Goal: Task Accomplishment & Management: Complete application form

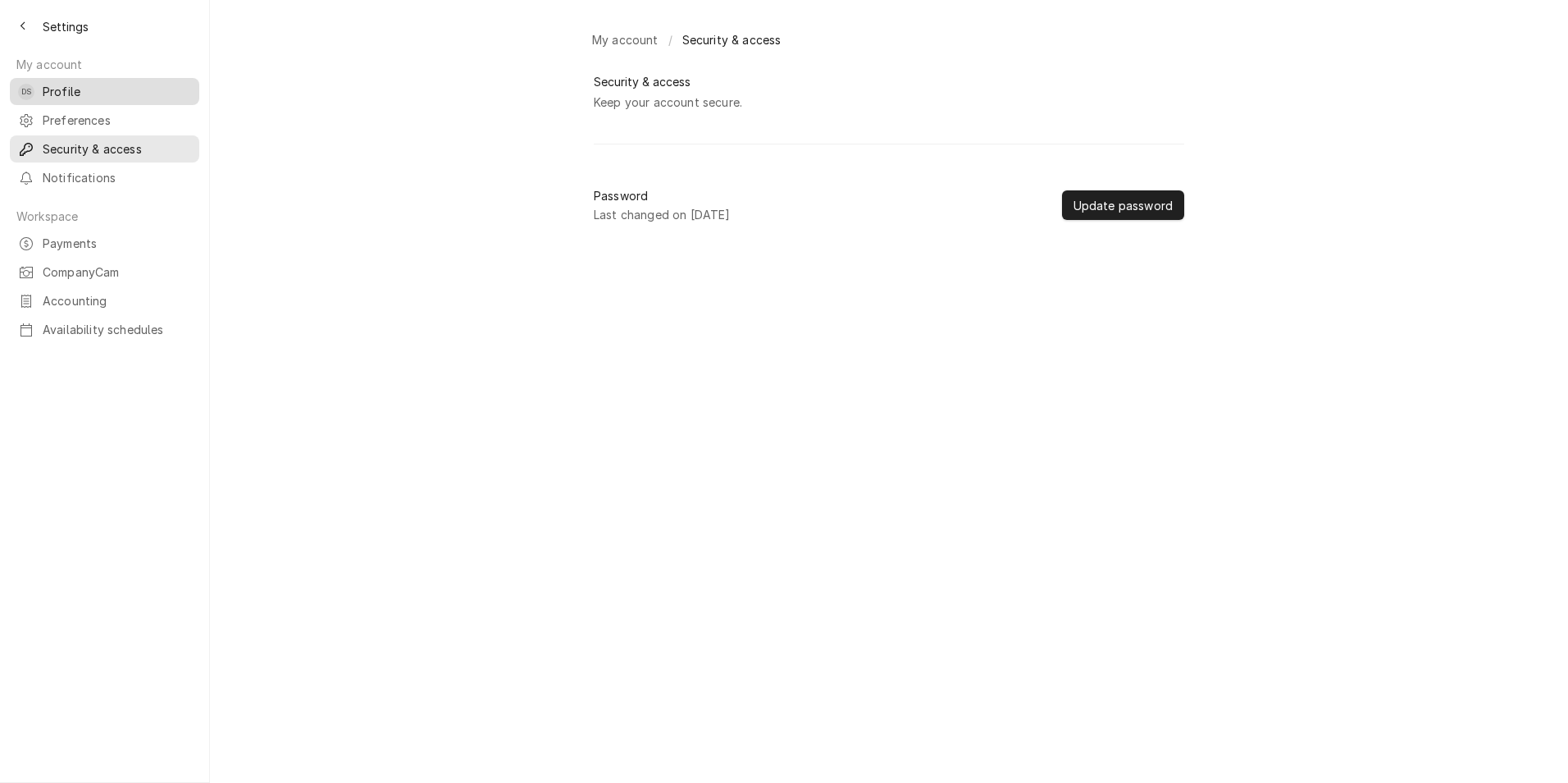
click at [45, 83] on span "Profile" at bounding box center [117, 91] width 148 height 17
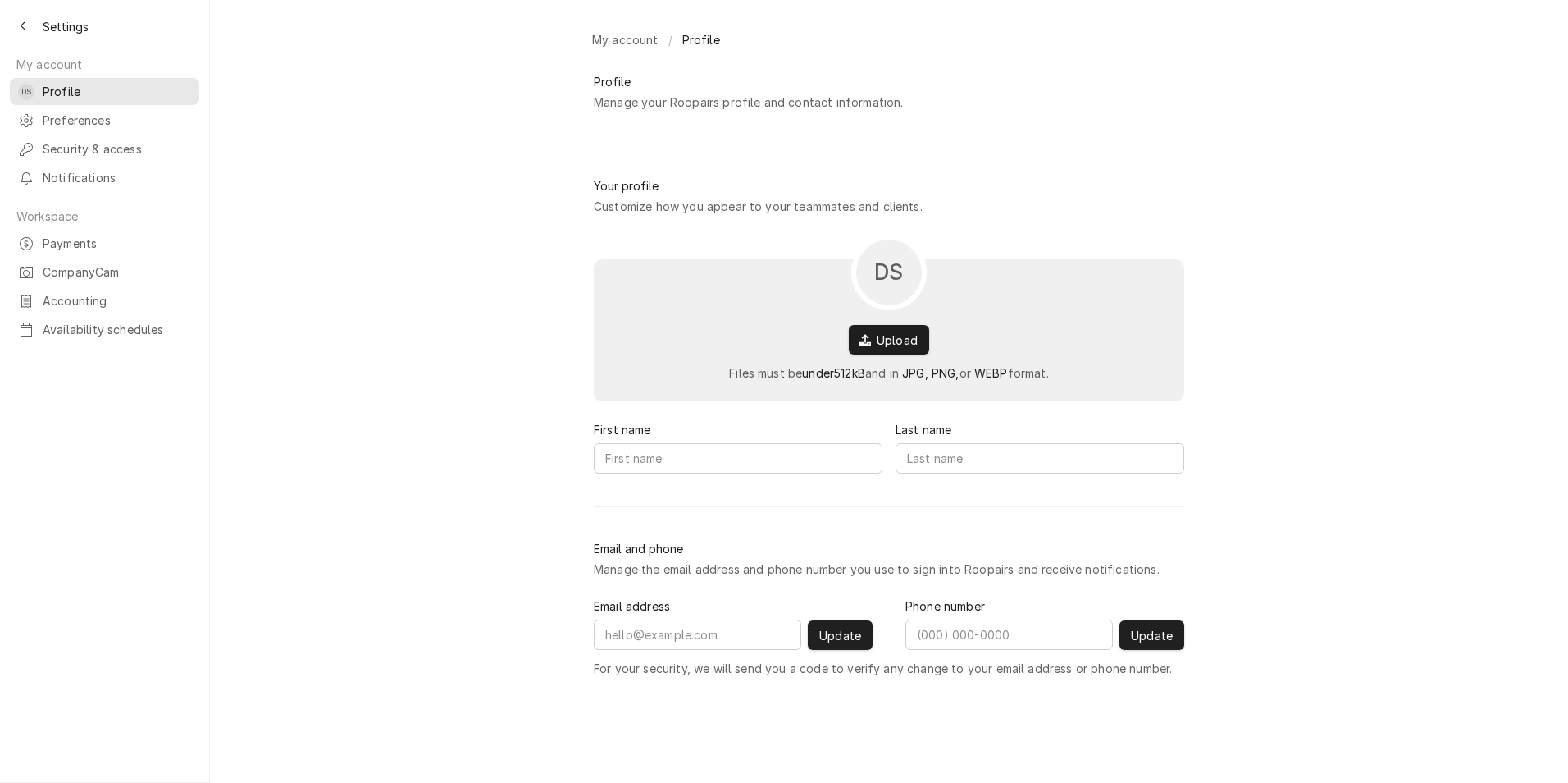
type input "David"
type input "Silvestre"
type input "david.s@daytodayhvac.com"
type input "(619) 246-0767"
click at [24, 29] on icon "Back to previous page" at bounding box center [21, 27] width 5 height 9
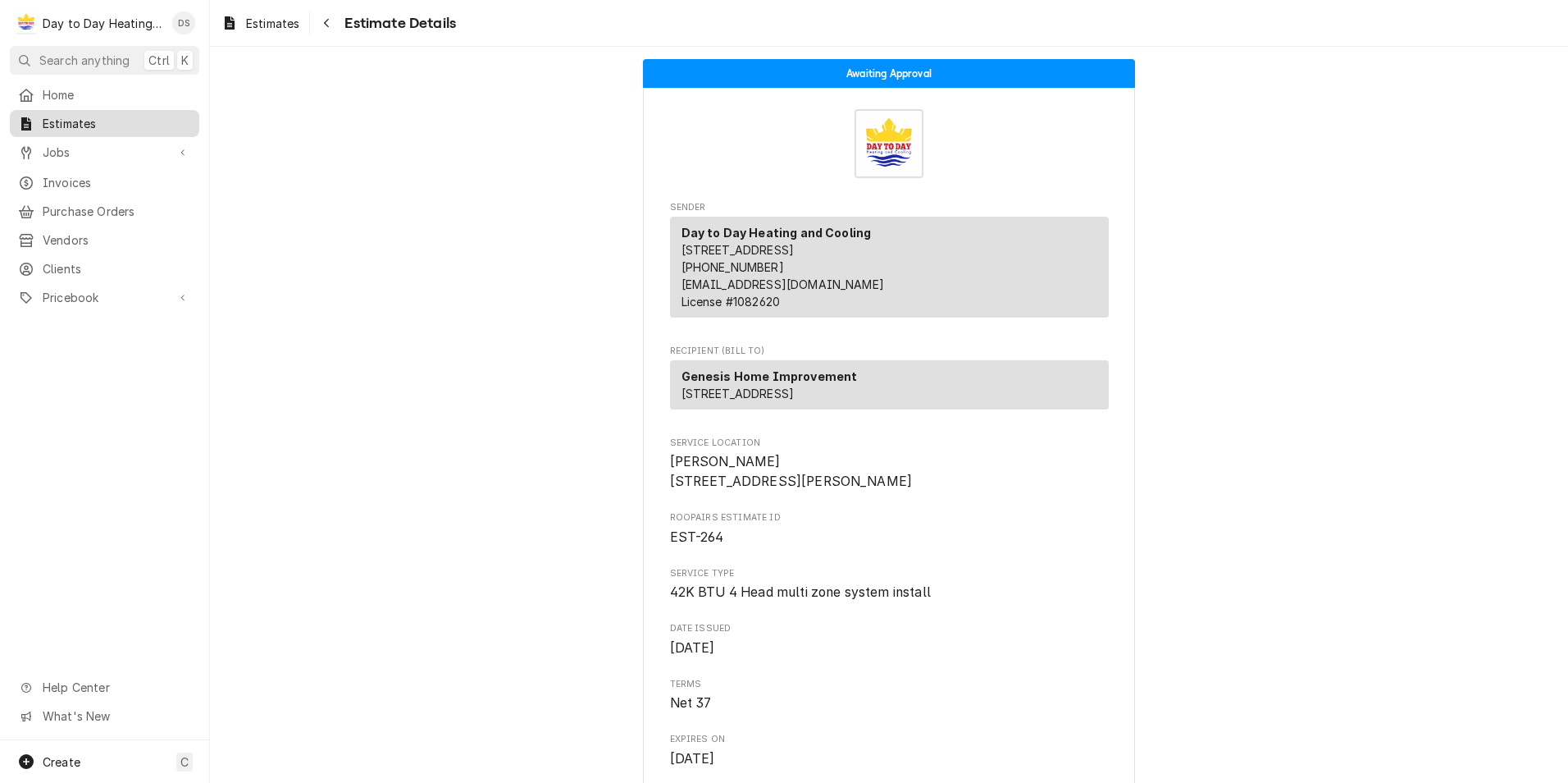
click at [89, 119] on span "Estimates" at bounding box center [117, 123] width 148 height 17
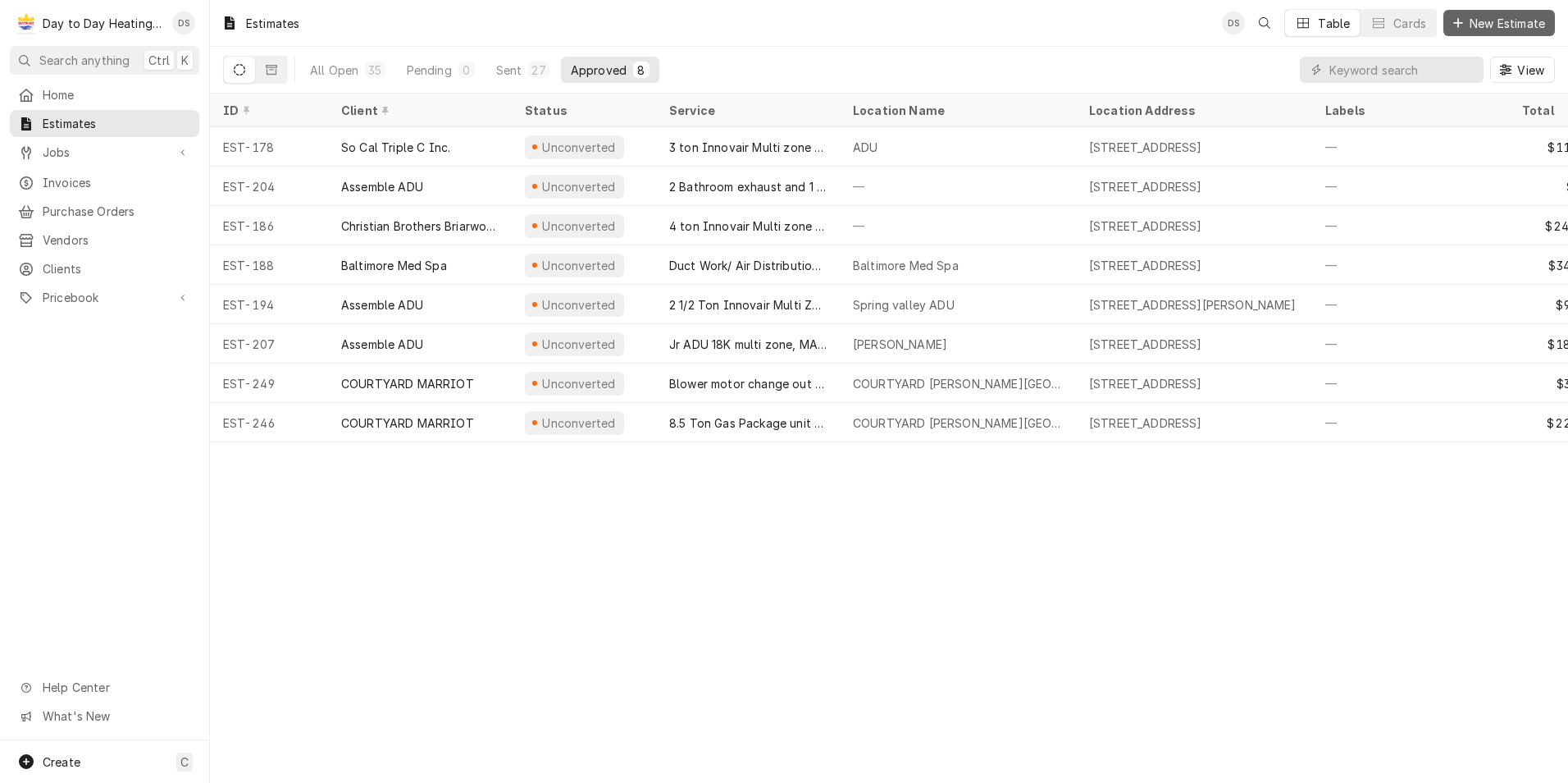
click at [1498, 11] on button "New Estimate" at bounding box center [1500, 23] width 112 height 26
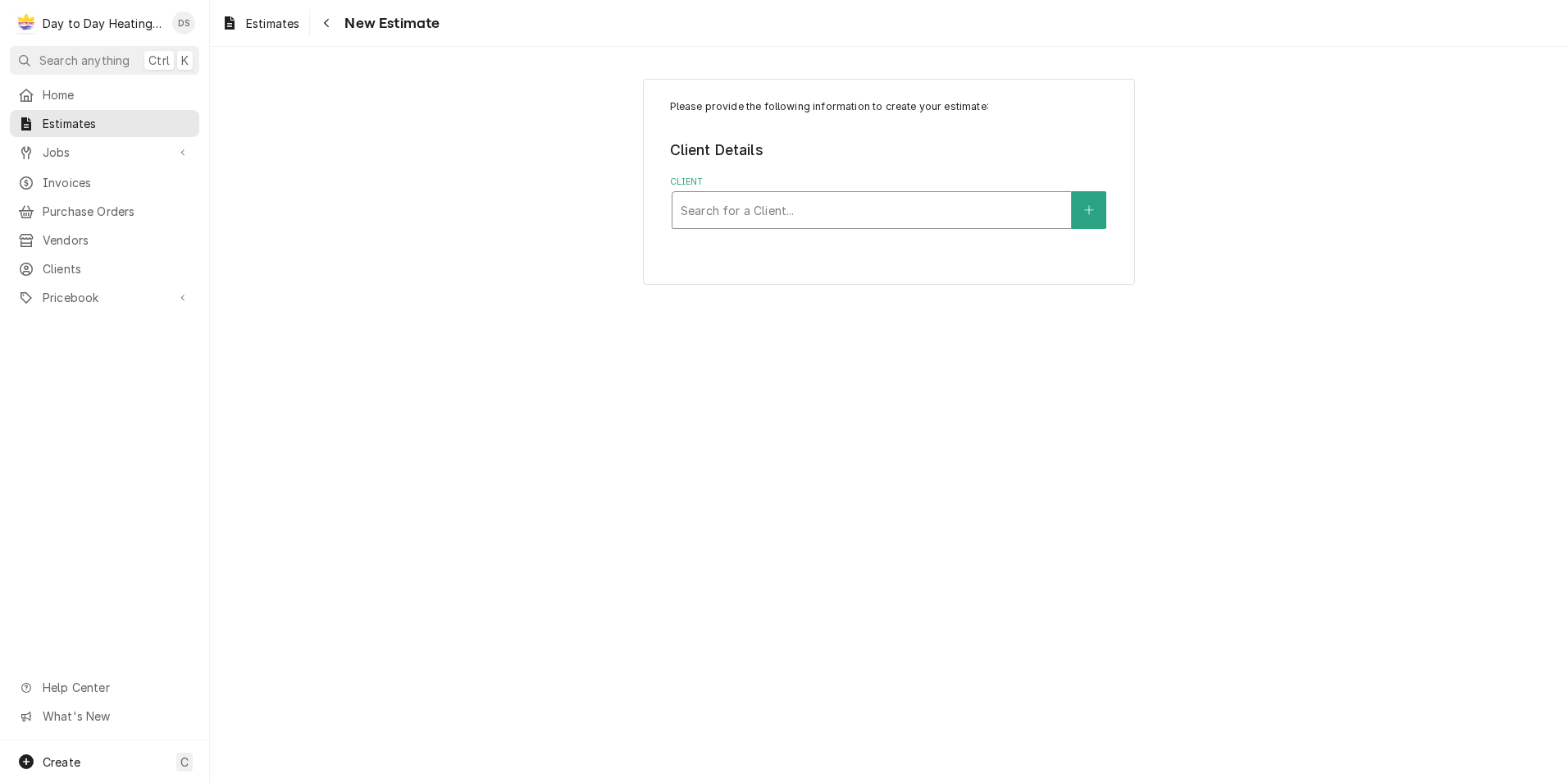
click at [857, 207] on div "Client" at bounding box center [872, 210] width 382 height 30
type input "tri"
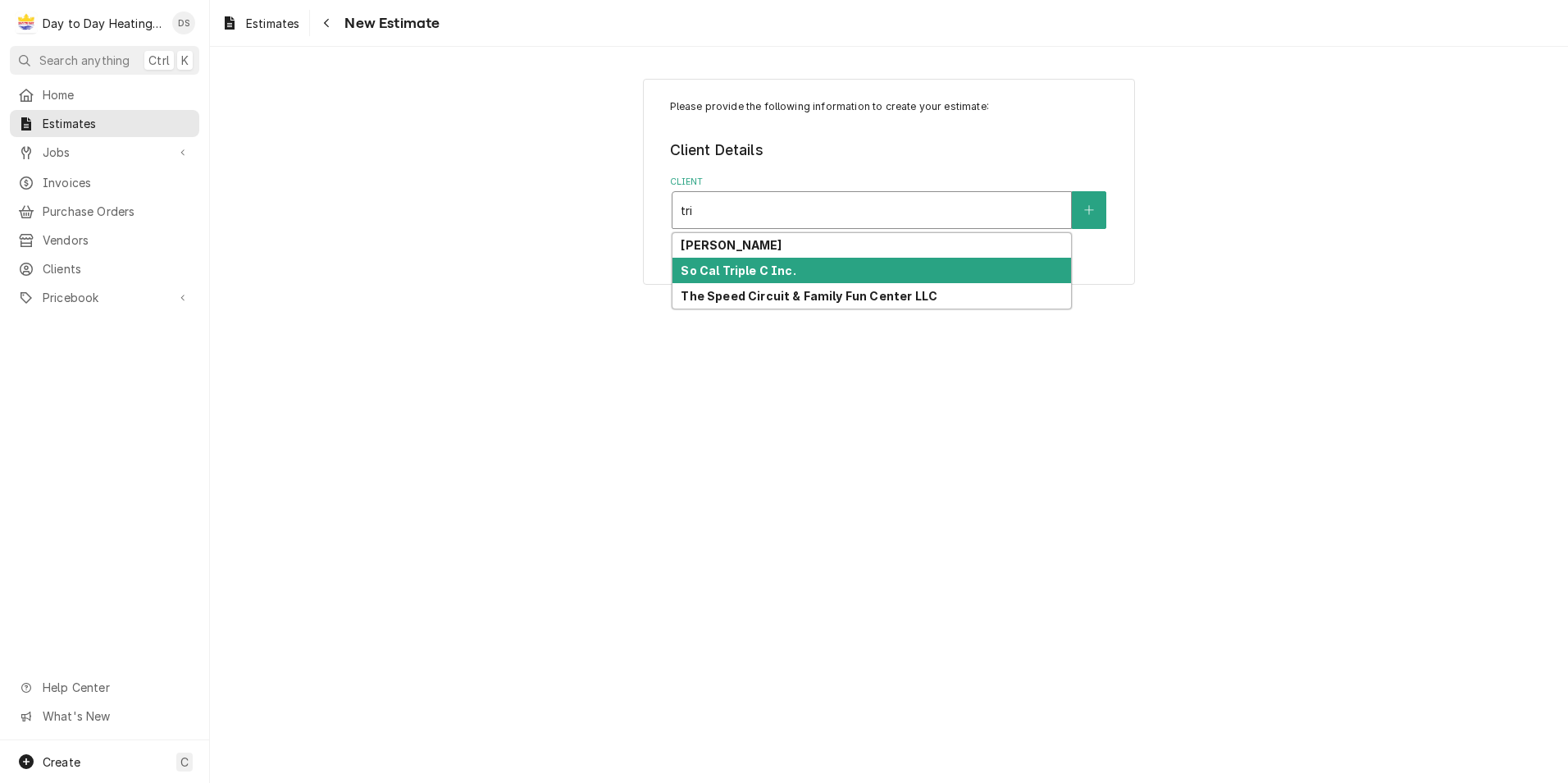
click at [808, 271] on div "So Cal Triple C Inc." at bounding box center [871, 270] width 398 height 25
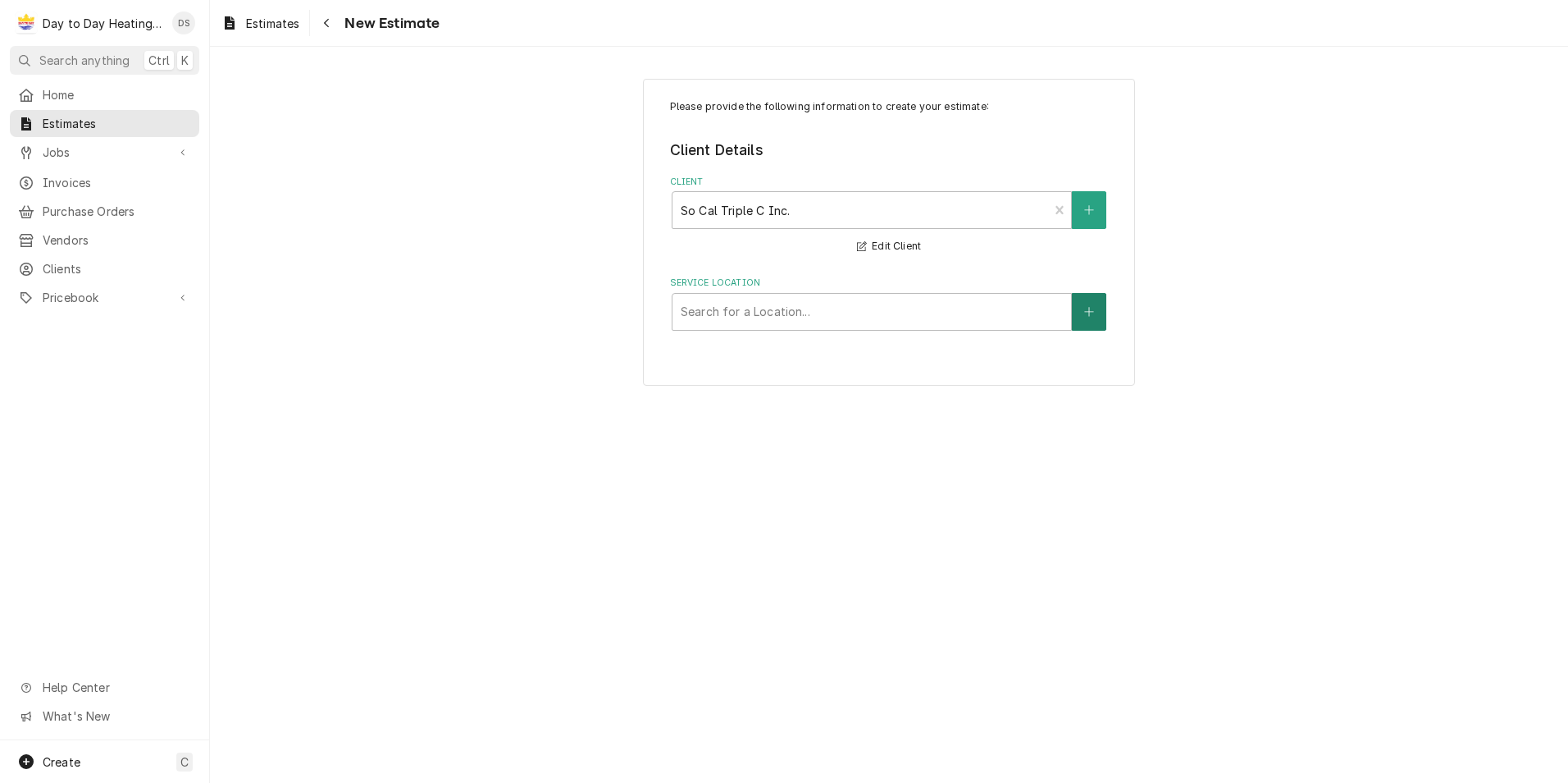
click at [1091, 317] on icon "Create New Location" at bounding box center [1089, 312] width 10 height 11
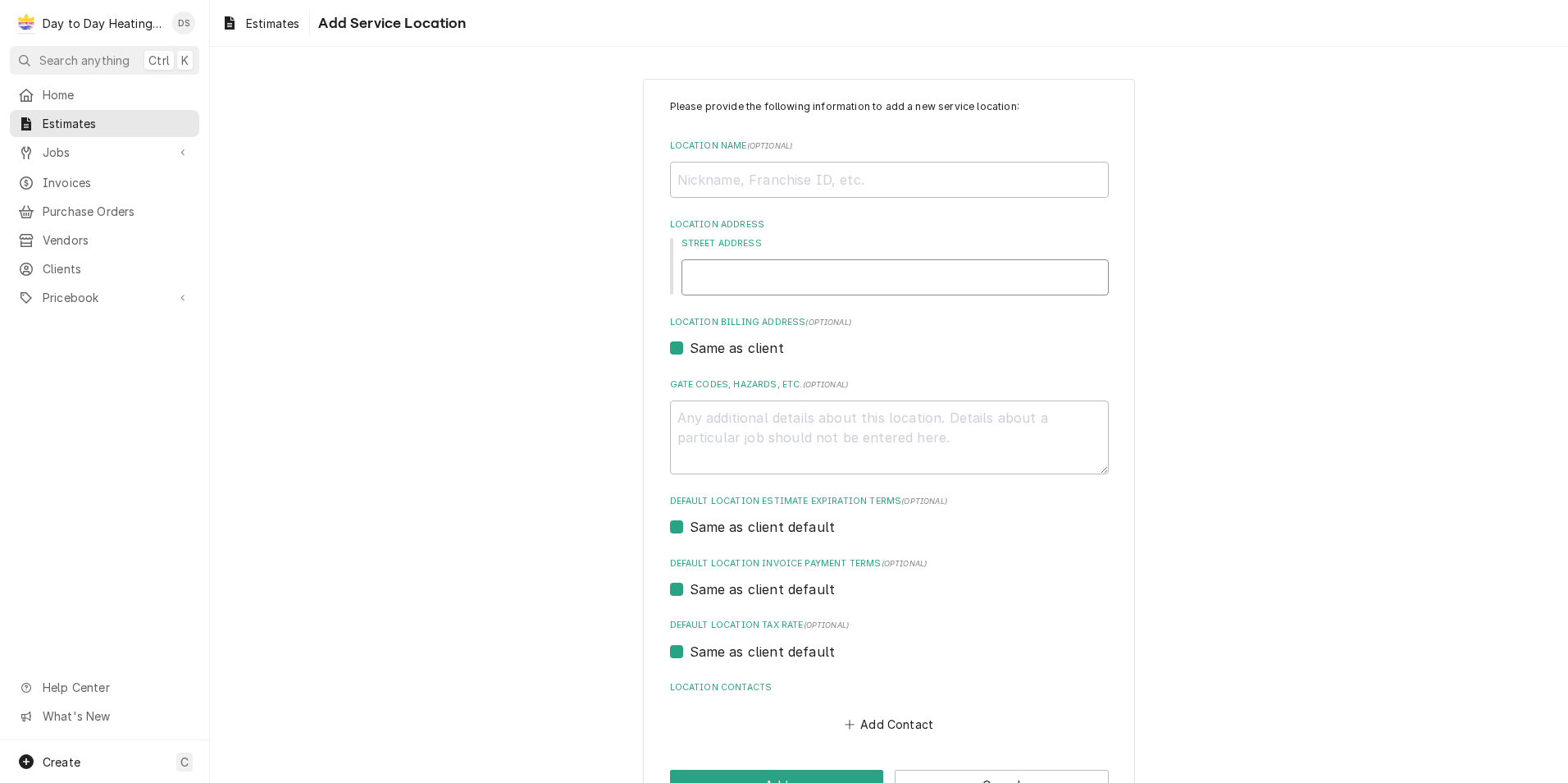
click at [781, 281] on input "Street Address" at bounding box center [895, 277] width 427 height 36
paste input "4416 40th St San Diego 92116"
type textarea "x"
type input "4416 40th St San Diego 92116"
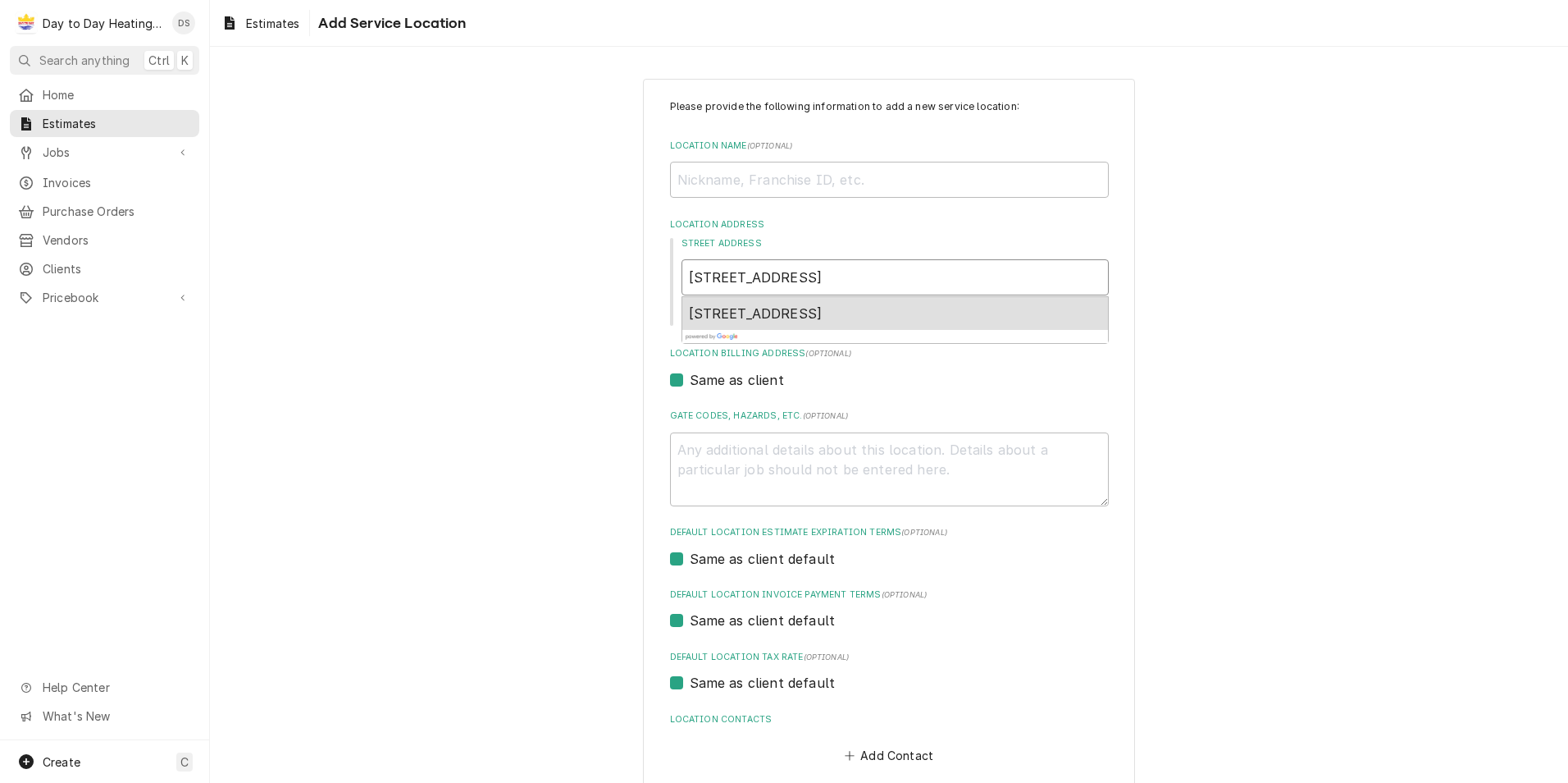
click at [761, 317] on span "4416 40th St, San Diego, CA 92116, USA" at bounding box center [756, 314] width 133 height 17
type textarea "x"
type input "4416 40th St"
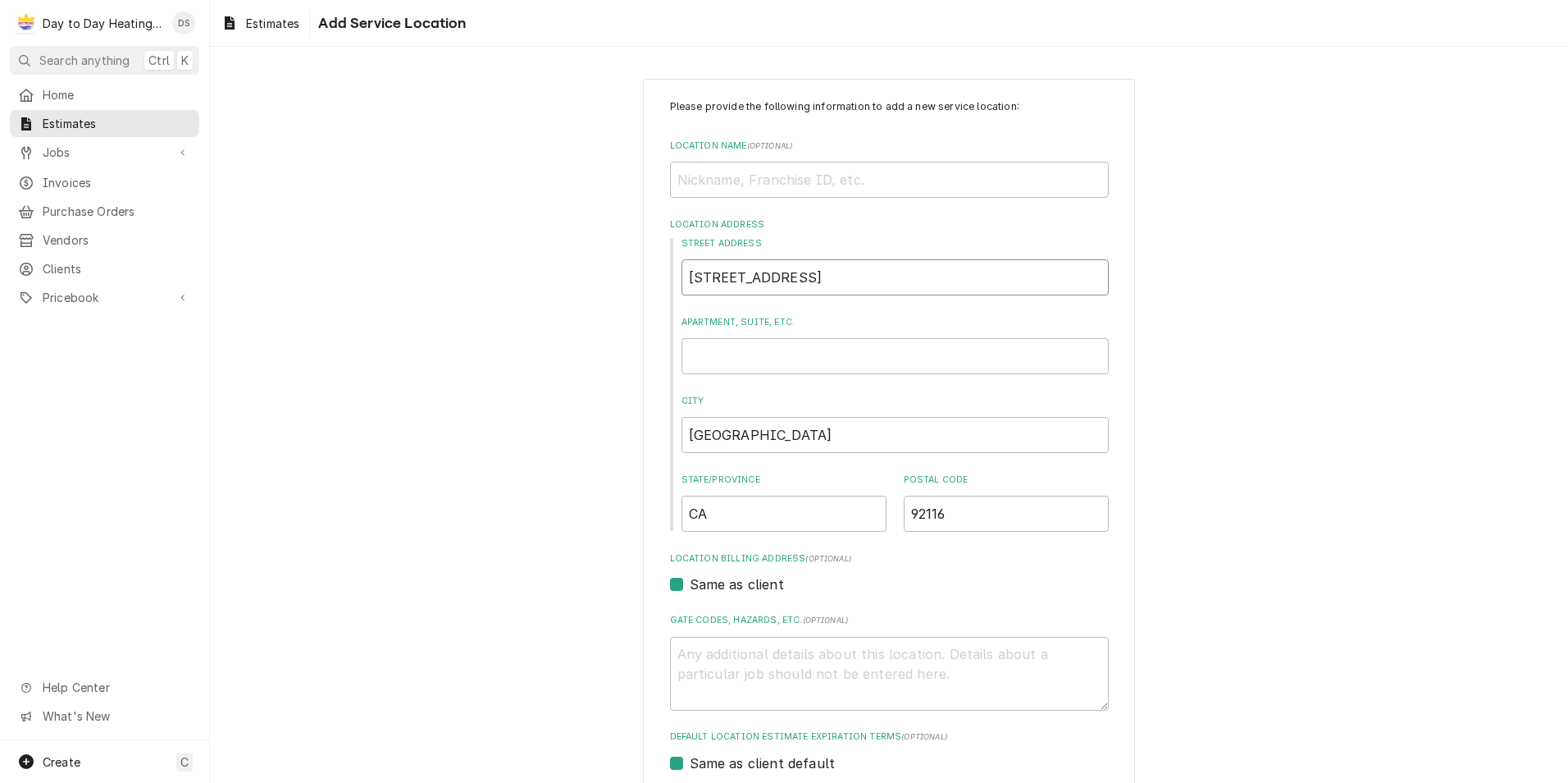
type textarea "x"
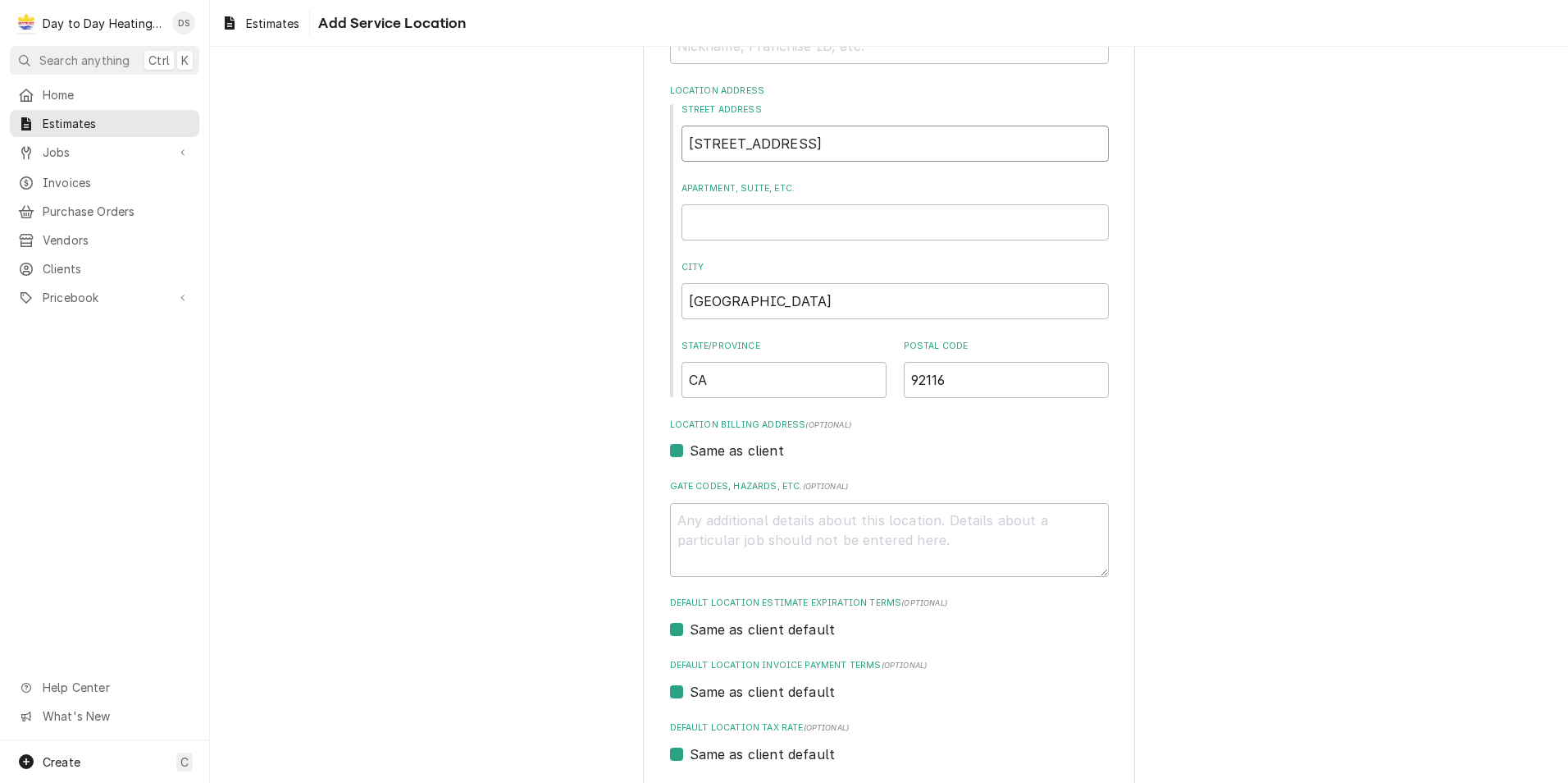
scroll to position [289, 0]
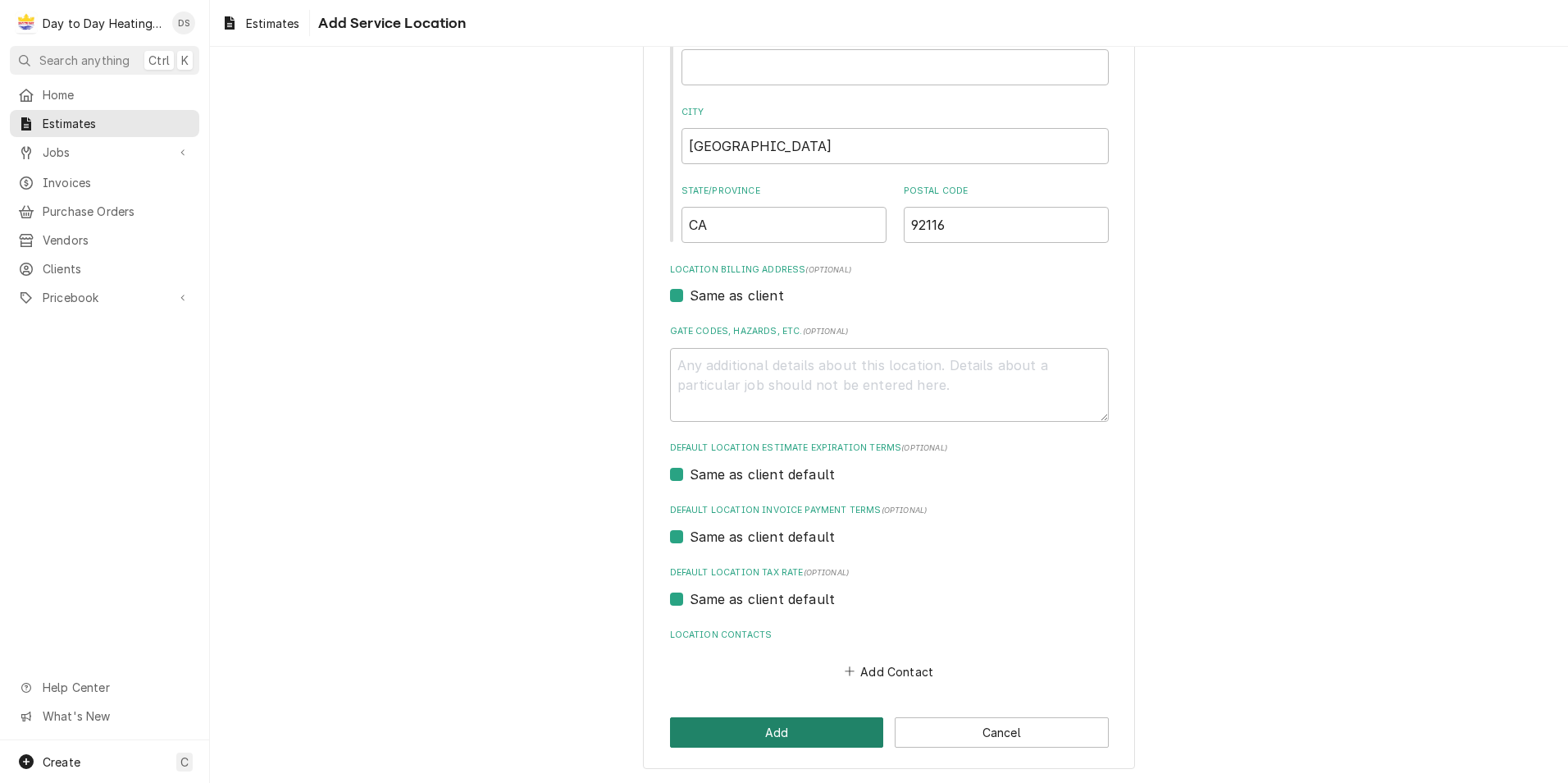
type input "4416 40th St"
click at [826, 728] on button "Add" at bounding box center [777, 733] width 215 height 31
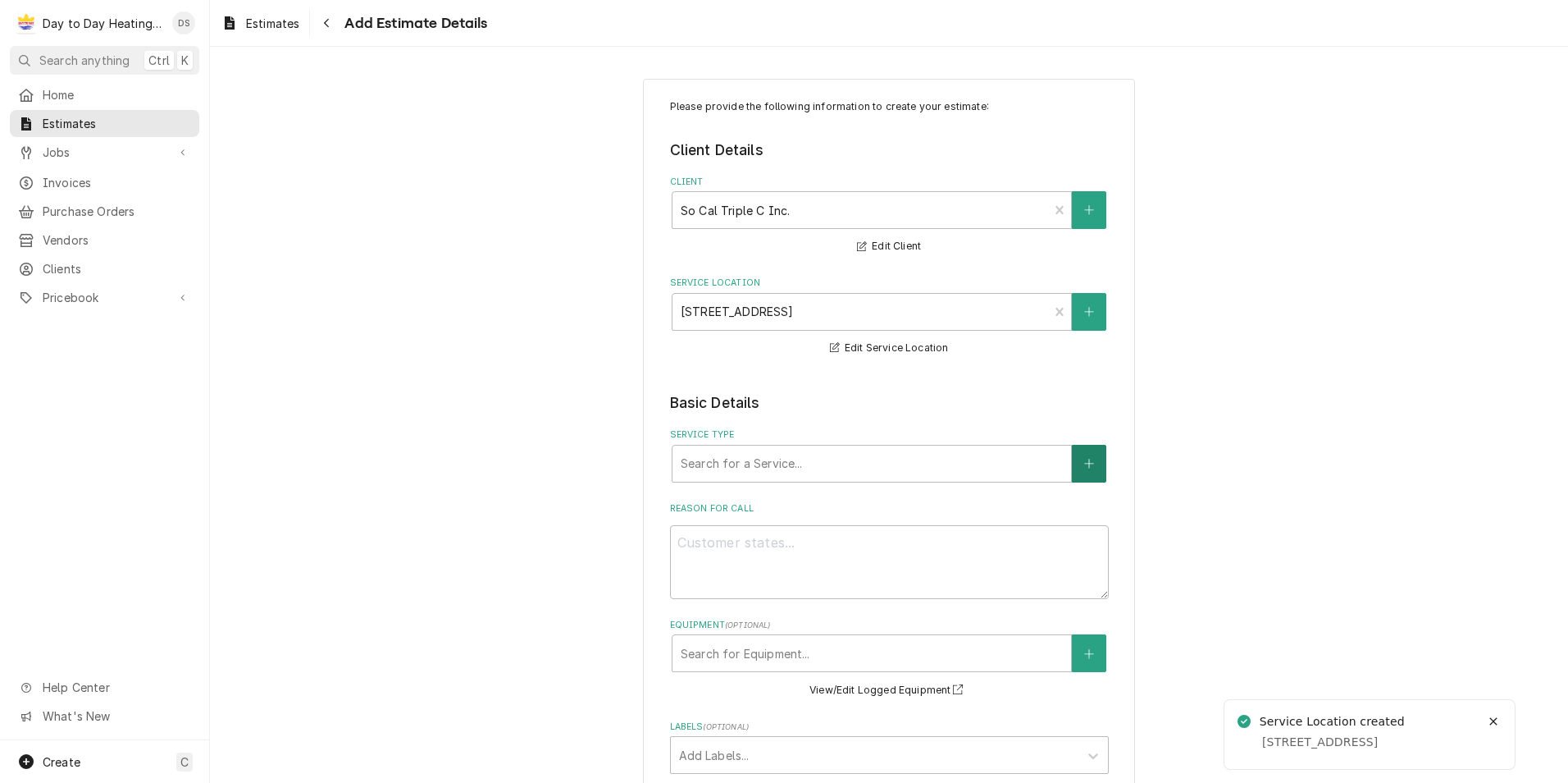
click at [1075, 466] on button "Service Type" at bounding box center [1089, 464] width 35 height 37
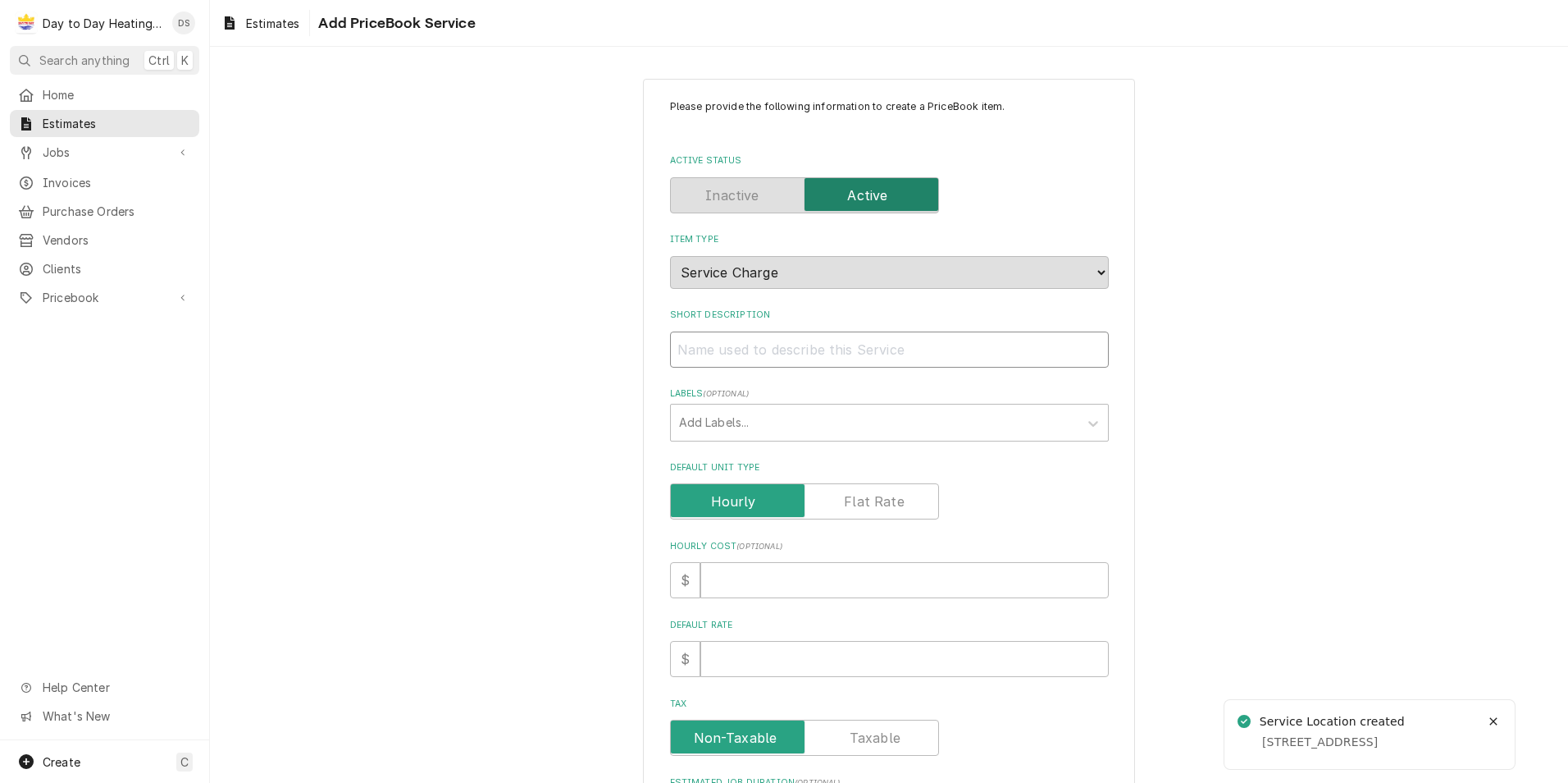
click at [762, 357] on input "Short Description" at bounding box center [889, 349] width 438 height 36
type textarea "x"
type input "2"
type textarea "x"
type input "2"
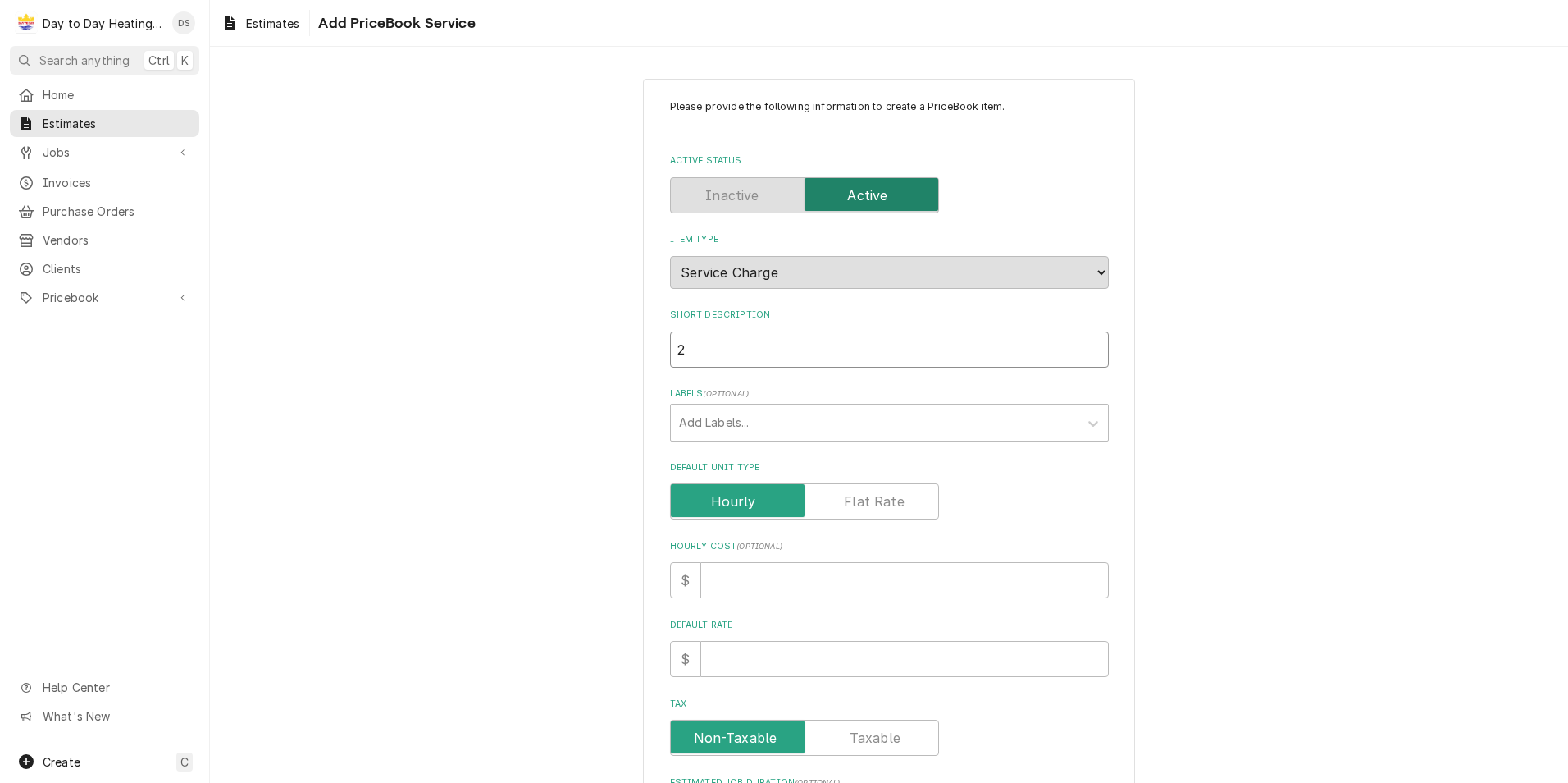
type textarea "x"
type input "2 t"
type textarea "x"
type input "2 to"
type textarea "x"
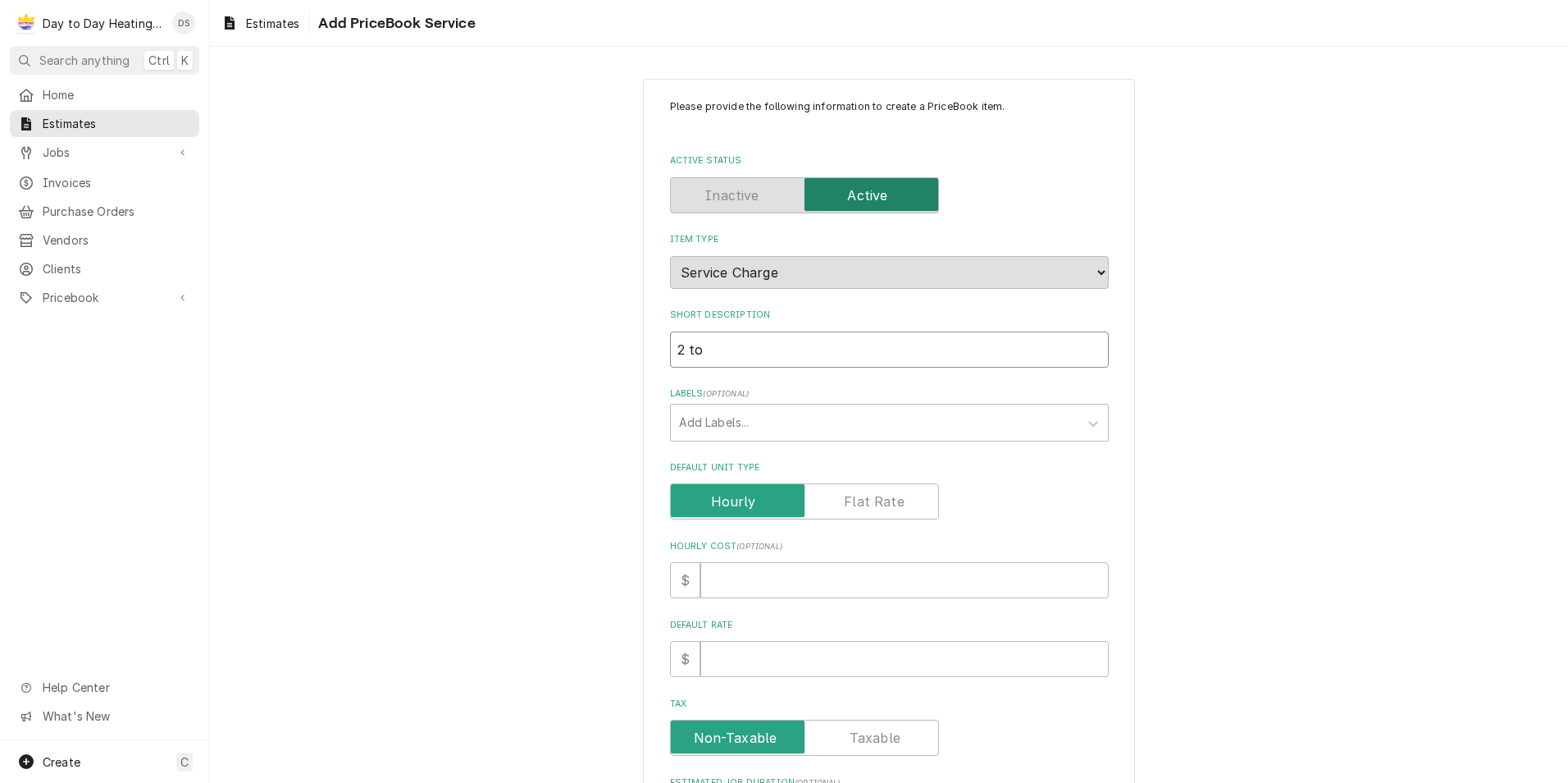
type input "2 ton"
type textarea "x"
type input "2 ton"
type textarea "x"
type input "2 ton I"
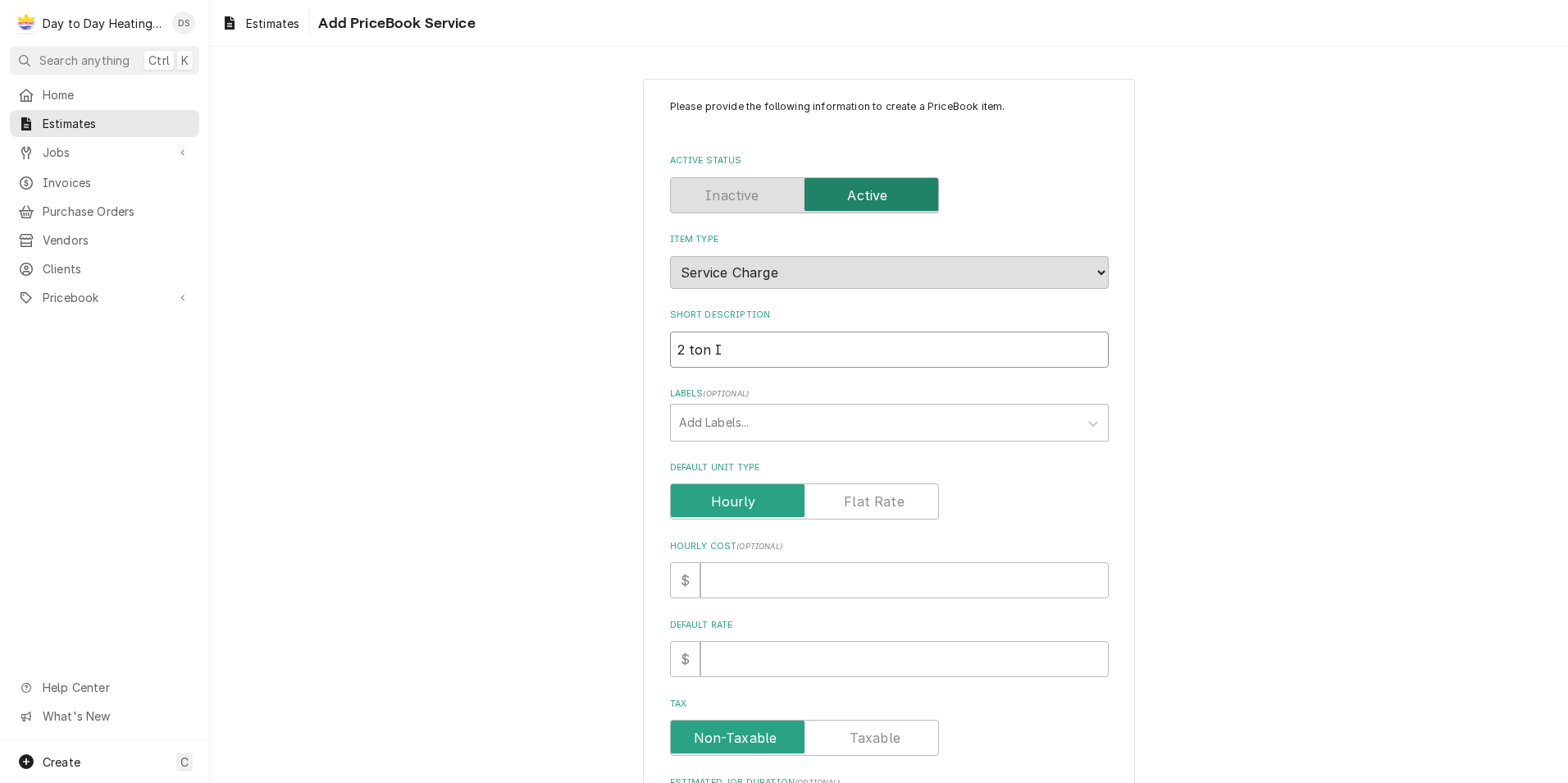
type textarea "x"
type input "2 ton In"
type textarea "x"
type input "2 ton Inn"
type textarea "x"
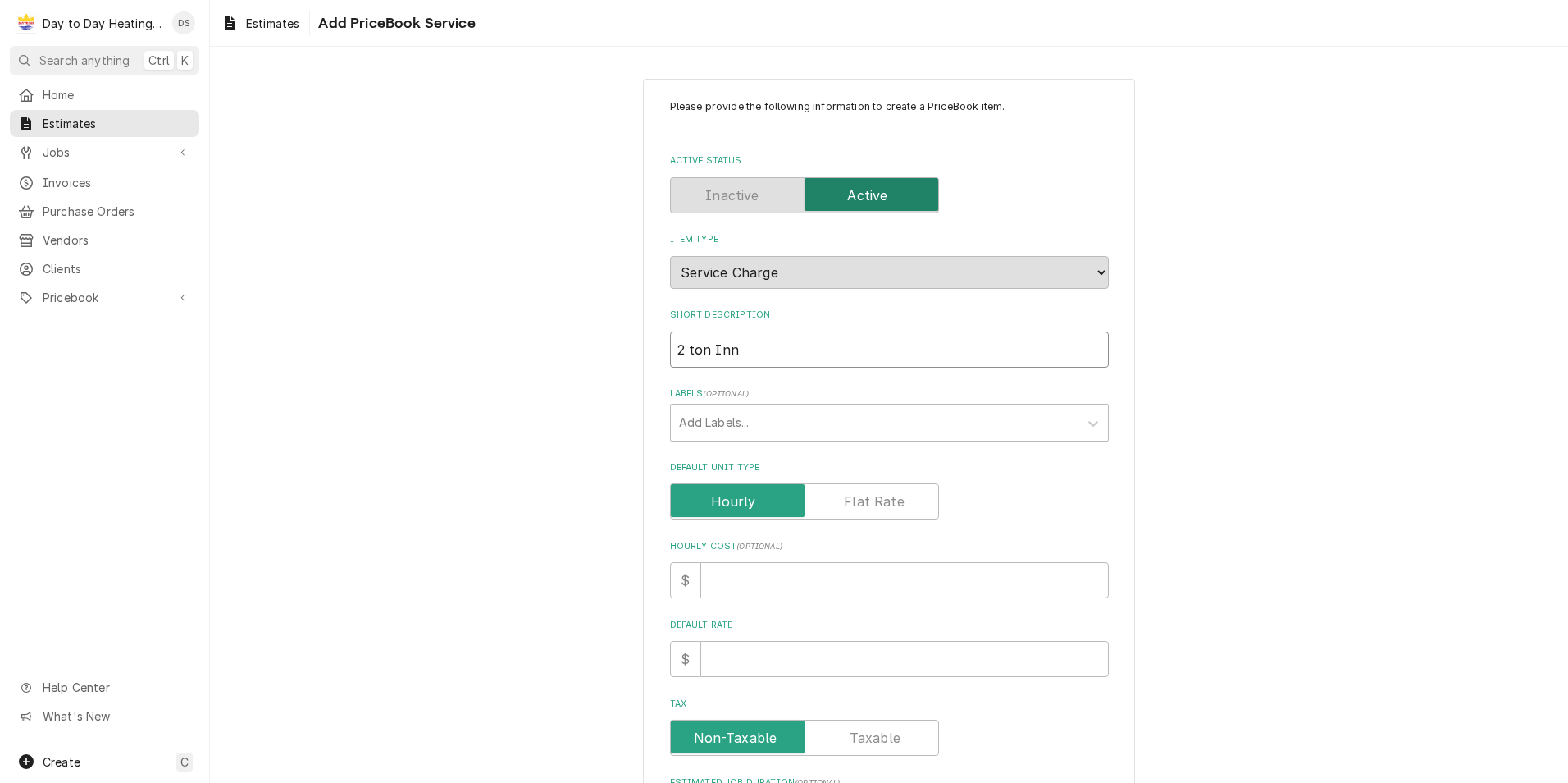
type input "2 ton Inno"
type textarea "x"
type input "2 ton Innoc"
type textarea "x"
type input "2 ton Innoca"
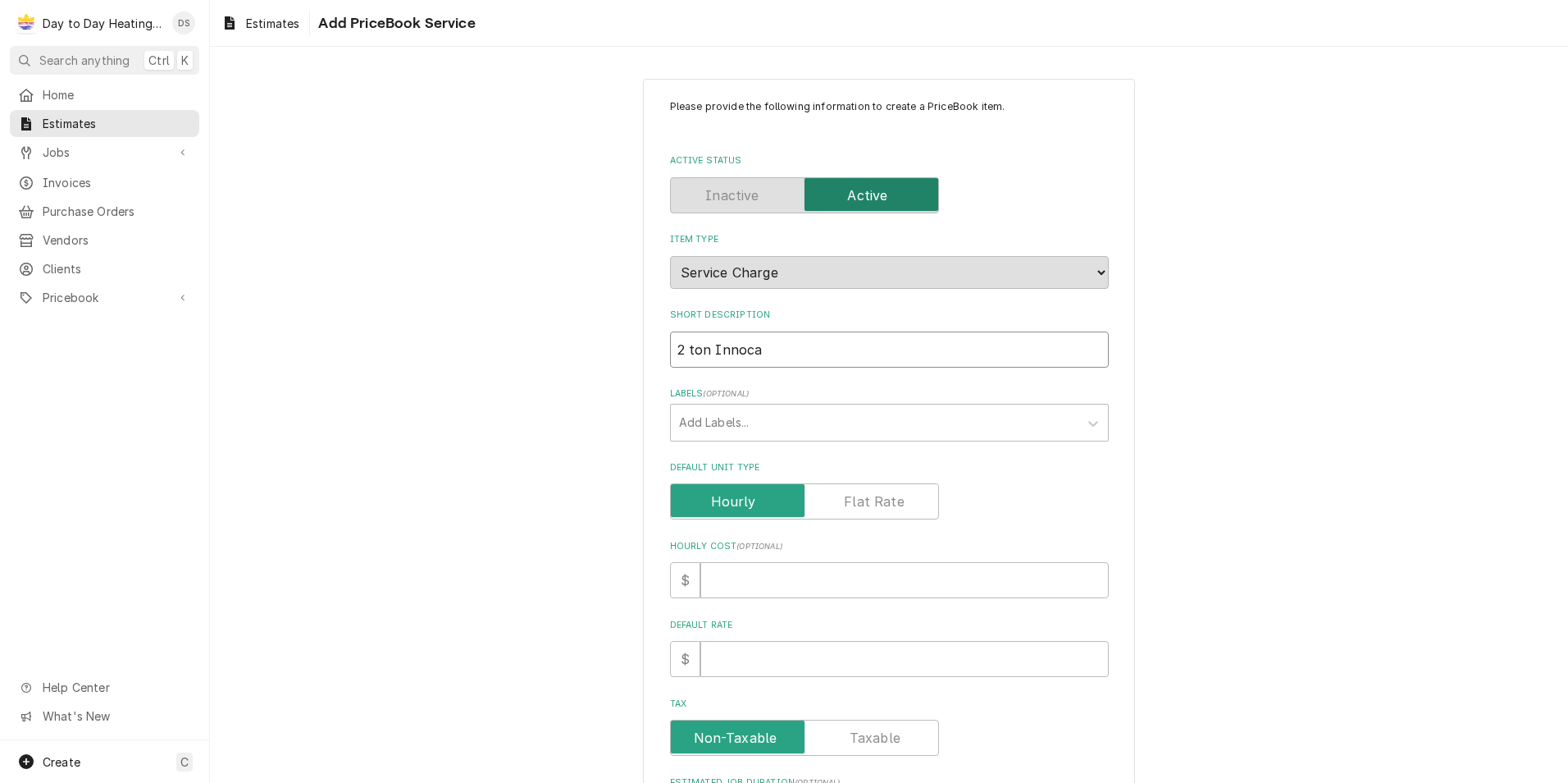
type textarea "x"
type input "2 ton Innoc"
type textarea "x"
type input "2 ton Inno"
type textarea "x"
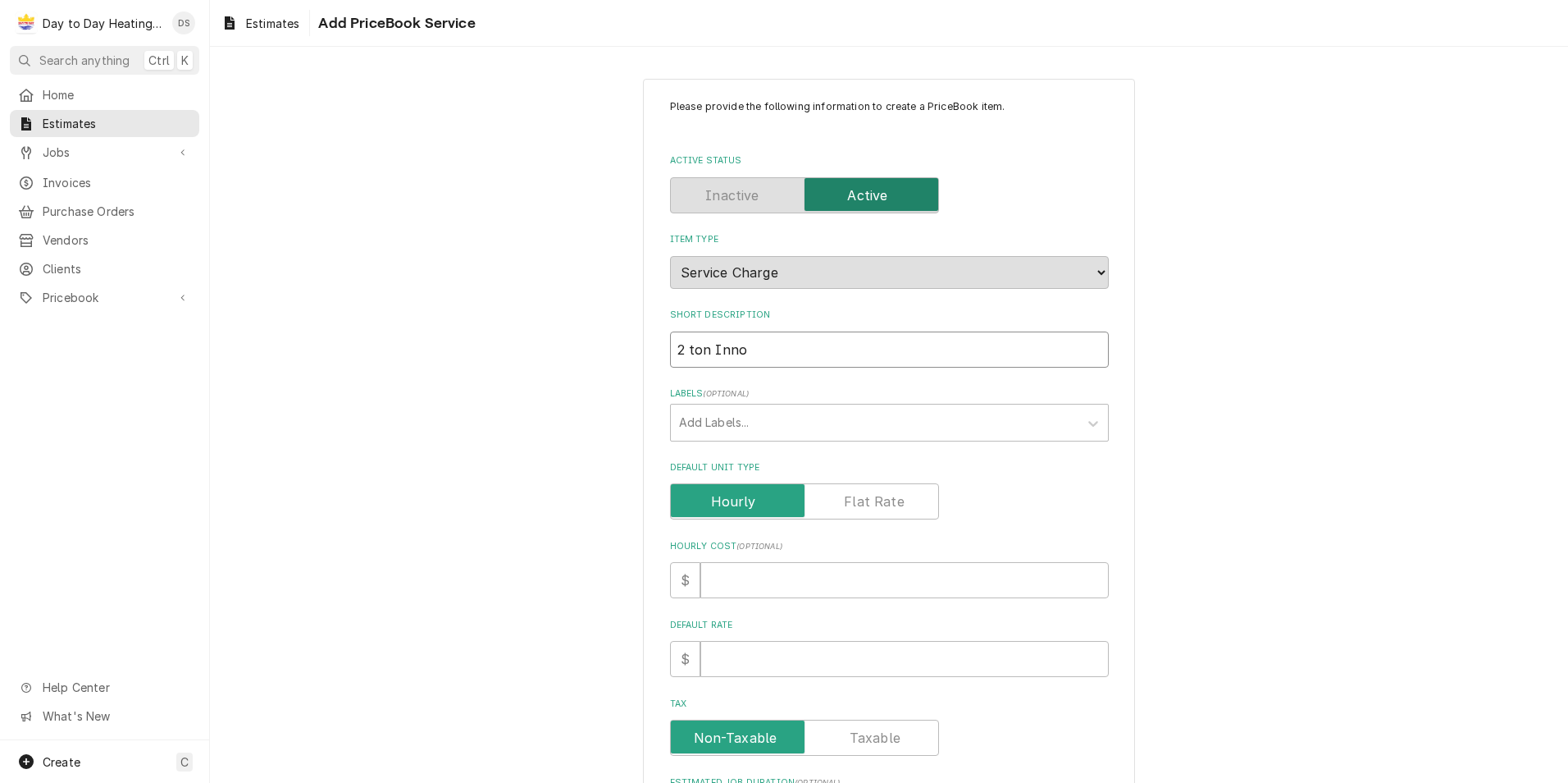
type input "2 ton Innoa"
type textarea "x"
type input "2 ton Innoav"
type textarea "x"
type input "2 ton Innoavi"
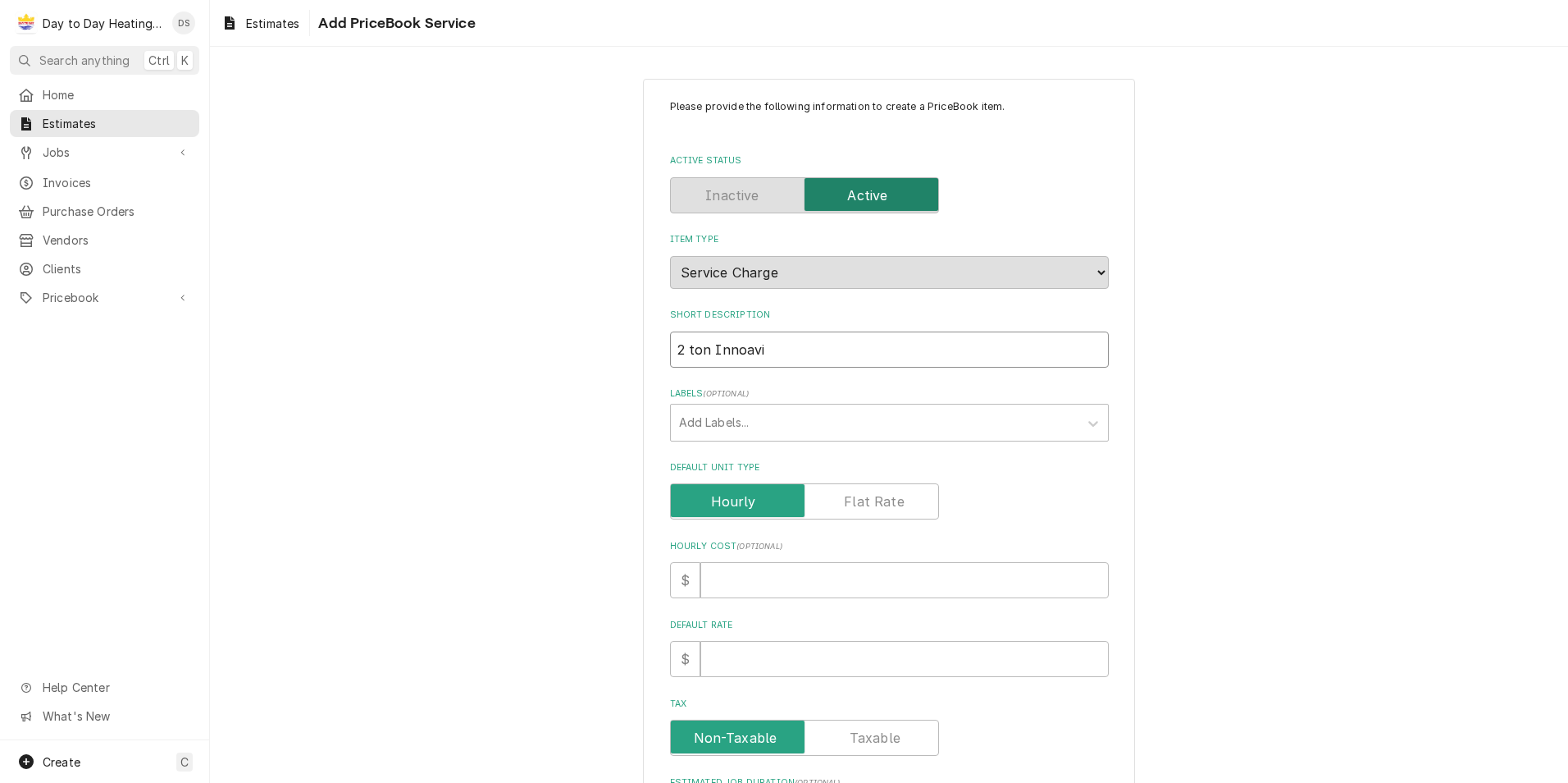
type textarea "x"
type input "2 ton Innoavie"
type textarea "x"
type input "2 ton Innoavie"
type textarea "x"
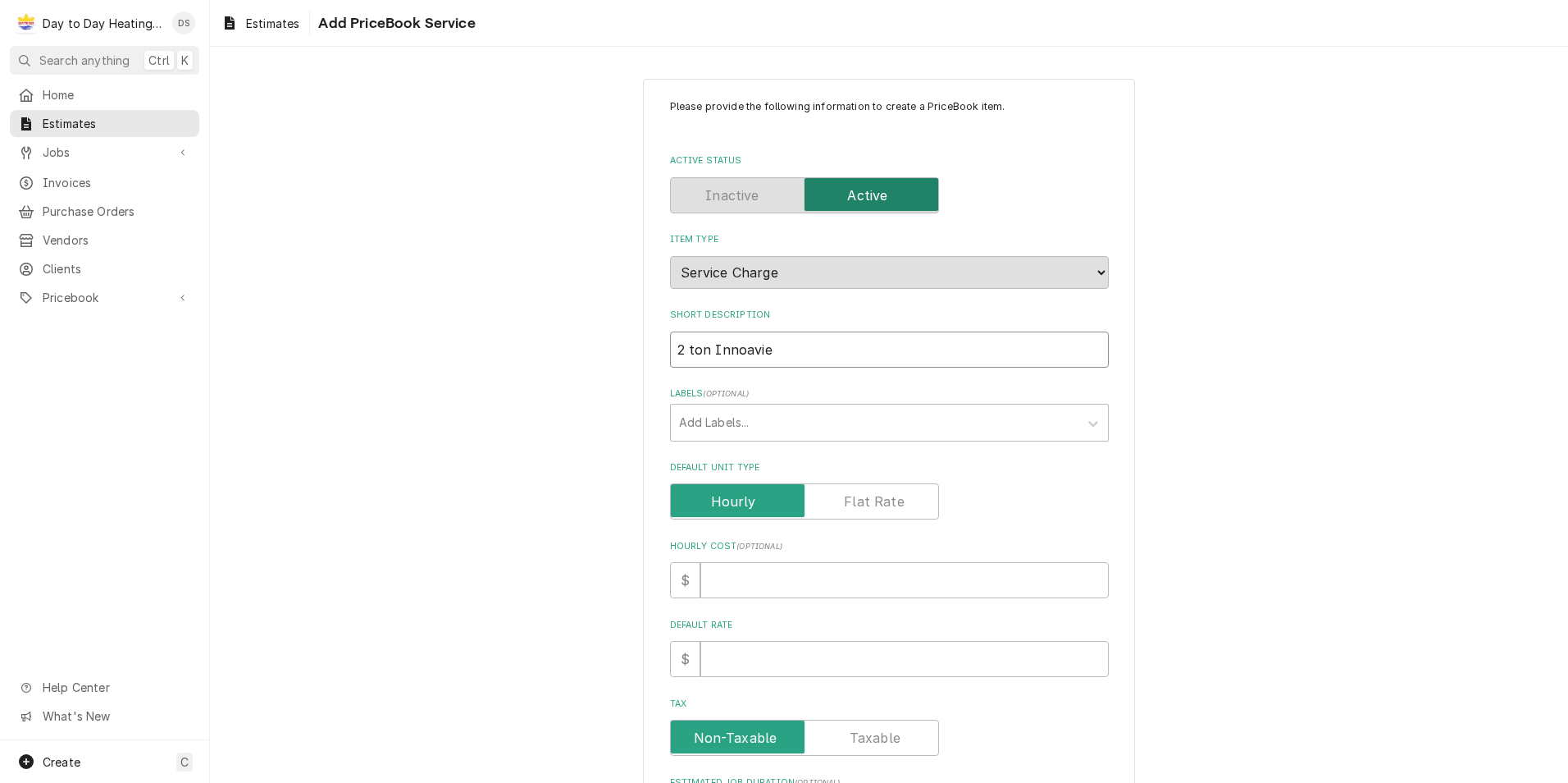
type input "2 ton Innoavie"
type textarea "x"
type input "2 ton Innoavi"
type textarea "x"
type input "2 ton Innoavir"
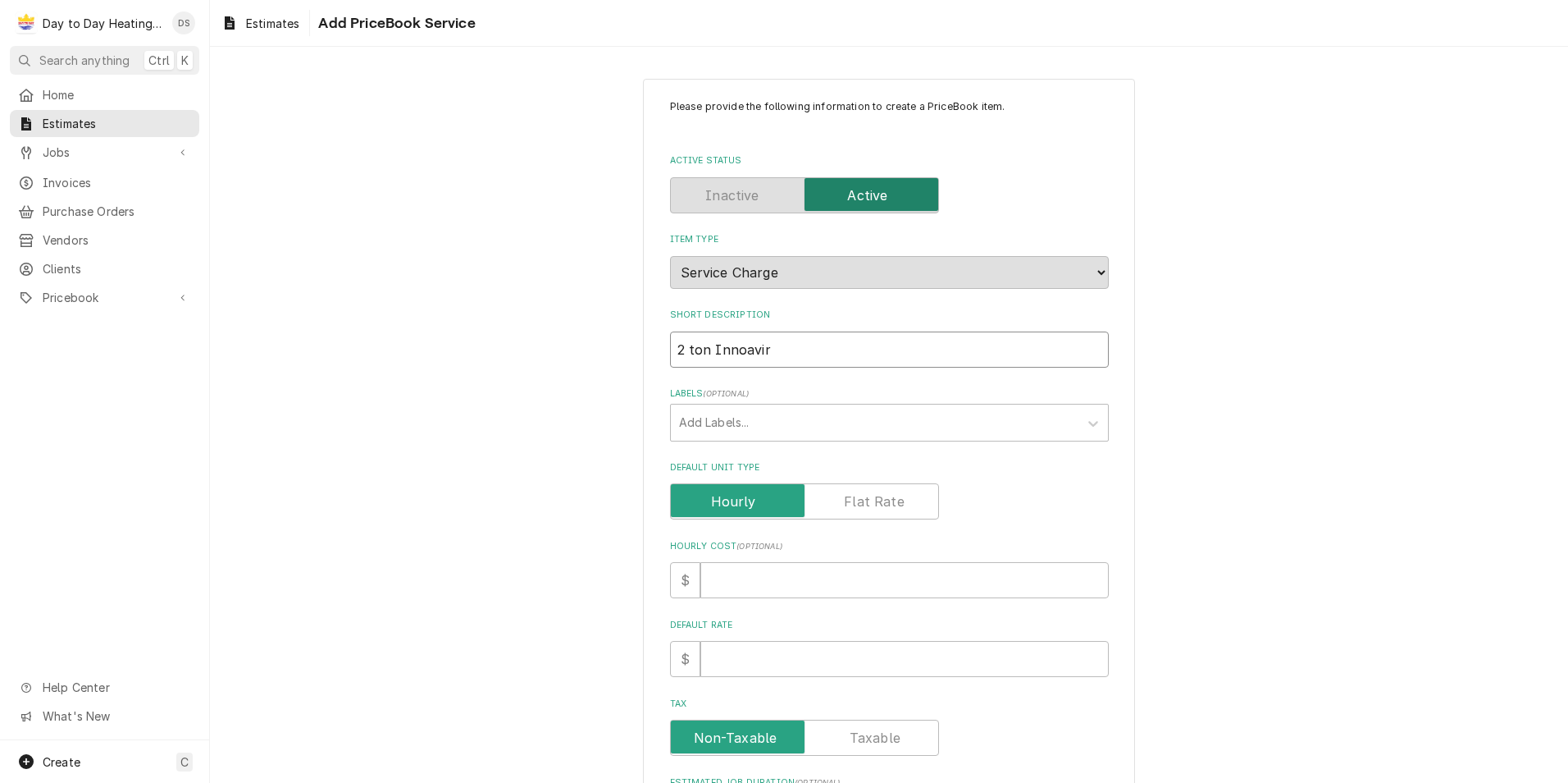
type textarea "x"
type input "2 ton Innoavir"
type textarea "x"
type input "2 ton Innoavir"
type textarea "x"
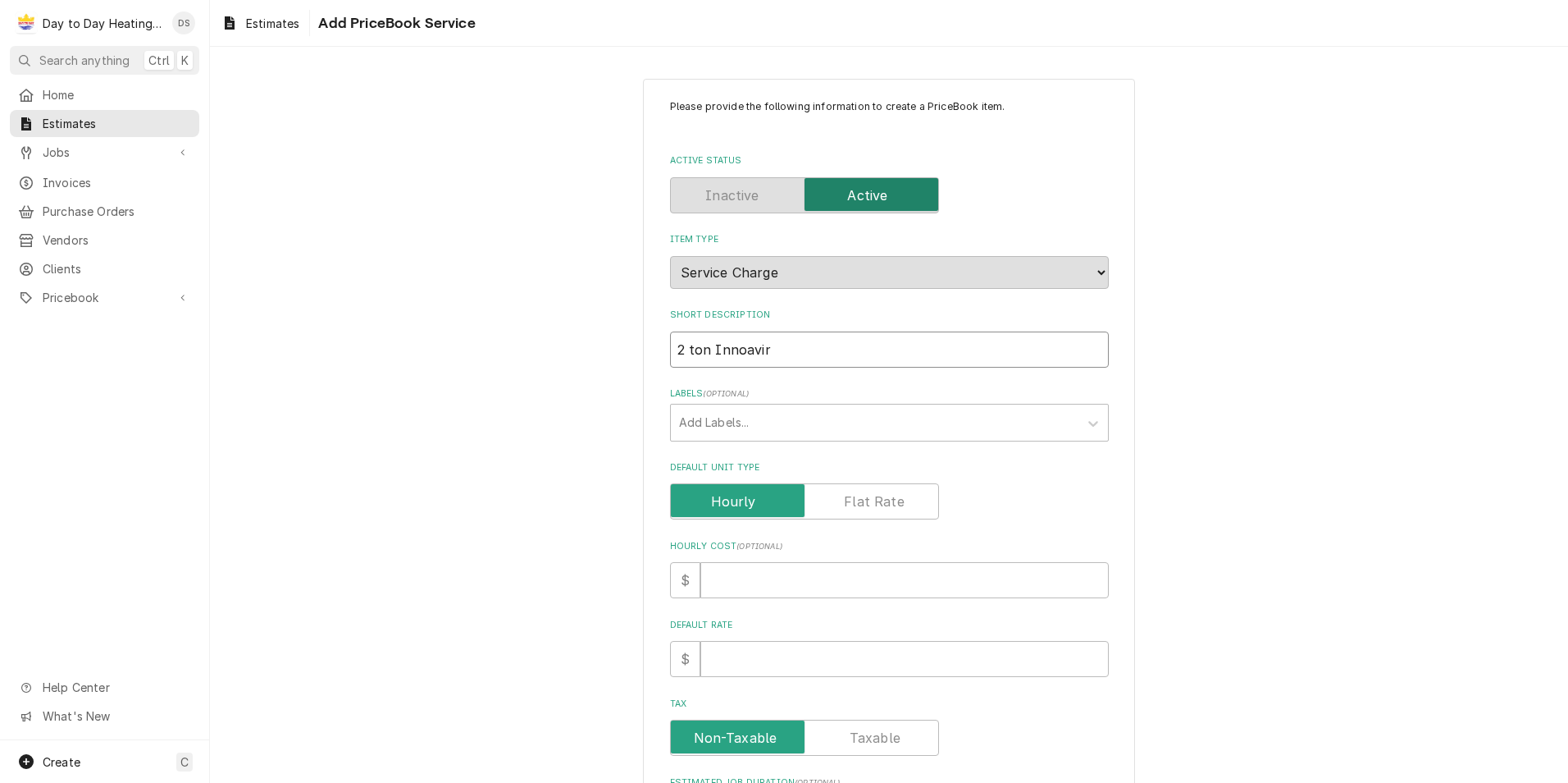
type input "2 ton Innoavi"
type textarea "x"
type input "2 ton Innoav"
type textarea "x"
type input "2 ton Innoa"
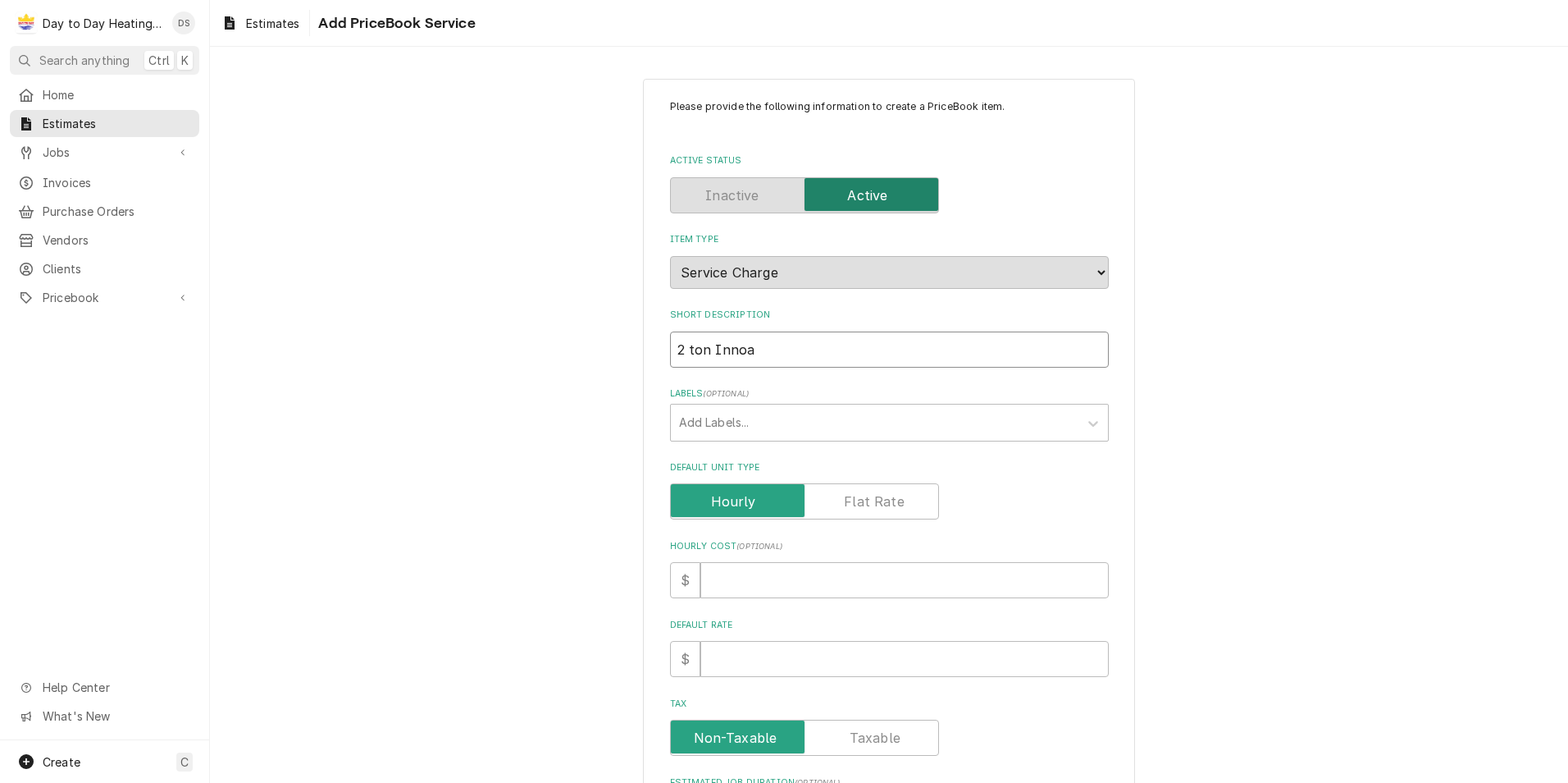
type textarea "x"
type input "2 ton Inno"
type textarea "x"
type input "2 ton Innov"
type textarea "x"
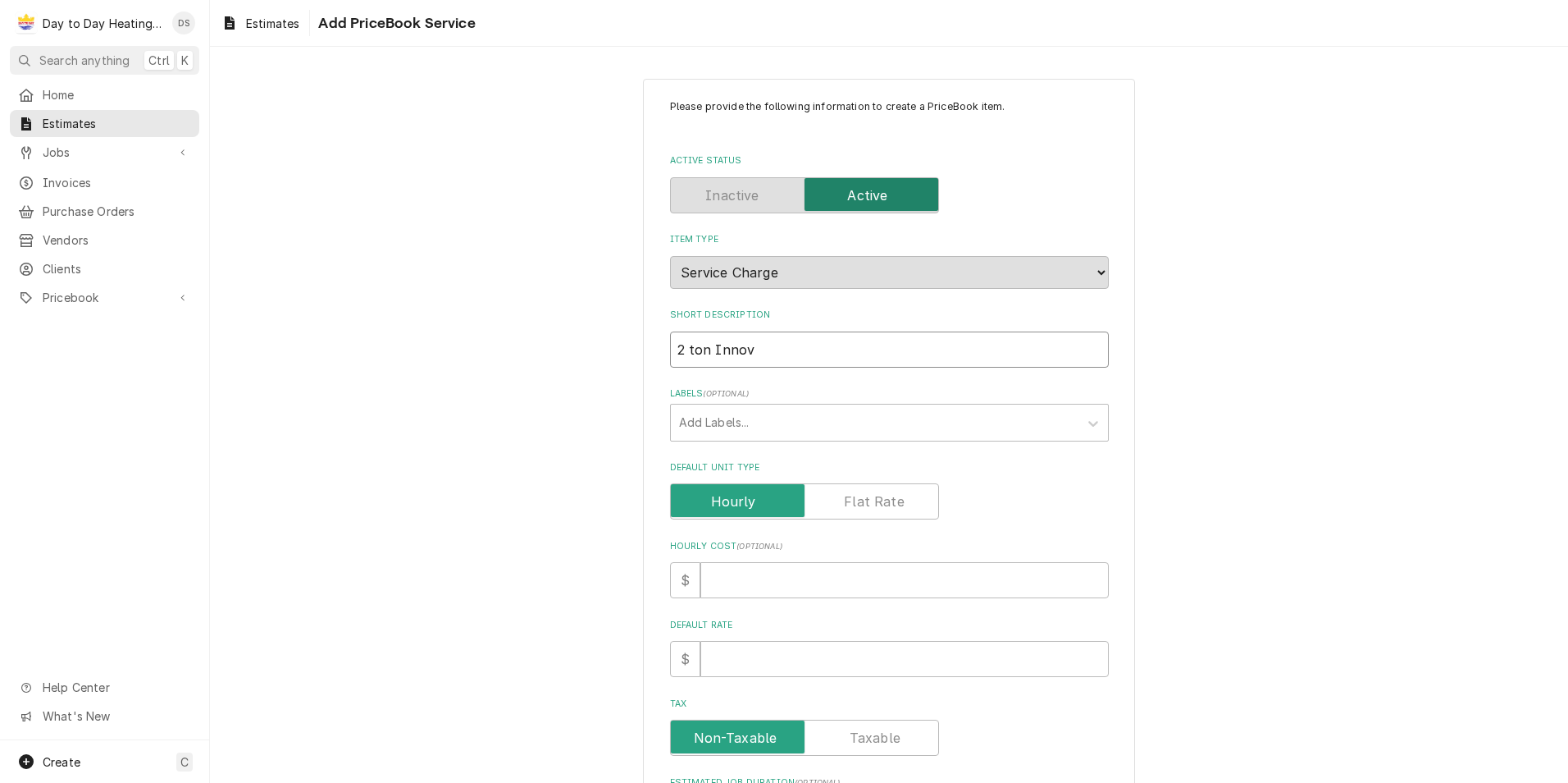
type input "2 ton Innova"
type textarea "x"
type input "2 ton Innovai"
type textarea "x"
type input "2 ton Innovair"
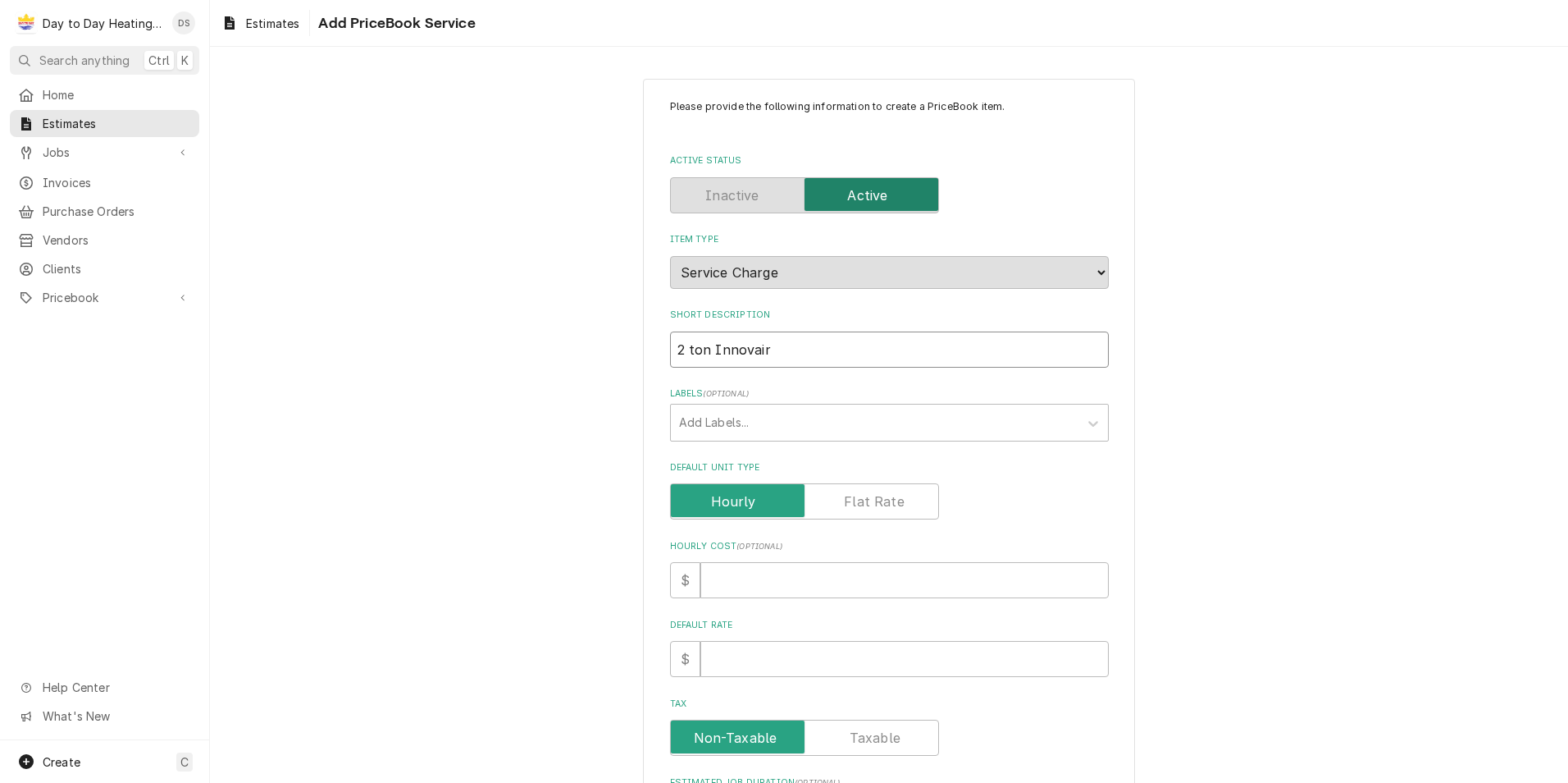
type textarea "x"
type input "2 ton Innovair"
type textarea "x"
type input "2 ton Innovair f"
type textarea "x"
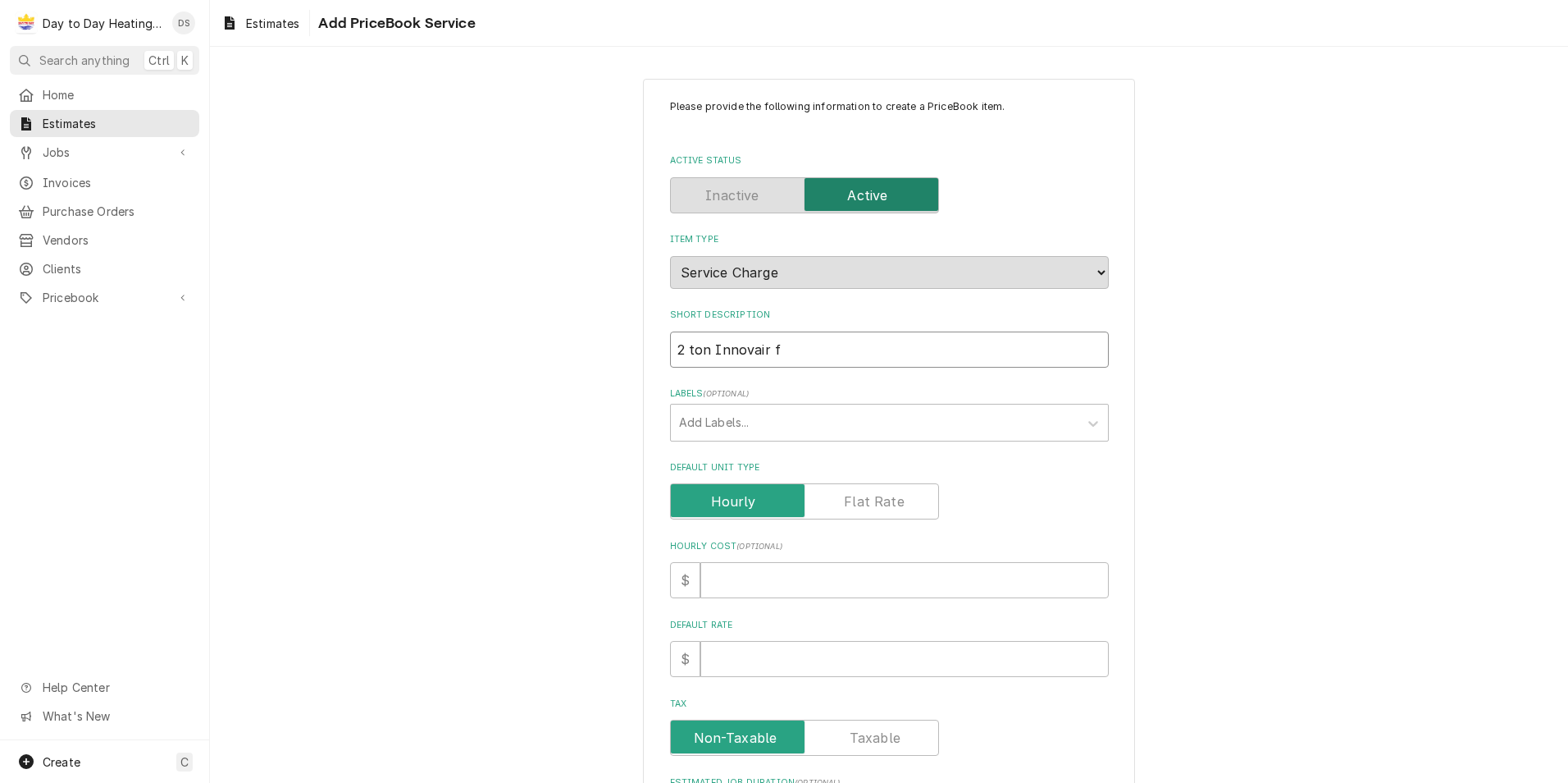
type input "2 ton Innovair fi"
type textarea "x"
type input "2 ton Innovair fil"
type textarea "x"
type input "2 ton Innovair fill"
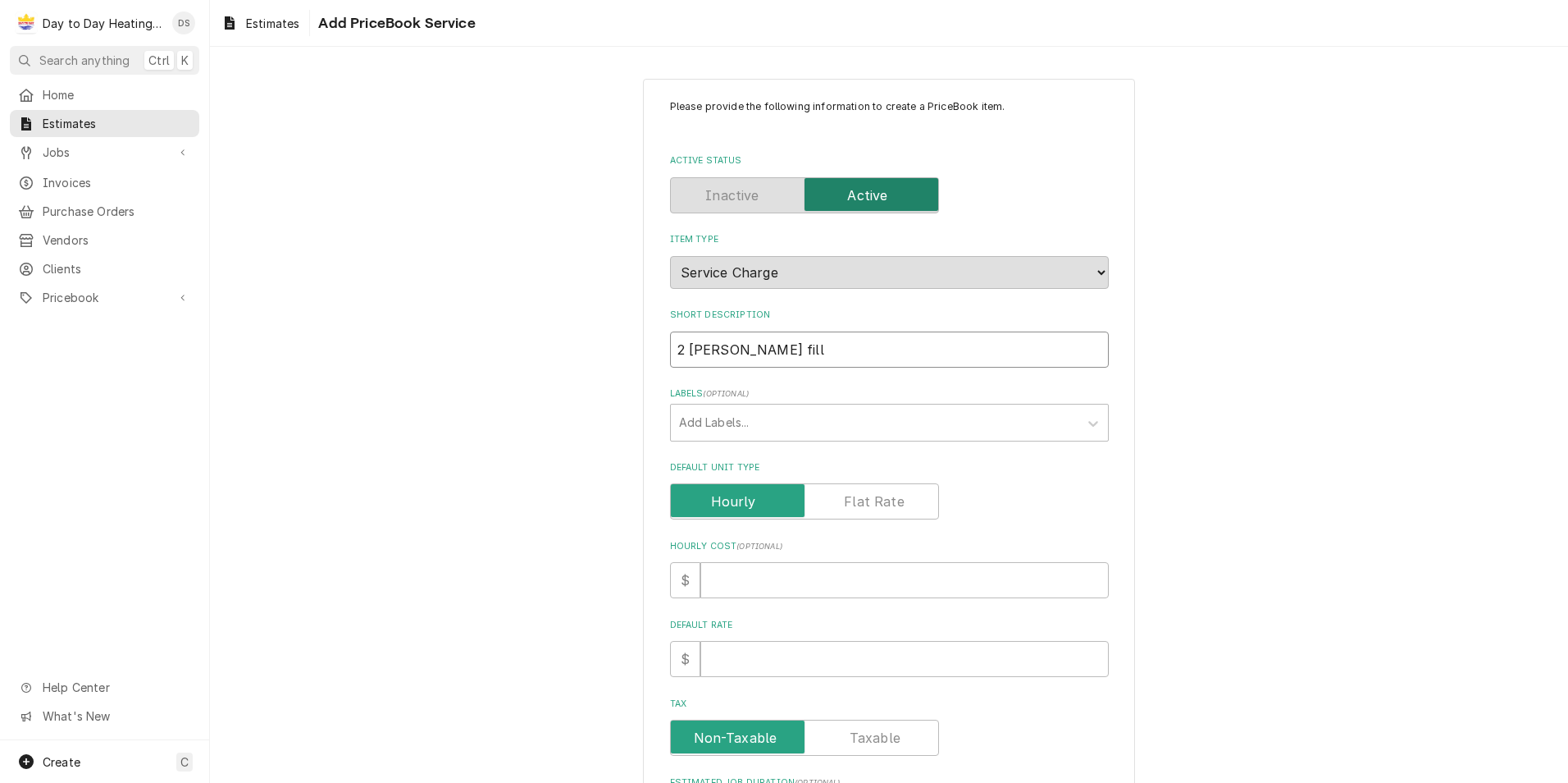
type textarea "x"
type input "2 ton Innovair fill"
type textarea "x"
type input "2 ton Innovair fill"
type textarea "x"
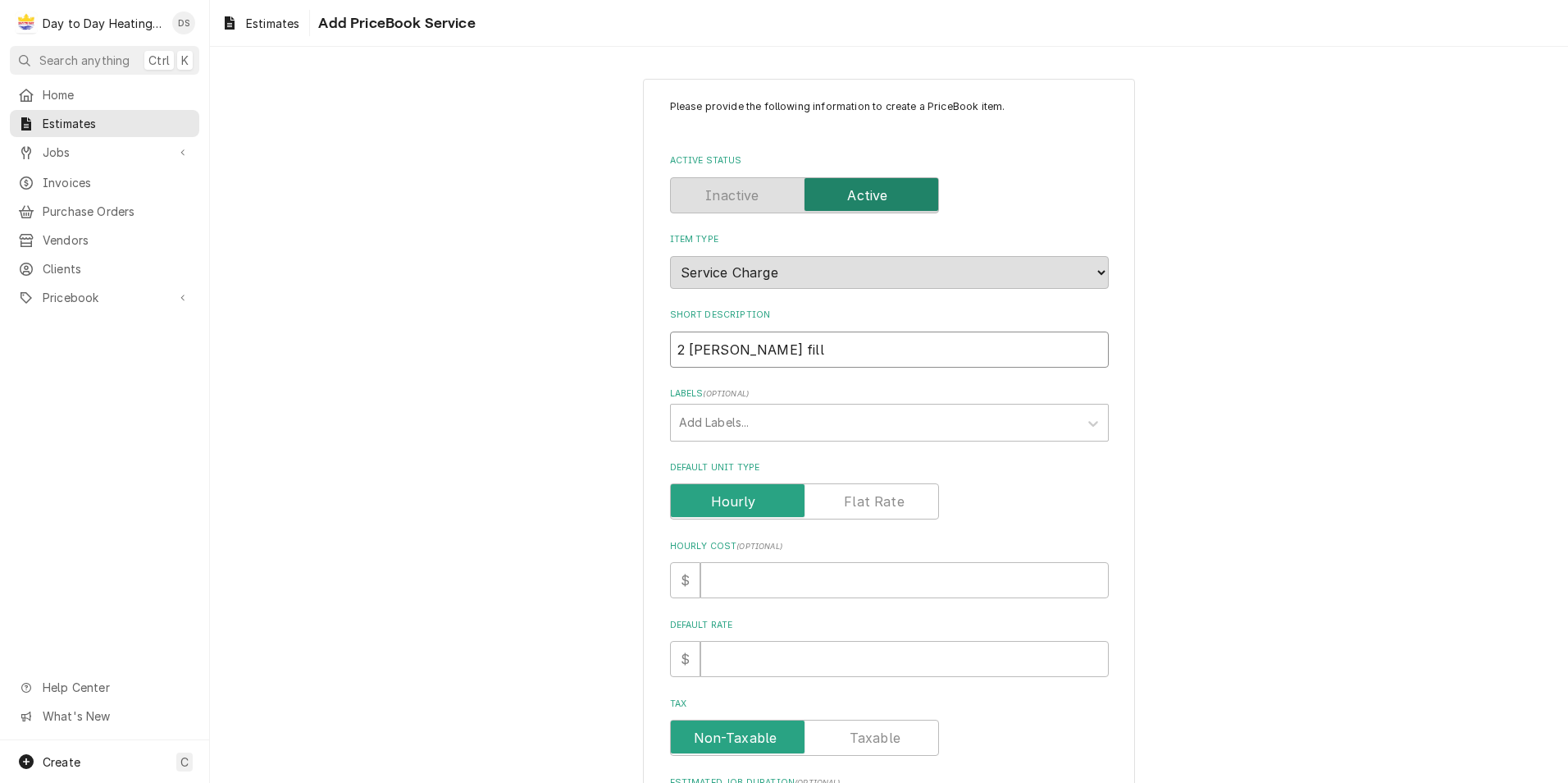
type input "2 ton Innovair fil"
type textarea "x"
type input "2 ton Innovair fi"
type textarea "x"
type input "2 ton Innovair f"
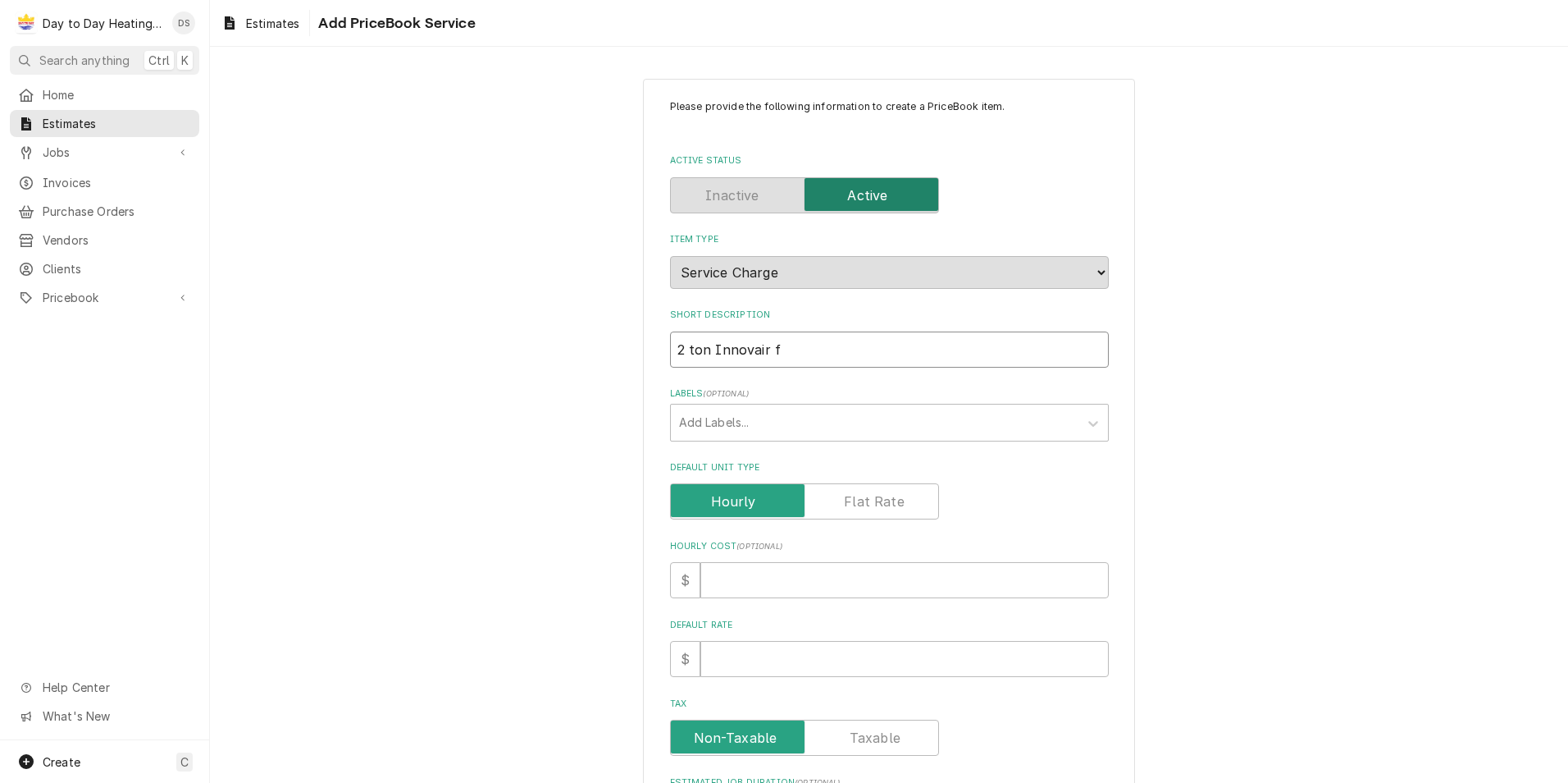
type textarea "x"
type input "2 ton Innovair fu"
type textarea "x"
type input "2 ton Innovair ful"
type textarea "x"
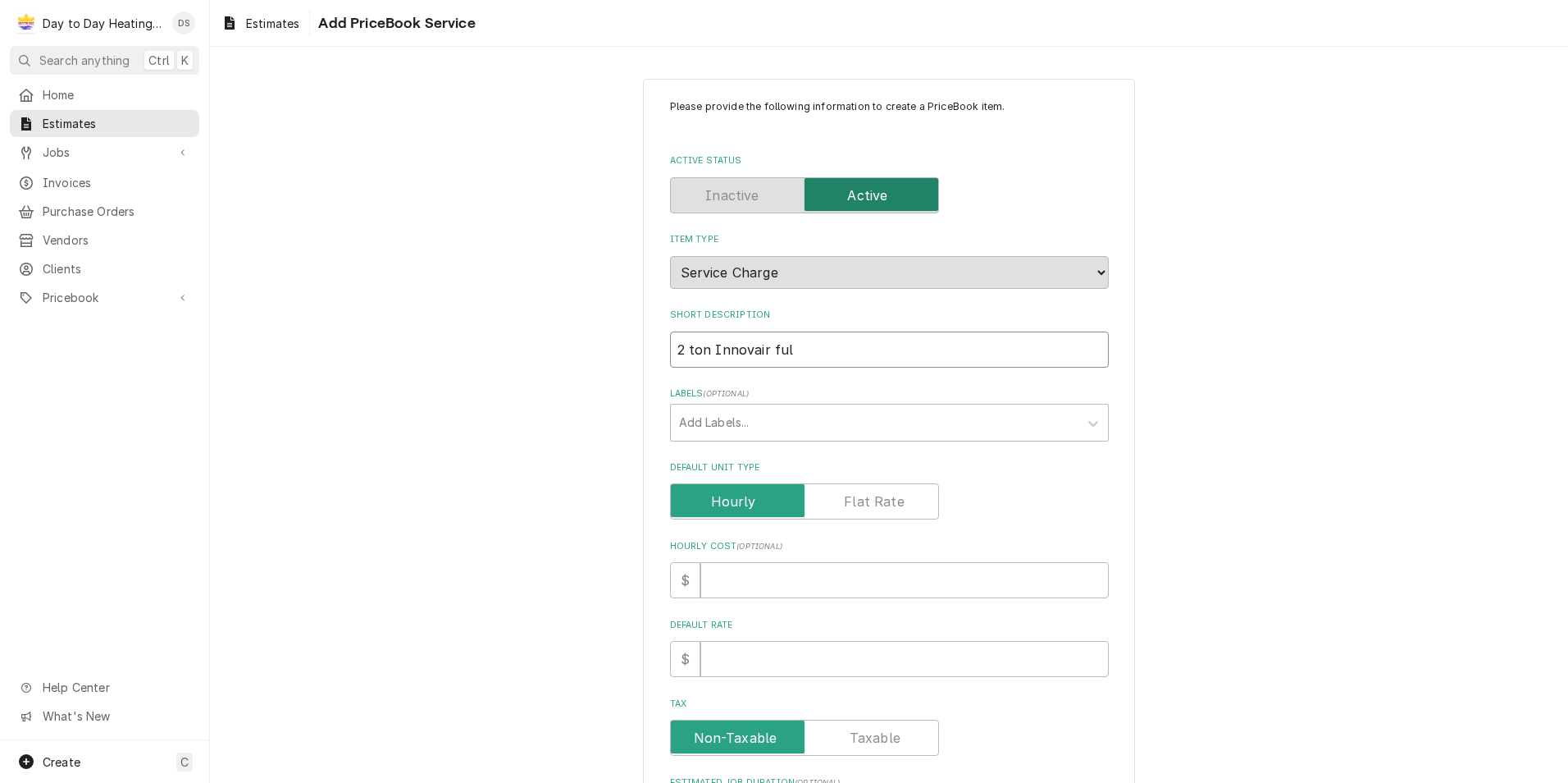
type input "2 ton Innovair full"
type textarea "x"
type input "2 ton Innovair full"
type textarea "x"
type input "2 ton Innovair full c"
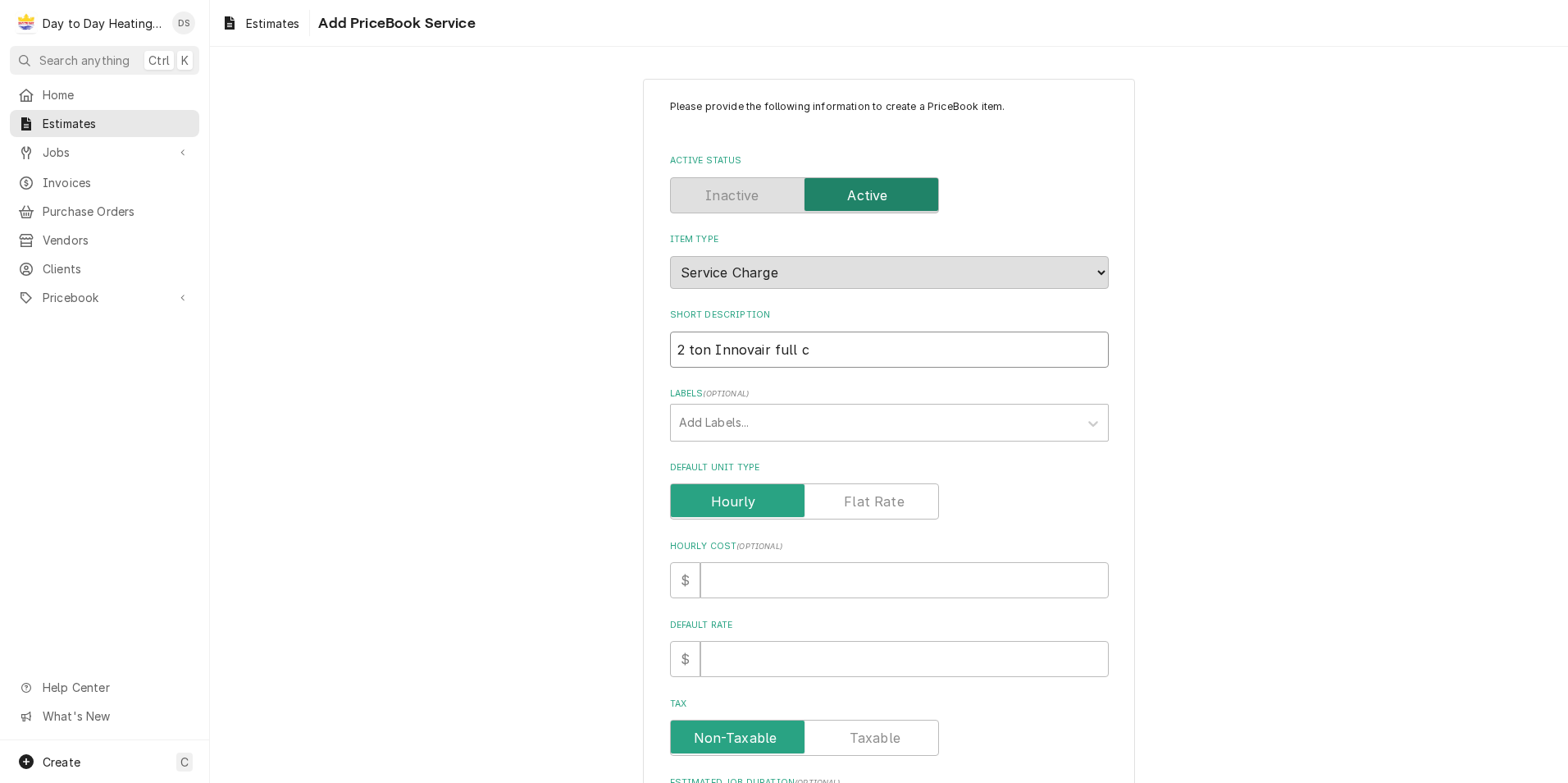
type textarea "x"
type input "2 ton Innovair full cu"
type textarea "x"
type input "2 ton Innovair full cut"
type textarea "x"
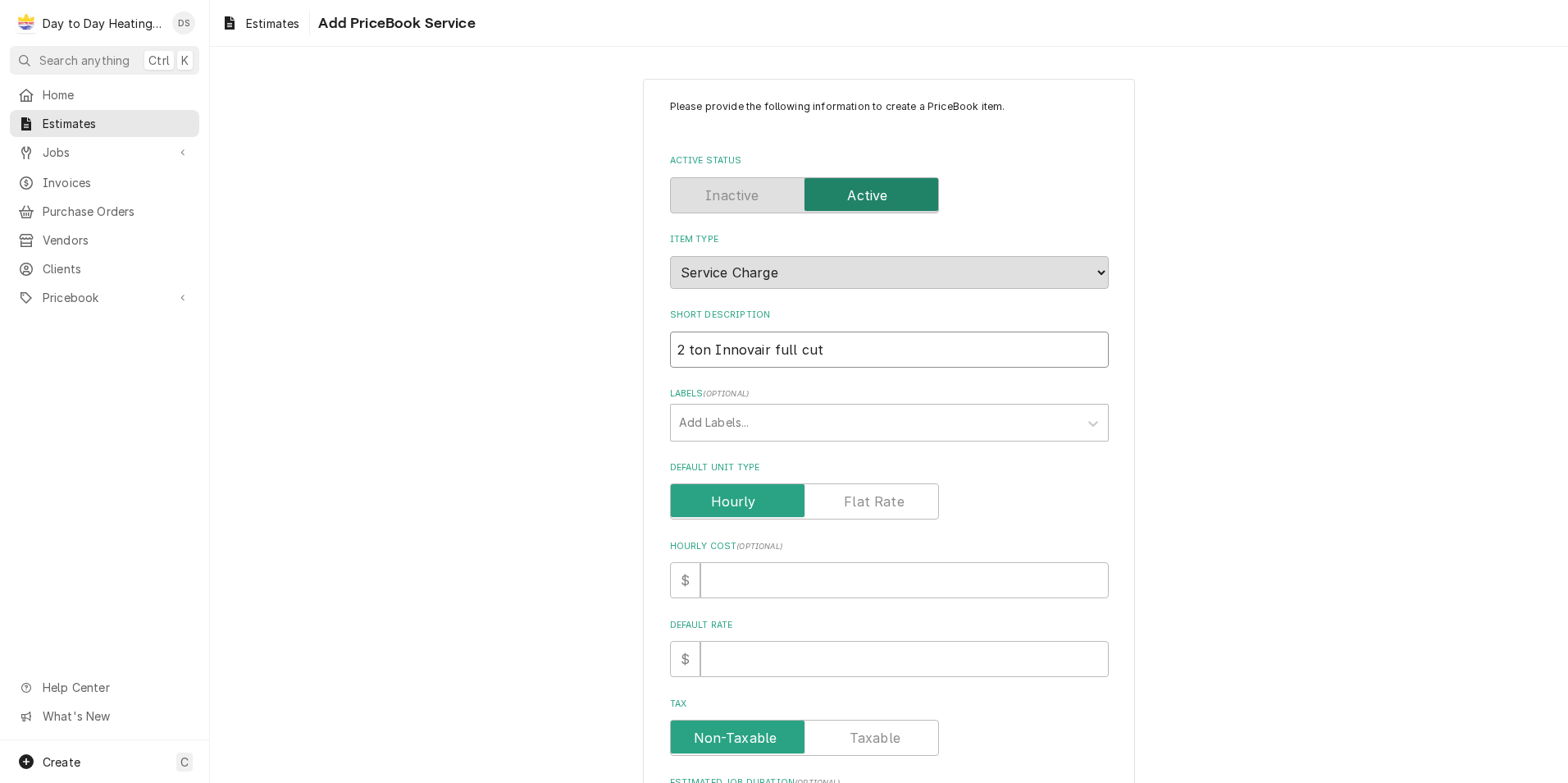
type input "2 ton Innovair full cut"
type textarea "x"
type input "2 ton Innovair full cut i"
type textarea "x"
type input "2 ton Innovair full cut in"
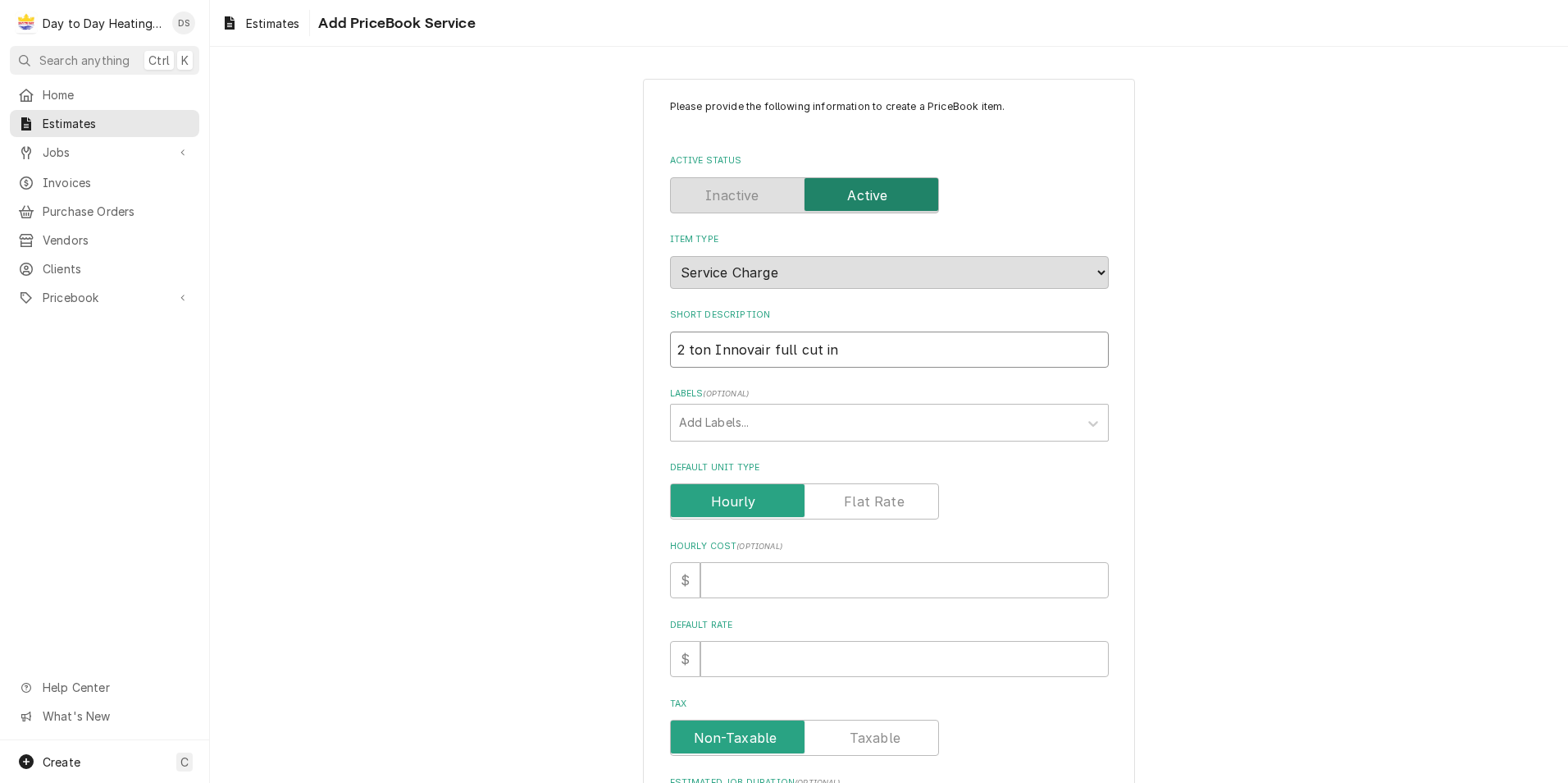
type textarea "x"
type input "2 ton Innovair full cut in"
type textarea "x"
type input "2 ton Innovair full cut in s"
type textarea "x"
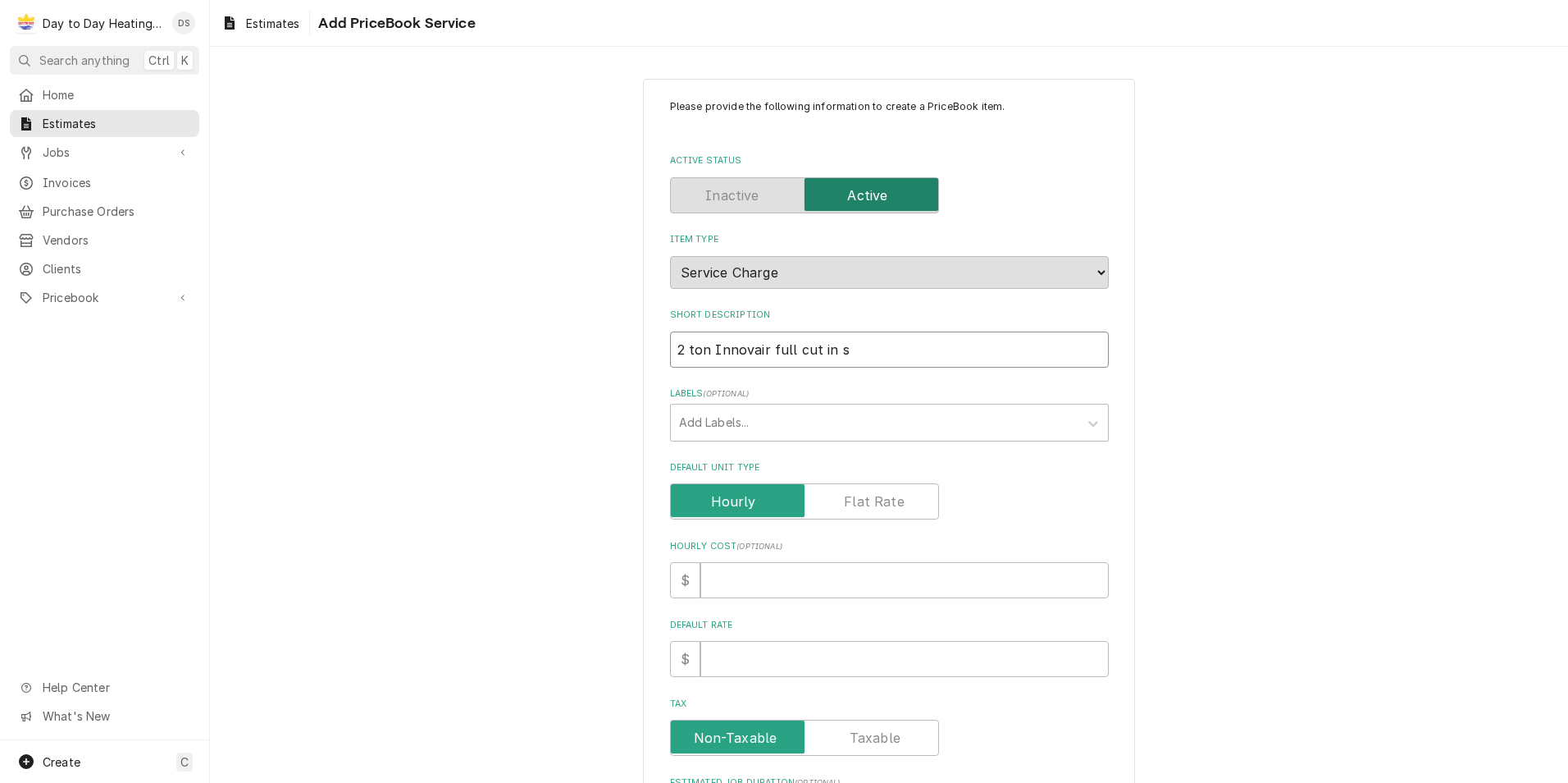
type input "2 ton Innovair full cut in sy"
type textarea "x"
type input "2 ton Innovair full cut in sys"
type textarea "x"
type input "2 ton Innovair full cut in syst"
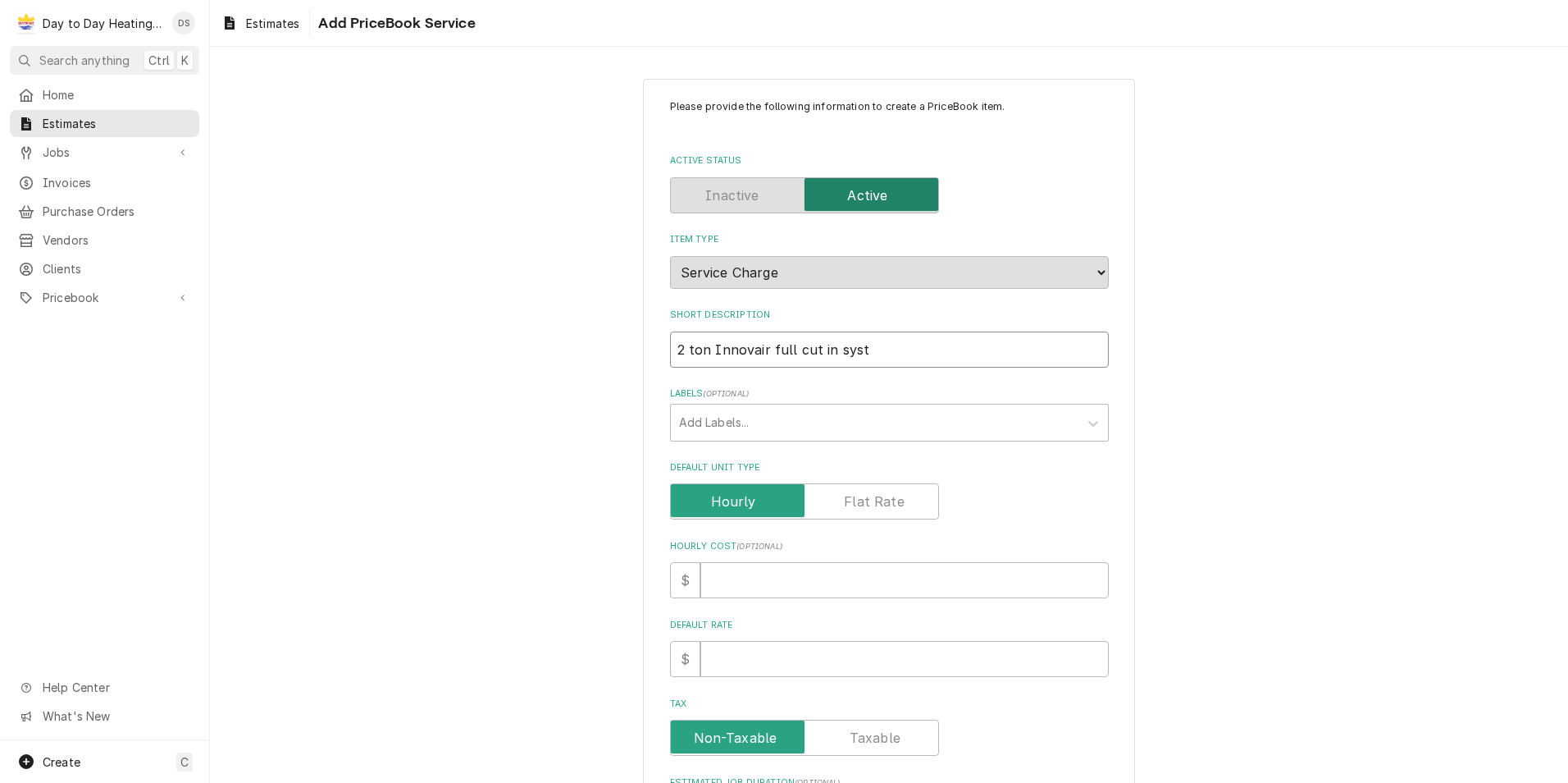
type textarea "x"
type input "2 ton Innovair full cut in syste"
type textarea "x"
type input "2 ton Innovair full cut in system"
type textarea "x"
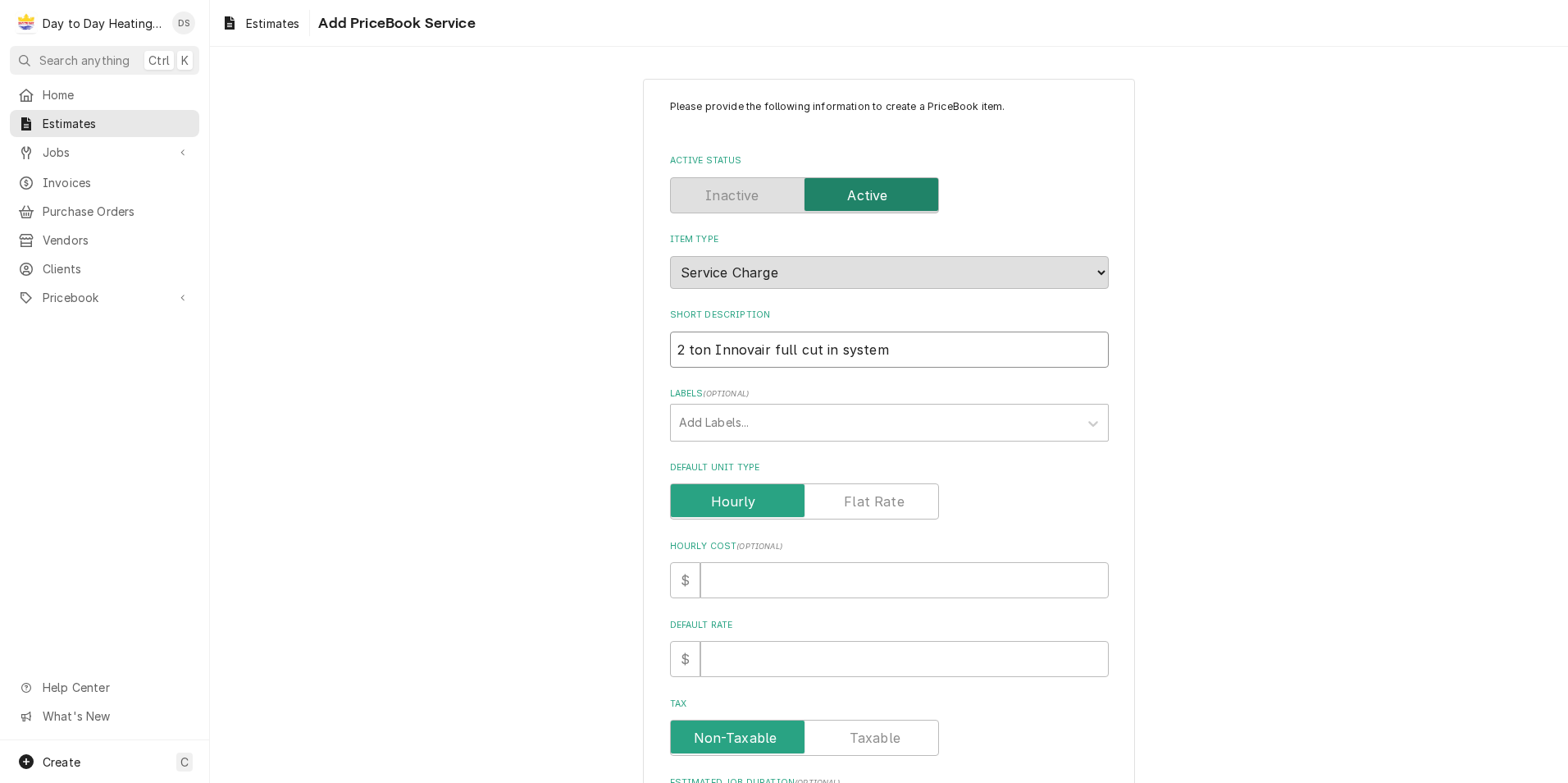
type input "2 ton Innovair full cut in system"
type textarea "x"
type input "2 ton Innovair full cut in system"
click at [812, 381] on div "Please provide the following information to create a PriceBook item. Active Sta…" at bounding box center [889, 583] width 438 height 969
click at [848, 499] on label "Default Unit Type" at bounding box center [804, 501] width 269 height 36
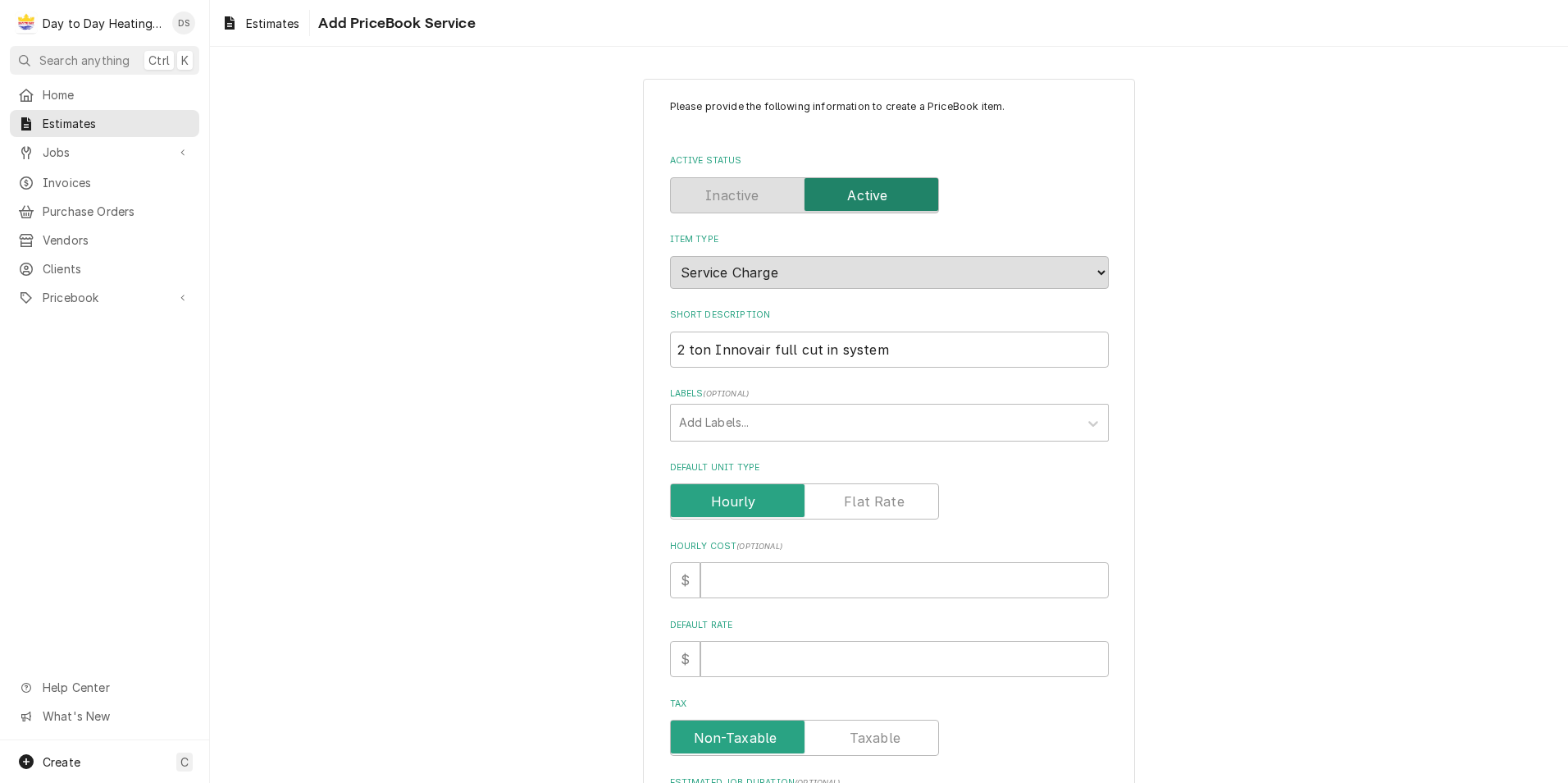
click at [848, 499] on input "Default Unit Type" at bounding box center [804, 501] width 255 height 36
checkbox input "true"
click at [744, 665] on input "Default Unit Price" at bounding box center [905, 659] width 409 height 36
type textarea "x"
type input "1"
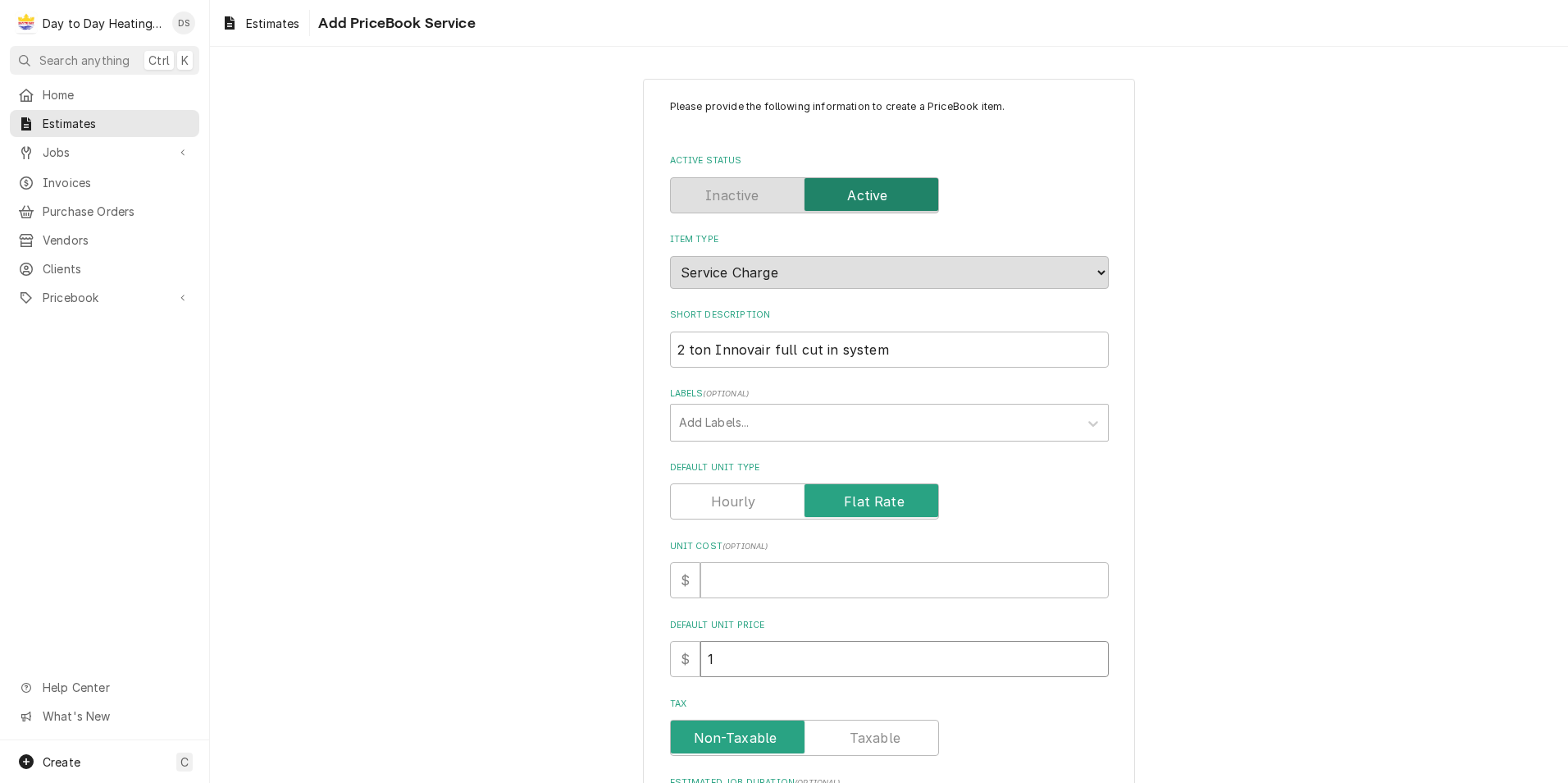
type textarea "x"
type input "13"
type textarea "x"
type input "131"
type textarea "x"
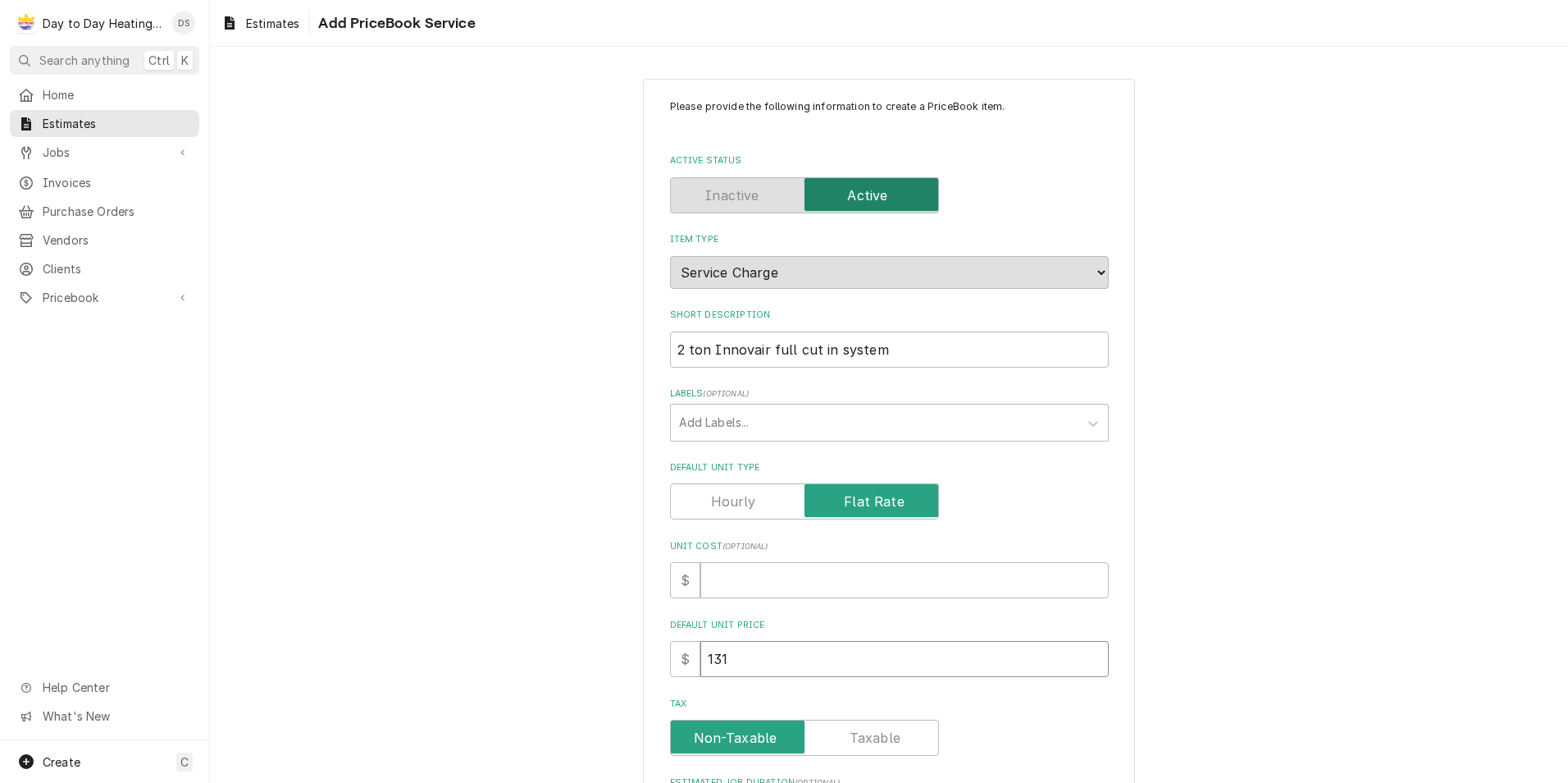
type input "1319"
type textarea "x"
type input "13195"
type textarea "x"
type input "13195"
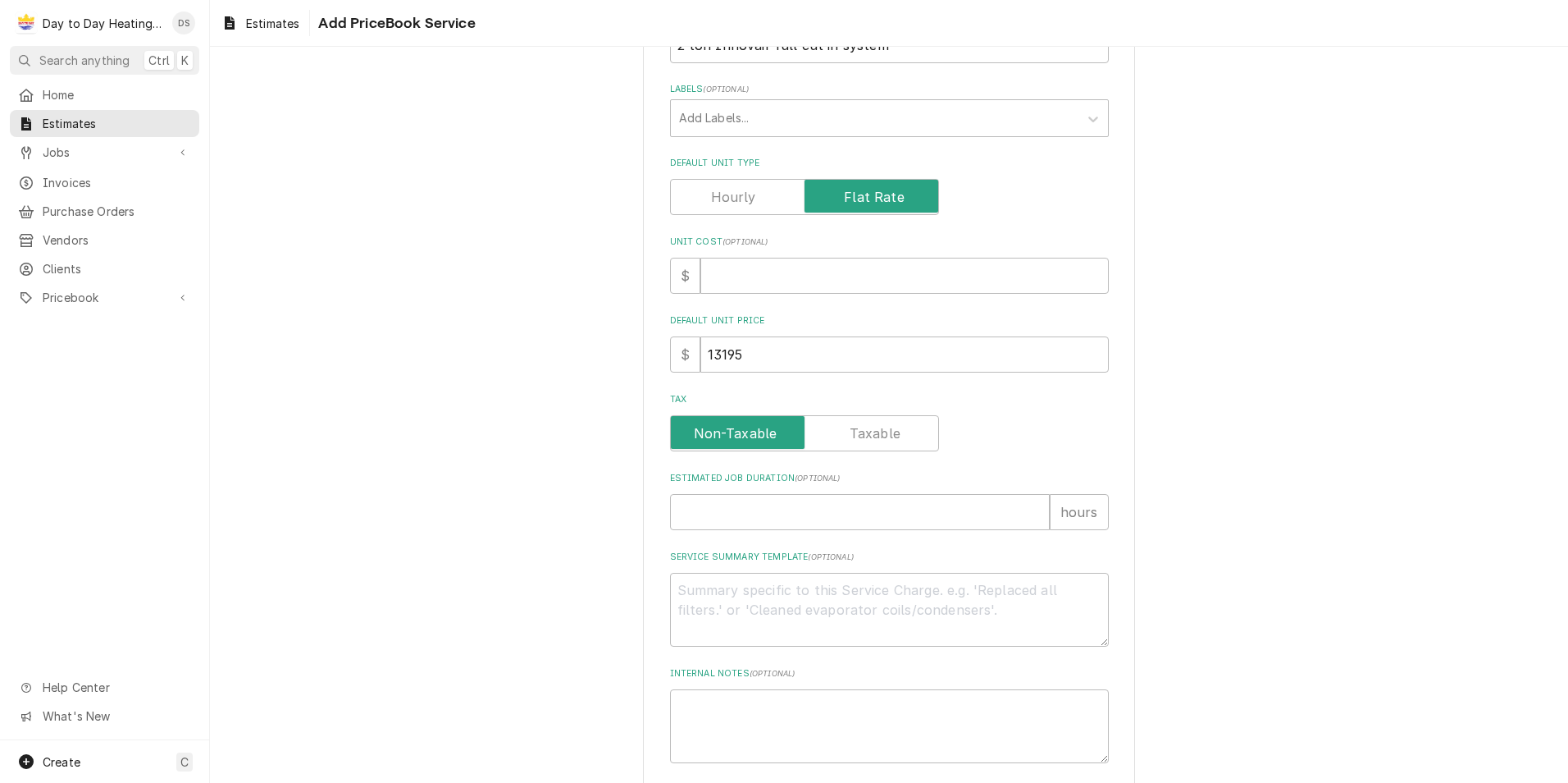
scroll to position [385, 0]
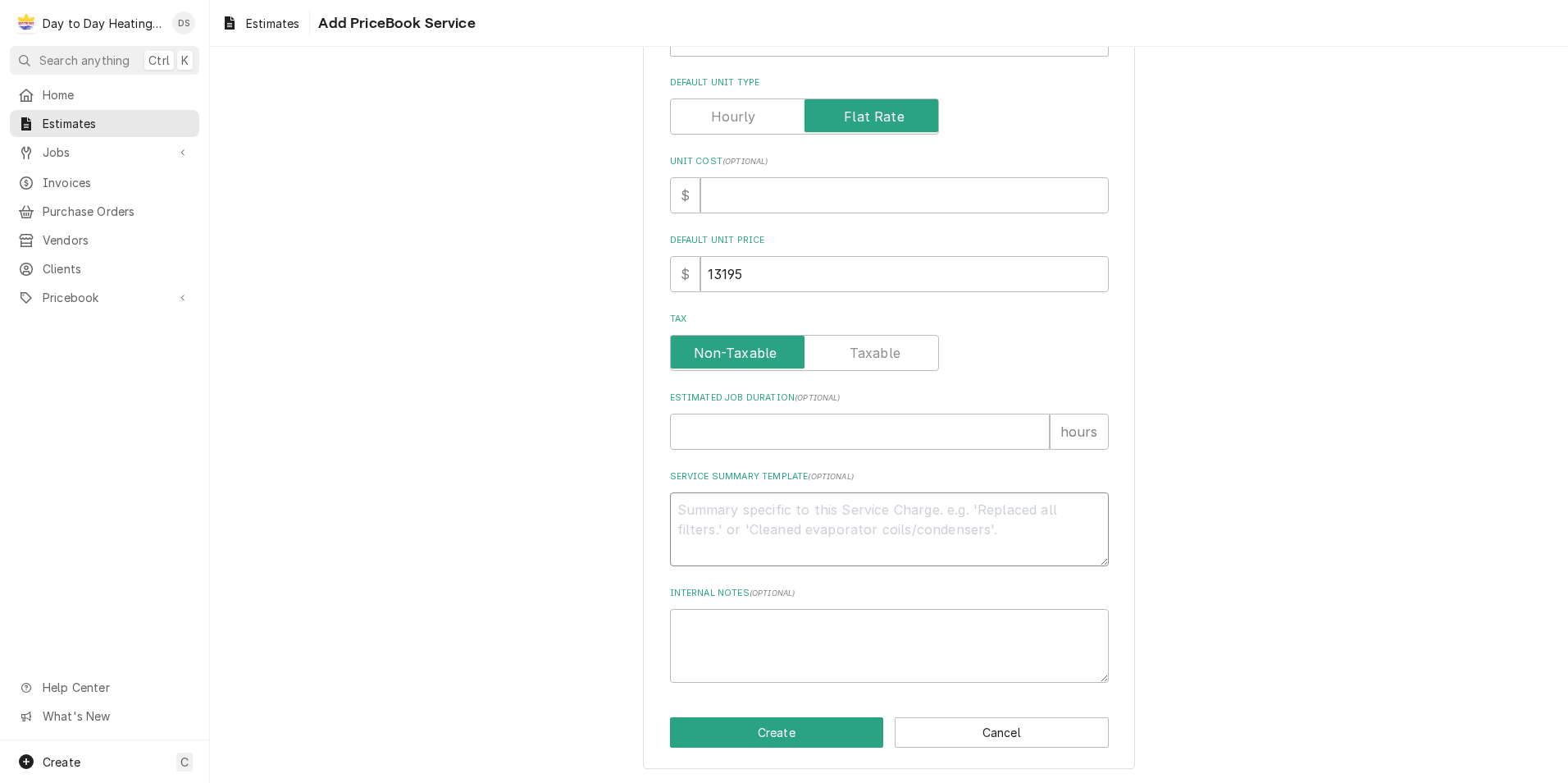
click at [709, 518] on textarea "Service Summary Template ( optional )" at bounding box center [889, 529] width 438 height 74
type textarea "x"
type textarea "S"
type textarea "x"
type textarea "SC"
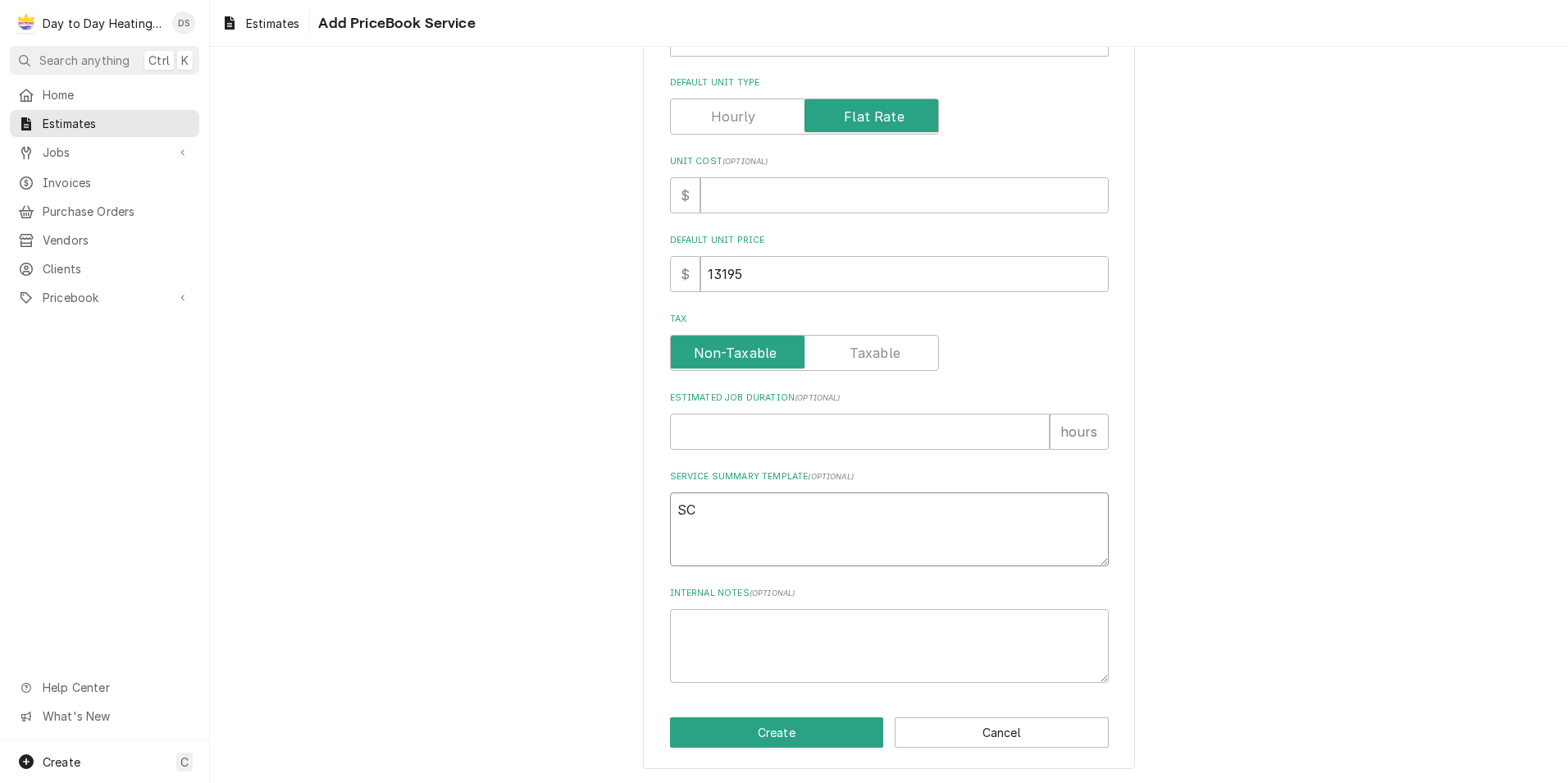
type textarea "x"
type textarea "SCO"
type textarea "x"
type textarea "SCOP"
type textarea "x"
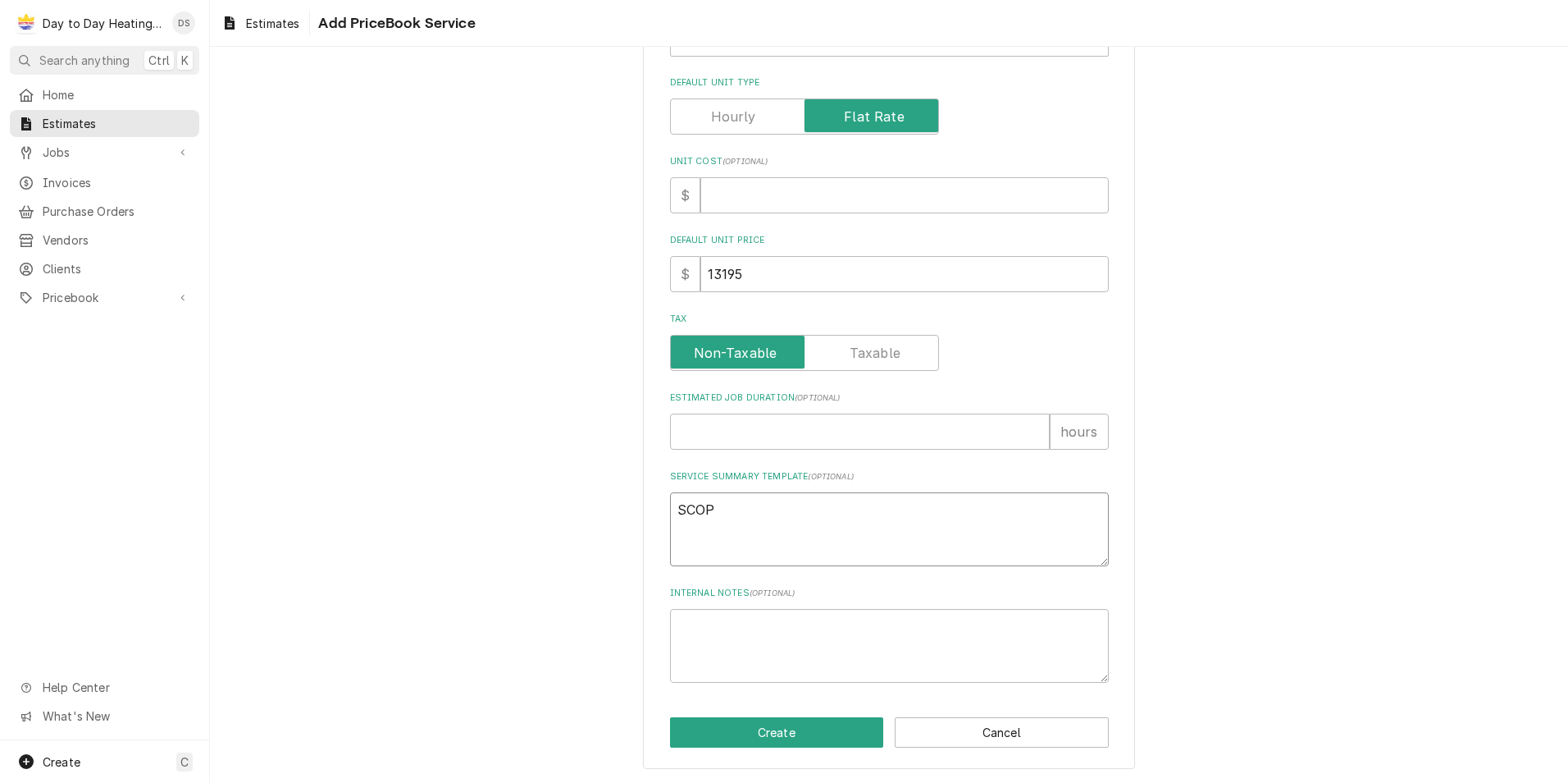
type textarea "SCOPE"
type textarea "x"
type textarea "SCOPE"
type textarea "x"
type textarea "SCOPE OF"
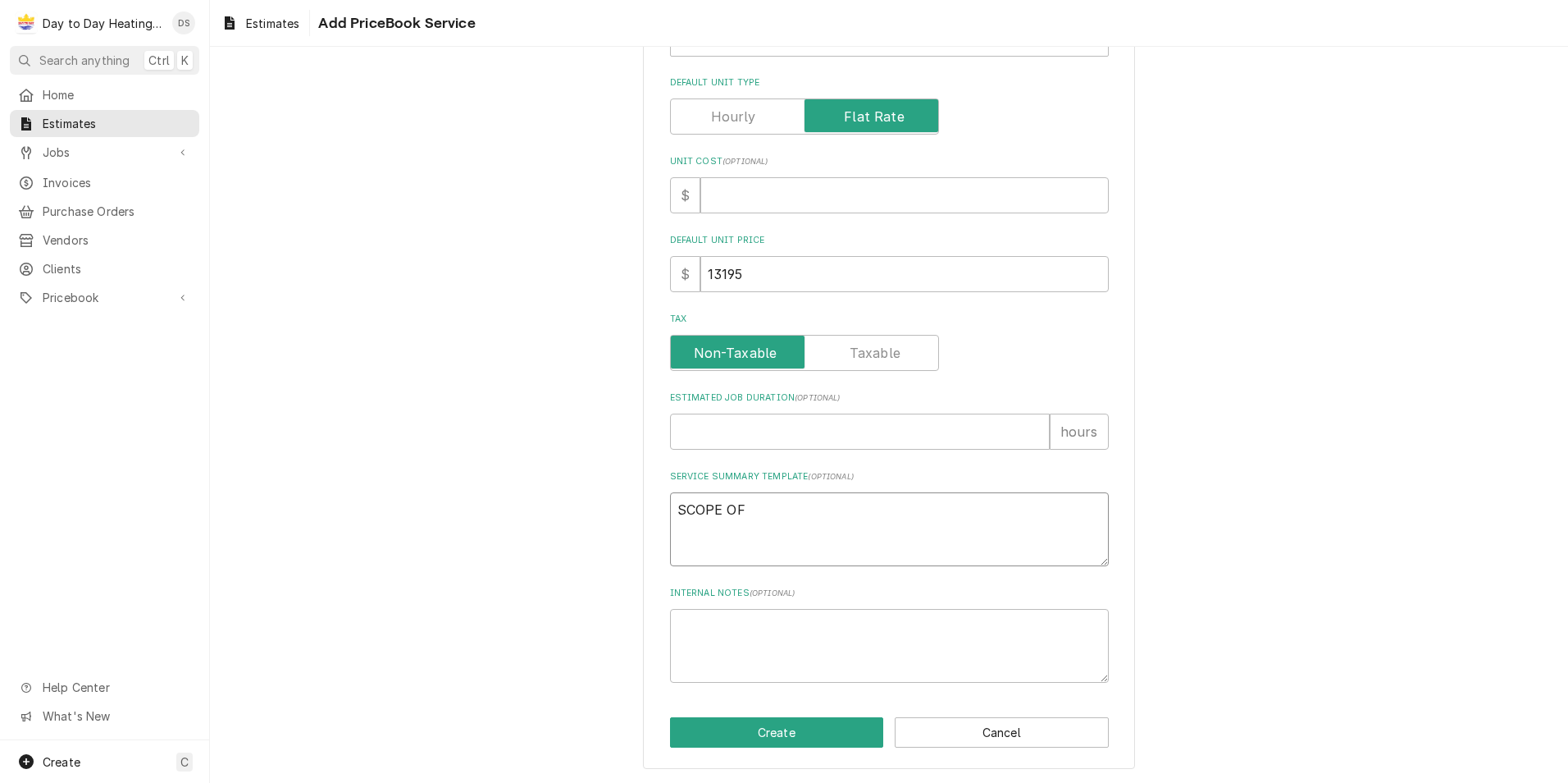
type textarea "x"
type textarea "SCOPE OF"
type textarea "x"
type textarea "SCOPE OF W"
type textarea "x"
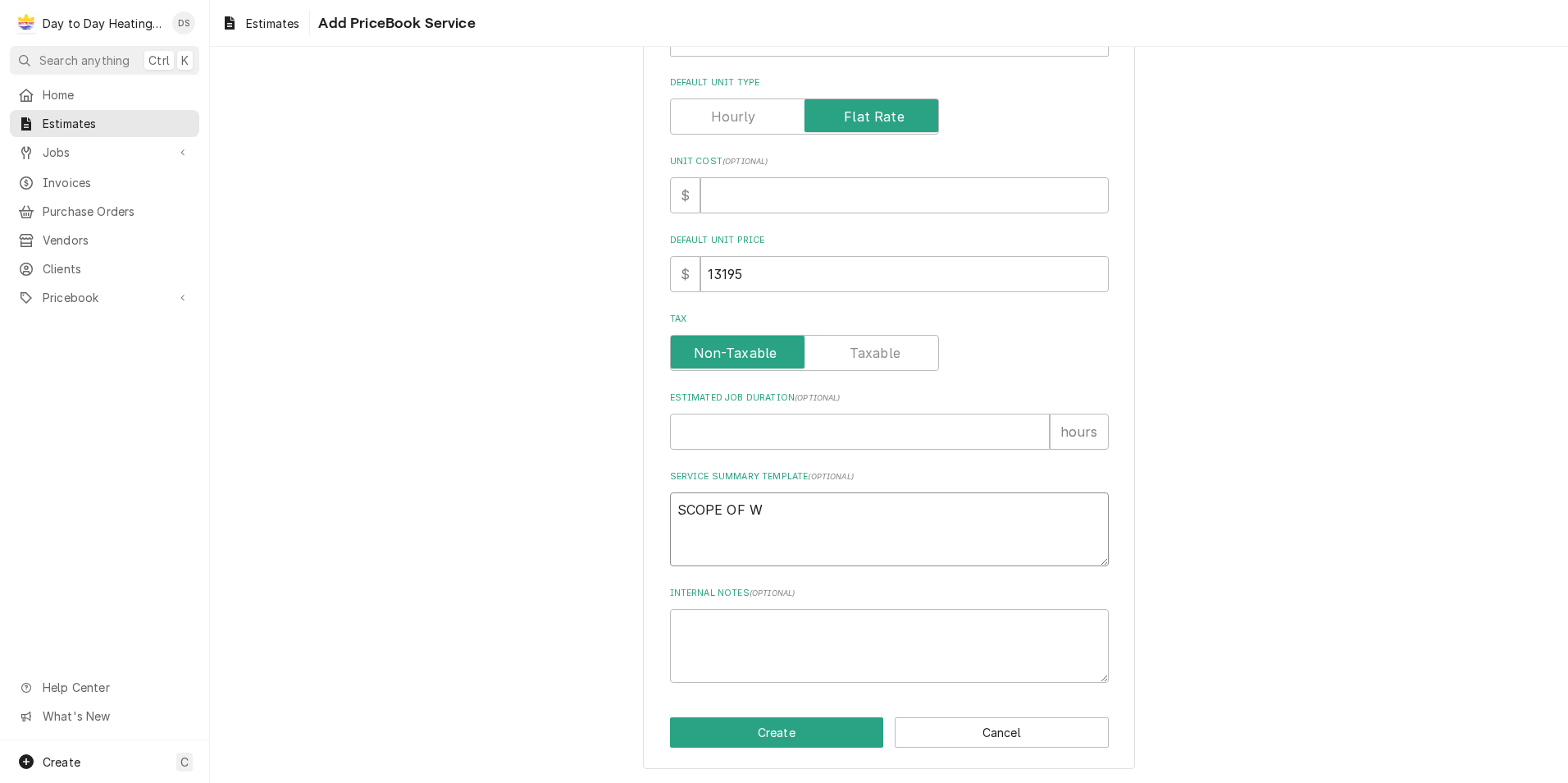
type textarea "SCOPE OF WO"
type textarea "x"
type textarea "SCOPE OF WOR"
type textarea "x"
type textarea "SCOPE OF WORK"
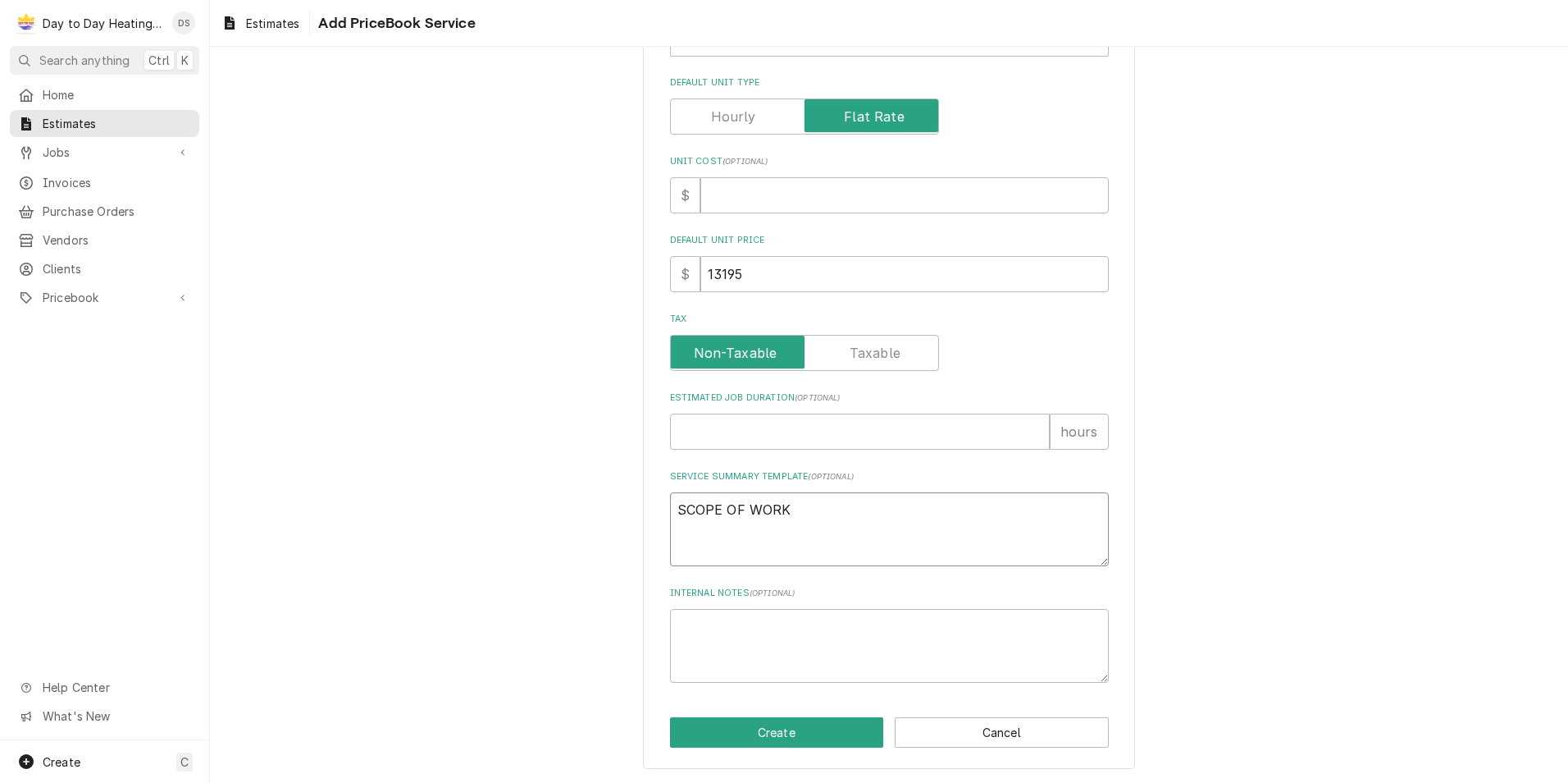
type textarea "x"
type textarea "SCOPE OF WORK"
type textarea "x"
type textarea "SCOPE OF WORK"
type textarea "x"
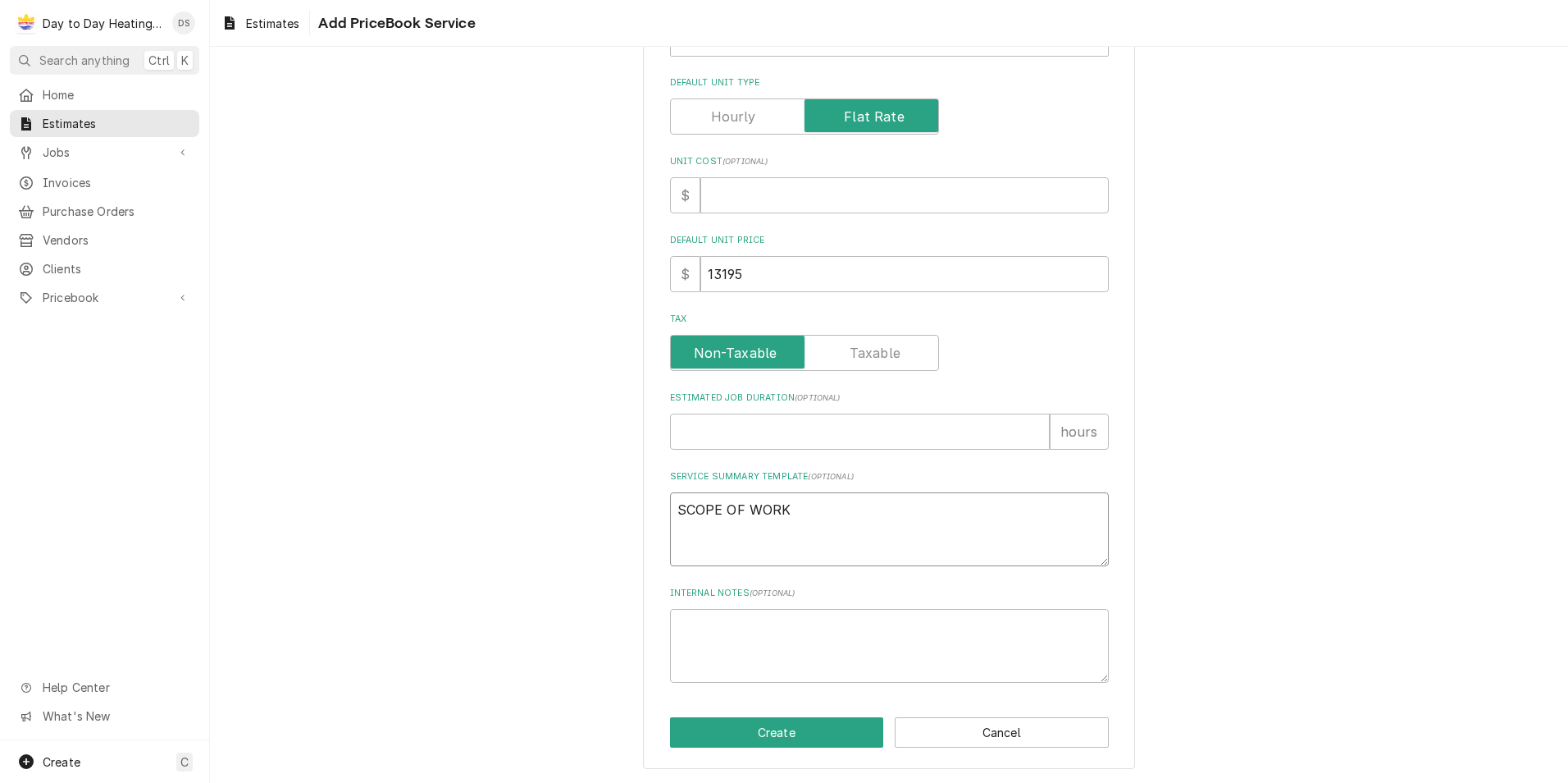
type textarea "SCOPE OF WORK"
type textarea "x"
type textarea "SCOPE OF WORK"
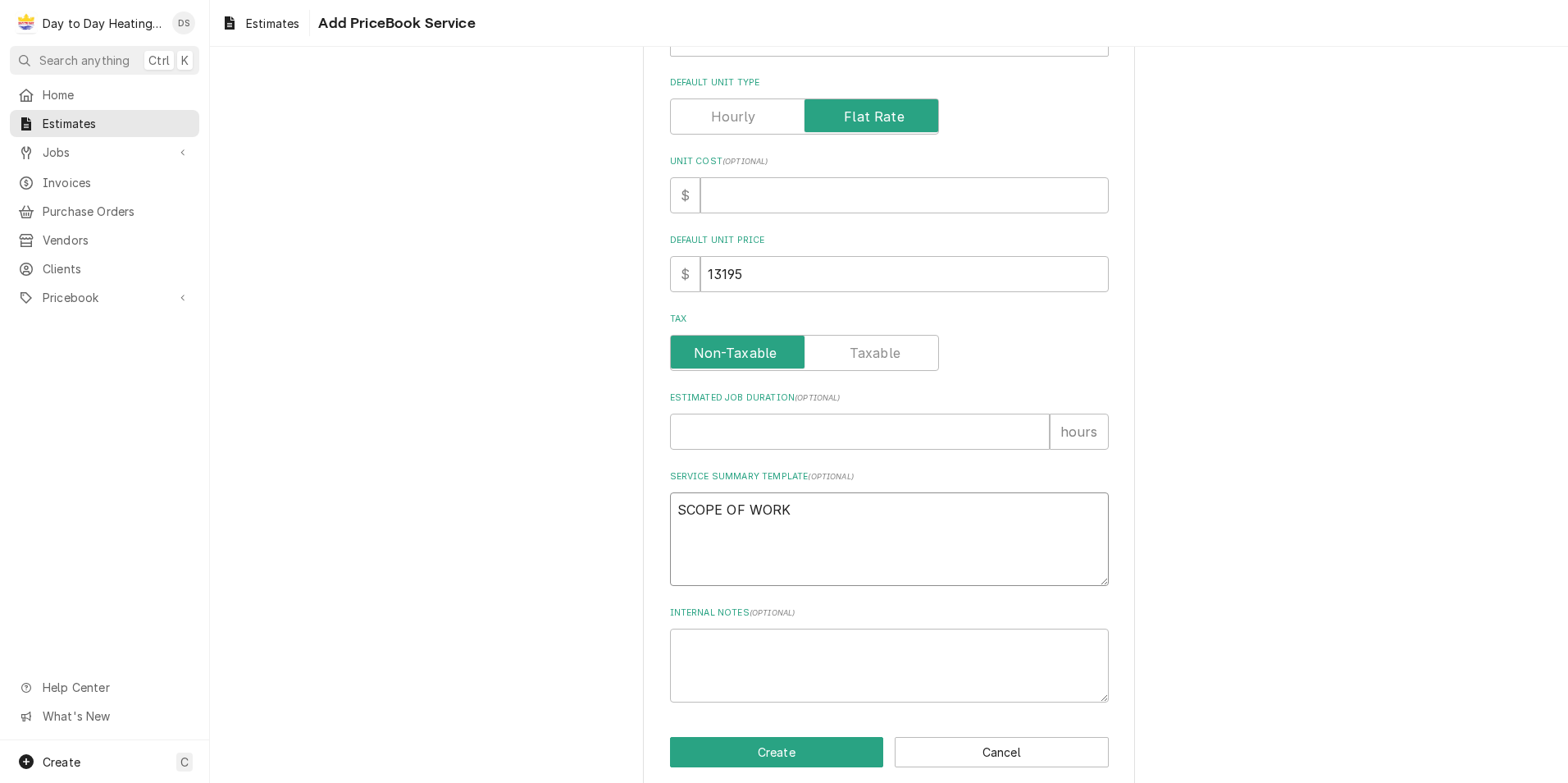
click at [681, 512] on textarea "SCOPE OF WORK" at bounding box center [889, 539] width 438 height 93
type textarea "x"
type textarea "E SCOPE OF WORK"
type textarea "x"
type textarea "Eq SCOPE OF WORK"
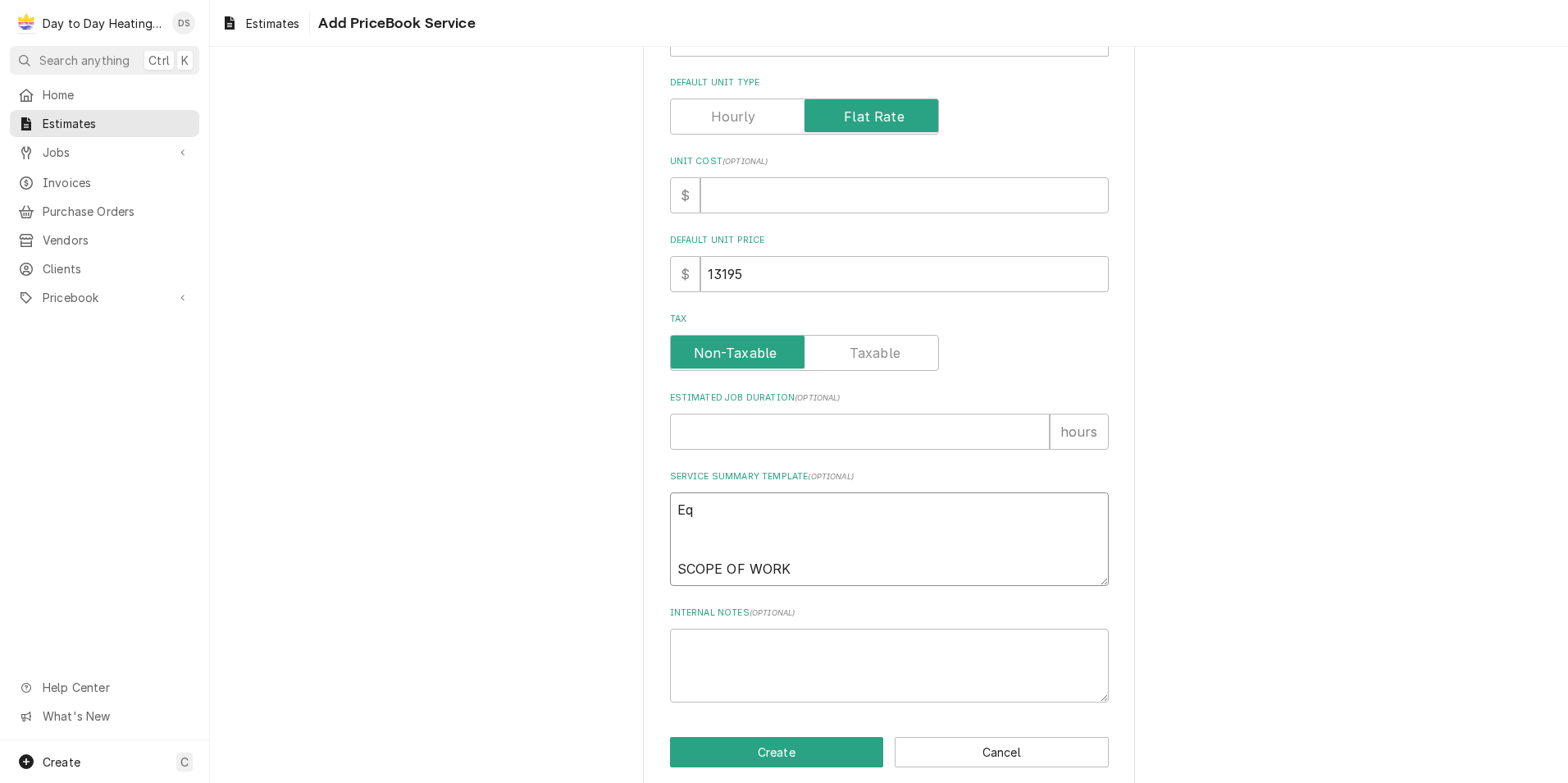
type textarea "x"
type textarea "Equ SCOPE OF WORK"
type textarea "x"
type textarea "Equi SCOPE OF WORK"
type textarea "x"
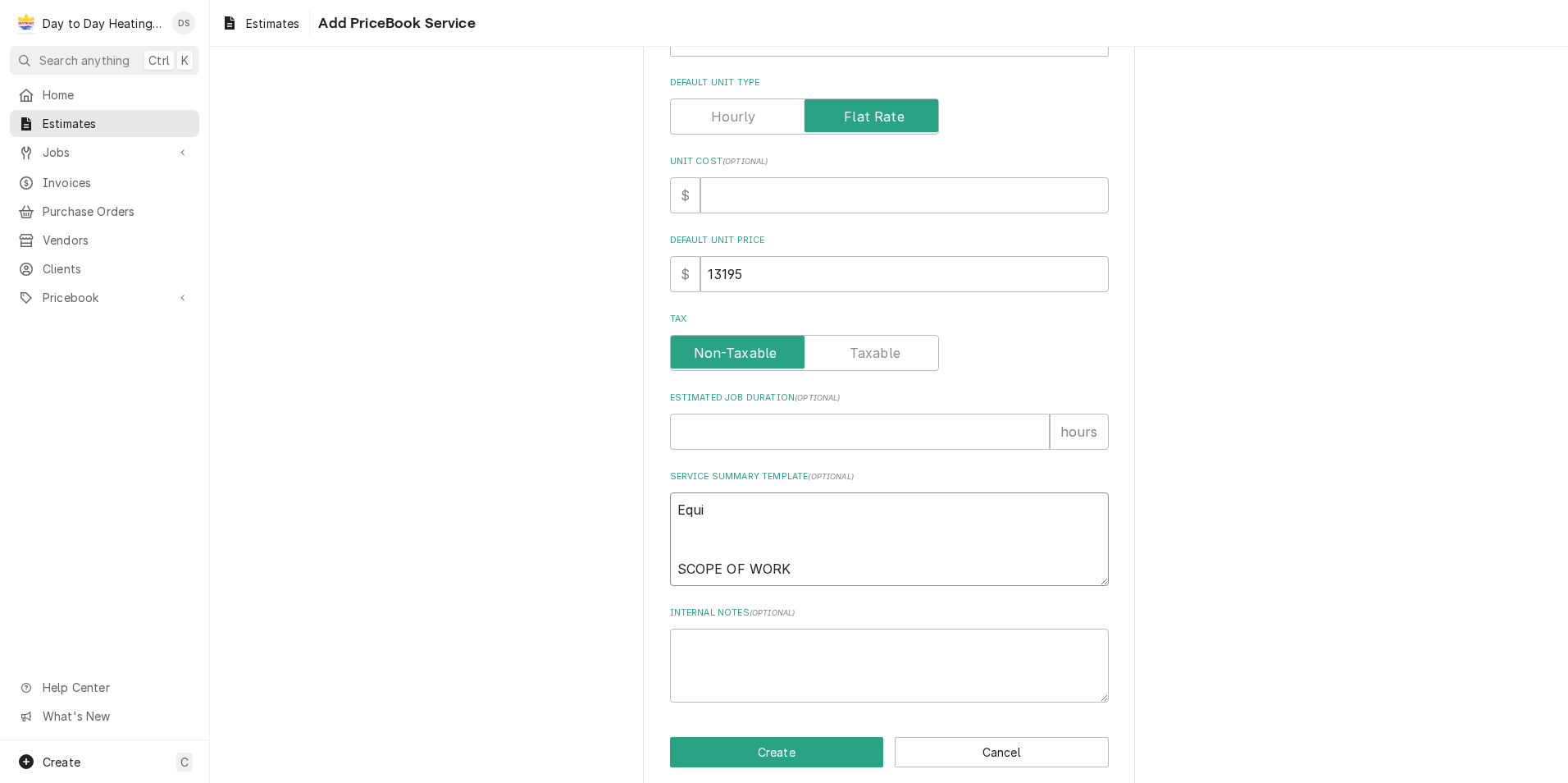
type textarea "Equip SCOPE OF WORK"
type textarea "x"
type textarea "Equipm SCOPE OF WORK"
type textarea "x"
type textarea "Equipme SCOPE OF WORK"
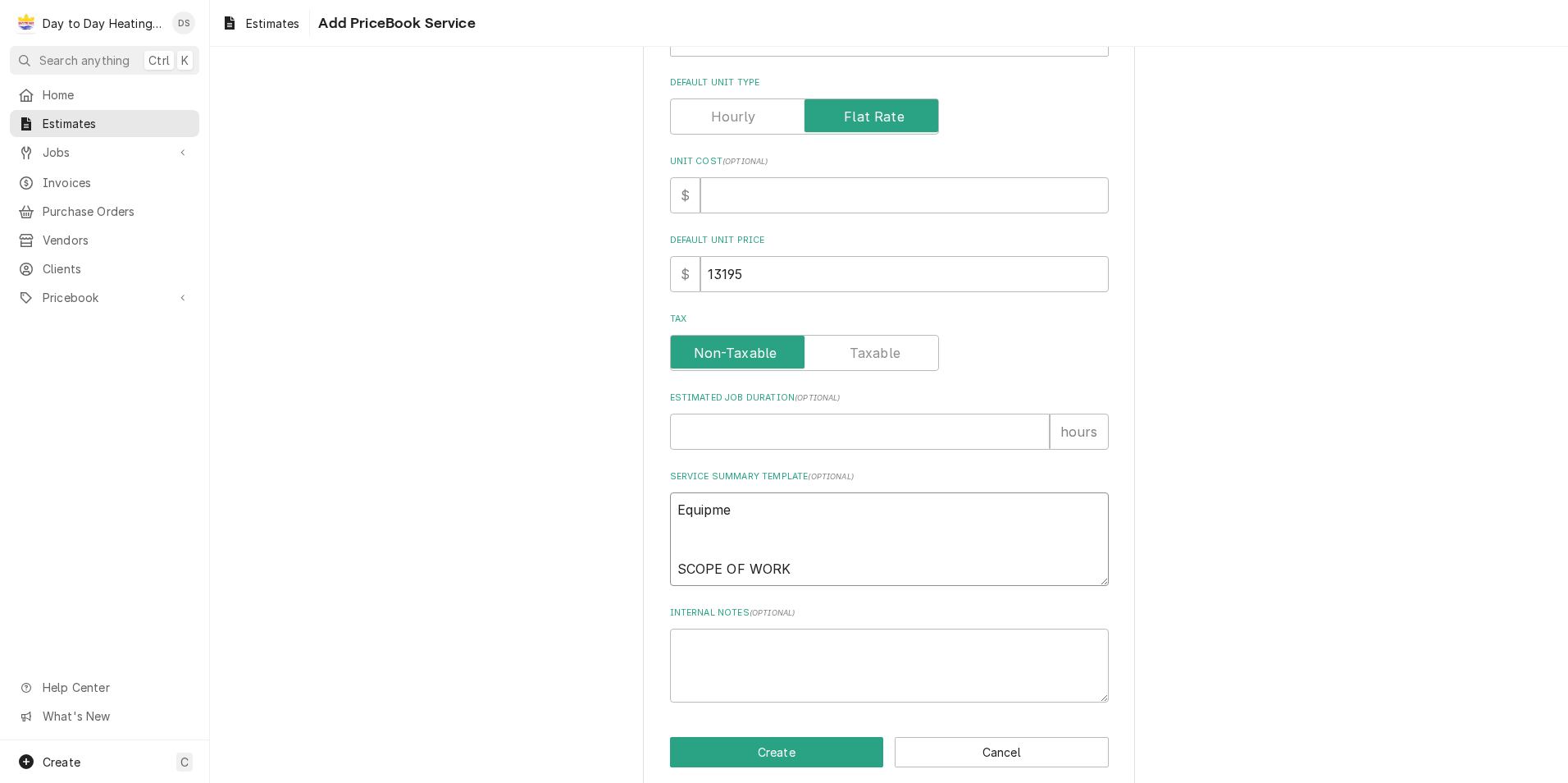
type textarea "x"
type textarea "Equipmen SCOPE OF WORK"
type textarea "x"
type textarea "Equipment SCOPE OF WORK"
type textarea "x"
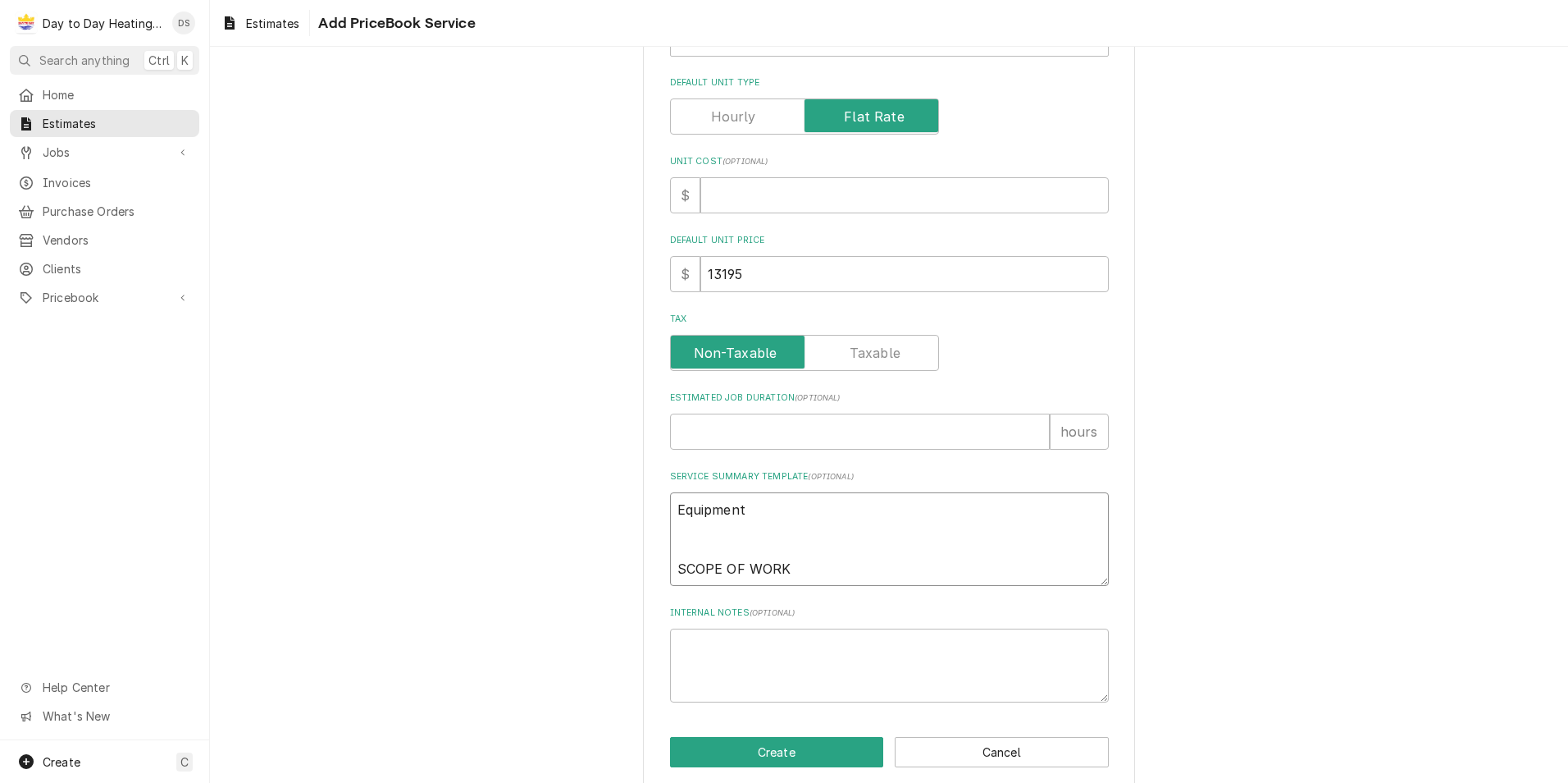
type textarea "Equipment: SCOPE OF WORK"
type textarea "x"
type textarea "Equipment: SCOPE OF WORK"
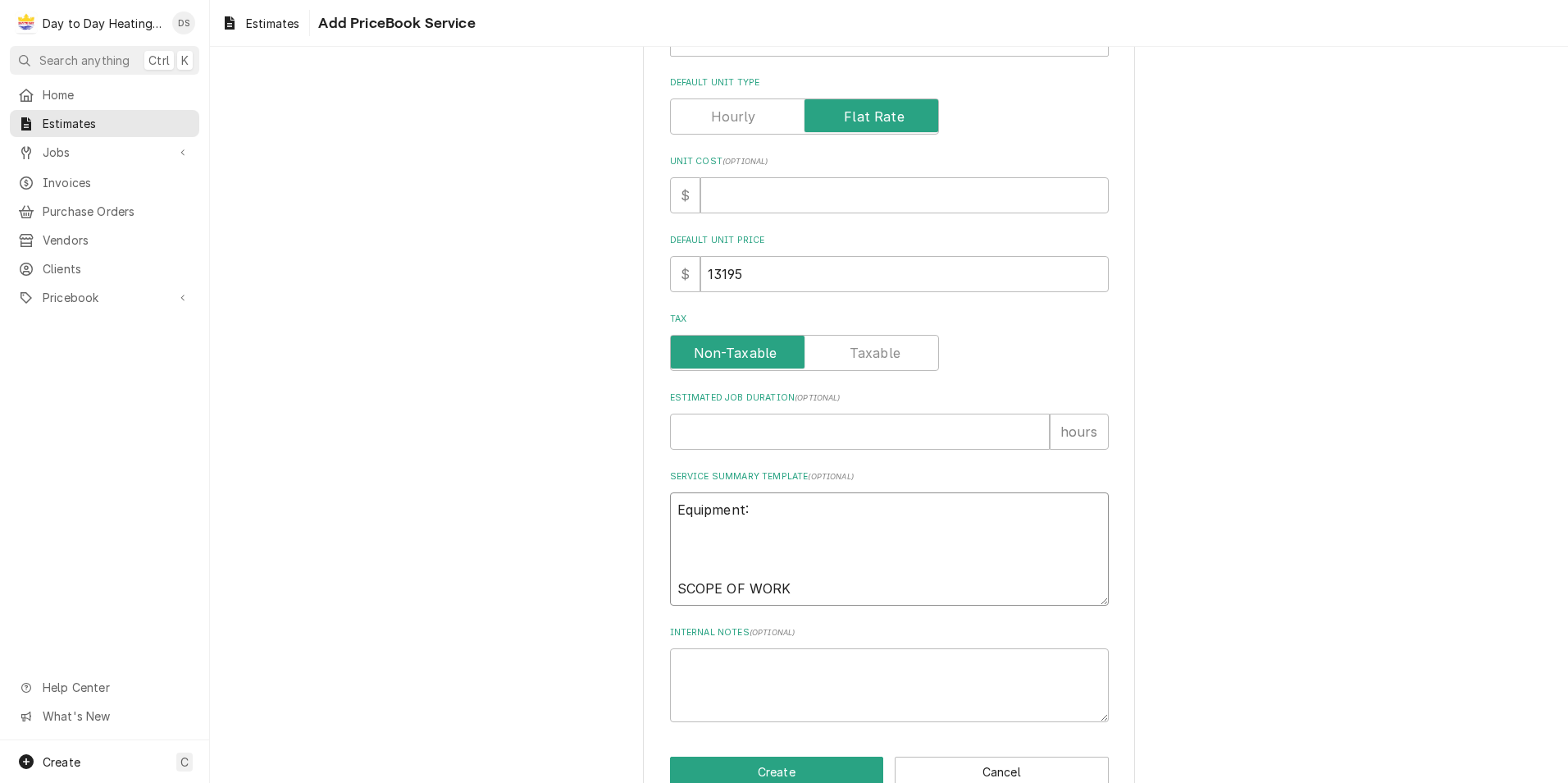
type textarea "x"
type textarea "Equipment: SCOPE OF WORK"
click at [721, 527] on textarea "Equipment: SCOPE OF WORK" at bounding box center [889, 549] width 438 height 113
paste textarea "630 INNOVAIR 2 TON HEAT PUMP BUNDLE SLIM4 R454B"
type textarea "x"
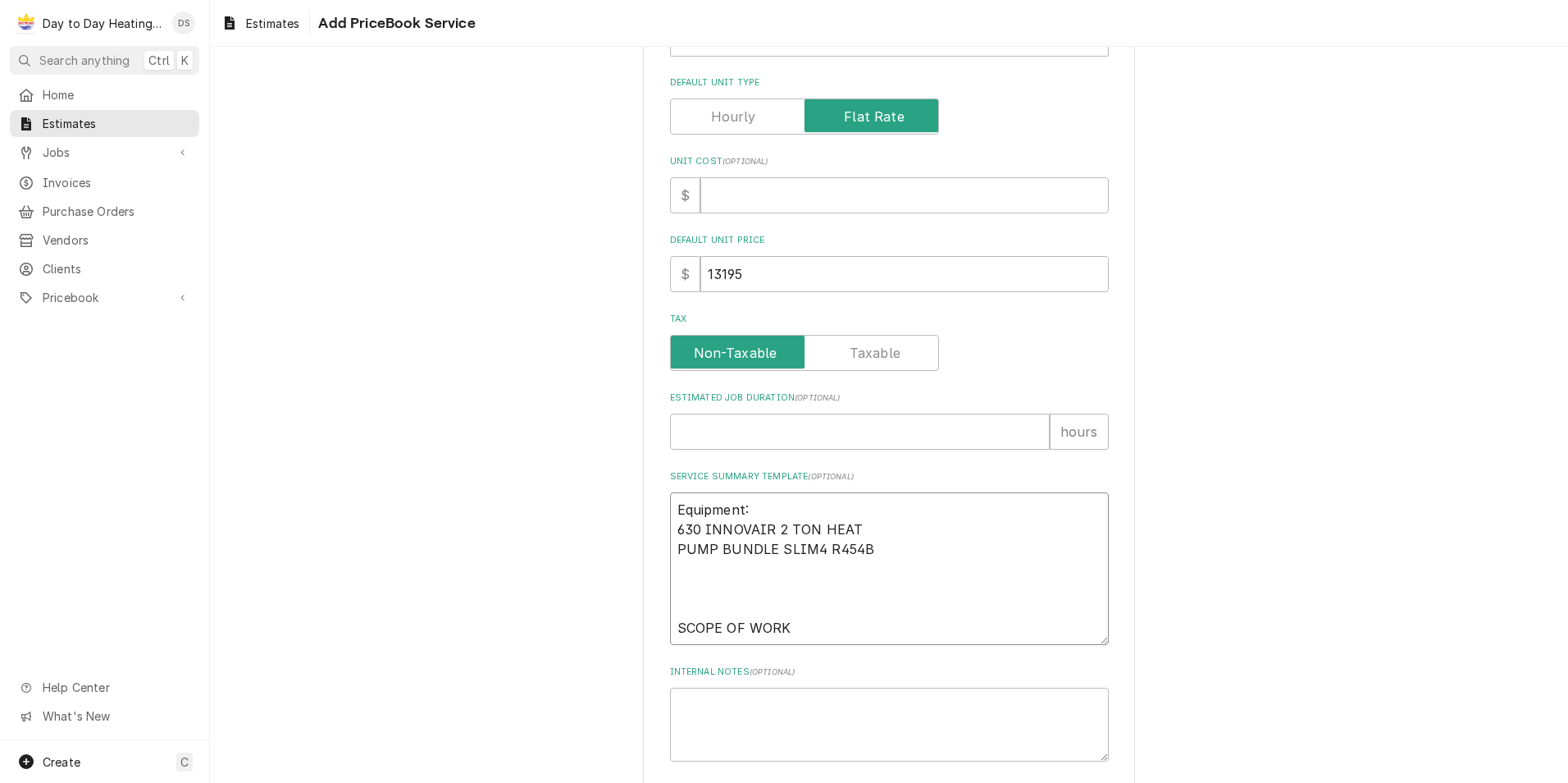
click at [872, 548] on textarea "Equipment: 630 INNOVAIR 2 TON HEAT PUMP BUNDLE SLIM4 R454B SCOPE OF WORK" at bounding box center [889, 569] width 438 height 153
click at [701, 525] on textarea "Equipment: 630 INNOVAIR 2 TON HEAT PUMP BUNDLE SLIM4 R454B SCOPE OF WORK" at bounding box center [889, 589] width 438 height 192
click at [881, 554] on textarea "Equipment: INNOVAIR 2 TON HEAT PUMP BUNDLE SLIM4 R454B SCOPE OF WORK" at bounding box center [889, 589] width 438 height 192
drag, startPoint x: 838, startPoint y: 542, endPoint x: 665, endPoint y: 531, distance: 173.3
click at [670, 531] on textarea "Equipment: INNOVAIR 2 TON HEAT PUMP BUNDLE SLIM4 R454B SCOPE OF WORK" at bounding box center [889, 608] width 438 height 231
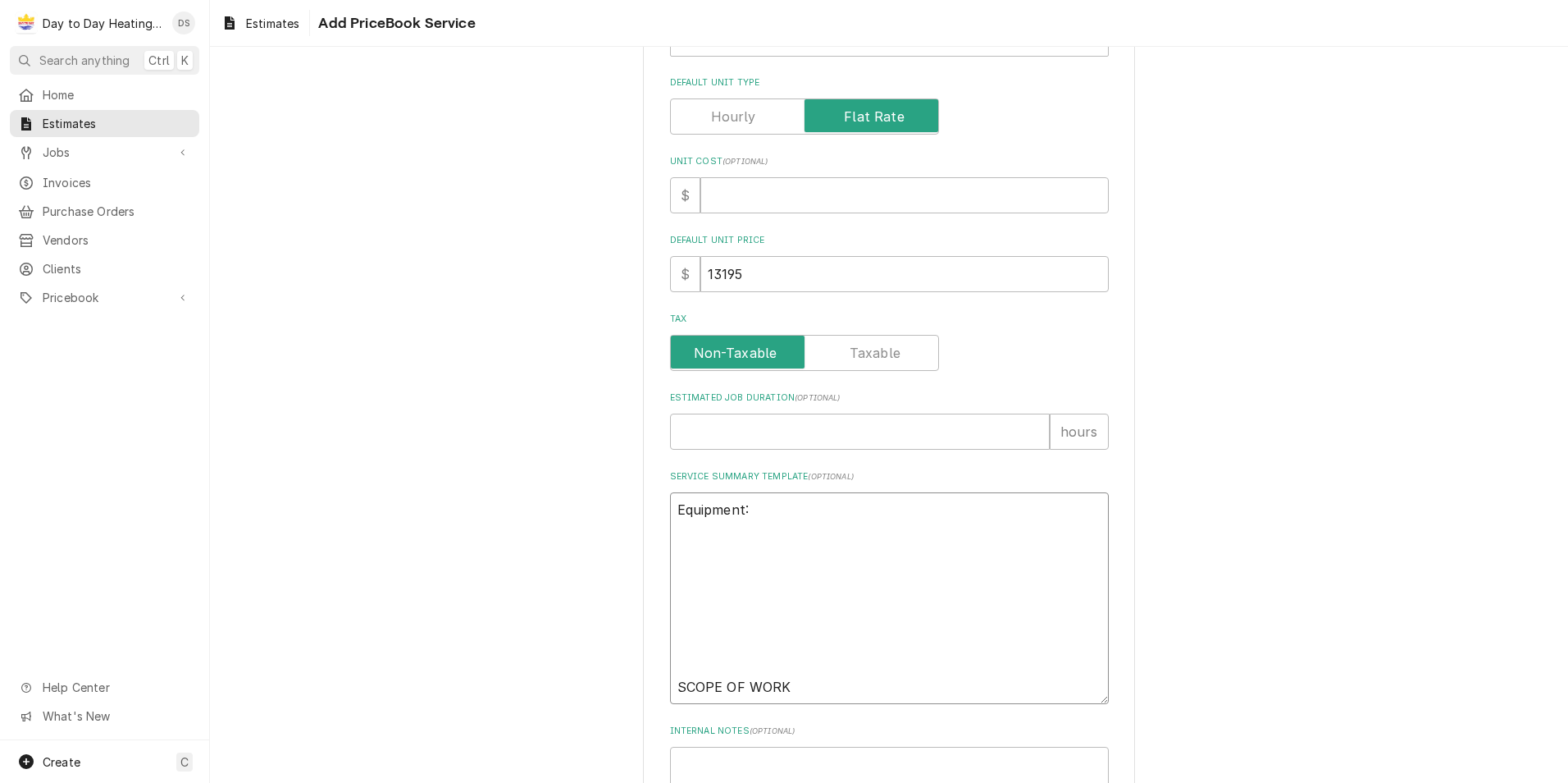
click at [682, 539] on textarea "Equipment: SCOPE OF WORK" at bounding box center [889, 598] width 438 height 212
paste textarea "SOV24H2BA INNOVAIR 2 TON HEAT PUMP SLIMLINE 208/230/1 MAX FUSE 20, 18.1 SEER2"
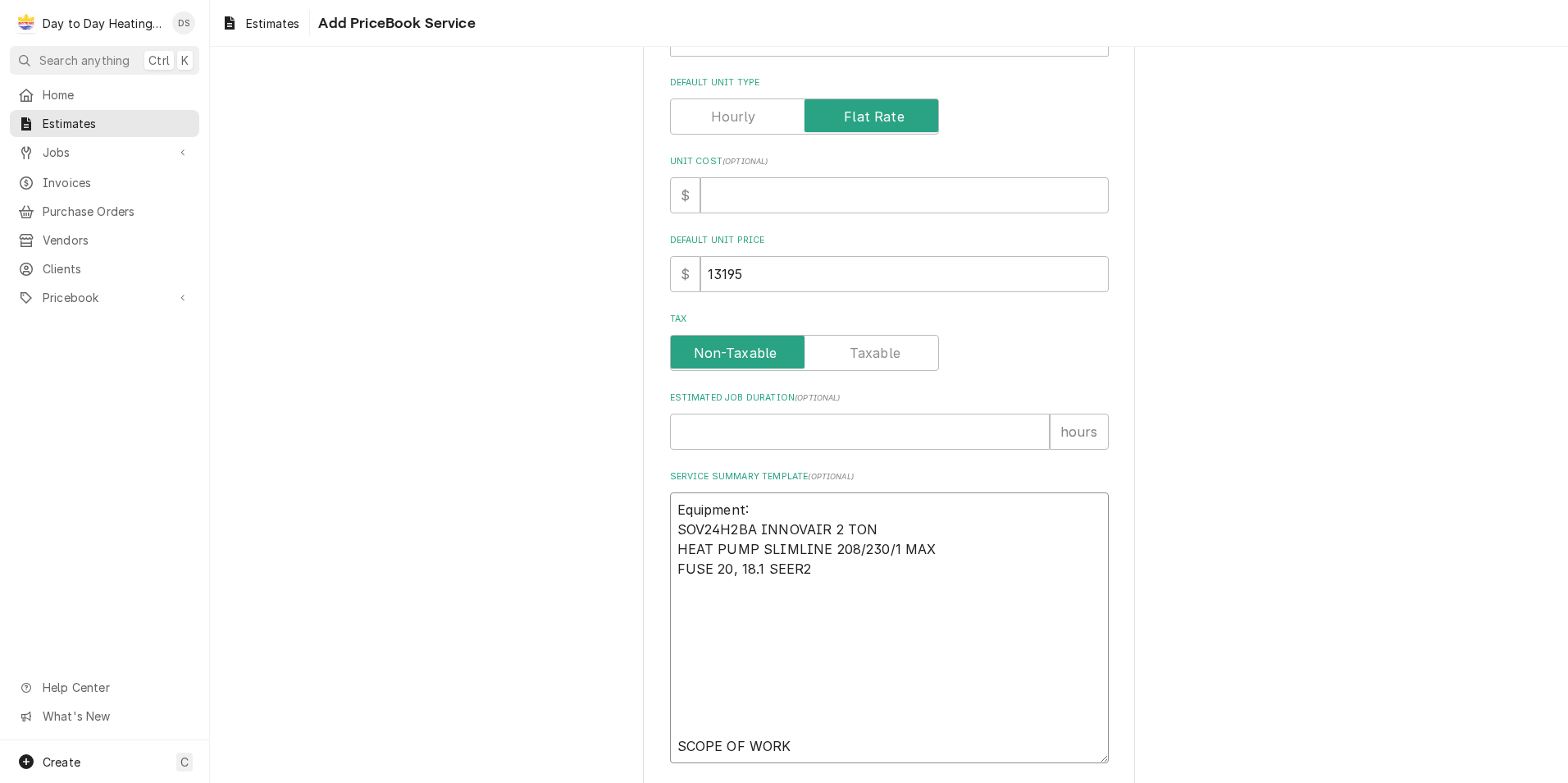
click at [819, 574] on textarea "Equipment: SOV24H2BA INNOVAIR 2 TON HEAT PUMP SLIMLINE 208/230/1 MAX FUSE 20, 1…" at bounding box center [889, 628] width 438 height 271
click at [678, 608] on textarea "Equipment: SOV24H2BA INNOVAIR 2 TON HEAT PUMP SLIMLINE 208/230/1 MAX FUSE 20, 1…" at bounding box center [889, 648] width 438 height 310
paste textarea "INNOVAIR 2 TON AIR HANDLER 115/208/230/1"
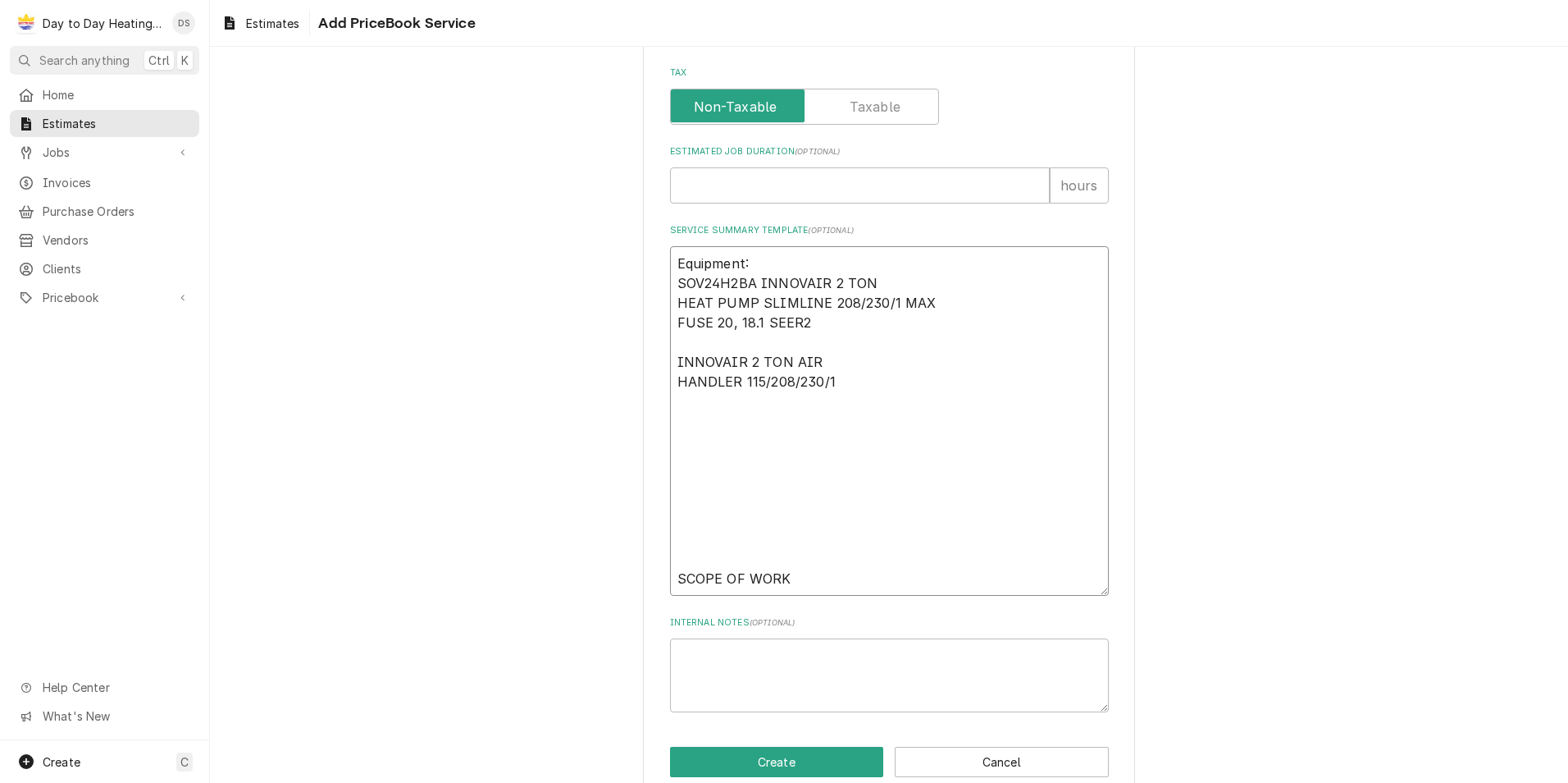
click at [690, 554] on textarea "Equipment: SOV24H2BA INNOVAIR 2 TON HEAT PUMP SLIMLINE 208/230/1 MAX FUSE 20, 1…" at bounding box center [889, 421] width 438 height 350
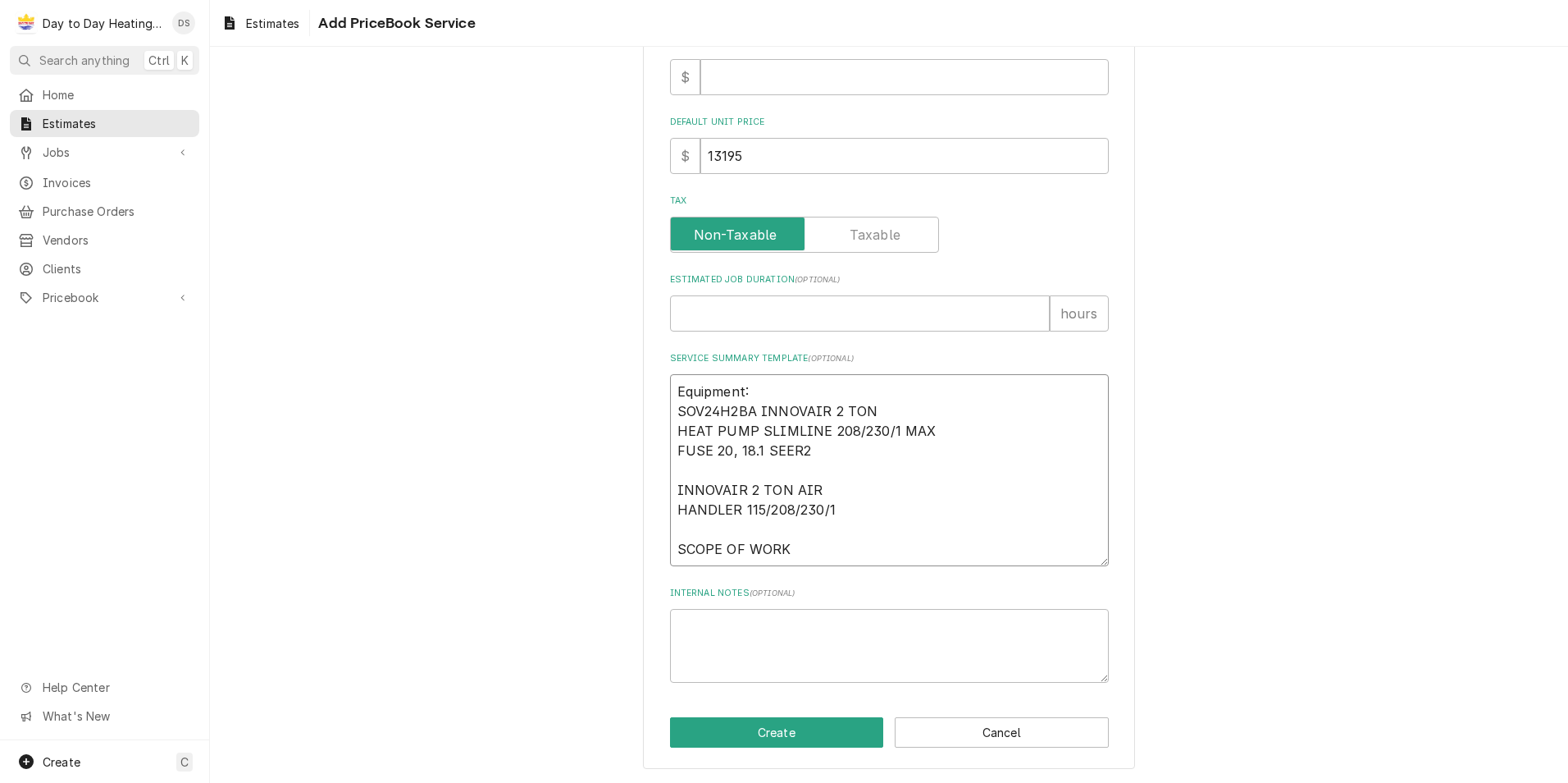
scroll to position [503, 0]
click at [792, 548] on textarea "Equipment: SOV24H2BA INNOVAIR 2 TON HEAT PUMP SLIMLINE 208/230/1 MAX FUSE 20, 1…" at bounding box center [889, 470] width 438 height 192
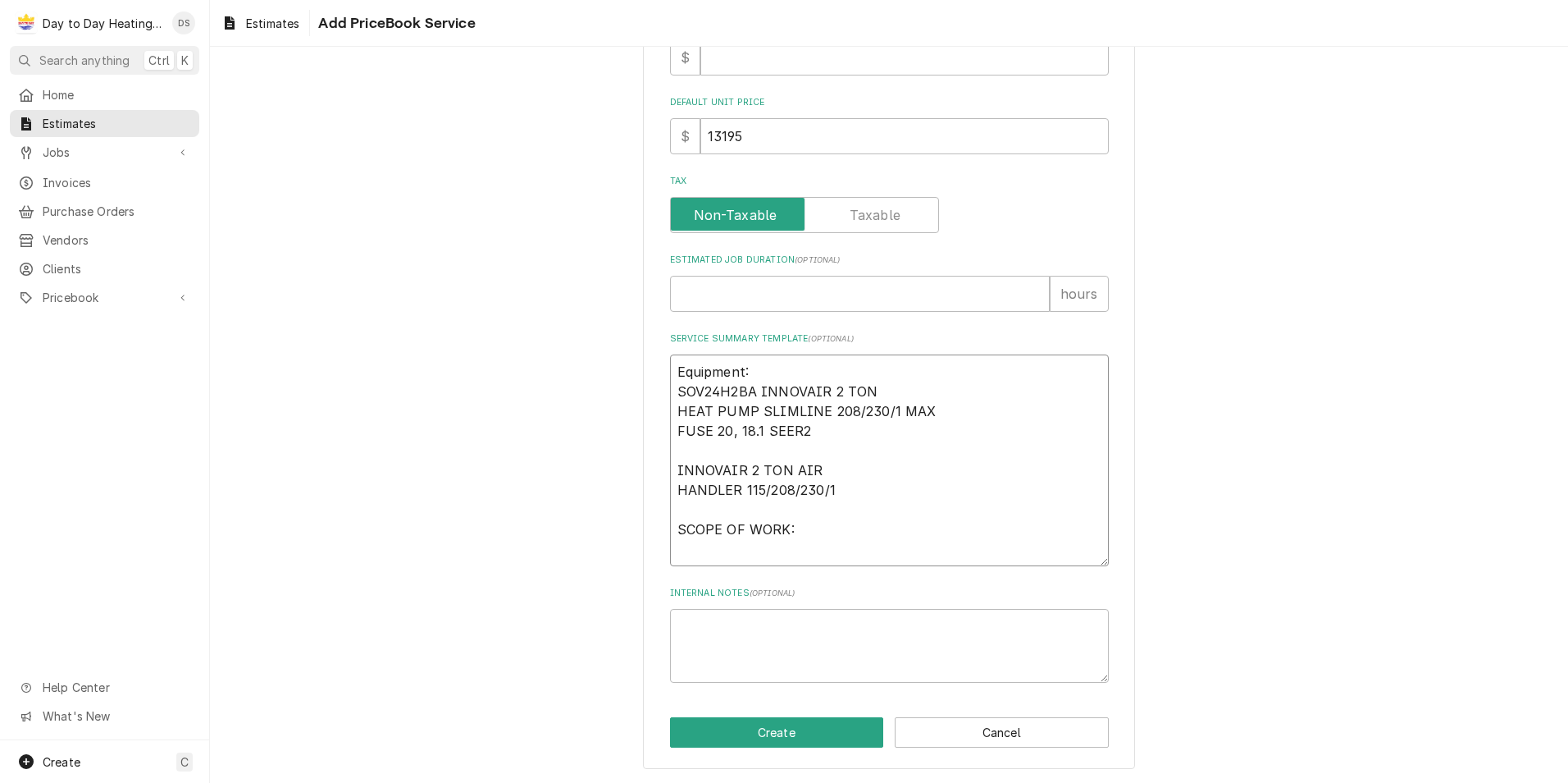
scroll to position [542, 0]
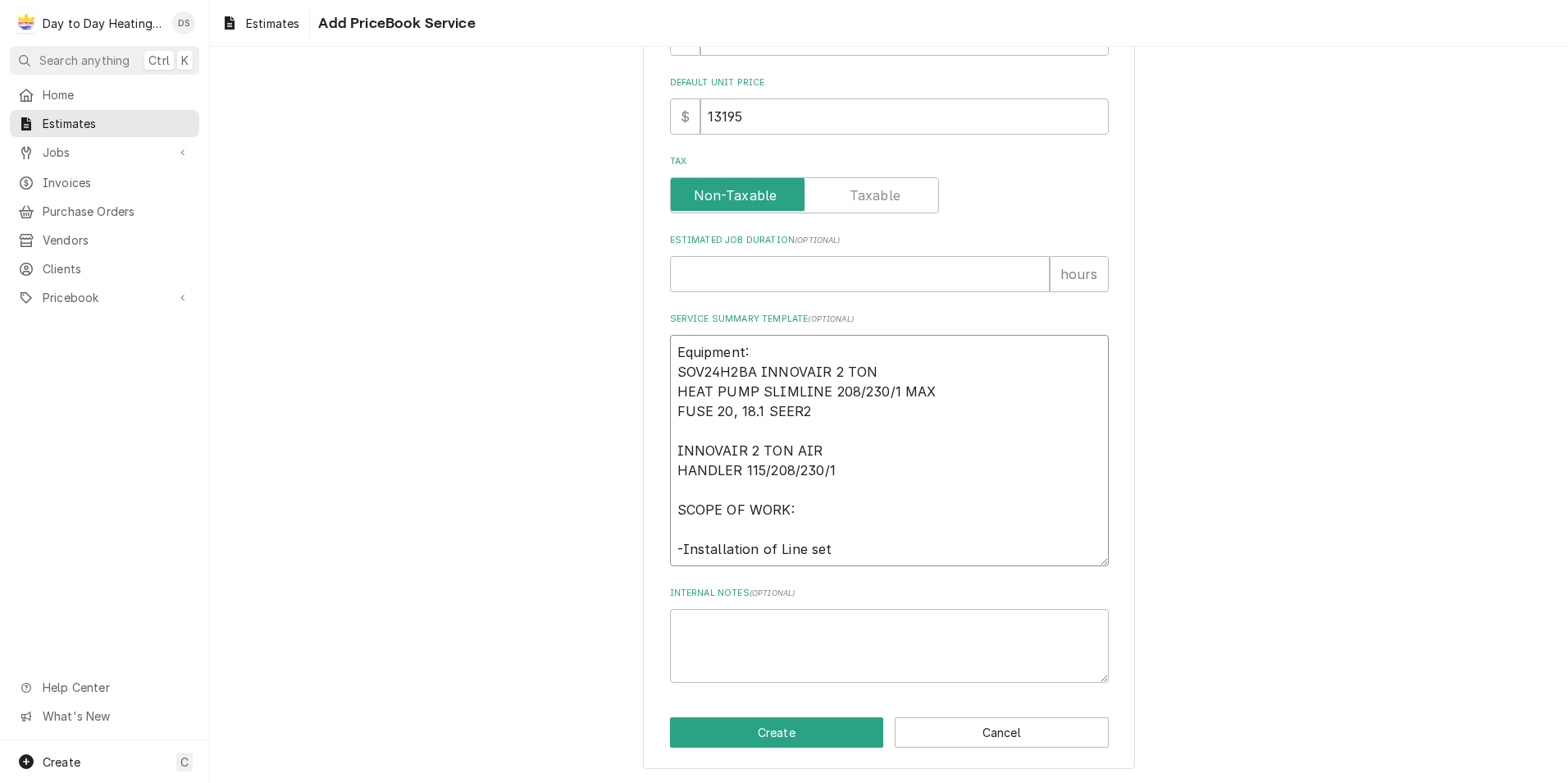
drag, startPoint x: 831, startPoint y: 542, endPoint x: 624, endPoint y: 556, distance: 207.5
click at [624, 556] on div "Please provide the following information to create a PriceBook item. Active Sta…" at bounding box center [889, 152] width 1358 height 1262
paste textarea "Scope of Work A. Site Assessment and Design Conduct pre-installation assessment…"
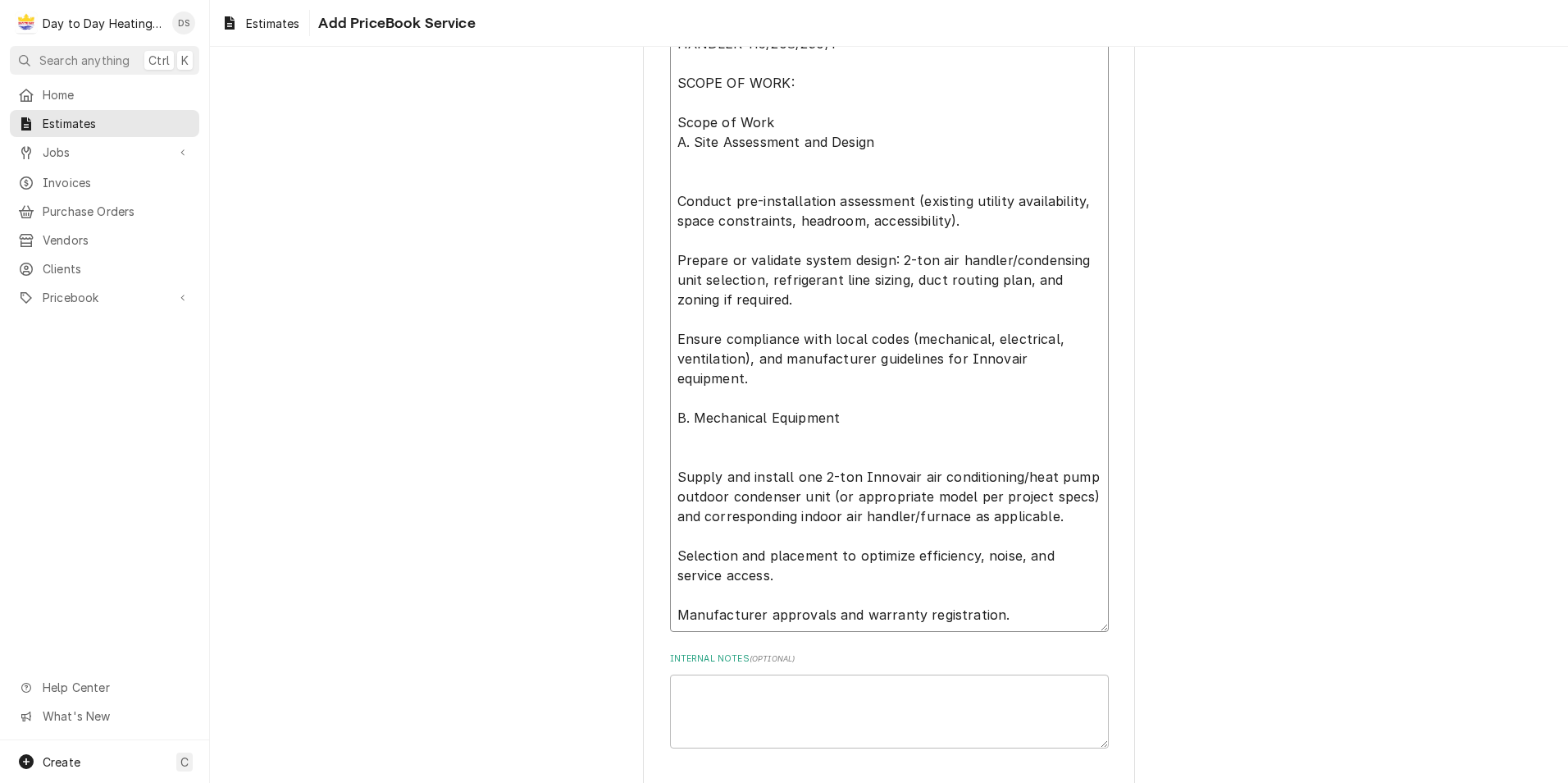
scroll to position [982, 0]
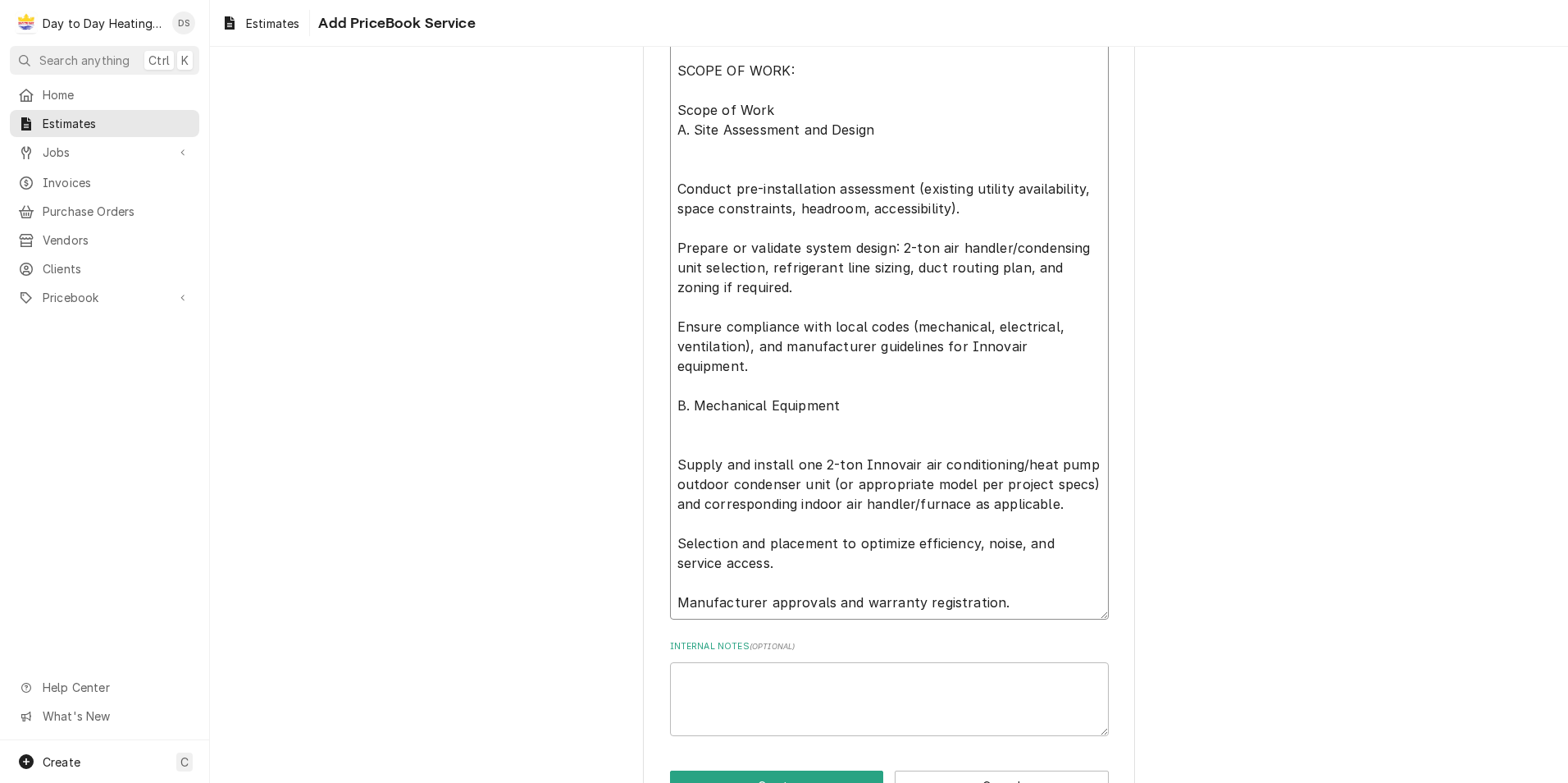
click at [1005, 585] on textarea "Equipment: SOV24H2BA INNOVAIR 2 TON HEAT PUMP SLIMLINE 208/230/1 MAX FUSE 20, 1…" at bounding box center [889, 258] width 438 height 724
click at [888, 406] on textarea "Equipment: SOV24H2BA INNOVAIR 2 TON HEAT PUMP SLIMLINE 208/230/1 MAX FUSE 20, 1…" at bounding box center [889, 258] width 438 height 724
drag, startPoint x: 851, startPoint y: 404, endPoint x: 668, endPoint y: 407, distance: 183.0
click at [670, 407] on textarea "Equipment: SOV24H2BA INNOVAIR 2 TON HEAT PUMP SLIMLINE 208/230/1 MAX FUSE 20, 1…" at bounding box center [889, 258] width 438 height 724
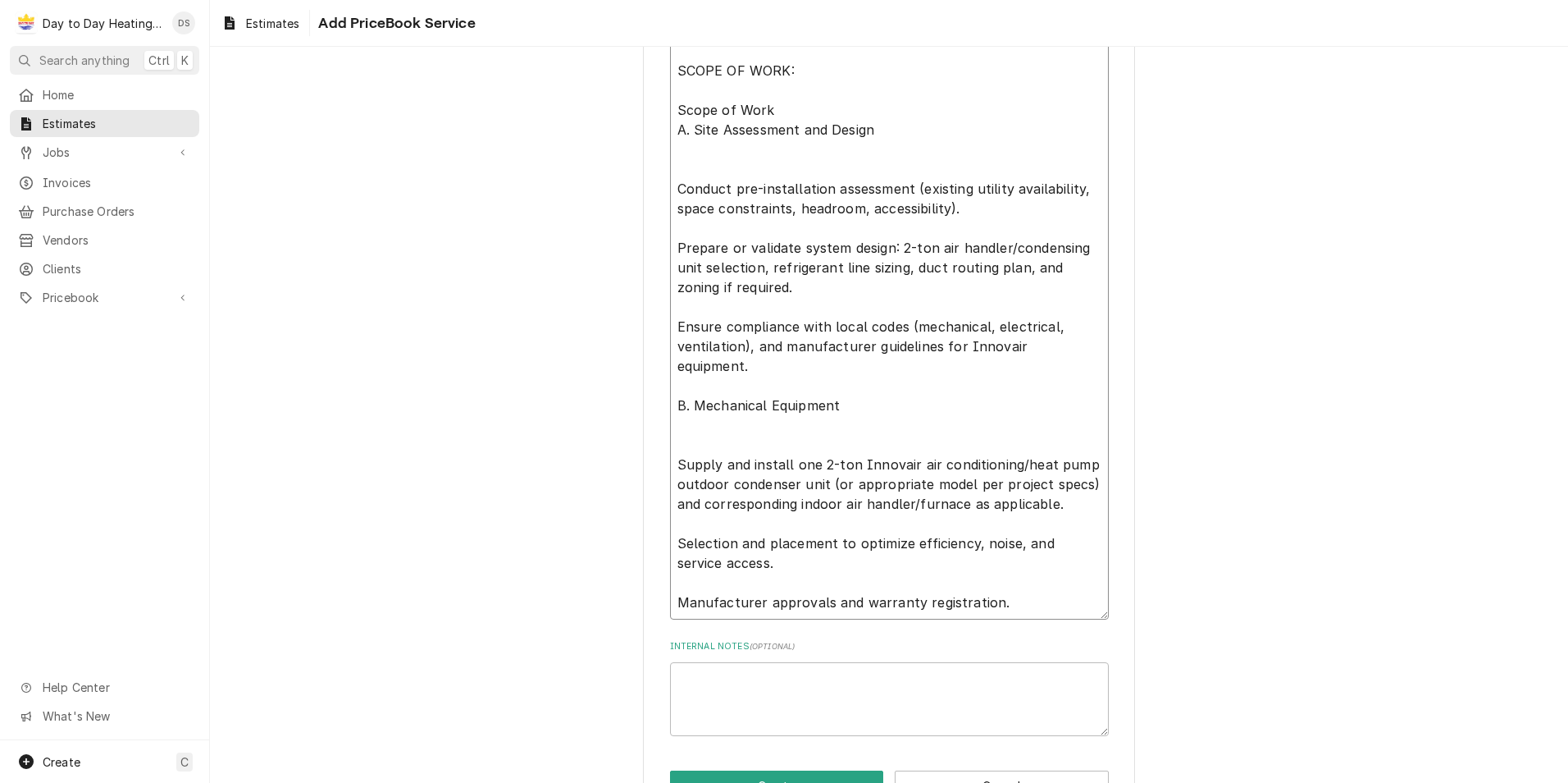
click at [798, 472] on textarea "Equipment: SOV24H2BA INNOVAIR 2 TON HEAT PUMP SLIMLINE 208/230/1 MAX FUSE 20, 1…" at bounding box center [889, 258] width 438 height 724
drag, startPoint x: 1025, startPoint y: 507, endPoint x: 664, endPoint y: 465, distance: 363.4
click at [670, 465] on textarea "Equipment: SOV24H2BA INNOVAIR 2 TON HEAT PUMP SLIMLINE 208/230/1 MAX FUSE 20, 1…" at bounding box center [889, 258] width 438 height 724
drag, startPoint x: 795, startPoint y: 563, endPoint x: 738, endPoint y: 552, distance: 58.1
click at [670, 548] on textarea "Equipment: SOV24H2BA INNOVAIR 2 TON HEAT PUMP SLIMLINE 208/230/1 MAX FUSE 20, 1…" at bounding box center [889, 258] width 438 height 724
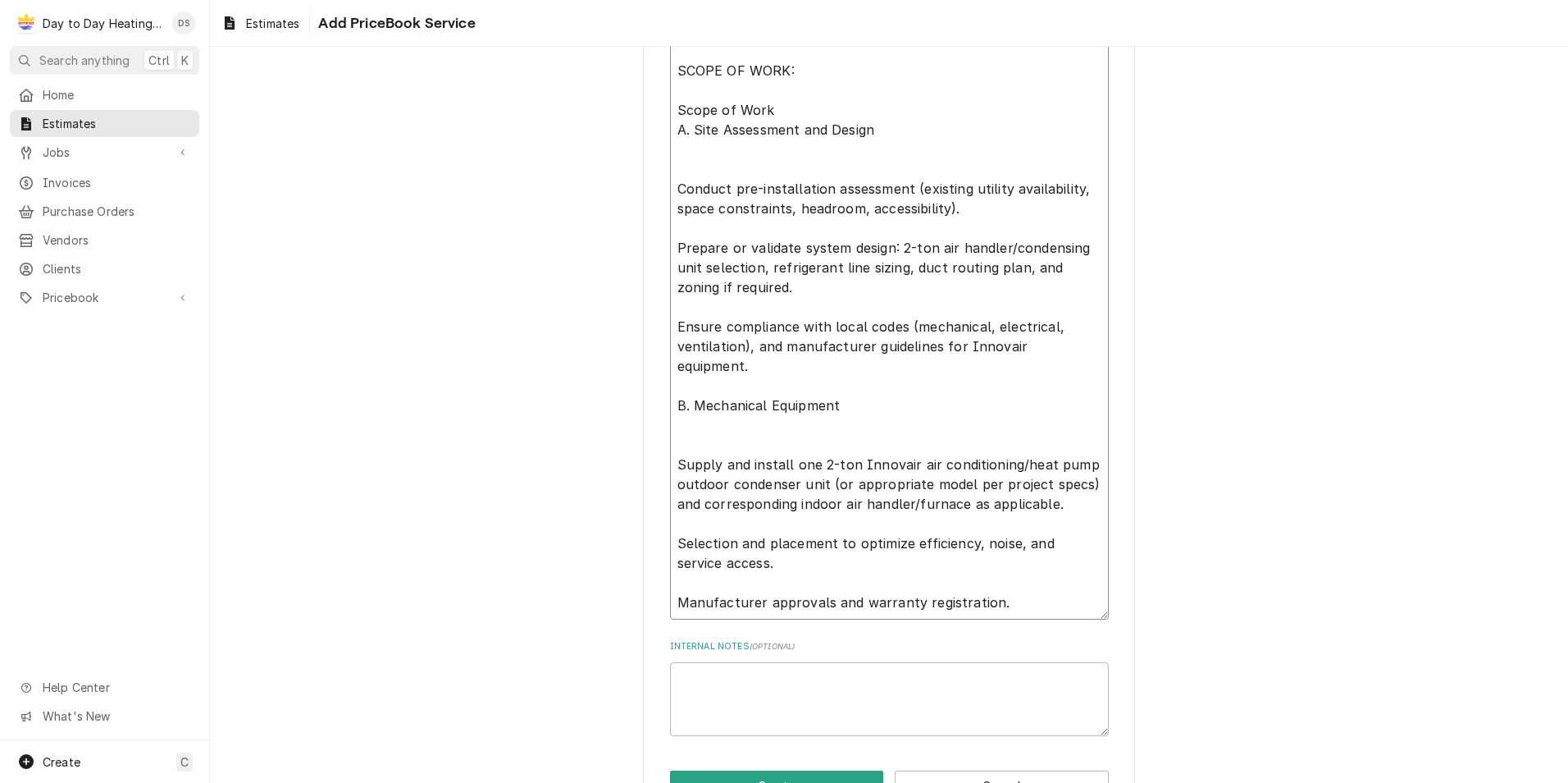
click at [838, 565] on textarea "Equipment: SOV24H2BA INNOVAIR 2 TON HEAT PUMP SLIMLINE 208/230/1 MAX FUSE 20, 1…" at bounding box center [889, 258] width 438 height 724
click at [826, 565] on textarea "Equipment: SOV24H2BA INNOVAIR 2 TON HEAT PUMP SLIMLINE 208/230/1 MAX FUSE 20, 1…" at bounding box center [889, 258] width 438 height 724
click at [826, 561] on textarea "Equipment: SOV24H2BA INNOVAIR 2 TON HEAT PUMP SLIMLINE 208/230/1 MAX FUSE 20, 1…" at bounding box center [889, 258] width 438 height 724
click at [854, 527] on textarea "Equipment: SOV24H2BA INNOVAIR 2 TON HEAT PUMP SLIMLINE 208/230/1 MAX FUSE 20, 1…" at bounding box center [889, 258] width 438 height 724
drag, startPoint x: 792, startPoint y: 555, endPoint x: 670, endPoint y: 540, distance: 122.9
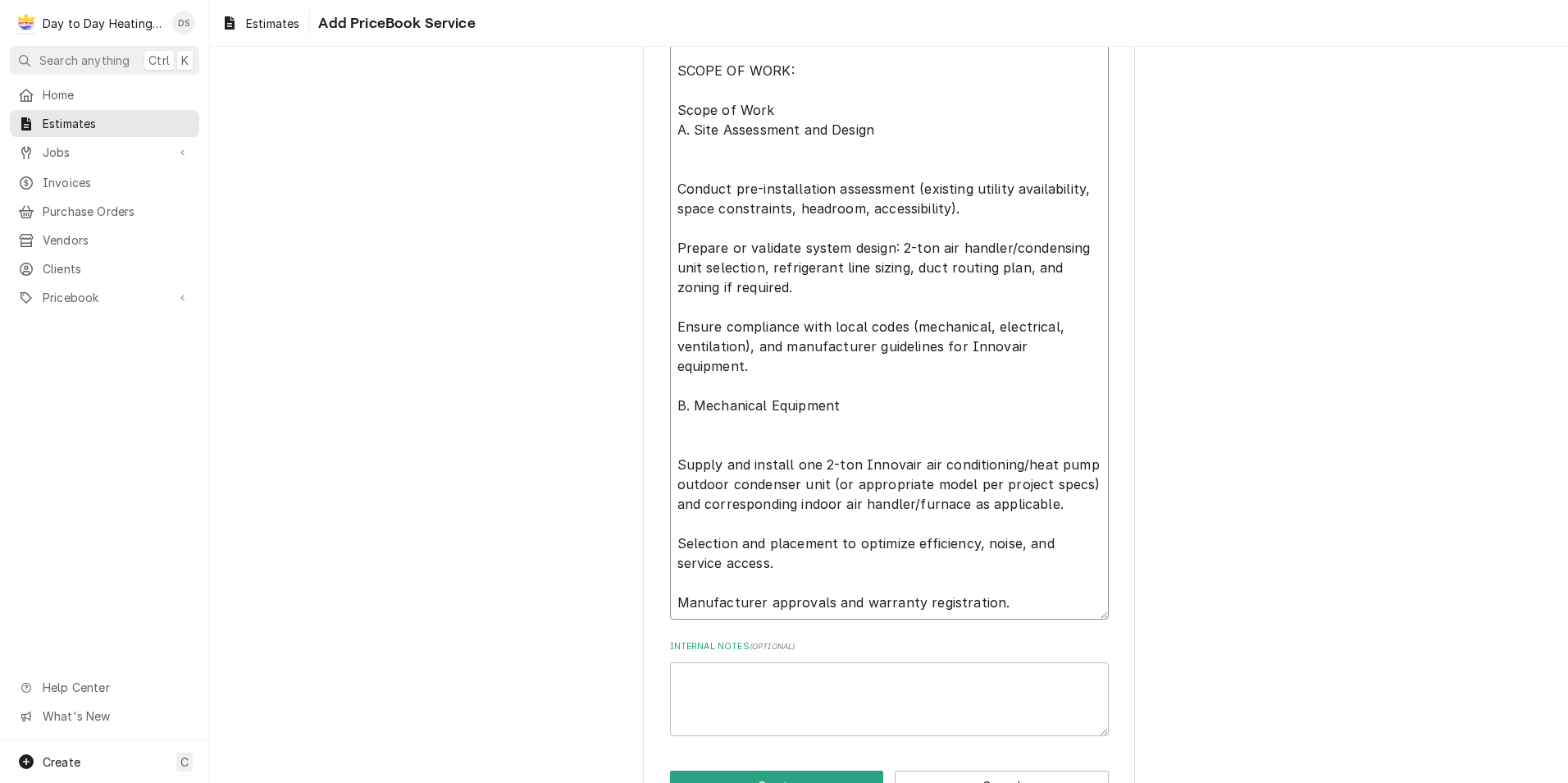
click at [670, 540] on textarea "Equipment: SOV24H2BA INNOVAIR 2 TON HEAT PUMP SLIMLINE 208/230/1 MAX FUSE 20, 1…" at bounding box center [889, 258] width 438 height 724
click at [821, 568] on textarea "Equipment: SOV24H2BA INNOVAIR 2 TON HEAT PUMP SLIMLINE 208/230/1 MAX FUSE 20, 1…" at bounding box center [889, 258] width 438 height 724
drag, startPoint x: 987, startPoint y: 600, endPoint x: 673, endPoint y: 586, distance: 314.3
click at [673, 586] on textarea "Equipment: SOV24H2BA INNOVAIR 2 TON HEAT PUMP SLIMLINE 208/230/1 MAX FUSE 20, 1…" at bounding box center [889, 258] width 438 height 724
click at [784, 561] on textarea "Equipment: SOV24H2BA INNOVAIR 2 TON HEAT PUMP SLIMLINE 208/230/1 MAX FUSE 20, 1…" at bounding box center [889, 258] width 438 height 724
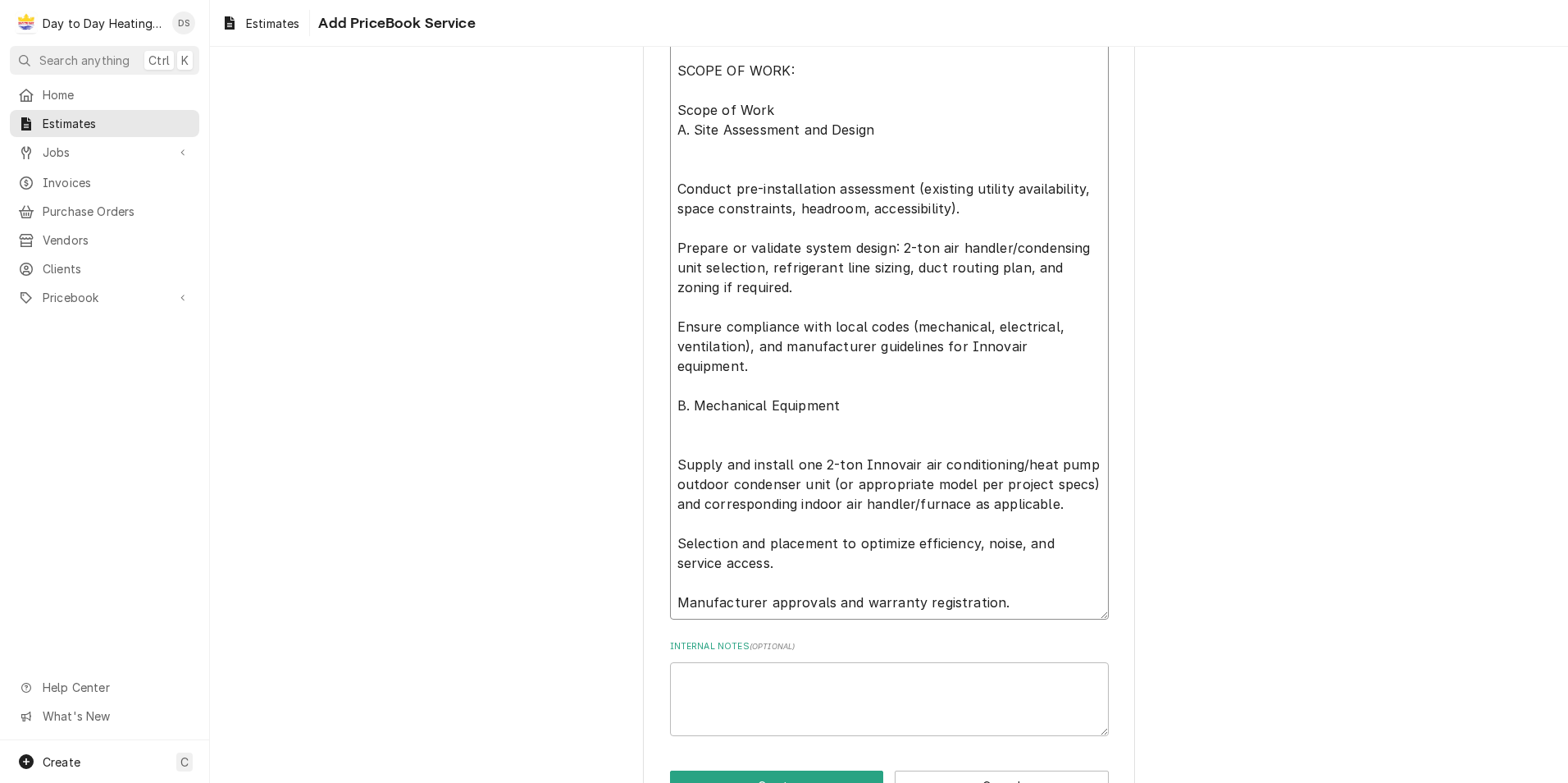
drag, startPoint x: 782, startPoint y: 562, endPoint x: 701, endPoint y: 547, distance: 82.4
click at [690, 545] on textarea "Equipment: SOV24H2BA INNOVAIR 2 TON HEAT PUMP SLIMLINE 208/230/1 MAX FUSE 20, 1…" at bounding box center [889, 258] width 438 height 724
click at [798, 568] on textarea "Equipment: SOV24H2BA INNOVAIR 2 TON HEAT PUMP SLIMLINE 208/230/1 MAX FUSE 20, 1…" at bounding box center [889, 258] width 438 height 724
drag, startPoint x: 783, startPoint y: 567, endPoint x: 673, endPoint y: 546, distance: 112.0
click at [673, 546] on textarea "Equipment: SOV24H2BA INNOVAIR 2 TON HEAT PUMP SLIMLINE 208/230/1 MAX FUSE 20, 1…" at bounding box center [889, 258] width 438 height 724
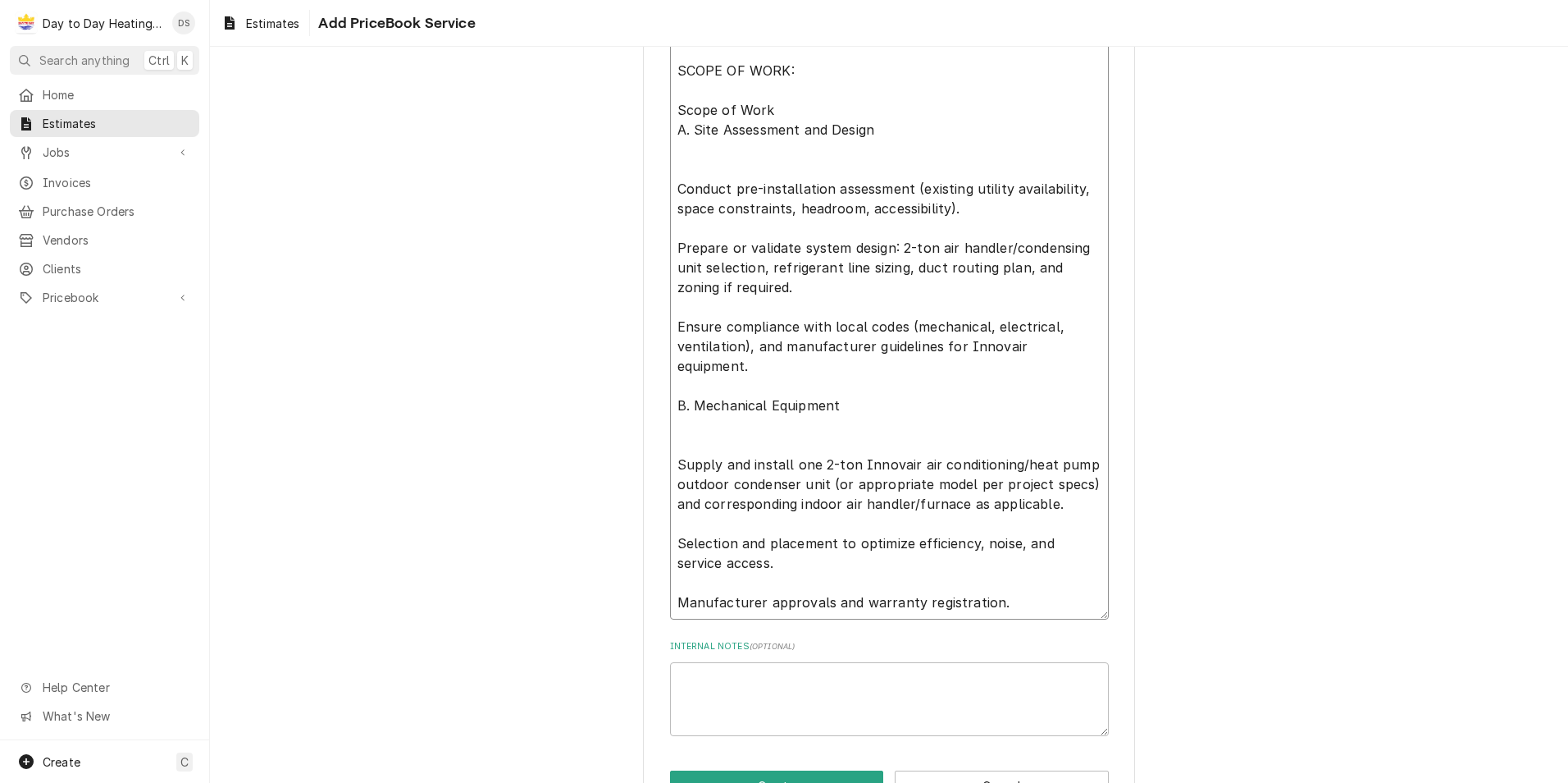
click at [781, 572] on textarea "Equipment: SOV24H2BA INNOVAIR 2 TON HEAT PUMP SLIMLINE 208/230/1 MAX FUSE 20, 1…" at bounding box center [889, 258] width 438 height 724
drag, startPoint x: 984, startPoint y: 605, endPoint x: 651, endPoint y: 578, distance: 334.1
click at [996, 588] on textarea "Equipment: SOV24H2BA INNOVAIR 2 TON HEAT PUMP SLIMLINE 208/230/1 MAX FUSE 20, 1…" at bounding box center [889, 258] width 438 height 724
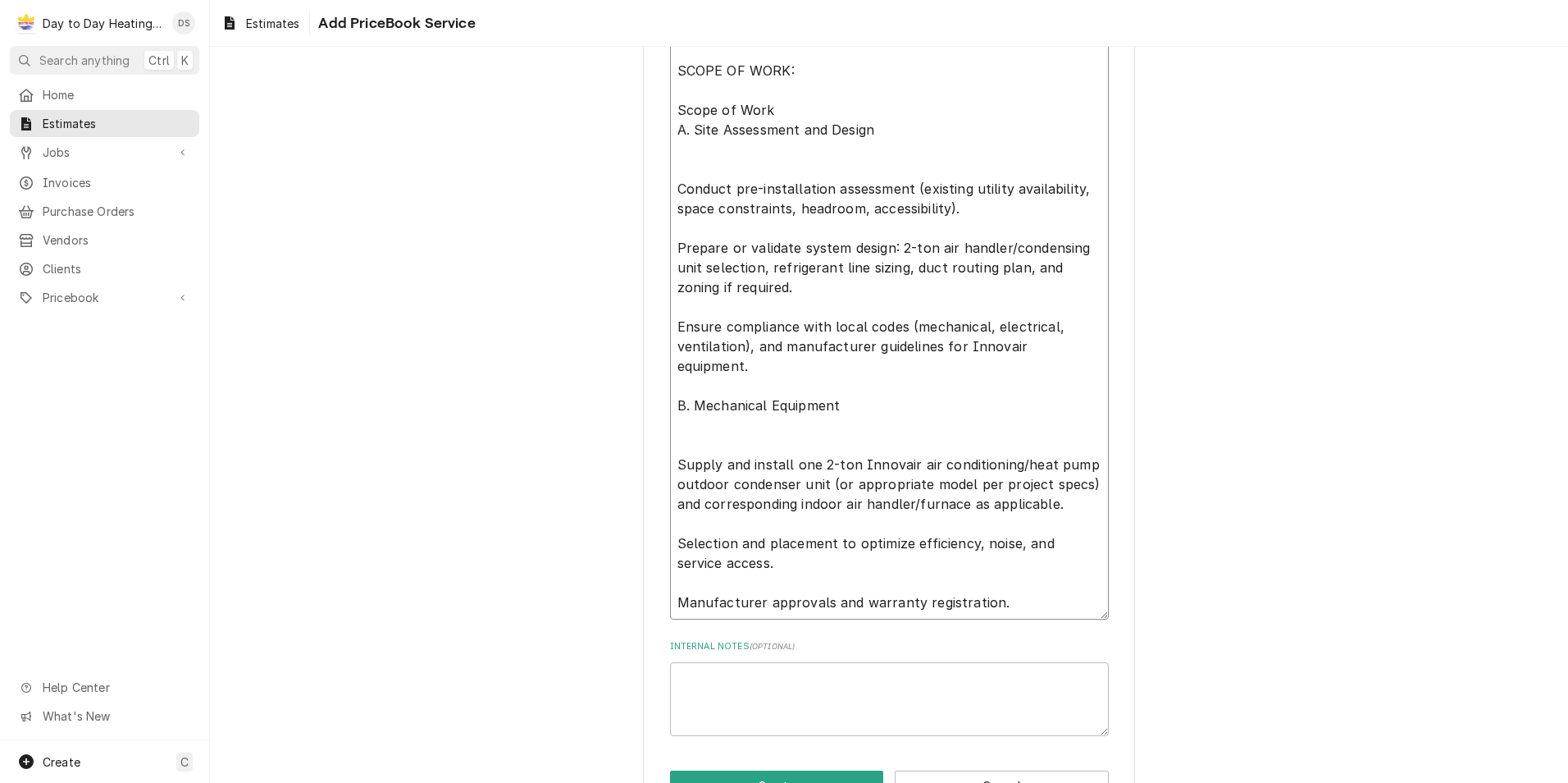
drag, startPoint x: 992, startPoint y: 581, endPoint x: 771, endPoint y: 568, distance: 221.4
click at [673, 576] on textarea "Equipment: SOV24H2BA INNOVAIR 2 TON HEAT PUMP SLIMLINE 208/230/1 MAX FUSE 20, 1…" at bounding box center [889, 258] width 438 height 724
click at [1015, 579] on textarea "Equipment: SOV24H2BA INNOVAIR 2 TON HEAT PUMP SLIMLINE 208/230/1 MAX FUSE 20, 1…" at bounding box center [889, 258] width 438 height 724
drag, startPoint x: 1051, startPoint y: 482, endPoint x: 659, endPoint y: 447, distance: 393.6
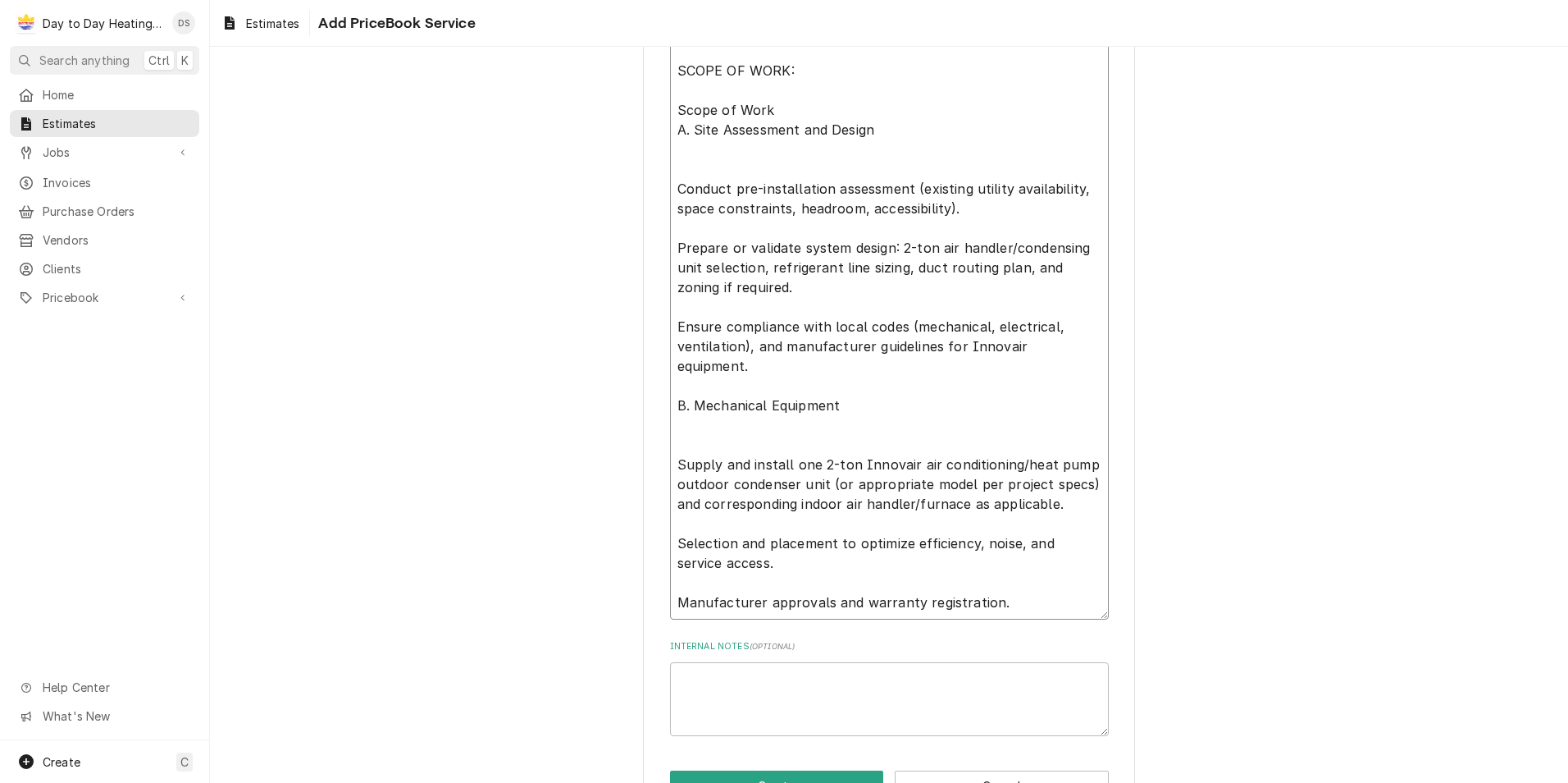
click at [1050, 490] on textarea "Equipment: SOV24H2BA INNOVAIR 2 TON HEAT PUMP SLIMLINE 208/230/1 MAX FUSE 20, 1…" at bounding box center [889, 258] width 438 height 724
drag, startPoint x: 1057, startPoint y: 483, endPoint x: 661, endPoint y: 445, distance: 397.8
click at [1064, 489] on textarea "Equipment: SOV24H2BA INNOVAIR 2 TON HEAT PUMP SLIMLINE 208/230/1 MAX FUSE 20, 1…" at bounding box center [889, 258] width 438 height 724
drag, startPoint x: 1051, startPoint y: 523, endPoint x: 926, endPoint y: 538, distance: 125.9
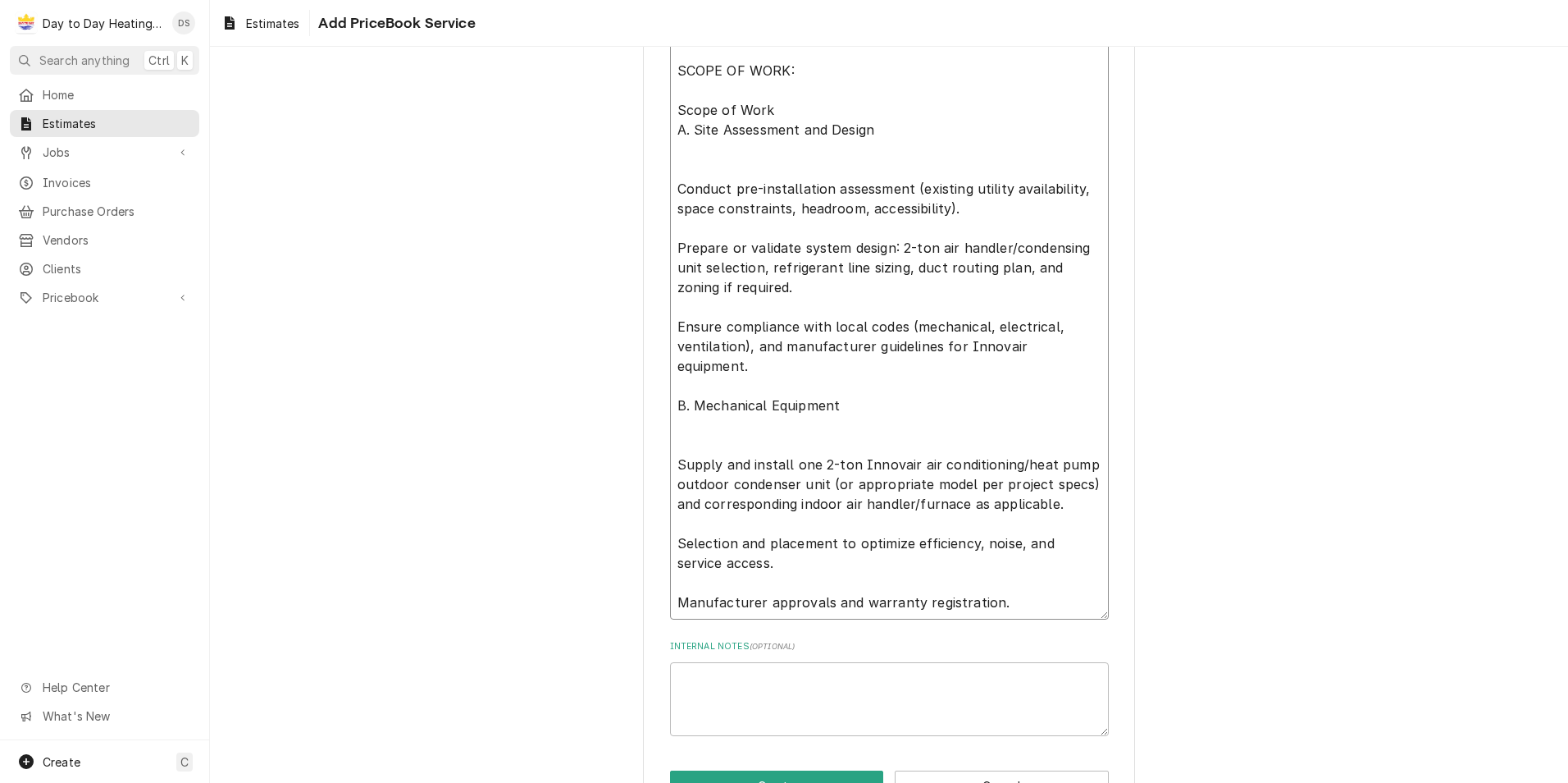
click at [926, 538] on textarea "Equipment: SOV24H2BA INNOVAIR 2 TON HEAT PUMP SLIMLINE 208/230/1 MAX FUSE 20, 1…" at bounding box center [889, 258] width 438 height 724
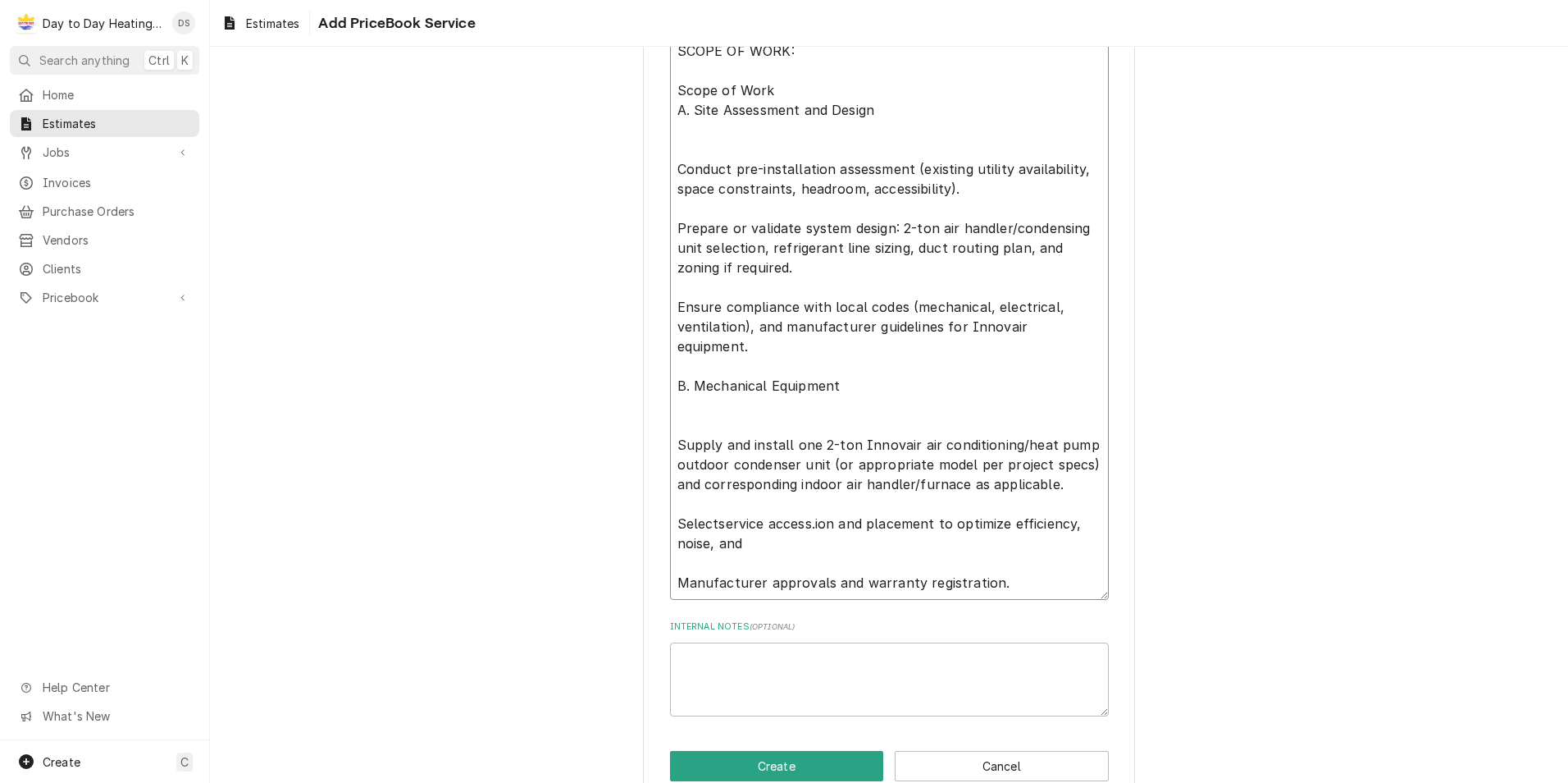
click at [771, 547] on textarea "Equipment: SOV24H2BA INNOVAIR 2 TON HEAT PUMP SLIMLINE 208/230/1 MAX FUSE 20, 1…" at bounding box center [889, 238] width 438 height 724
click at [840, 543] on textarea "Equipment: SOV24H2BA INNOVAIR 2 TON HEAT PUMP SLIMLINE 208/230/1 MAX FUSE 20, 1…" at bounding box center [889, 238] width 438 height 724
drag, startPoint x: 728, startPoint y: 541, endPoint x: 674, endPoint y: 528, distance: 55.5
click at [674, 528] on textarea "Equipment: SOV24H2BA INNOVAIR 2 TON HEAT PUMP SLIMLINE 208/230/1 MAX FUSE 20, 1…" at bounding box center [889, 238] width 438 height 724
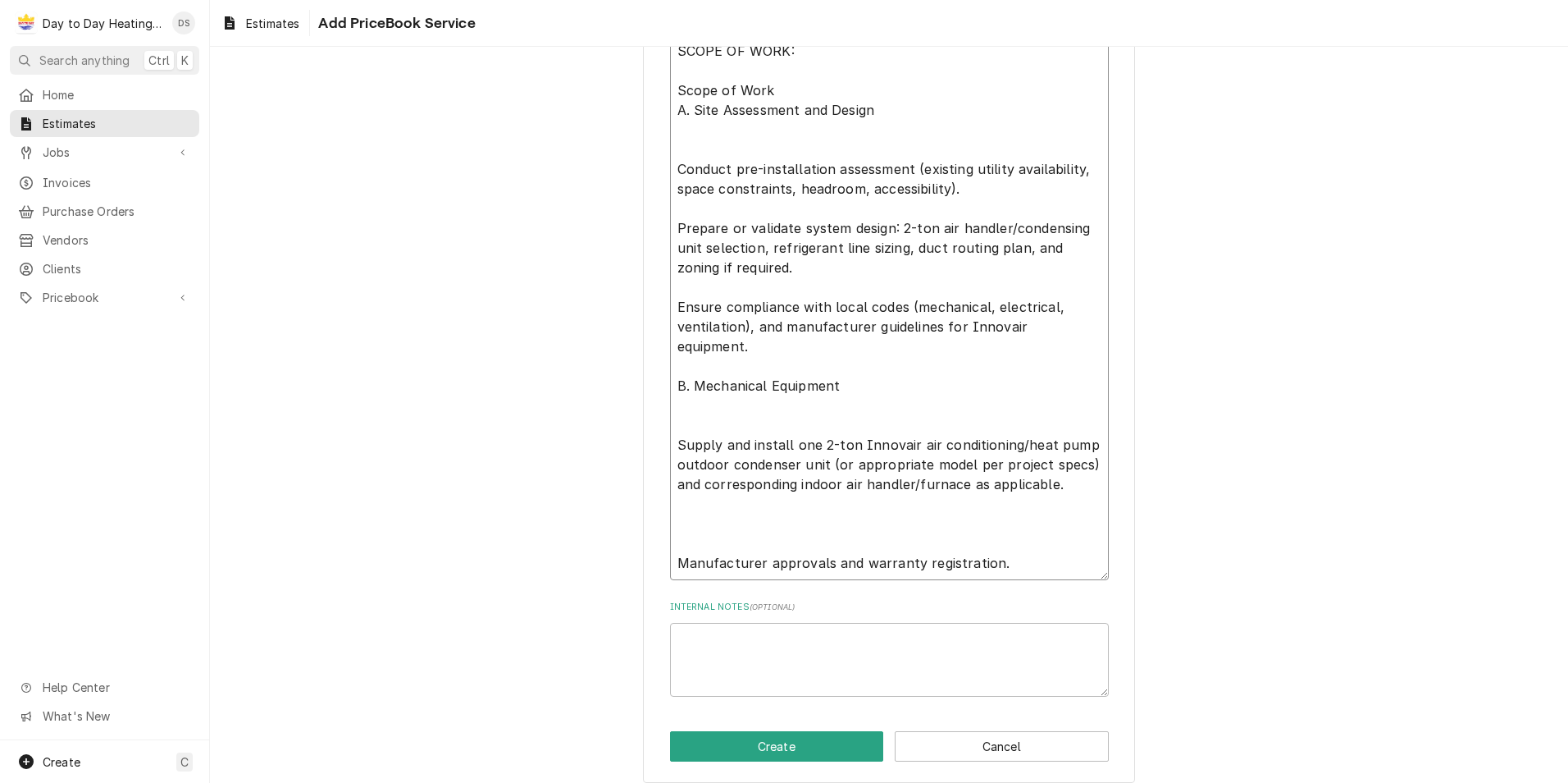
paste textarea "Selection and placement to optimize efficiency, noise, and service access."
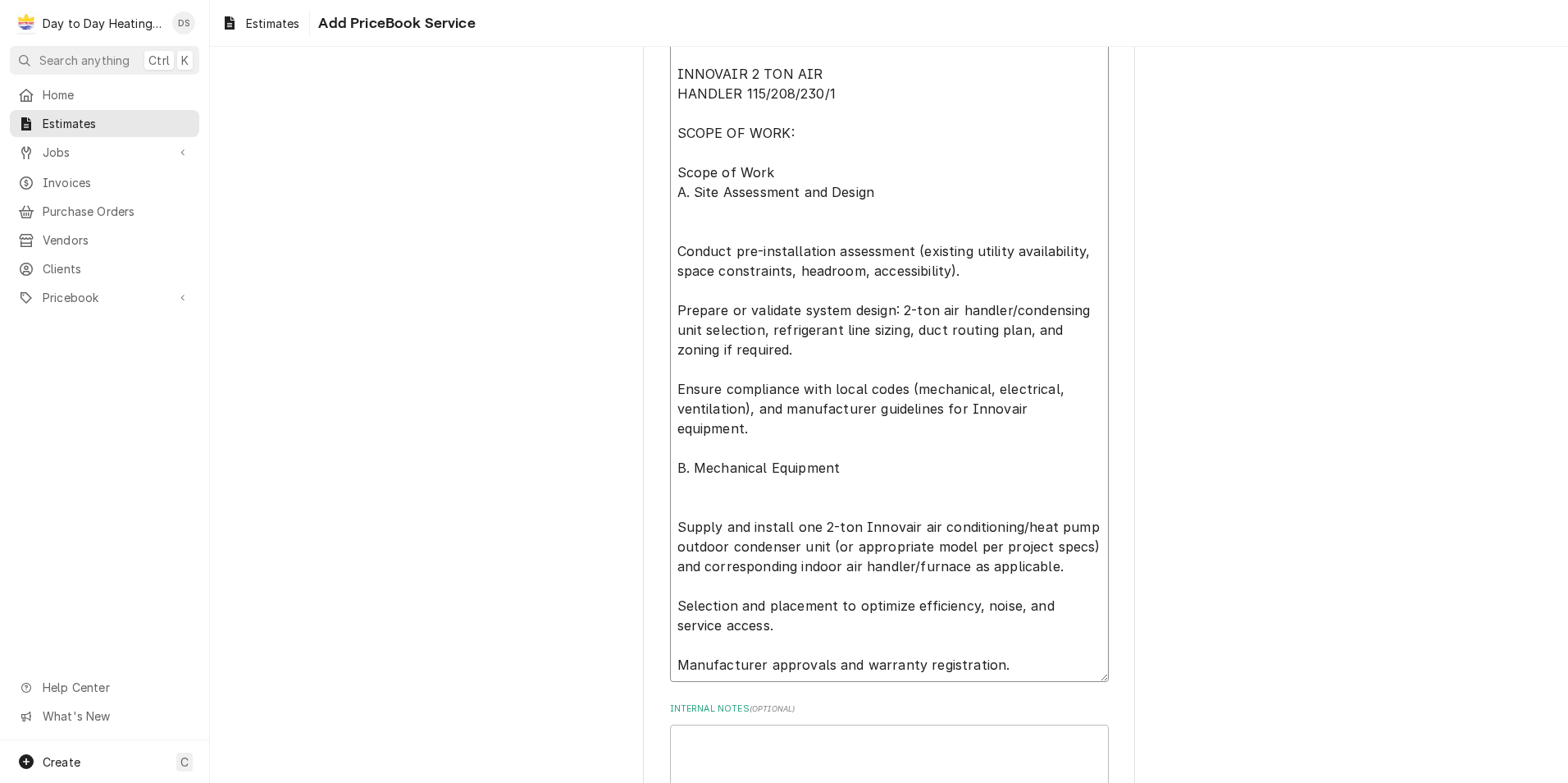
scroll to position [919, 0]
click at [1007, 646] on textarea "Equipment: SOV24H2BA INNOVAIR 2 TON HEAT PUMP SLIMLINE 208/230/1 MAX FUSE 20, 1…" at bounding box center [889, 320] width 438 height 724
drag, startPoint x: 1052, startPoint y: 545, endPoint x: 908, endPoint y: 552, distance: 144.2
click at [908, 552] on textarea "Equipment: SOV24H2BA INNOVAIR 2 TON HEAT PUMP SLIMLINE 208/230/1 MAX FUSE 20, 1…" at bounding box center [889, 320] width 438 height 724
click at [1002, 643] on textarea "Equipment: SOV24H2BA INNOVAIR 2 TON HEAT PUMP SLIMLINE 208/230/1 MAX FUSE 20, 1…" at bounding box center [889, 320] width 438 height 724
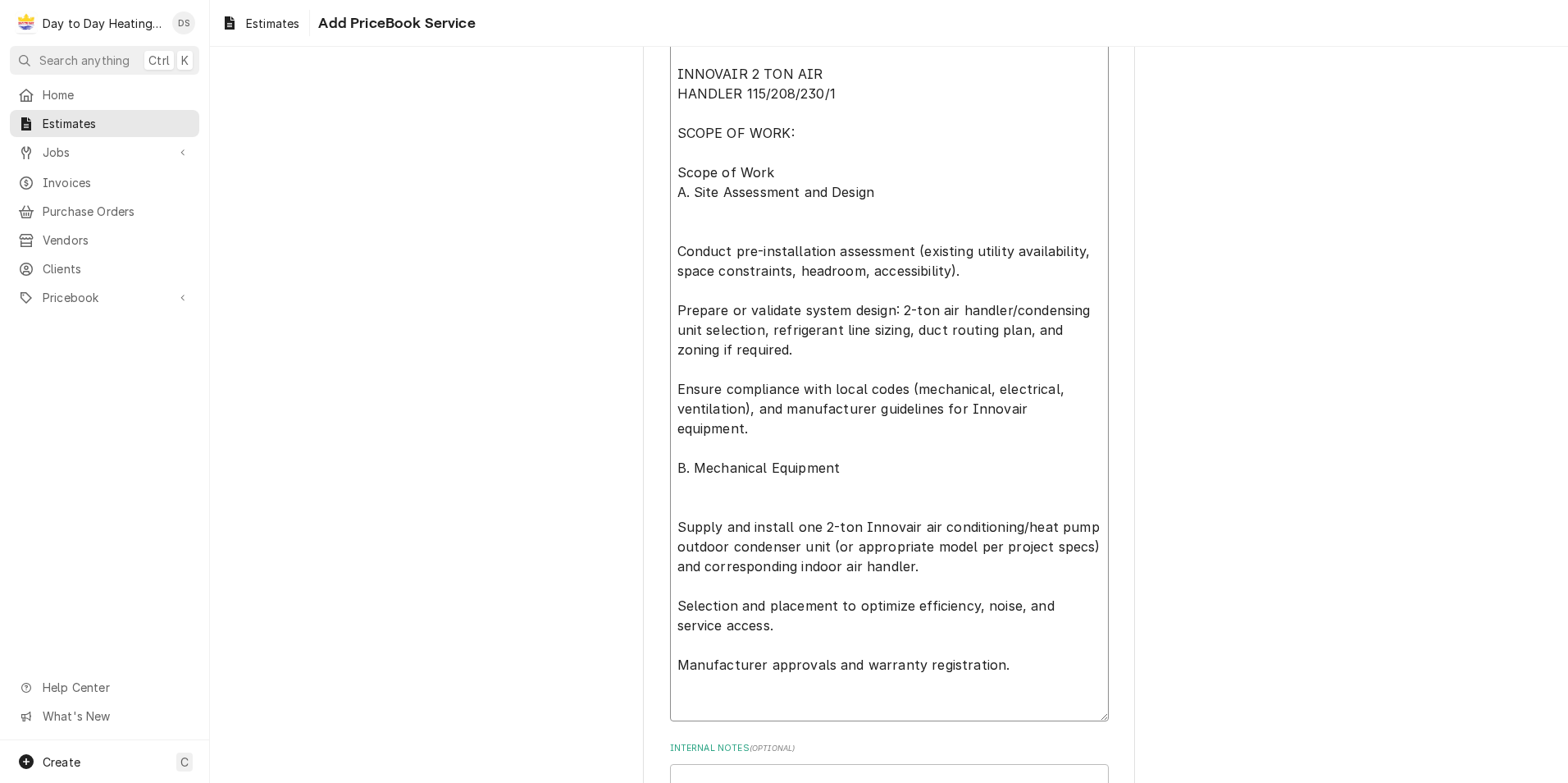
click at [697, 699] on textarea "Equipment: SOV24H2BA INNOVAIR 2 TON HEAT PUMP SLIMLINE 208/230/1 MAX FUSE 20, 1…" at bounding box center [889, 340] width 438 height 763
paste textarea "C. Ductwork Supply and install sheet-metal or flexible ductwork per design, inc…"
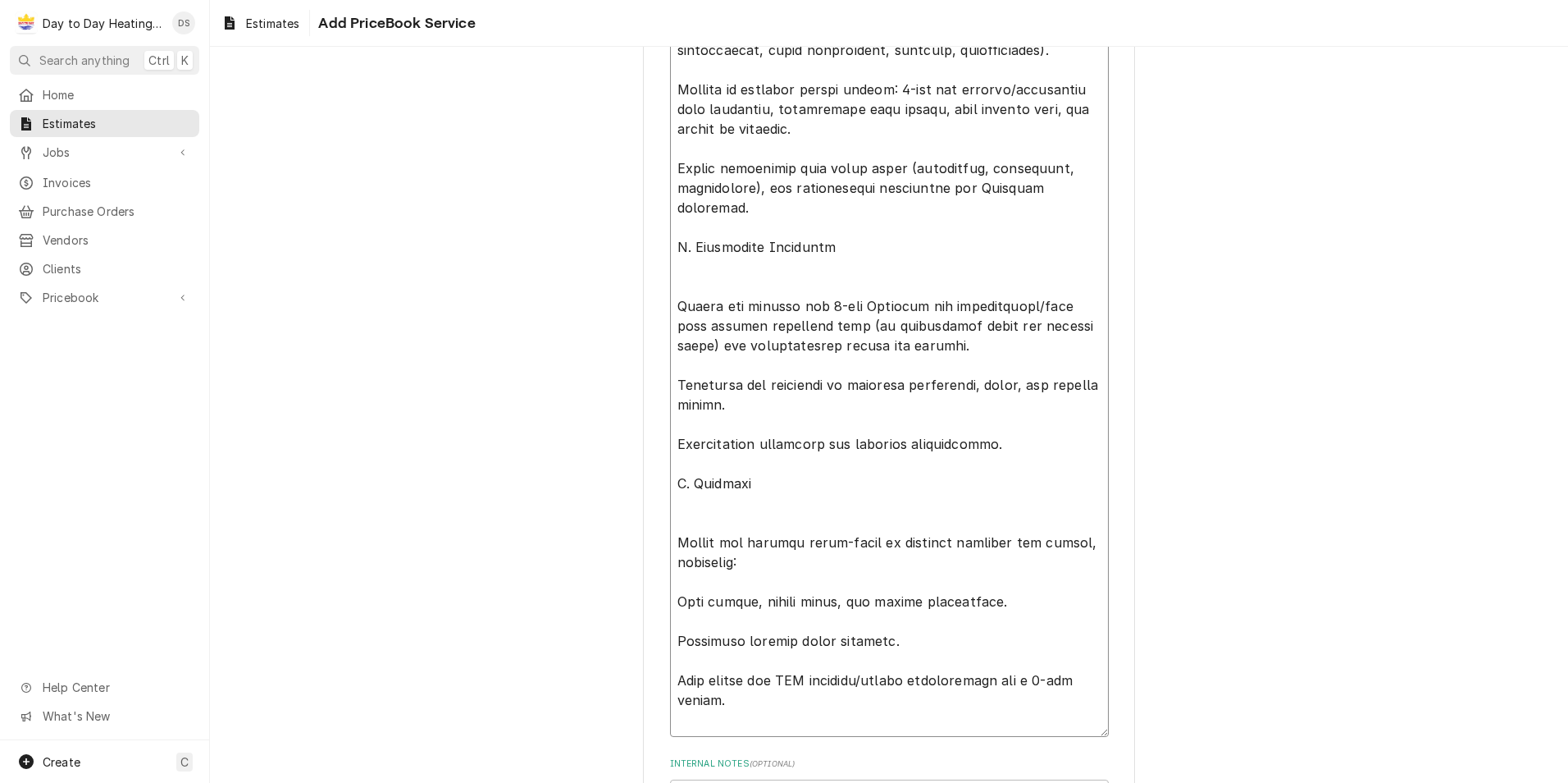
scroll to position [1168, 0]
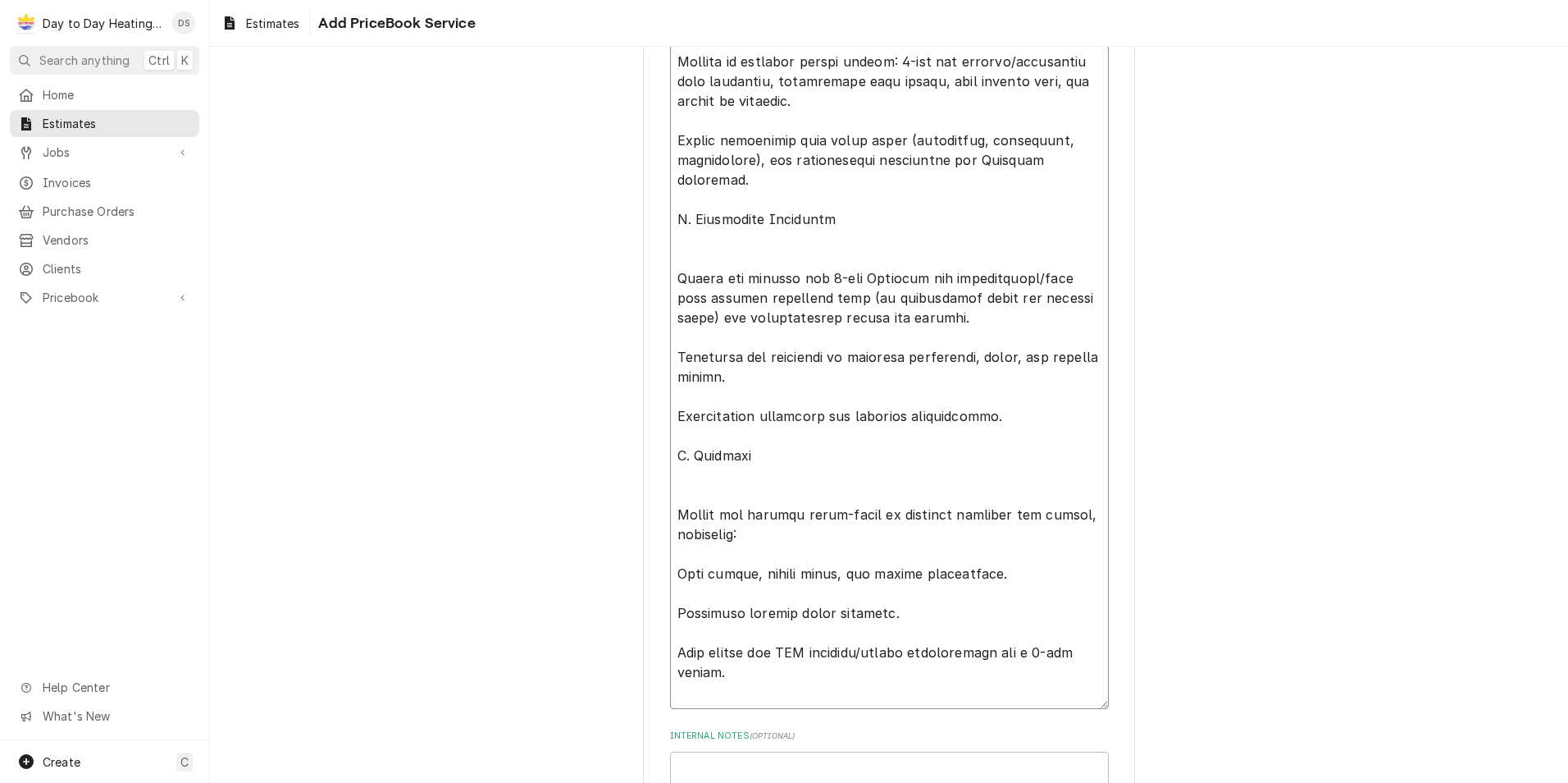
drag, startPoint x: 883, startPoint y: 496, endPoint x: 787, endPoint y: 499, distance: 96.0
click at [787, 499] on textarea "Service Summary Template ( optional )" at bounding box center [889, 209] width 438 height 1000
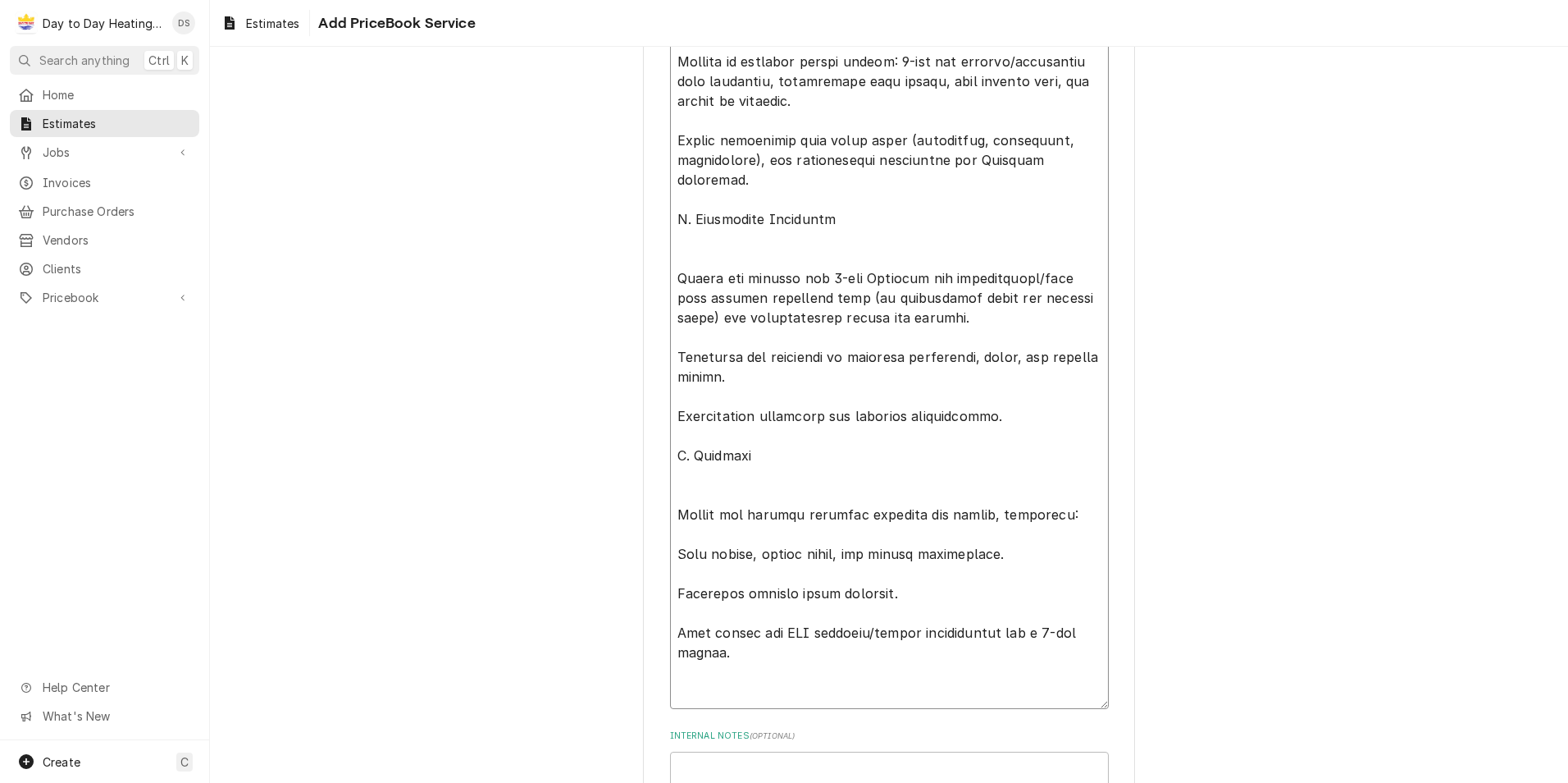
scroll to position [1187, 0]
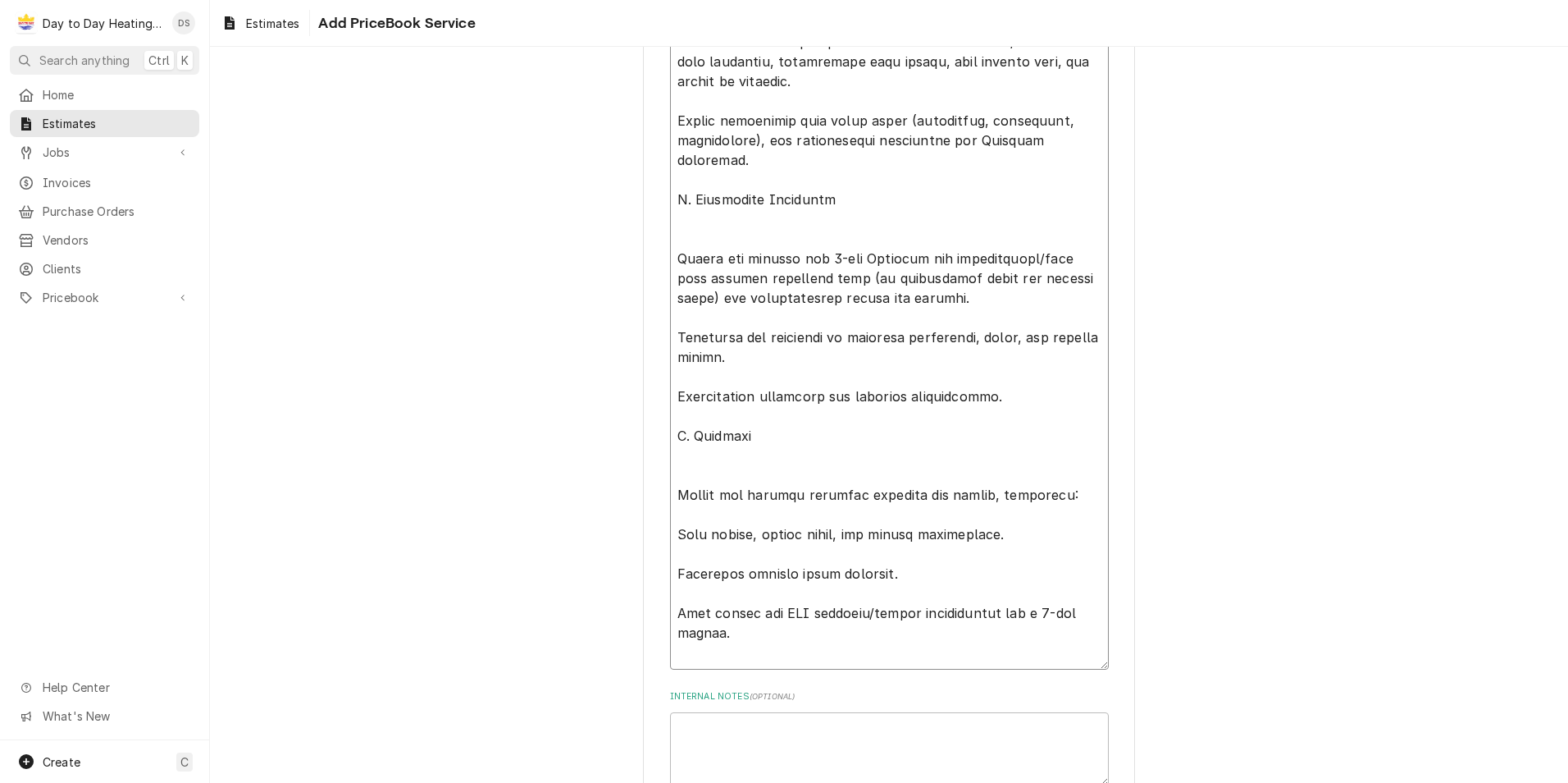
click at [767, 611] on textarea "Service Summary Template ( optional )" at bounding box center [889, 180] width 438 height 980
click at [710, 676] on textarea "Service Summary Template ( optional )" at bounding box center [889, 200] width 438 height 1019
paste textarea "Sealing and testing for airtightness (duct leakage test per project spec or loc…"
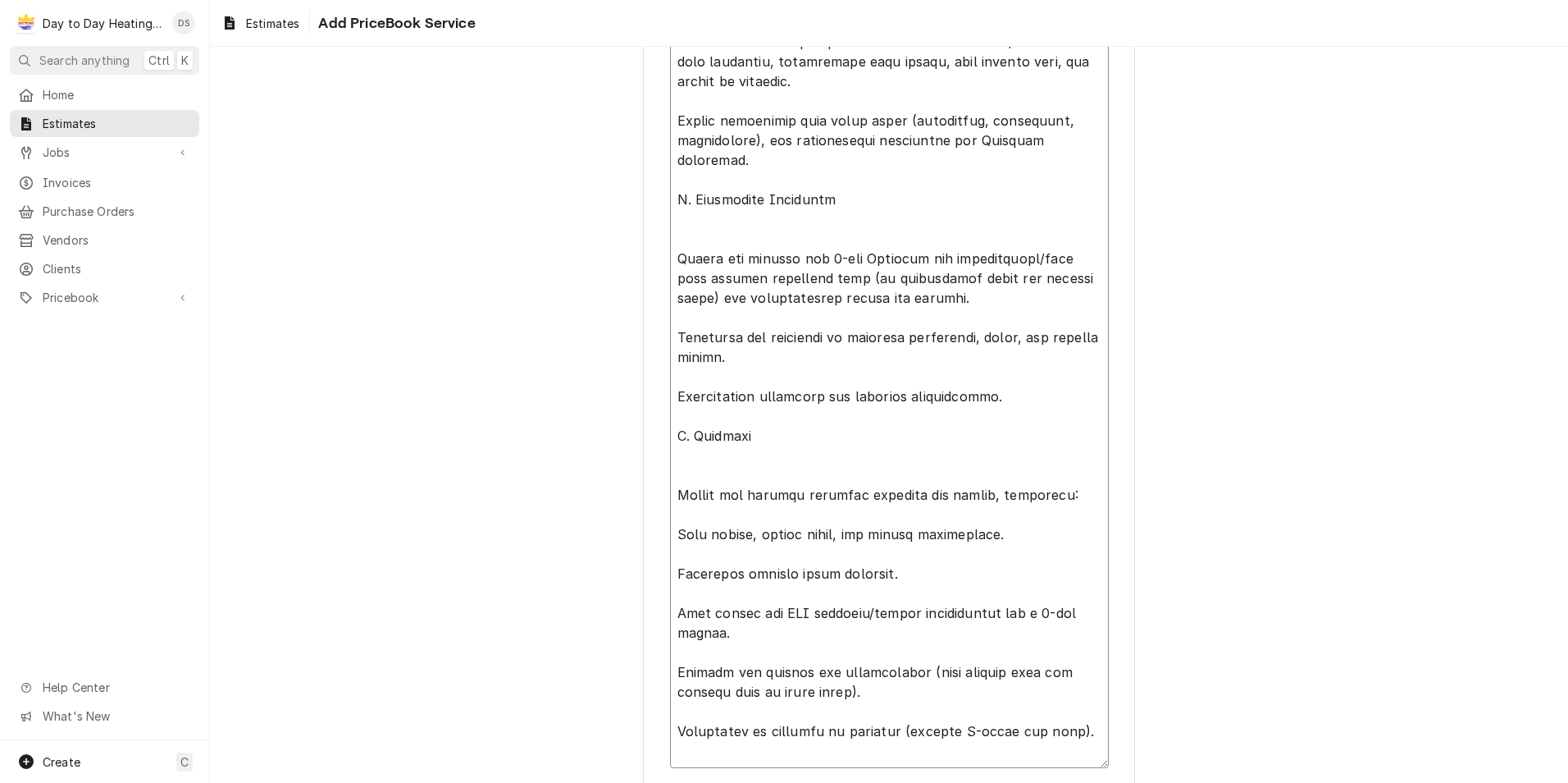
scroll to position [20, 0]
click at [684, 748] on textarea "Service Summary Template ( optional )" at bounding box center [889, 249] width 438 height 1118
paste textarea "D. Air Distribution Components Supply diffusers (supply cans) and registers: qu…"
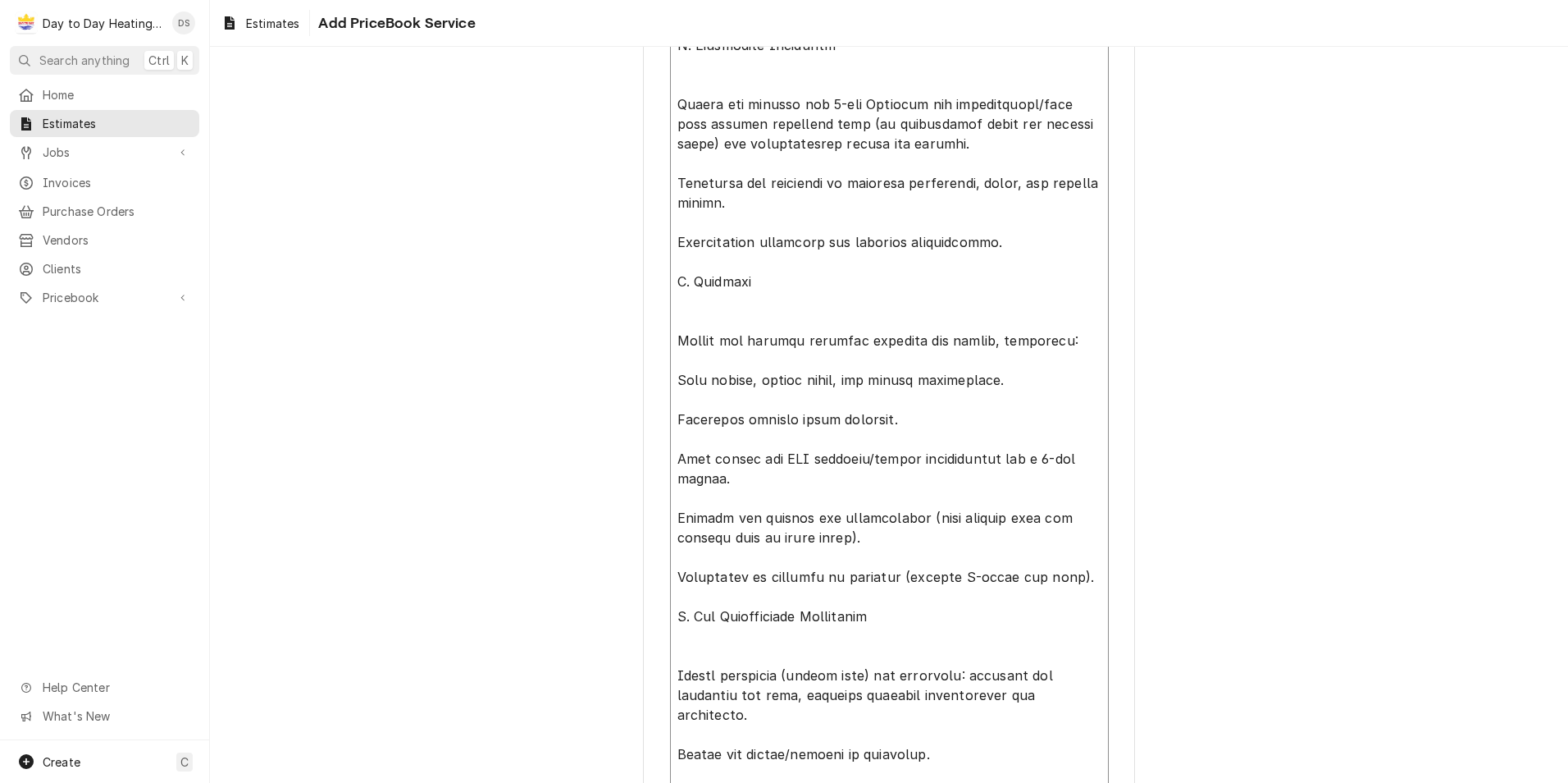
scroll to position [1424, 0]
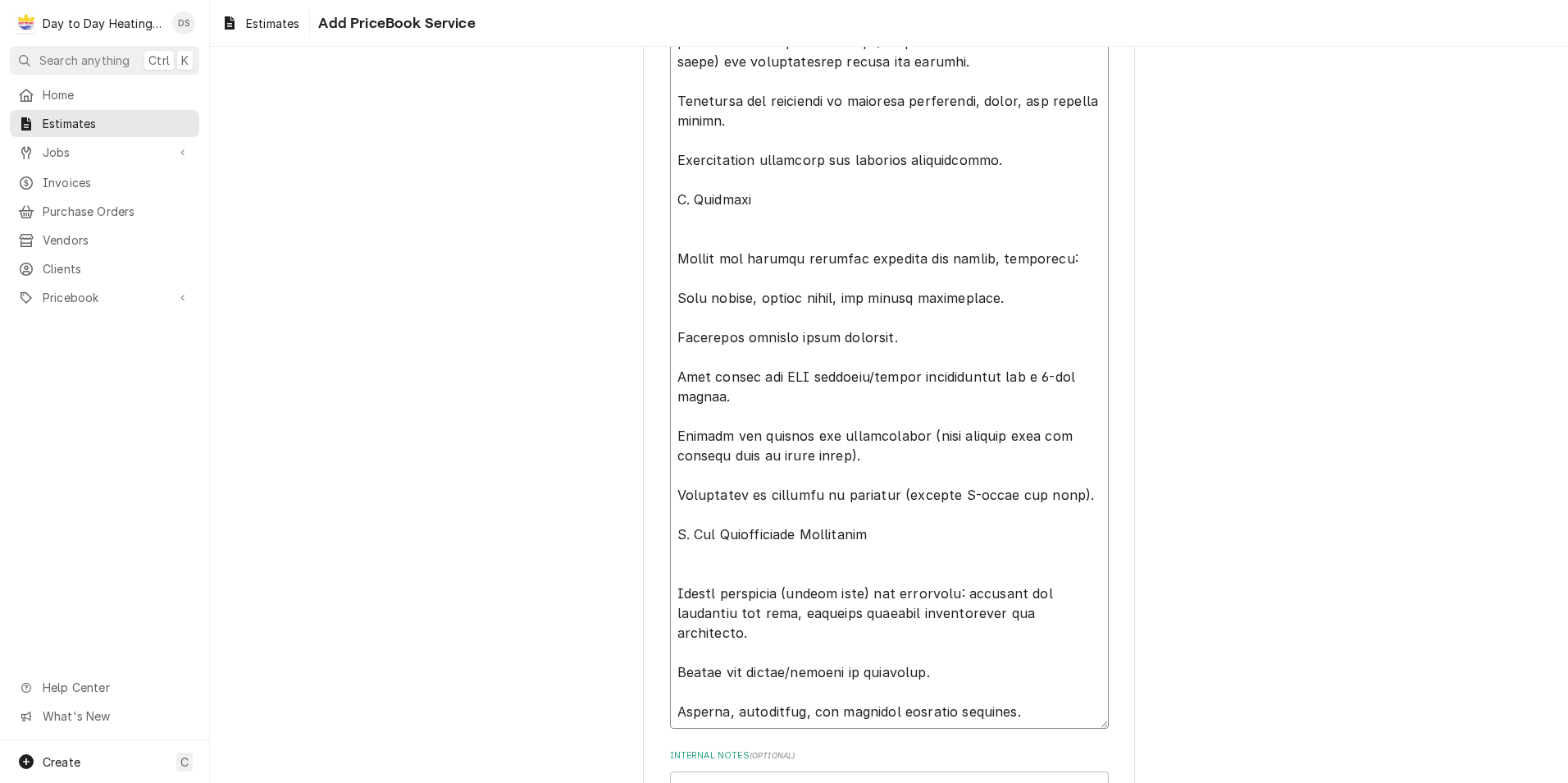
click at [689, 706] on textarea "Service Summary Template ( optional )" at bounding box center [889, 91] width 438 height 1276
paste textarea ". Condensate System Condensate line installation from evaporator coil to approv…"
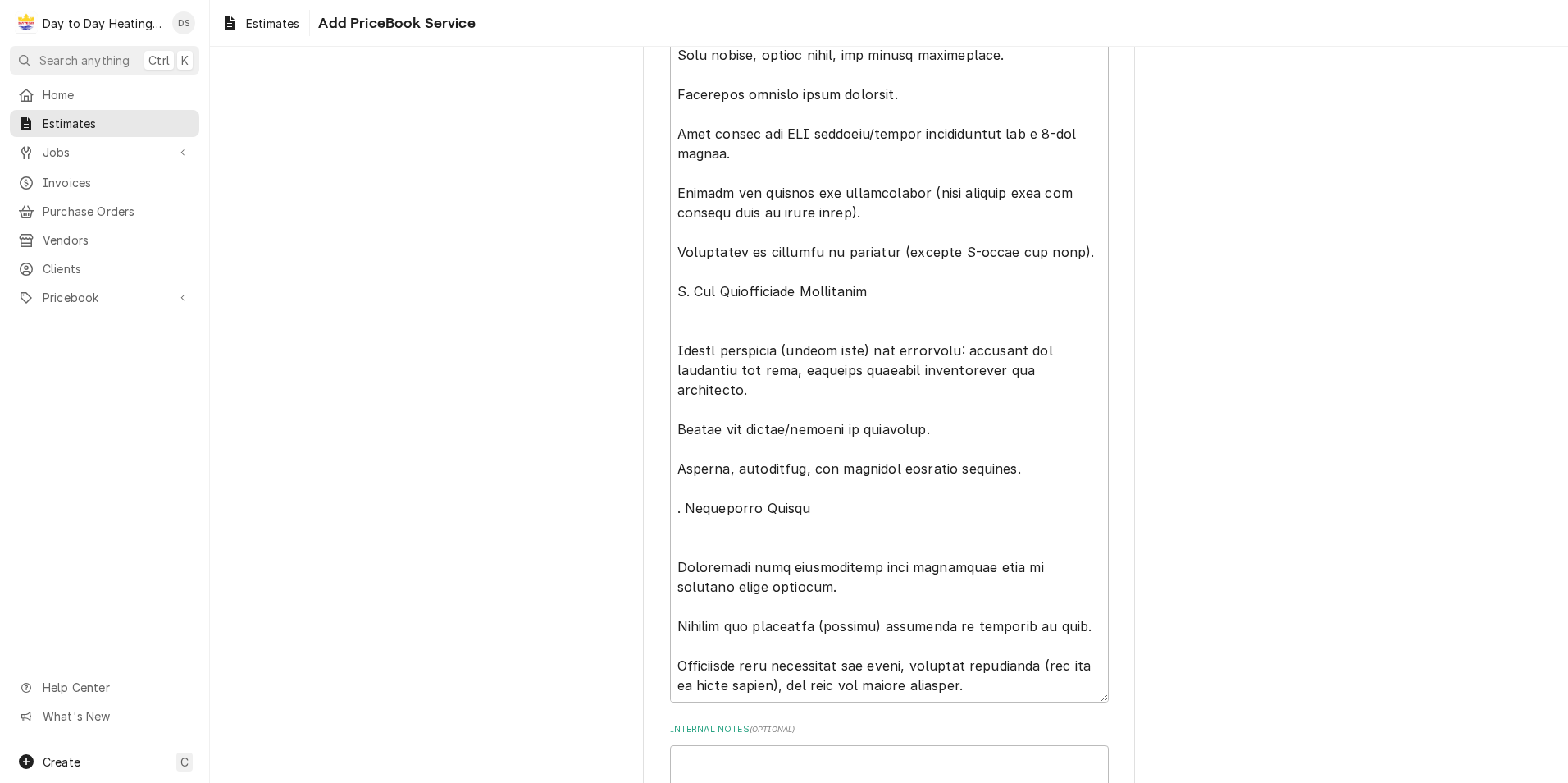
scroll to position [1783, 0]
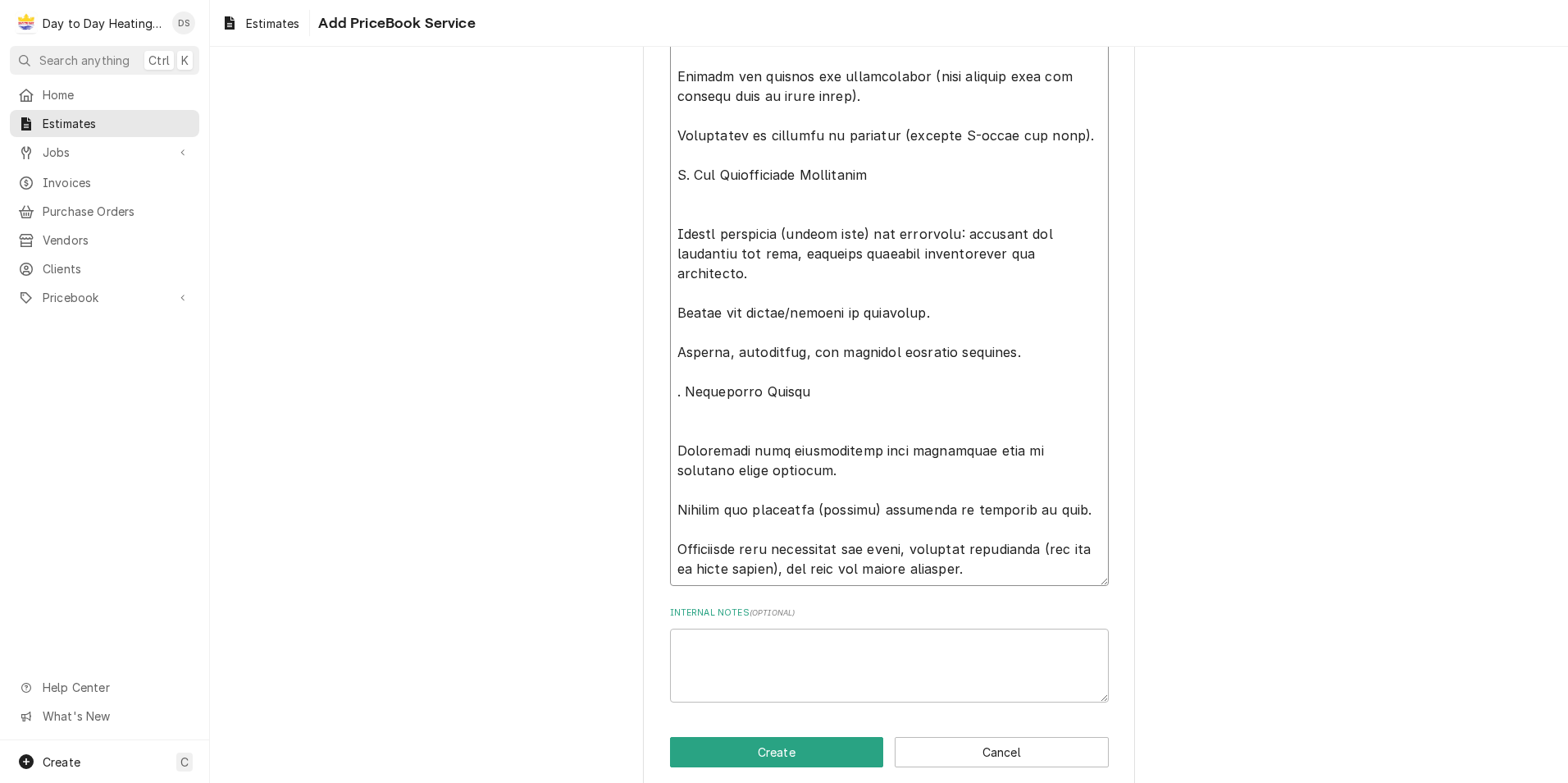
paste textarea "Controls and Electrical Power supply and disconnect switch per NEC and manufact…"
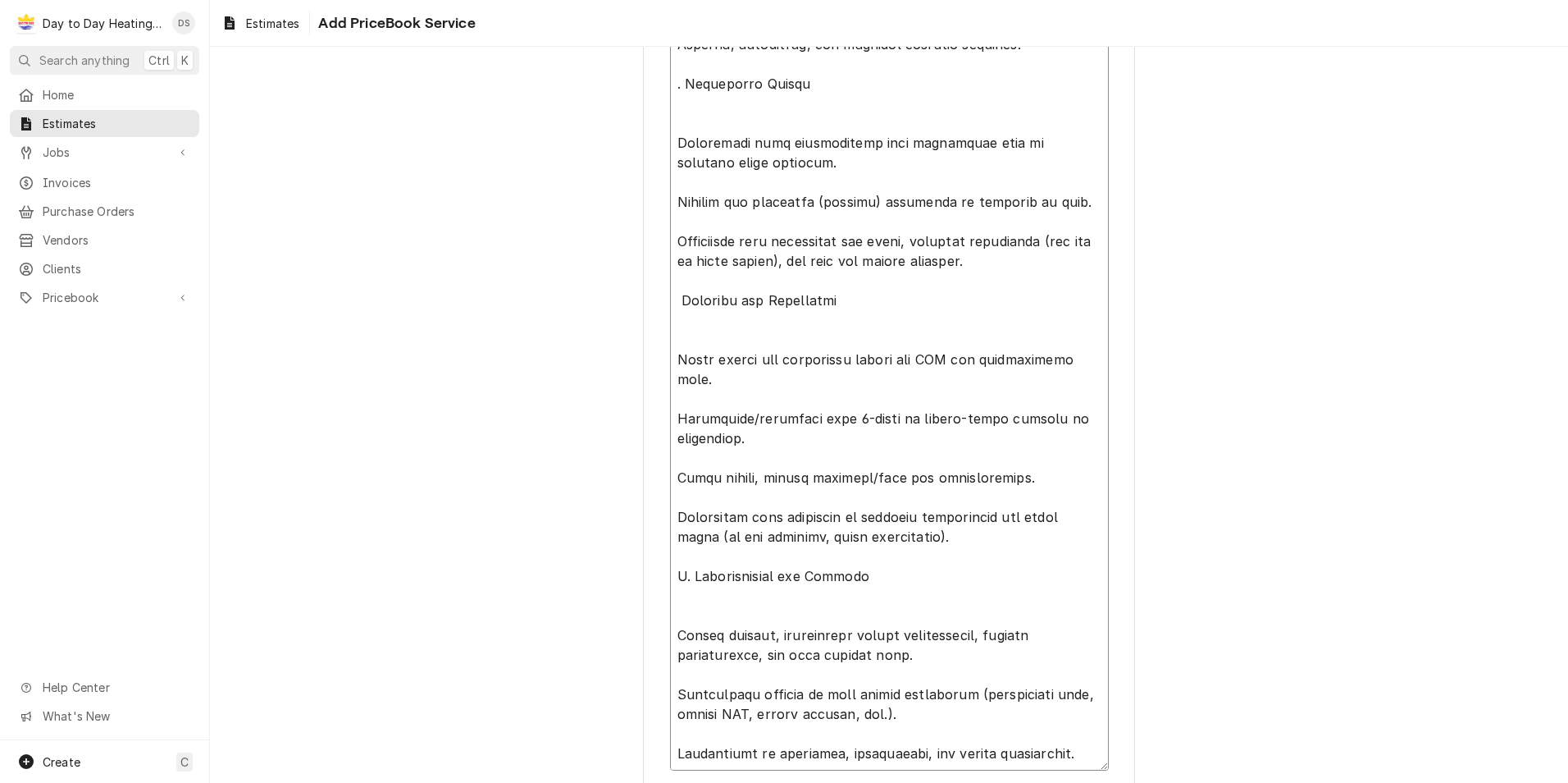
scroll to position [2275, 0]
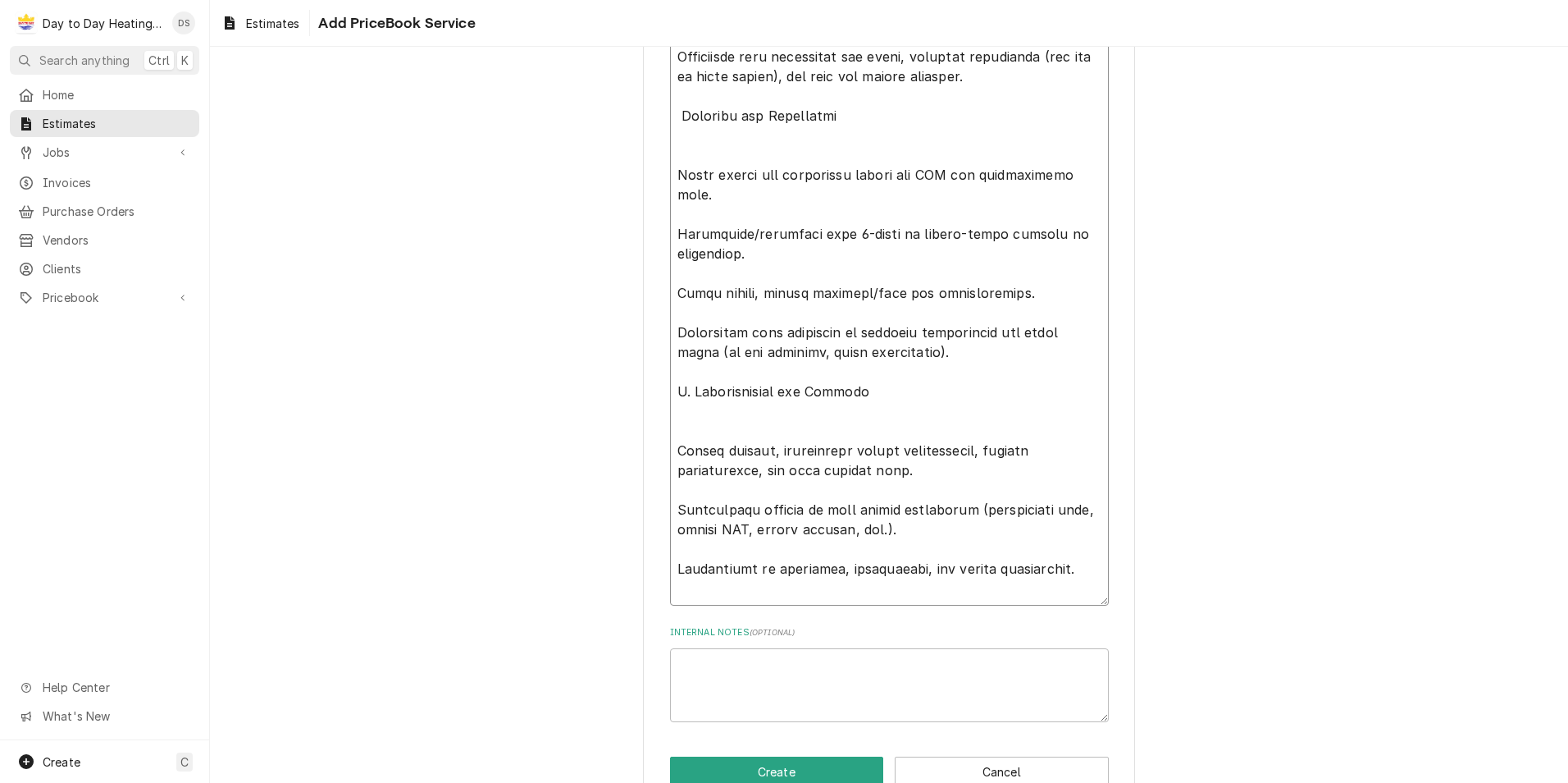
drag, startPoint x: 663, startPoint y: 573, endPoint x: 683, endPoint y: 568, distance: 20.6
paste textarea "Assumptions and Exclusions Assumptions: Access to electrical panel, appropriate…"
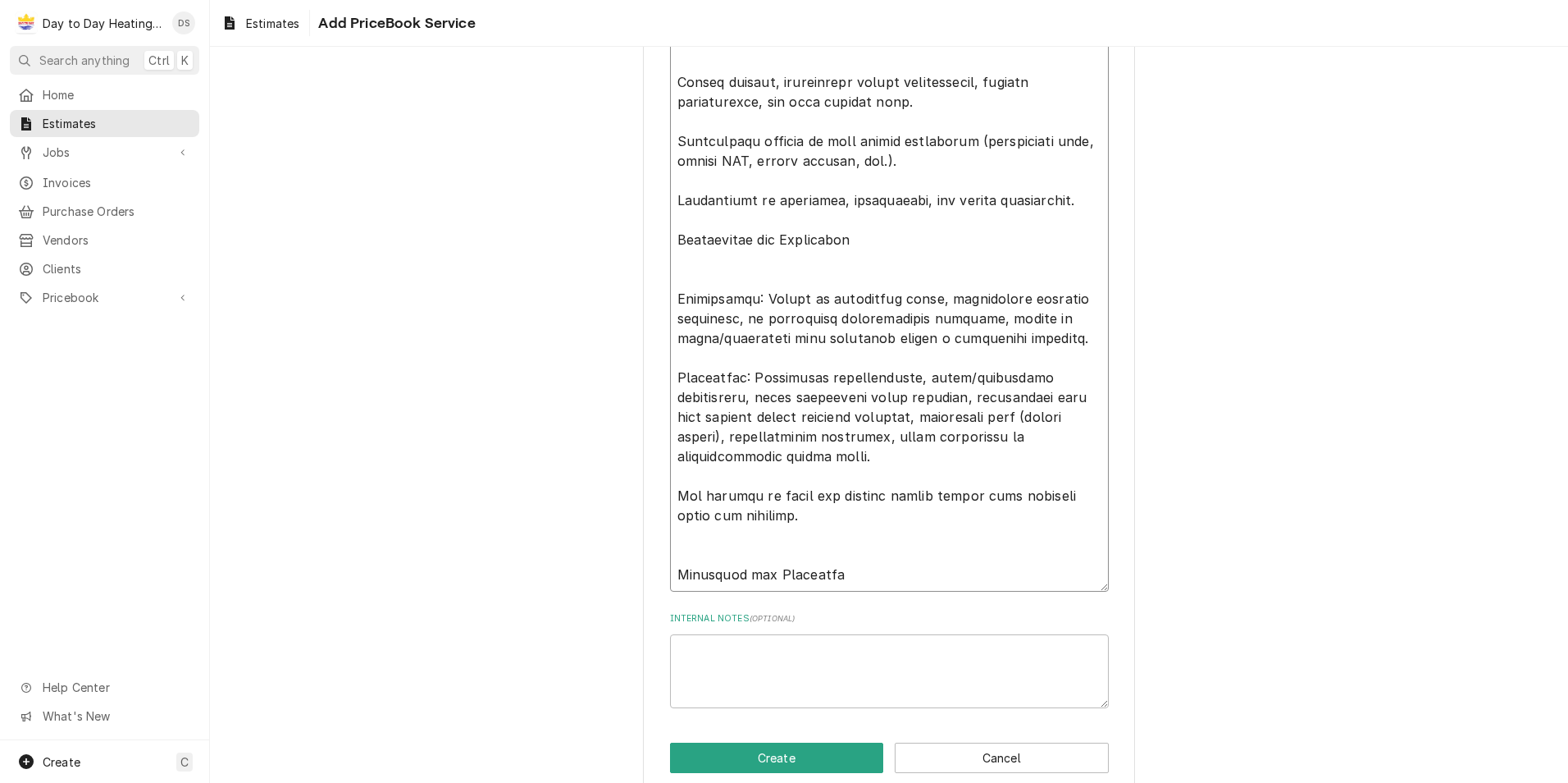
scroll to position [2670, 0]
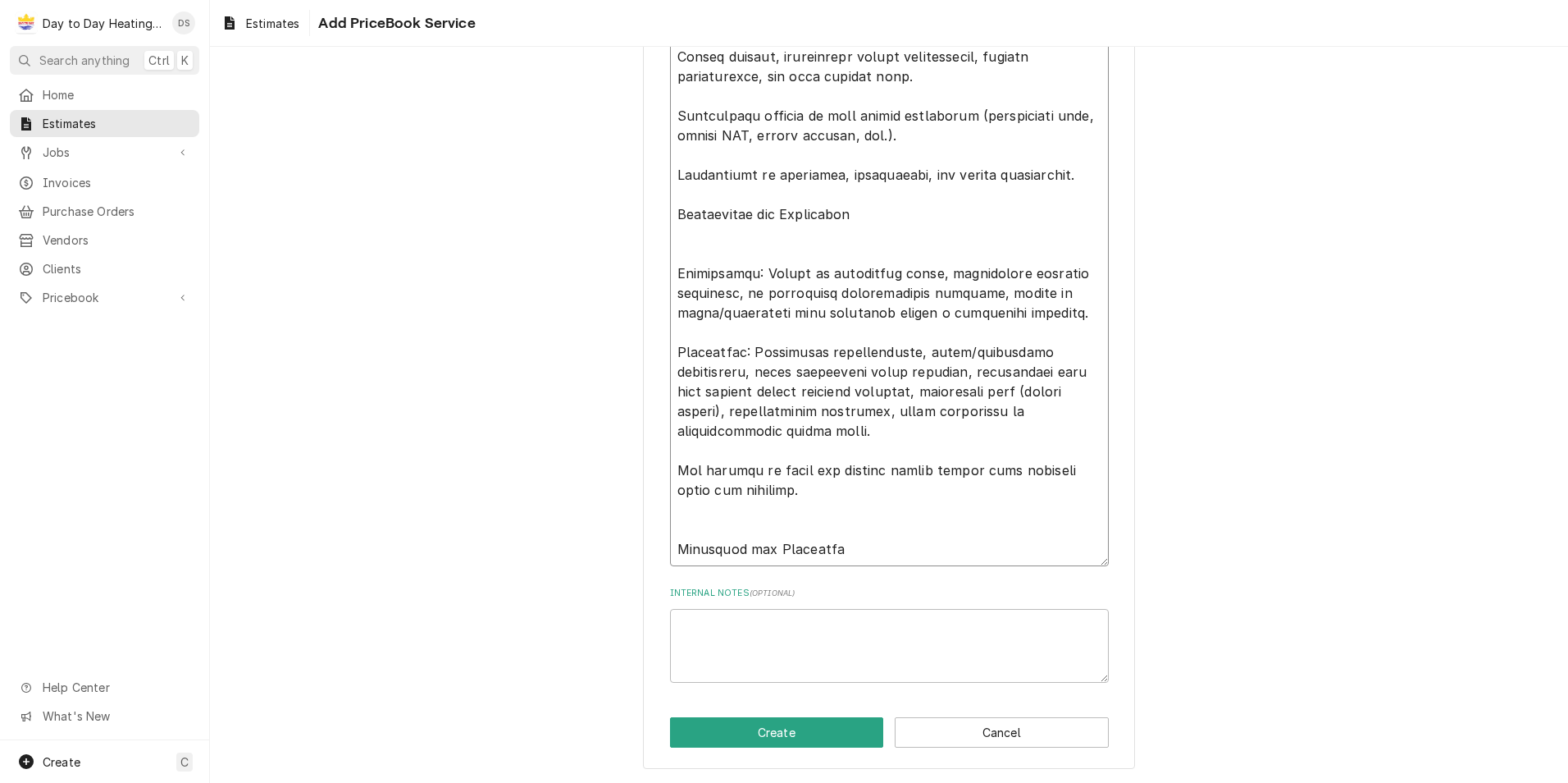
drag, startPoint x: 847, startPoint y: 503, endPoint x: 632, endPoint y: 490, distance: 215.4
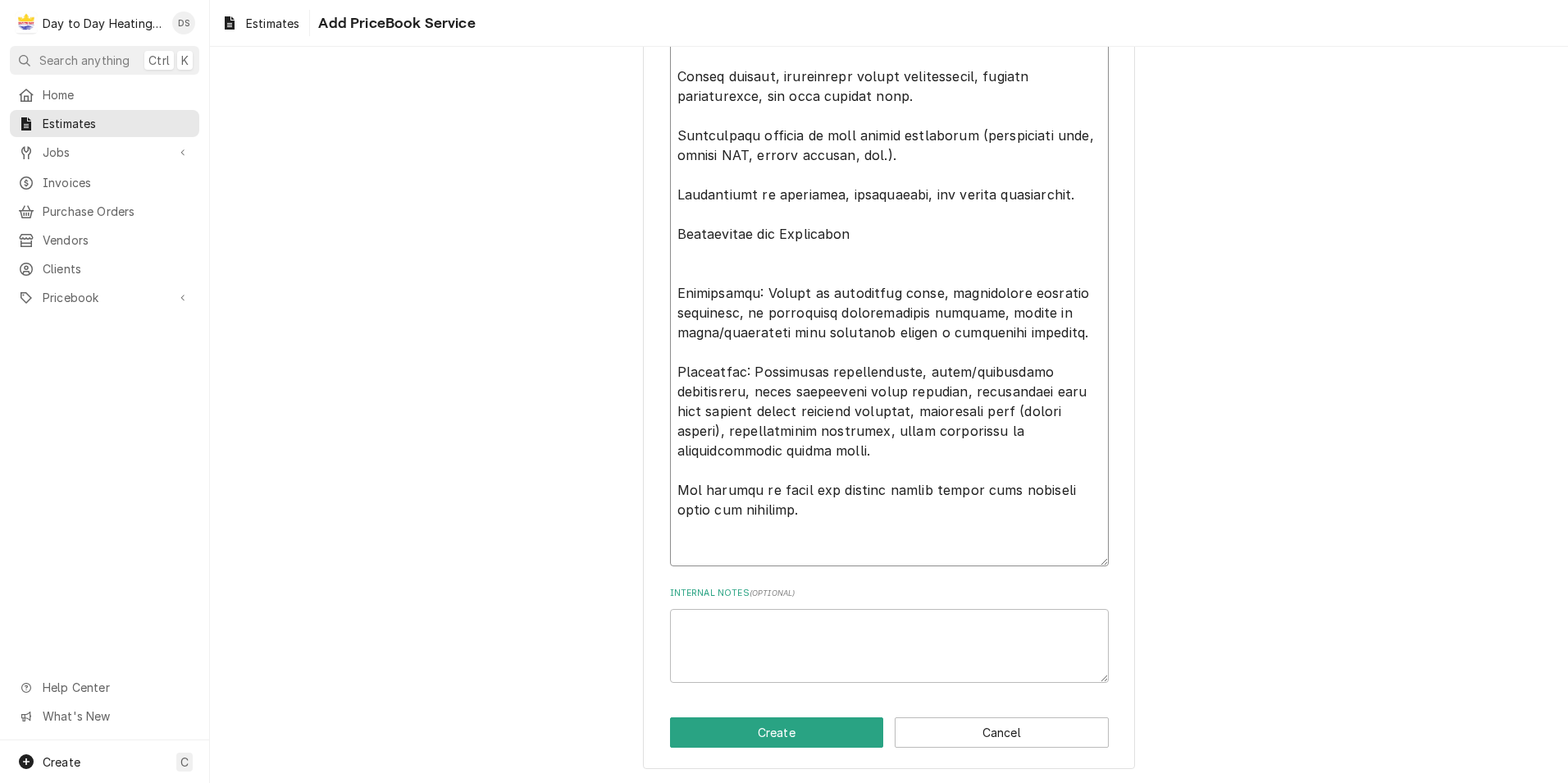
paste textarea "Schedule and Milestones Proposed timeline: [X] weeks from Notice to Proceed (NT…"
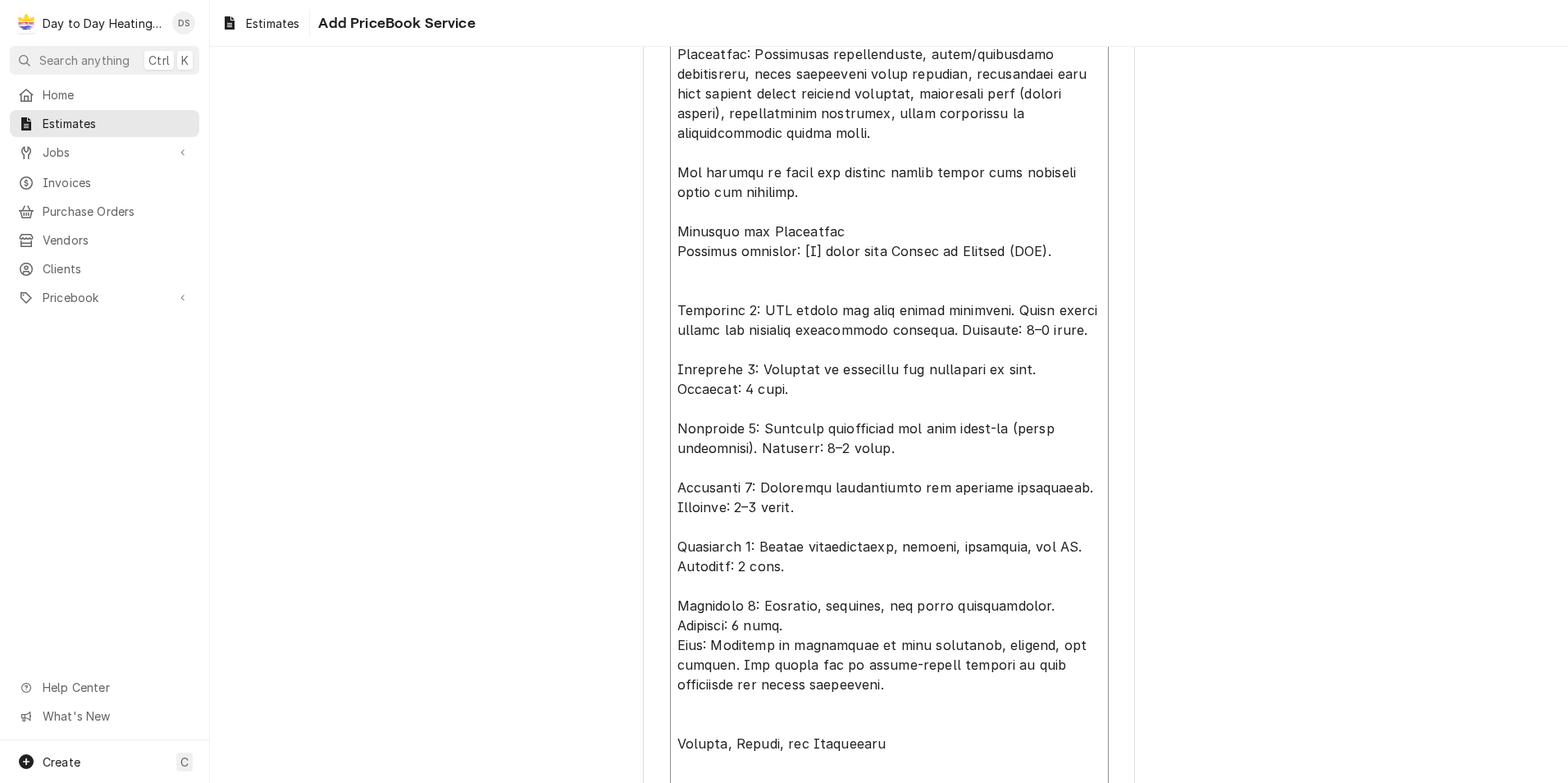
scroll to position [2874, 0]
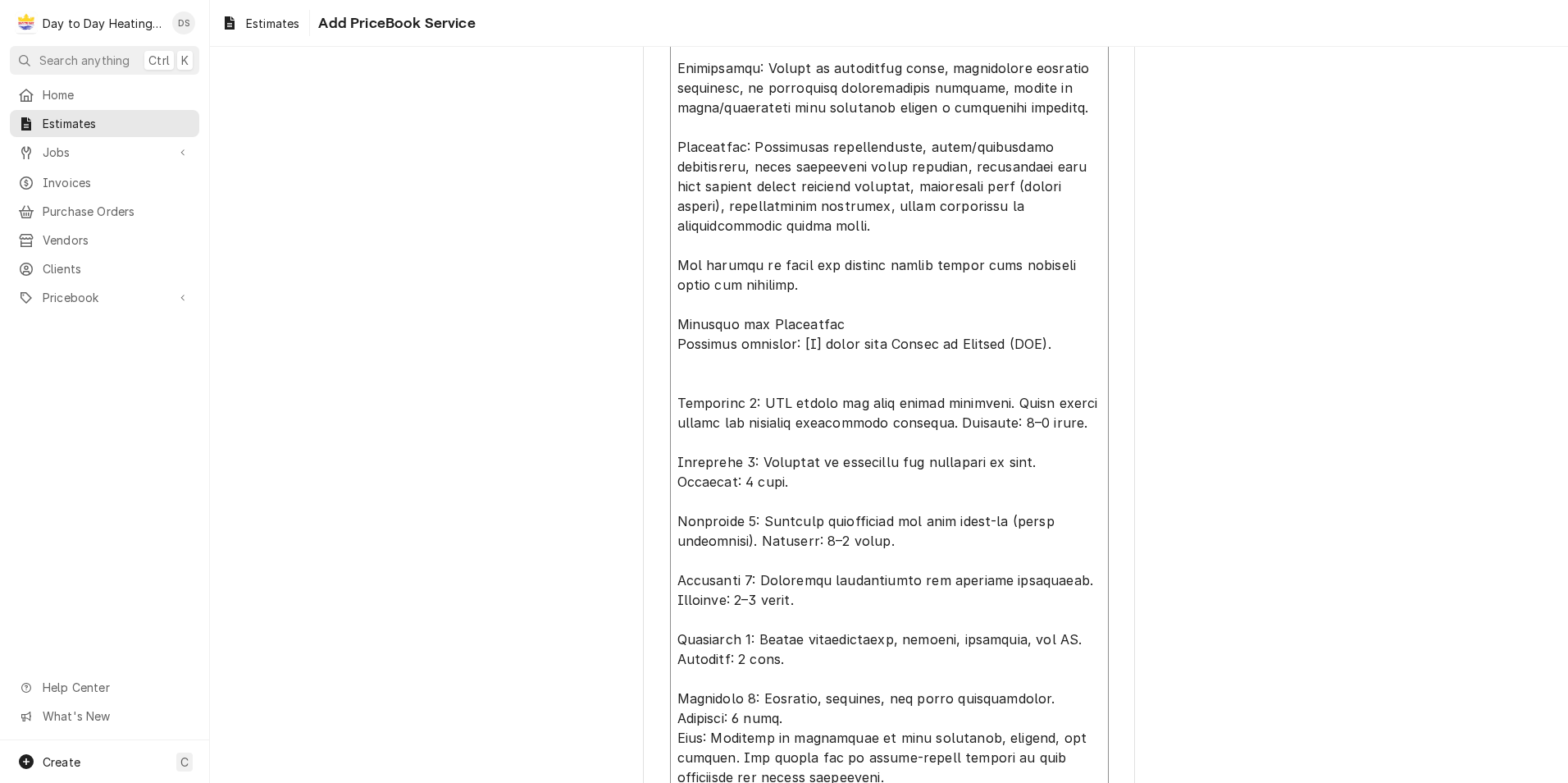
drag, startPoint x: 1049, startPoint y: 343, endPoint x: 660, endPoint y: 347, distance: 389.0
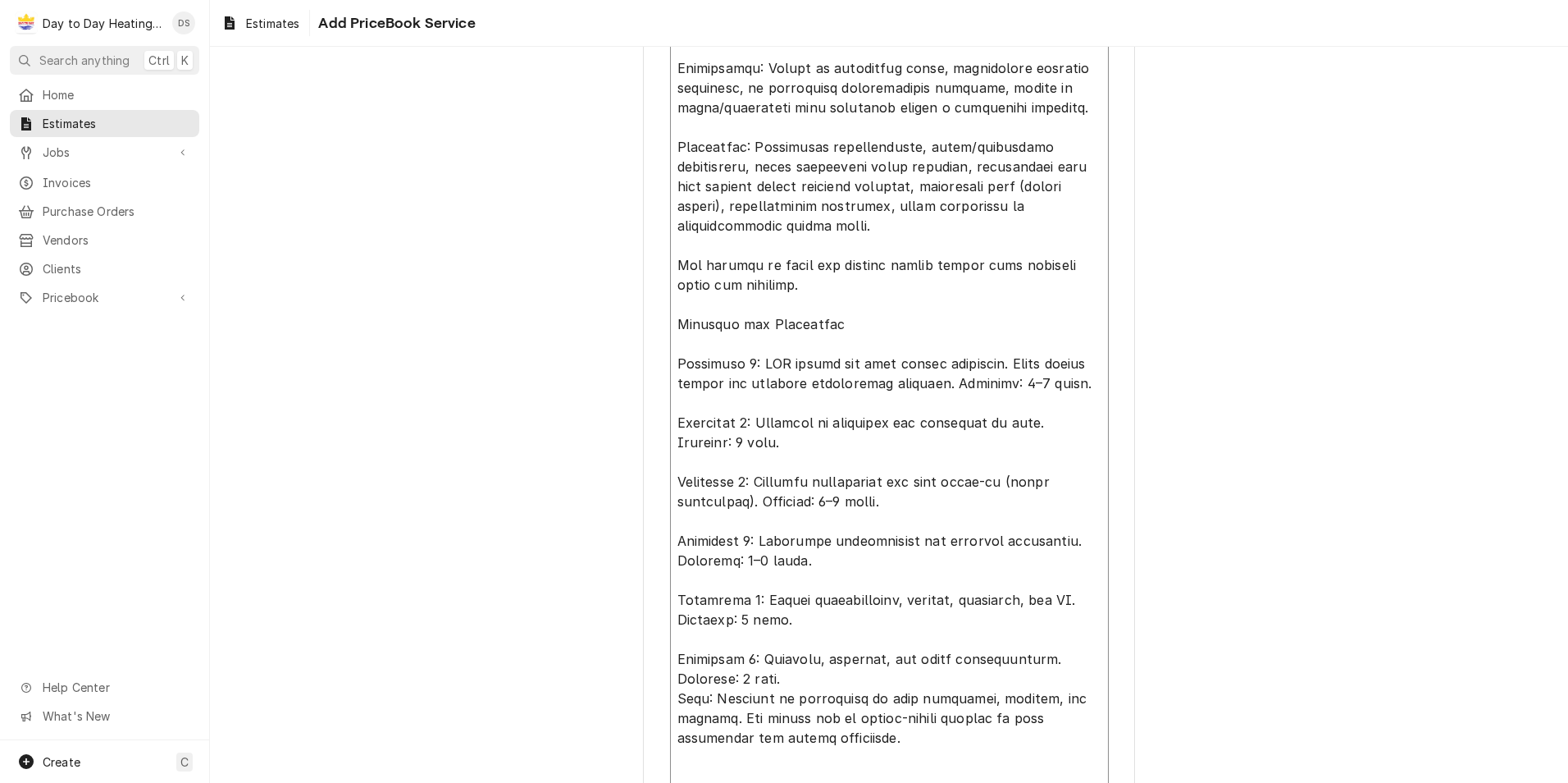
drag, startPoint x: 1077, startPoint y: 385, endPoint x: 948, endPoint y: 389, distance: 129.1
drag, startPoint x: 782, startPoint y: 445, endPoint x: 669, endPoint y: 437, distance: 113.3
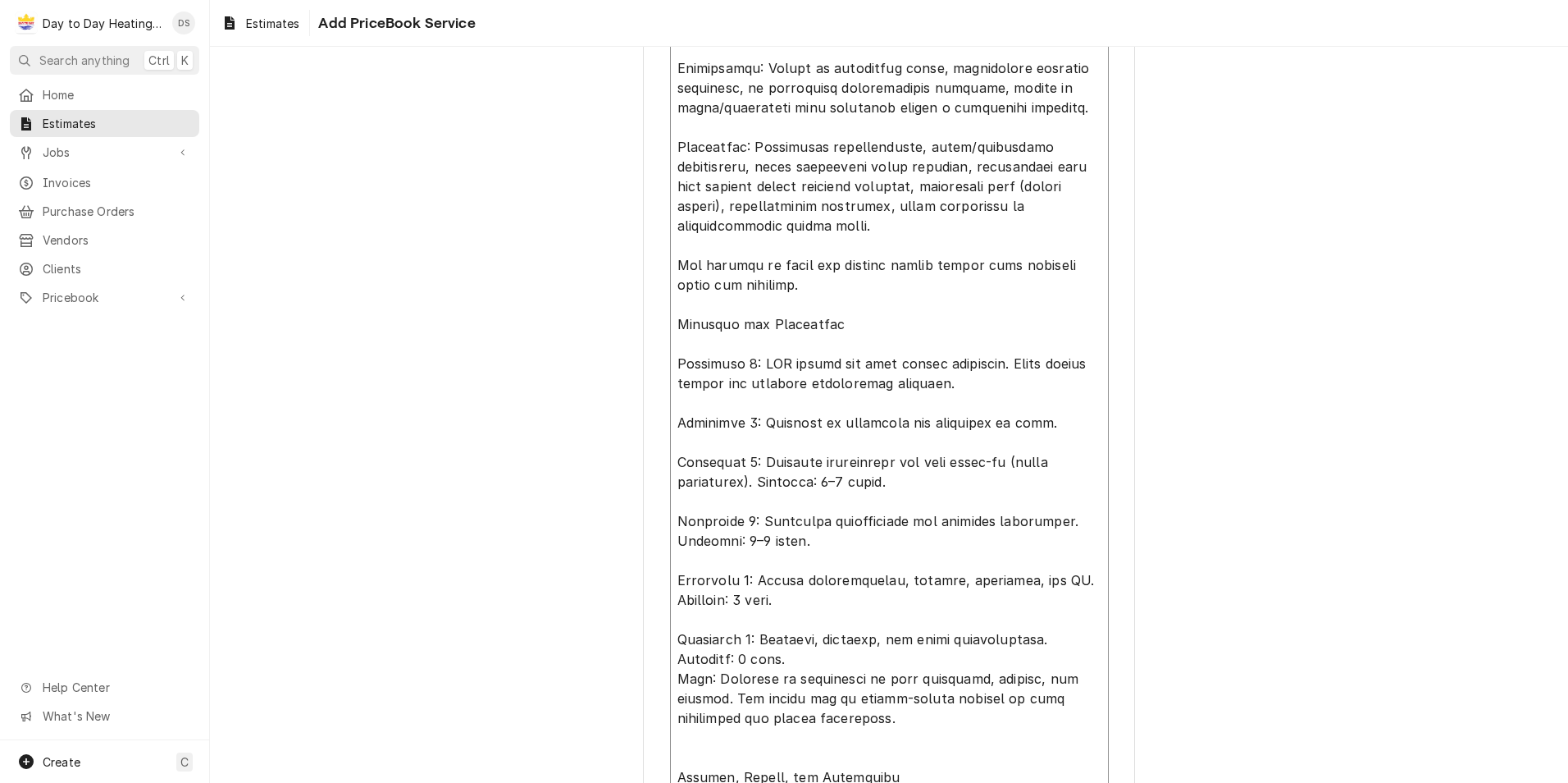
drag, startPoint x: 892, startPoint y: 487, endPoint x: 752, endPoint y: 492, distance: 140.1
drag, startPoint x: 750, startPoint y: 482, endPoint x: 996, endPoint y: 462, distance: 246.8
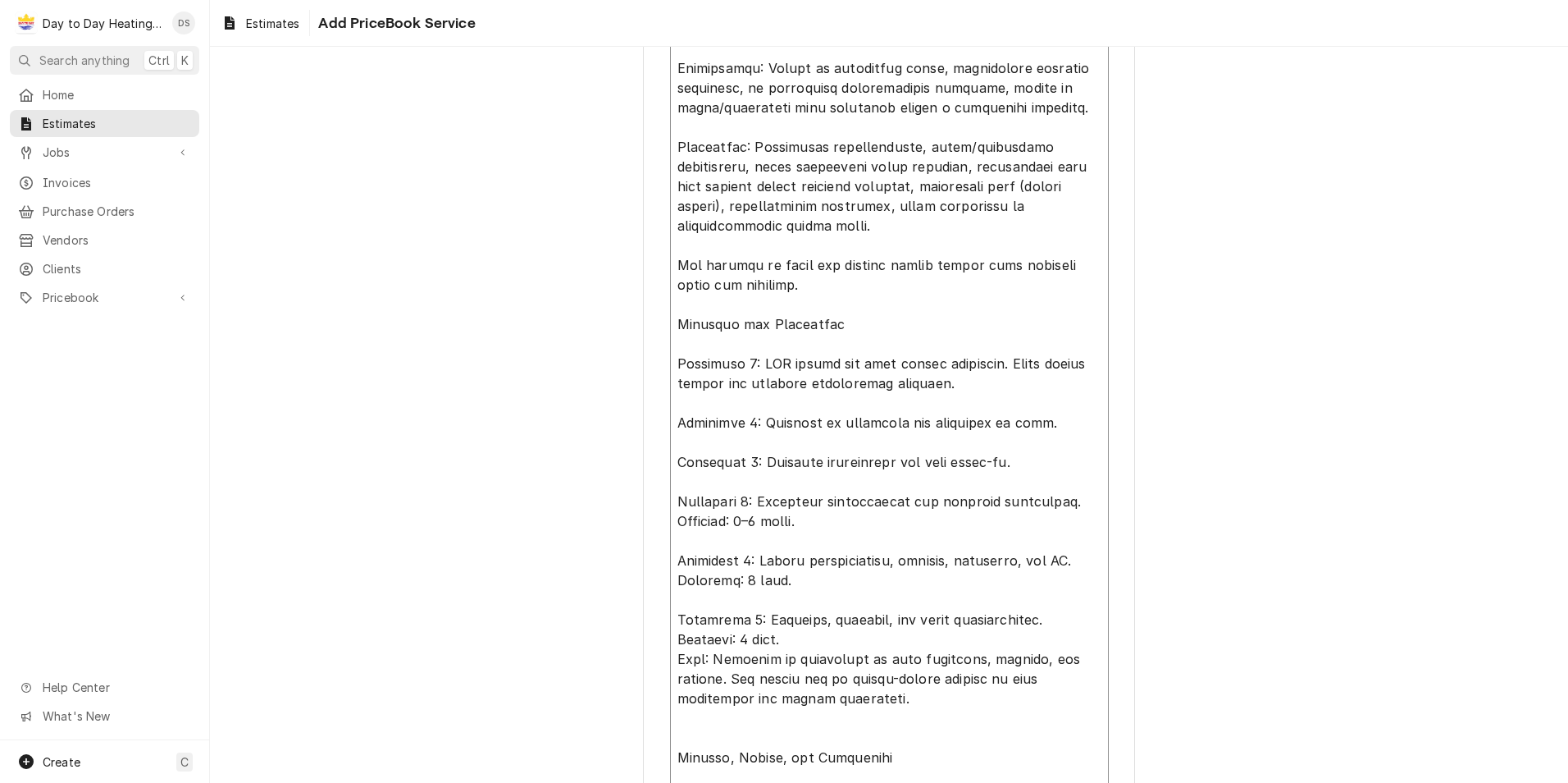
drag, startPoint x: 807, startPoint y: 520, endPoint x: 733, endPoint y: 518, distance: 74.0
drag, startPoint x: 784, startPoint y: 586, endPoint x: 673, endPoint y: 581, distance: 111.1
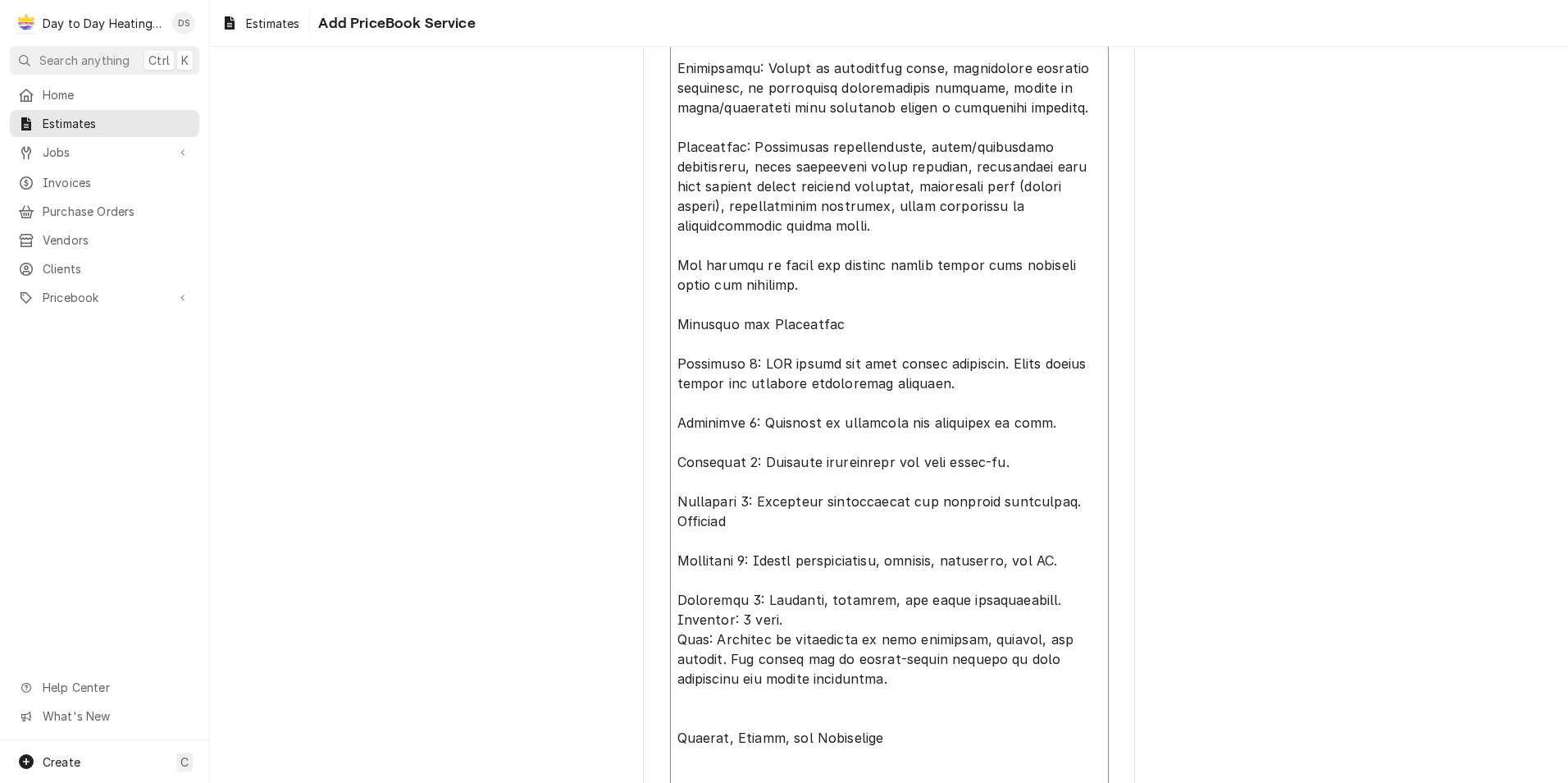
drag, startPoint x: 735, startPoint y: 522, endPoint x: 655, endPoint y: 523, distance: 80.0
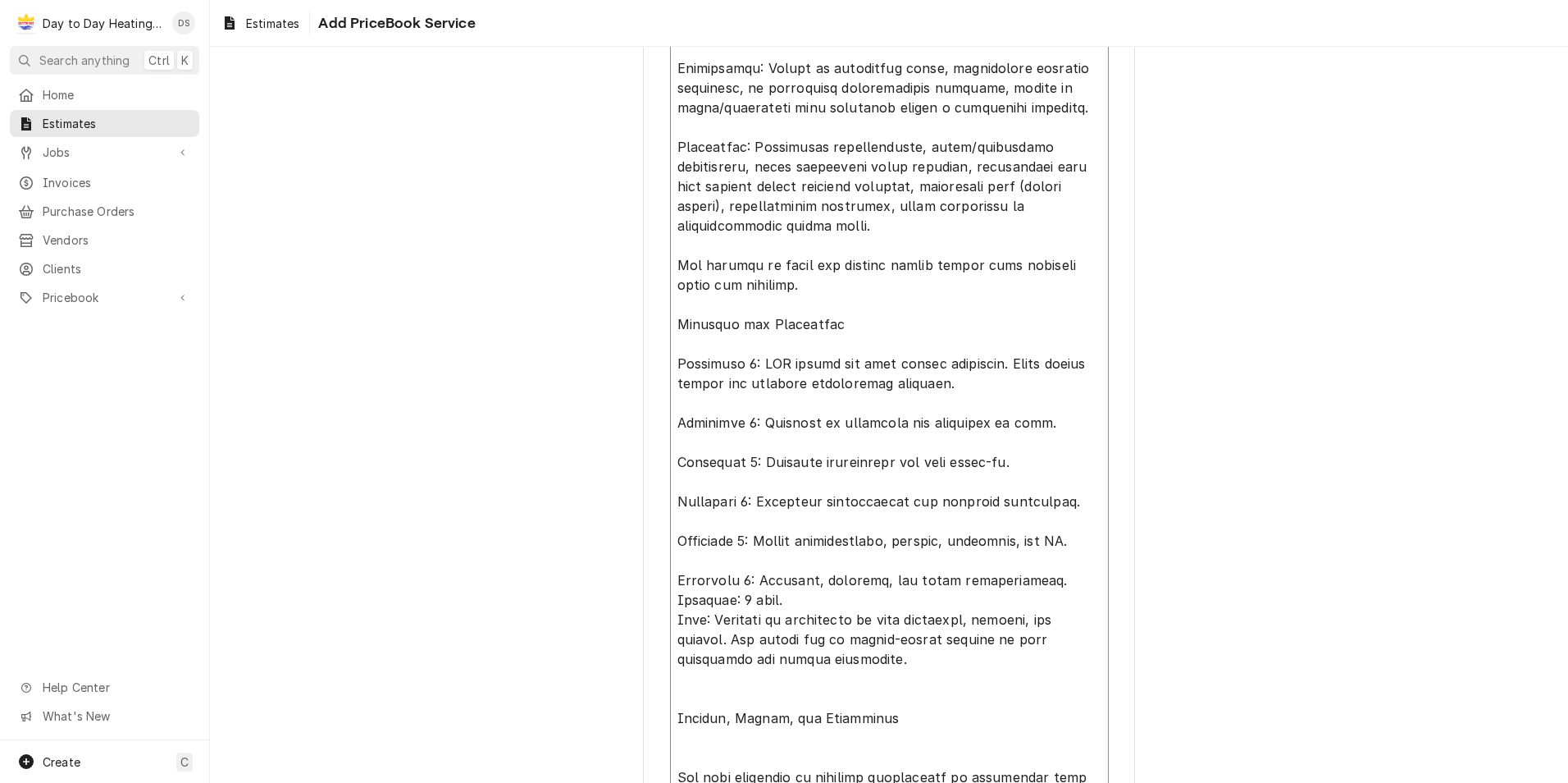
drag, startPoint x: 776, startPoint y: 597, endPoint x: 656, endPoint y: 595, distance: 120.0
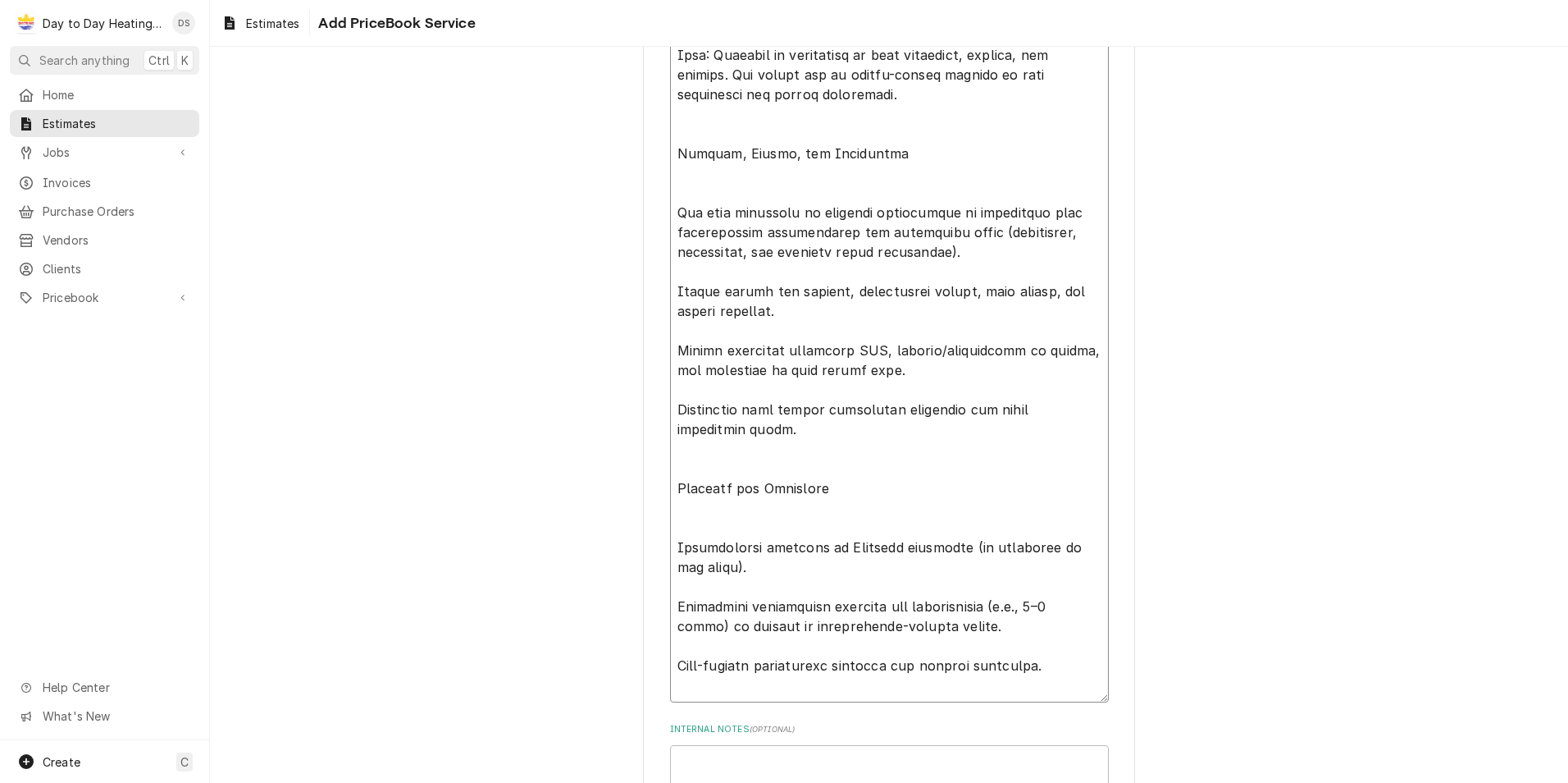
scroll to position [3531, 0]
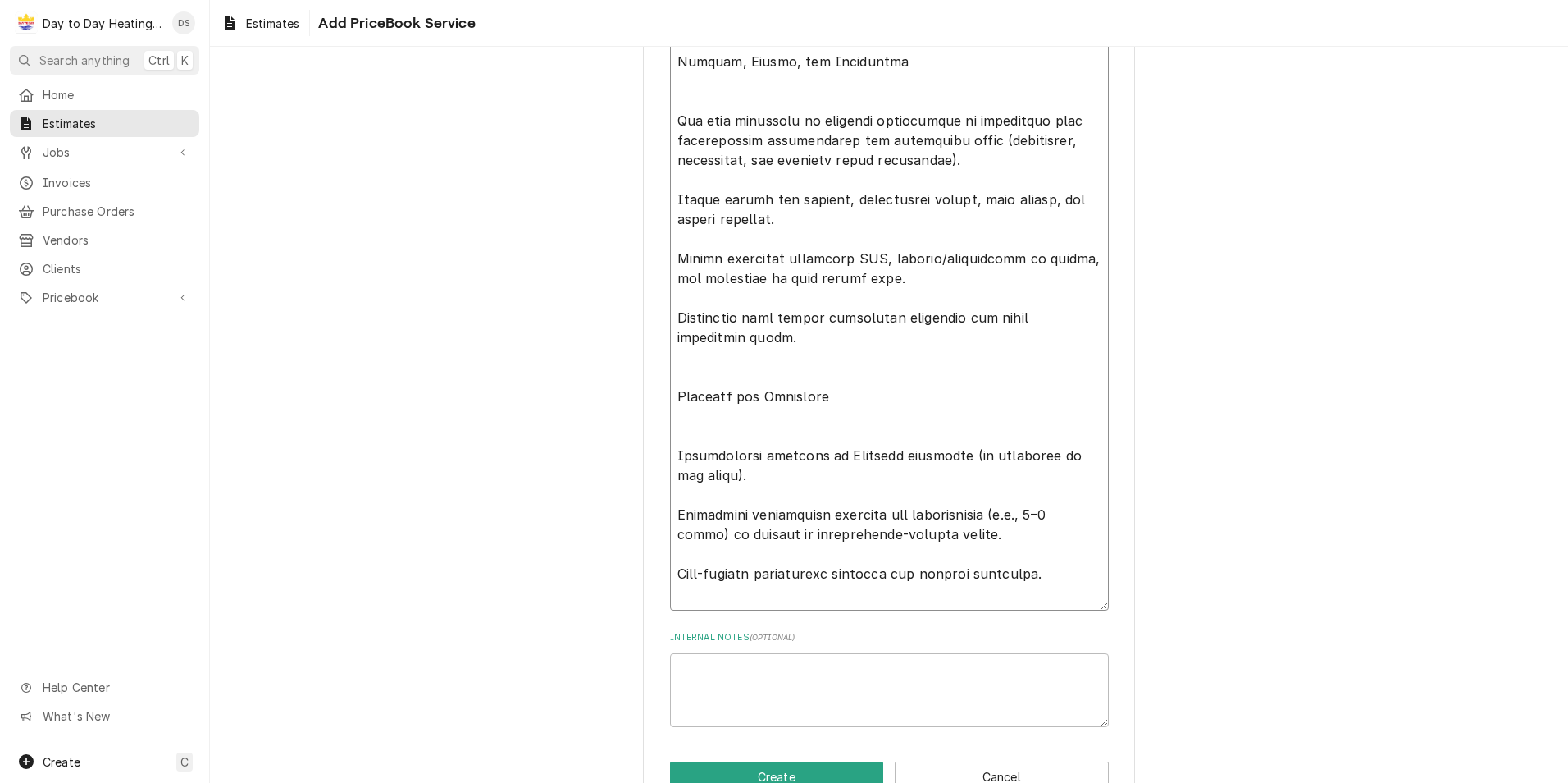
drag, startPoint x: 977, startPoint y: 491, endPoint x: 984, endPoint y: 482, distance: 11.4
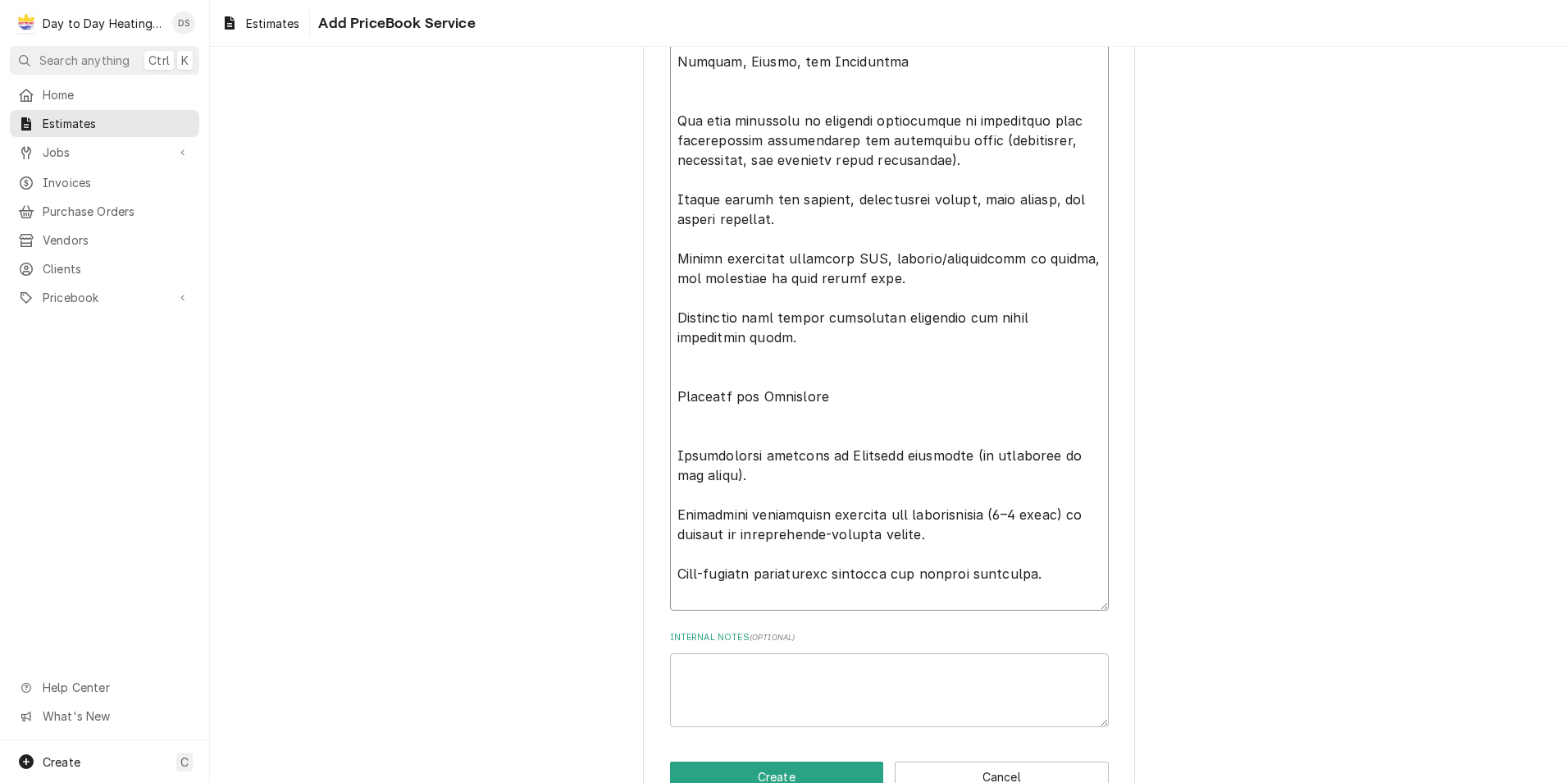
paste textarea "Change Orders Any scope changes requested by the client or required by site con…"
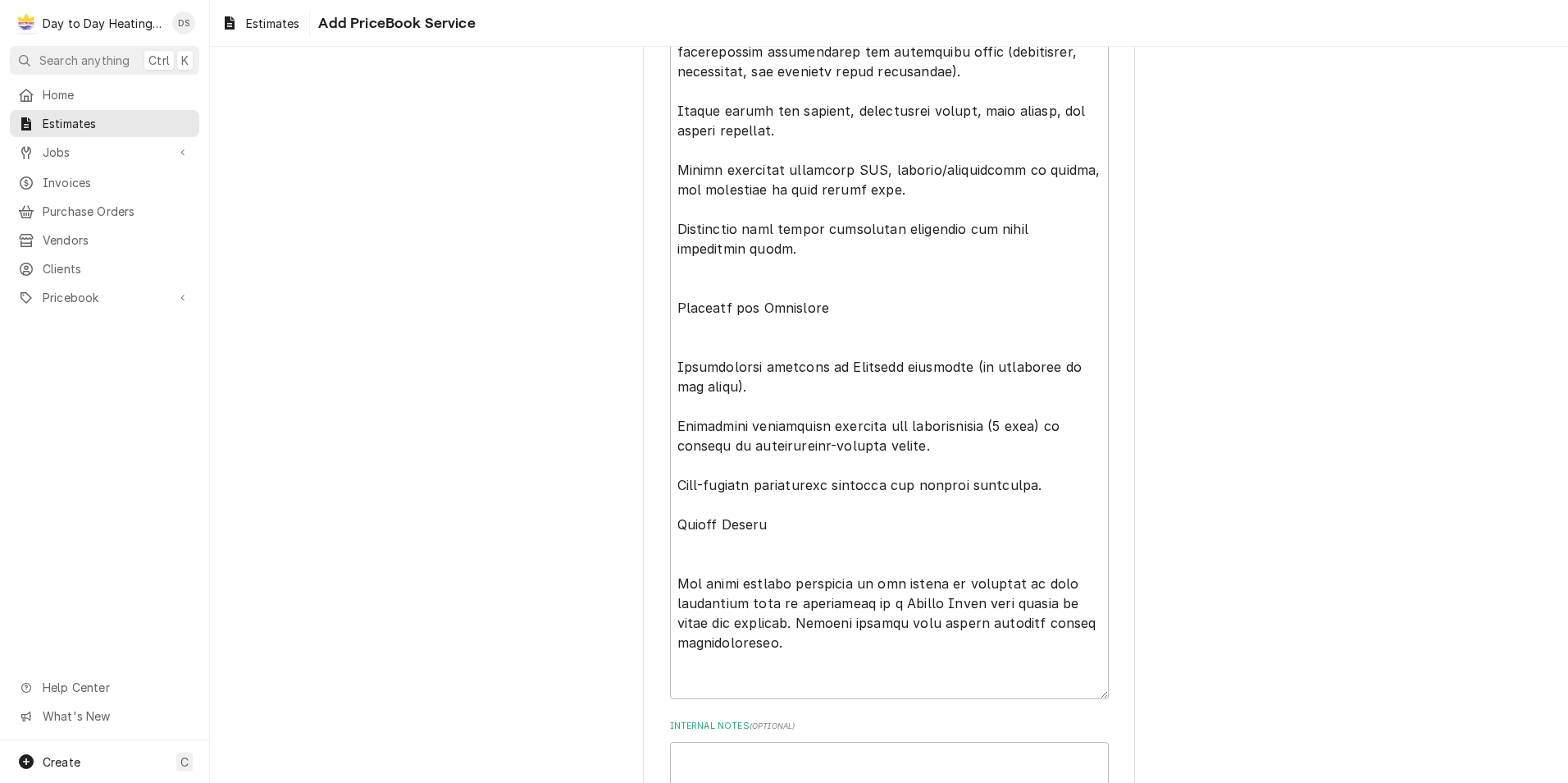
scroll to position [3696, 0]
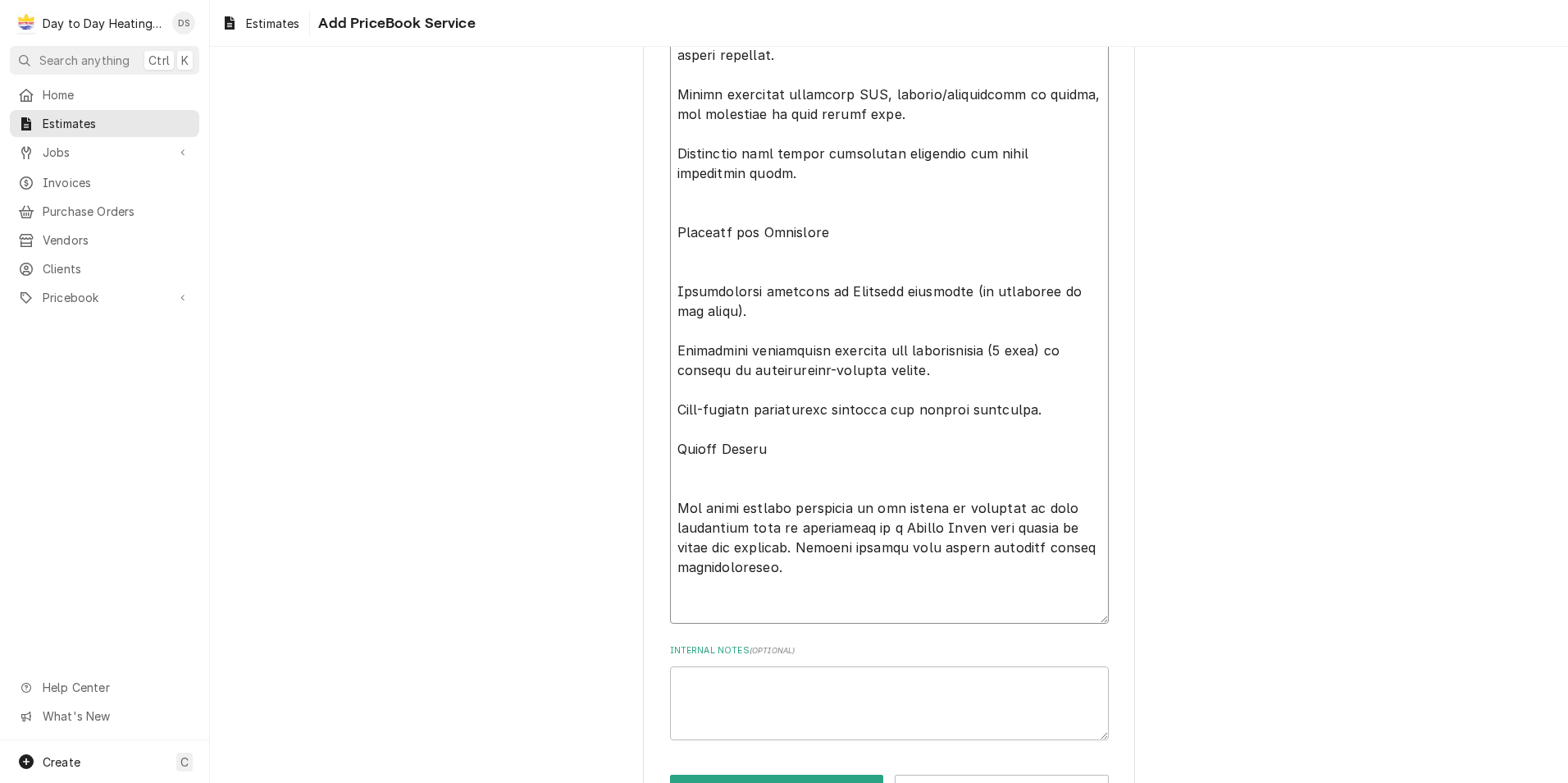
paste textarea "Fees and Payment Terms (Progress Payments and Milestones)"
paste textarea "Proposed payment schedule: Upon NTP (20%): Upon written authorization to procee…"
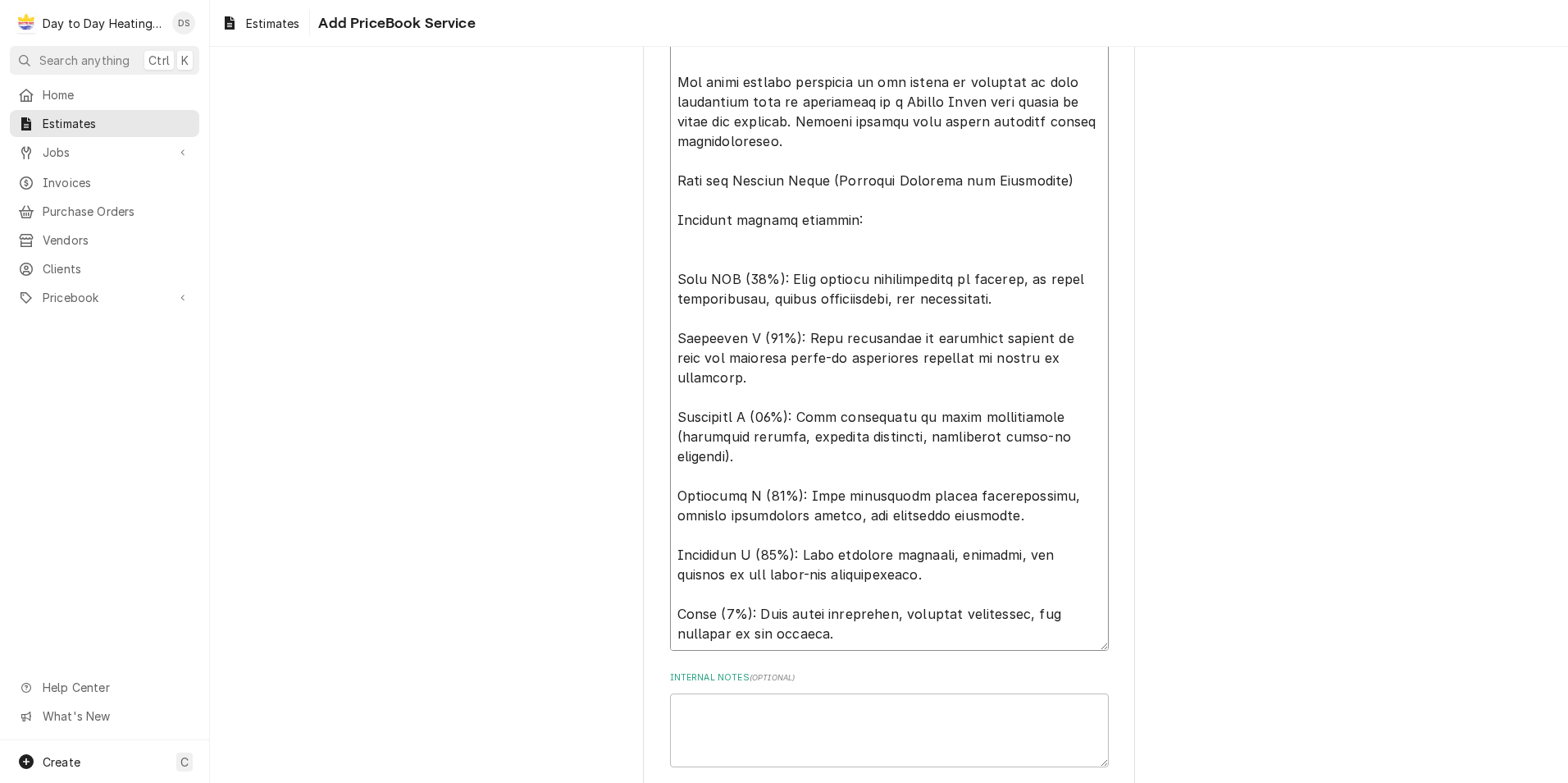
scroll to position [4093, 0]
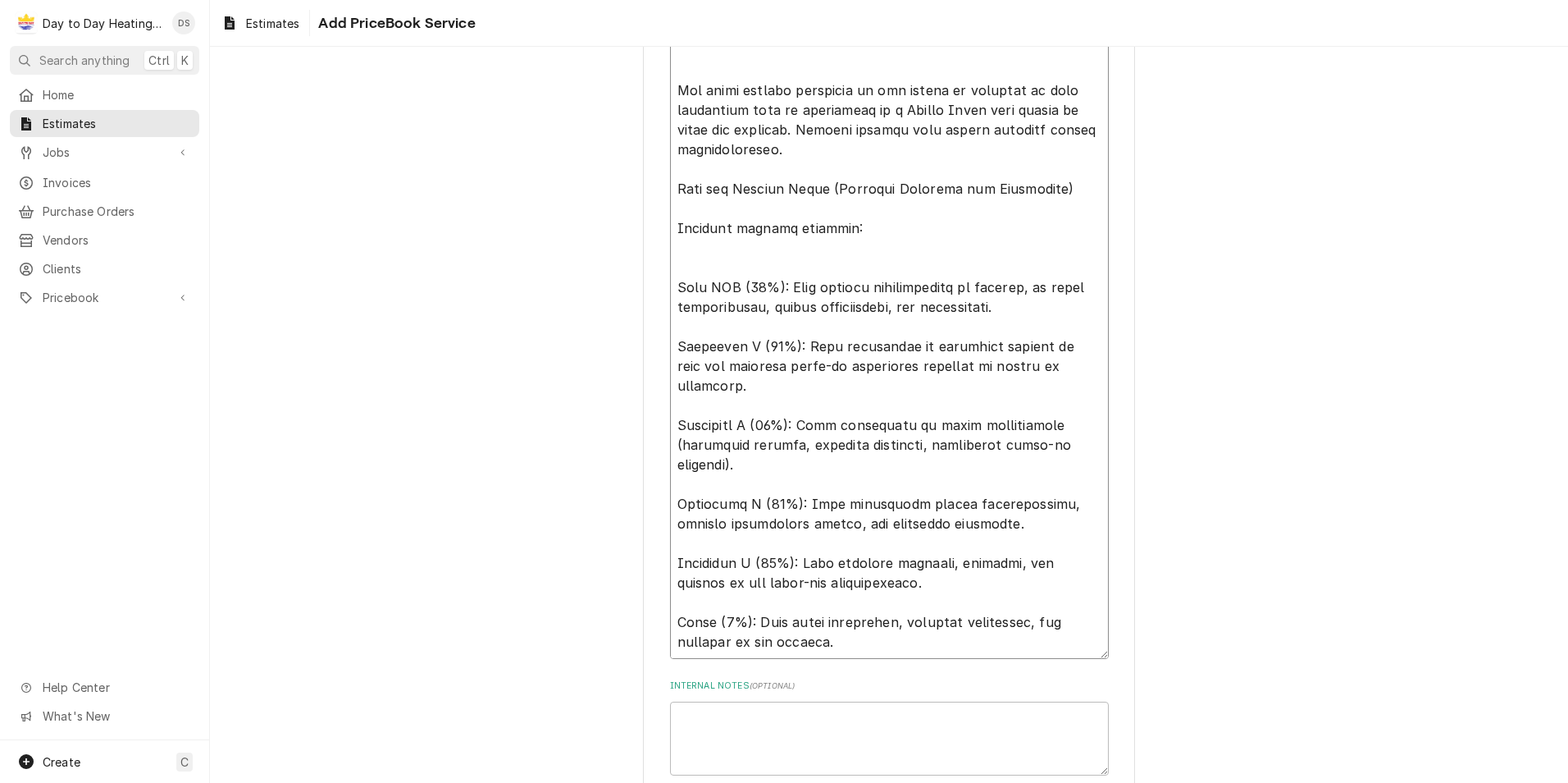
paste textarea "All payments are due within [15] days of invoice unless otherwise stated."
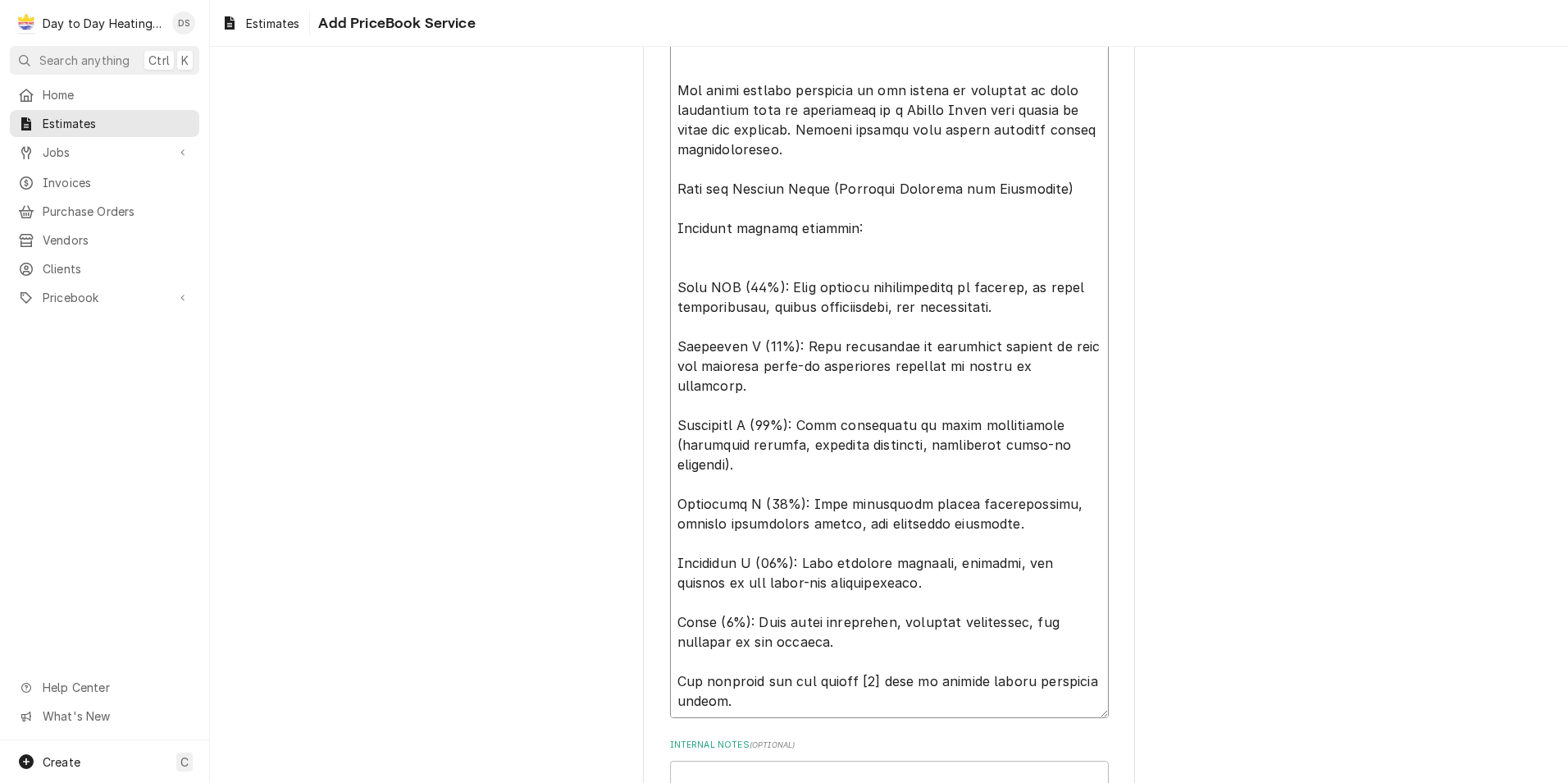
paste textarea "Acceptance By signing this proposal, the client agrees to the scope, terms, and…"
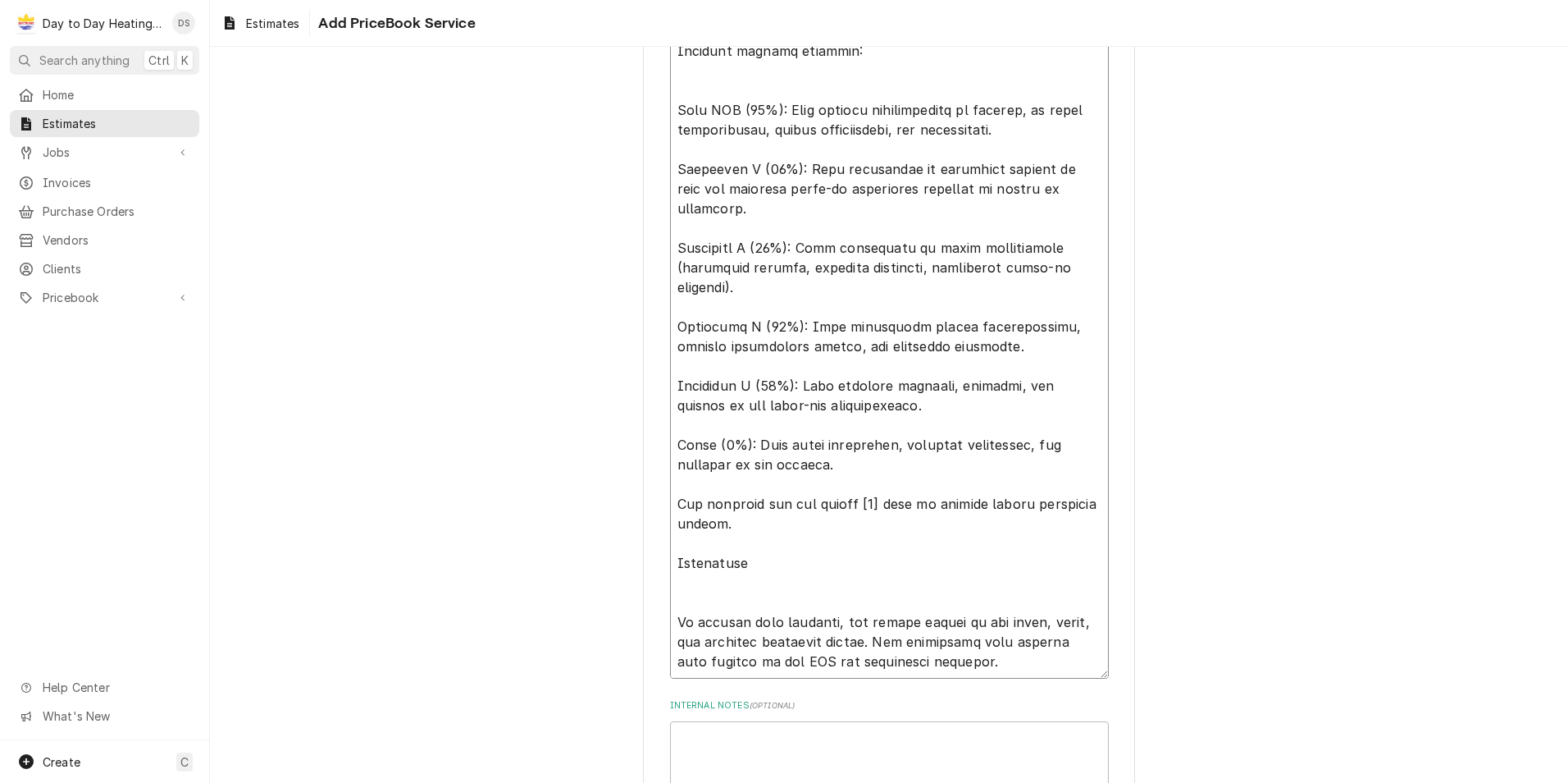
scroll to position [4258, 0]
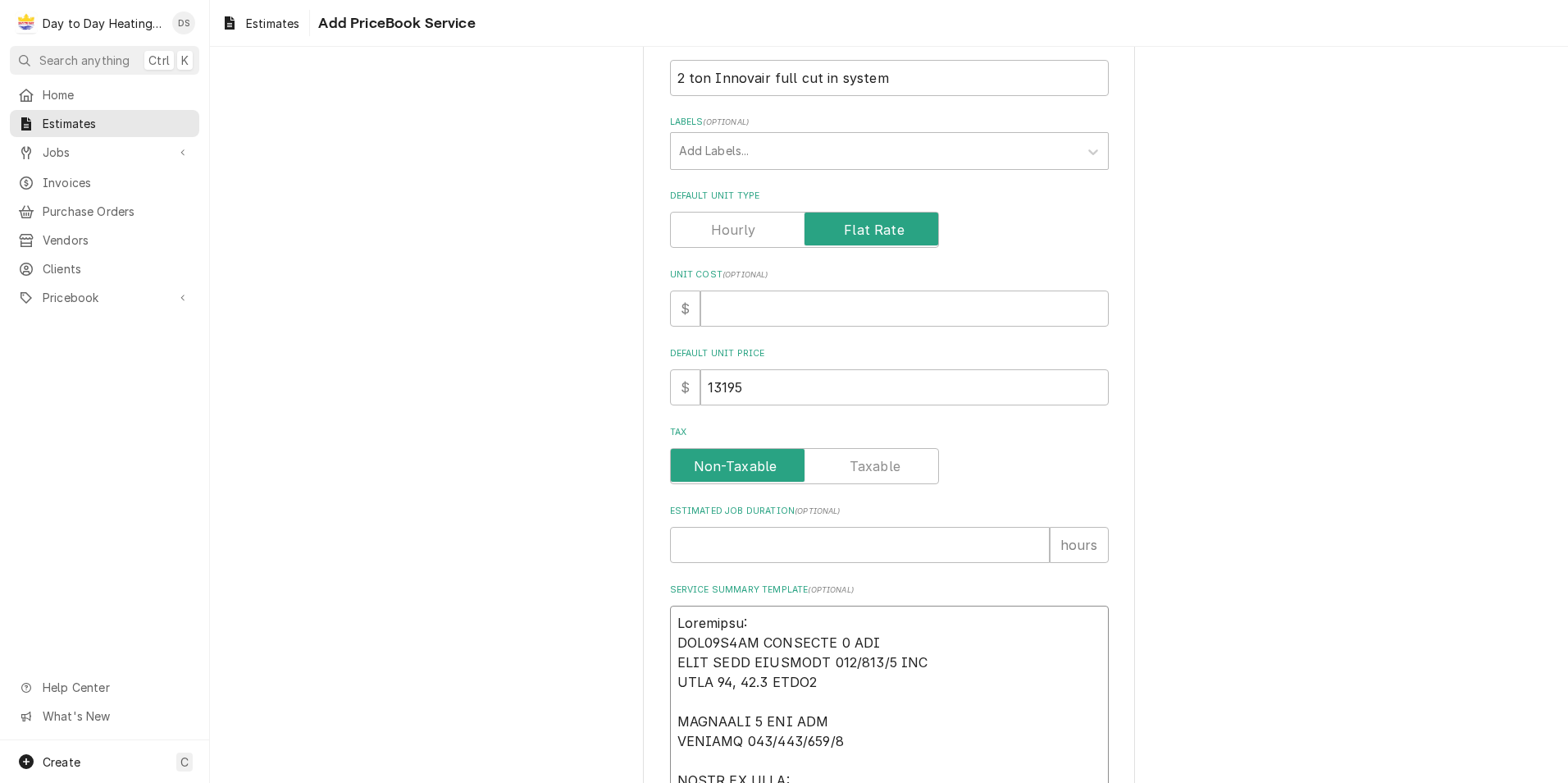
scroll to position [135, 0]
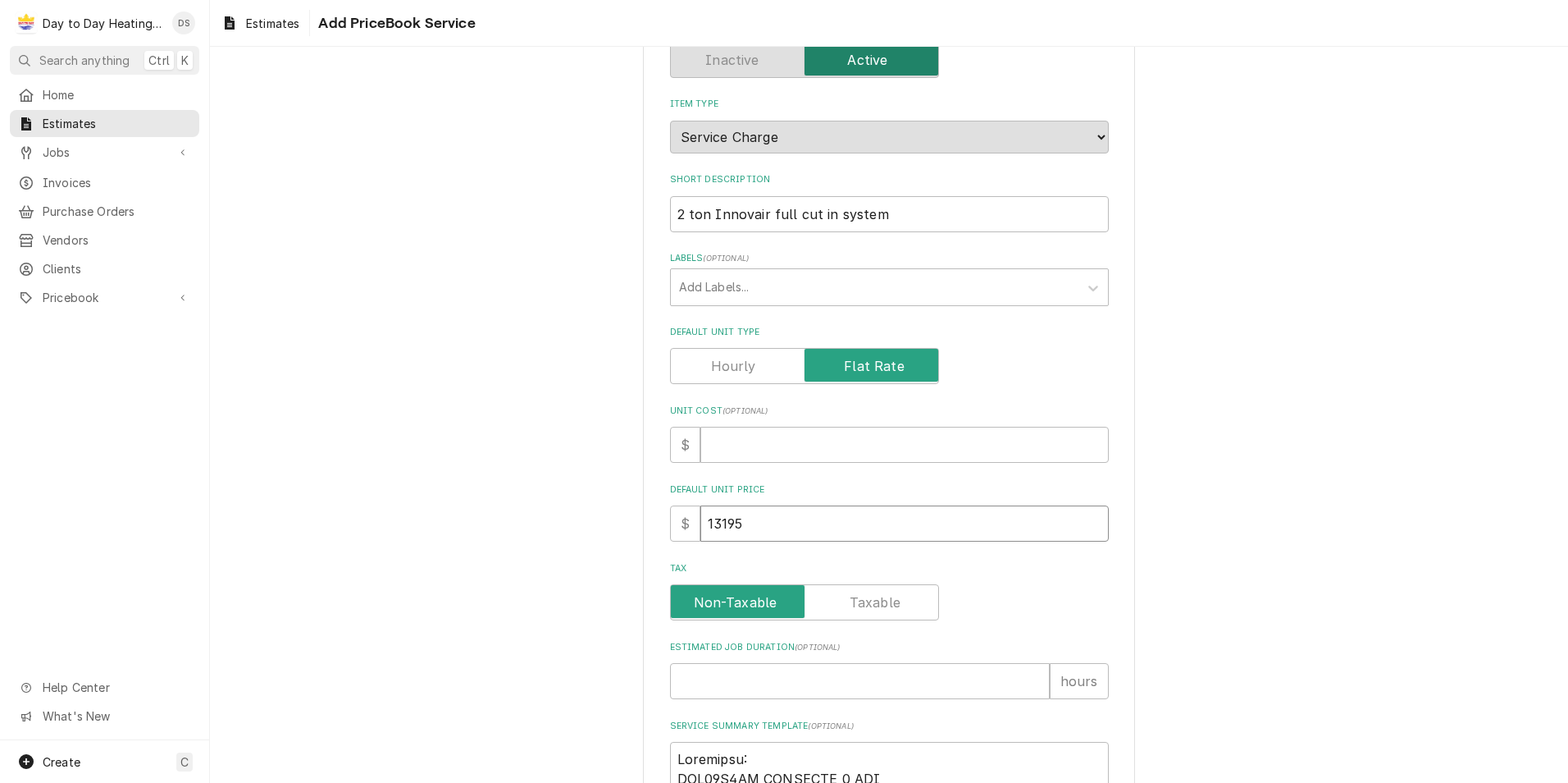
click at [717, 527] on input "13195" at bounding box center [905, 524] width 409 height 36
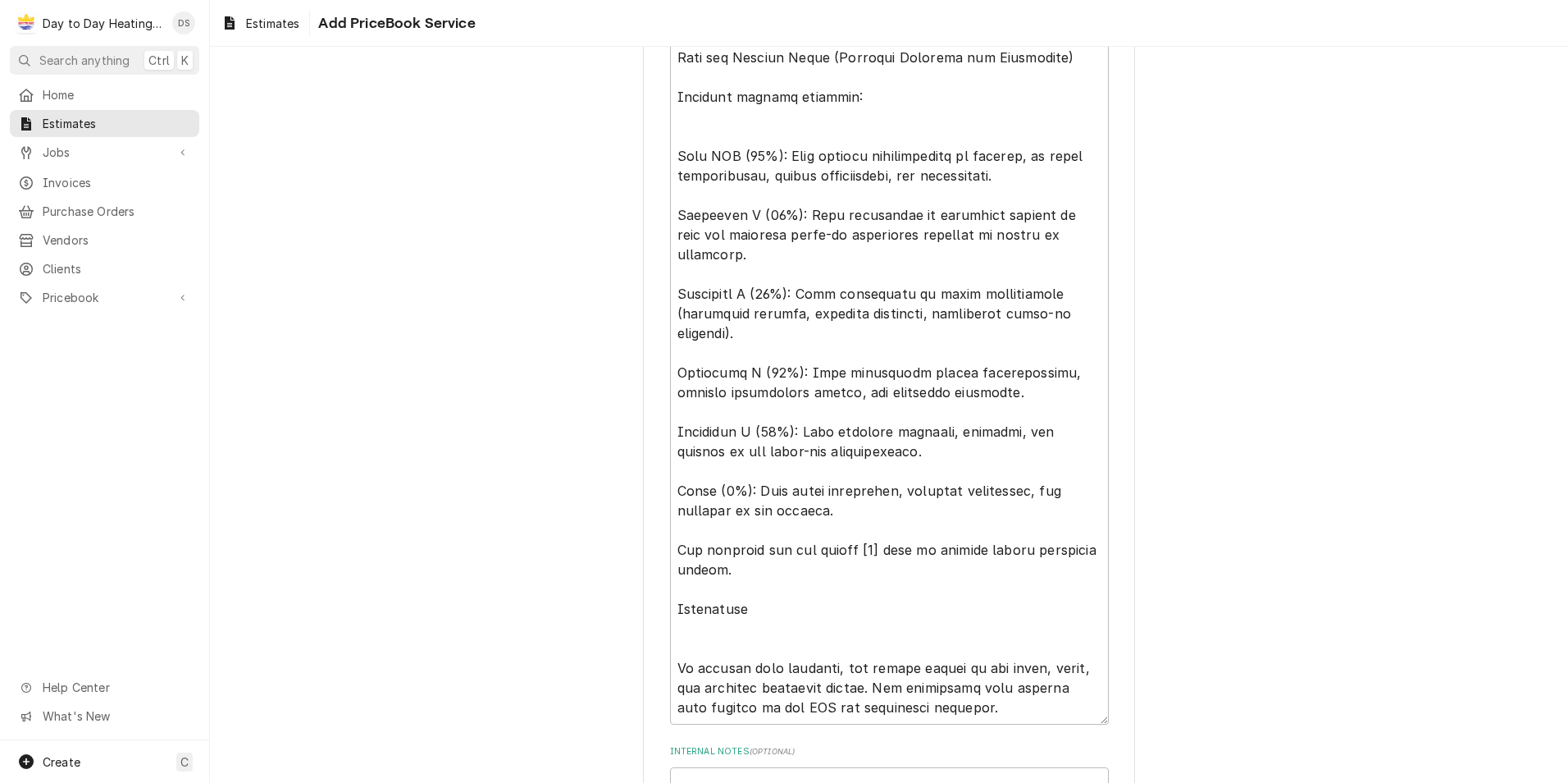
scroll to position [4403, 0]
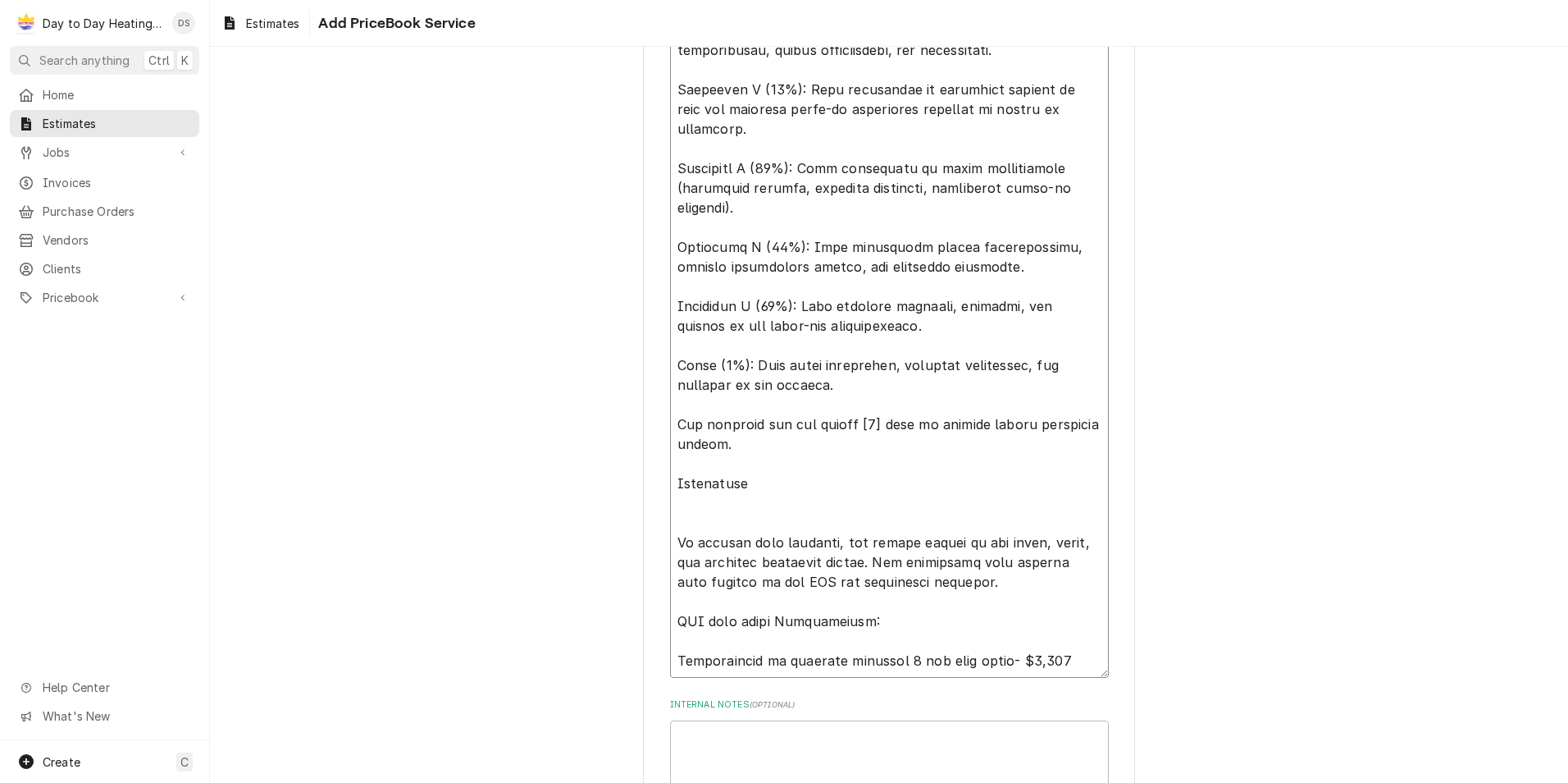
scroll to position [4481, 0]
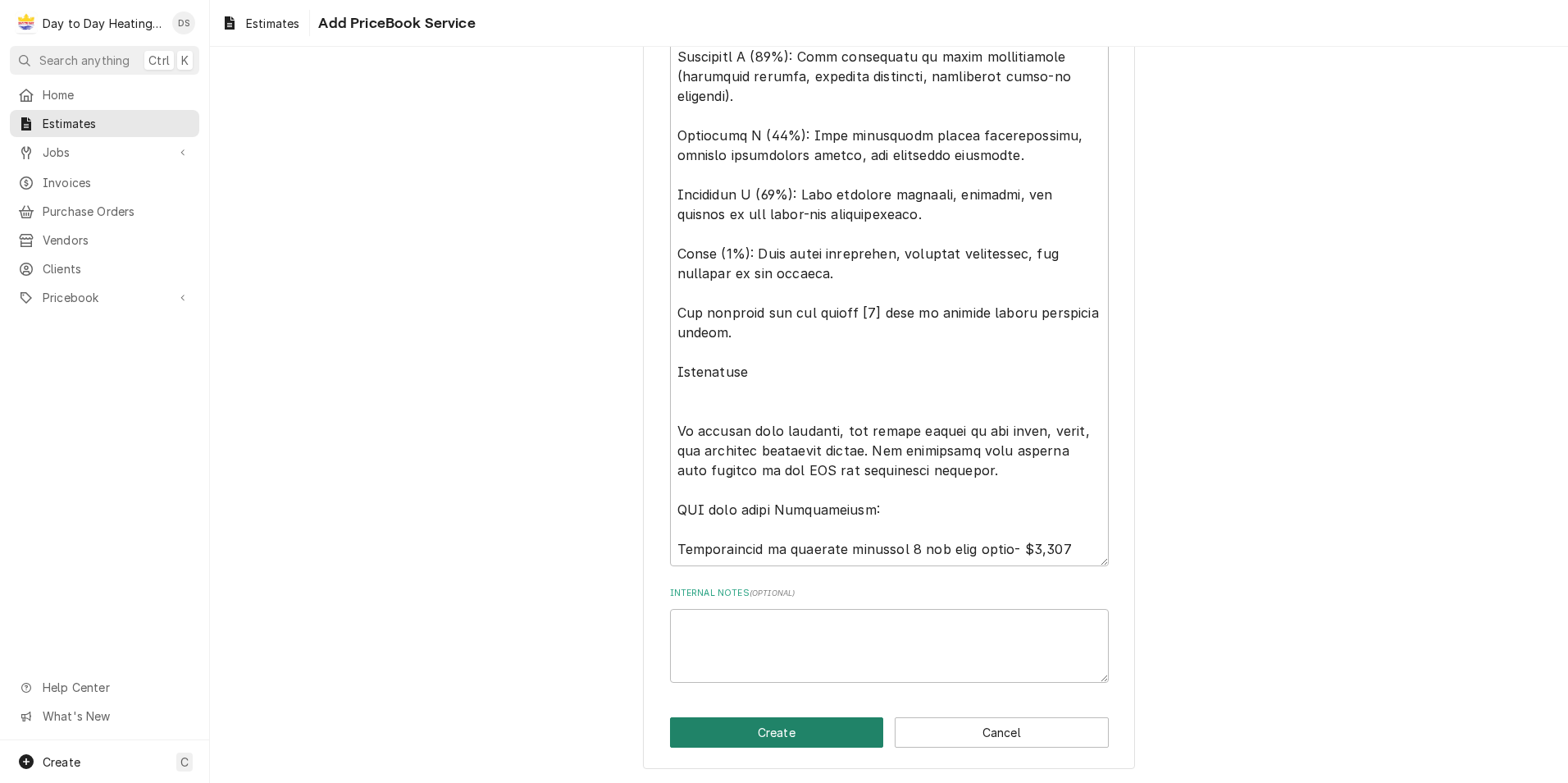
click at [806, 723] on button "Create" at bounding box center [777, 733] width 215 height 31
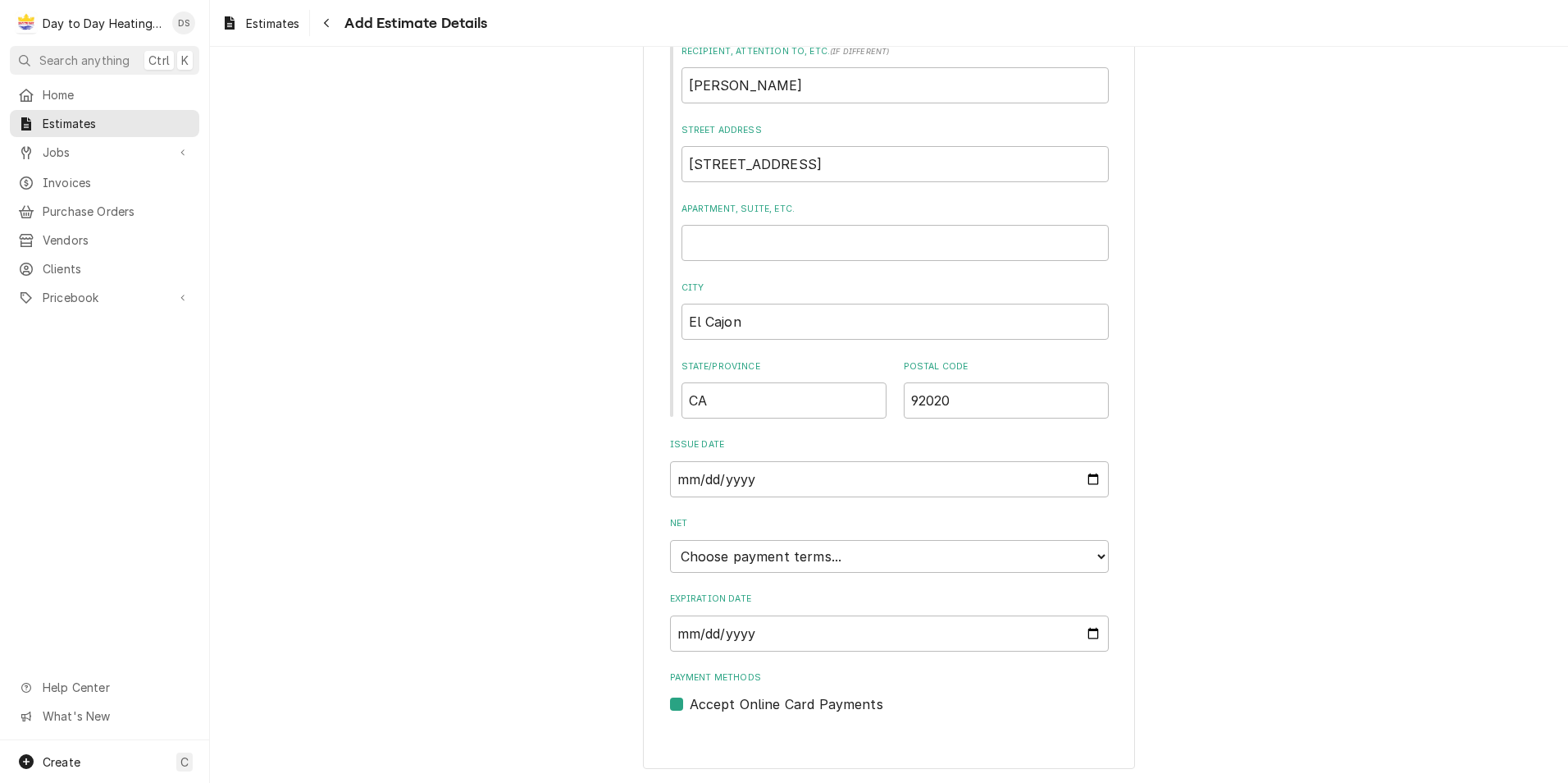
scroll to position [826, 0]
click at [1083, 633] on input "Expiration Date" at bounding box center [889, 633] width 438 height 36
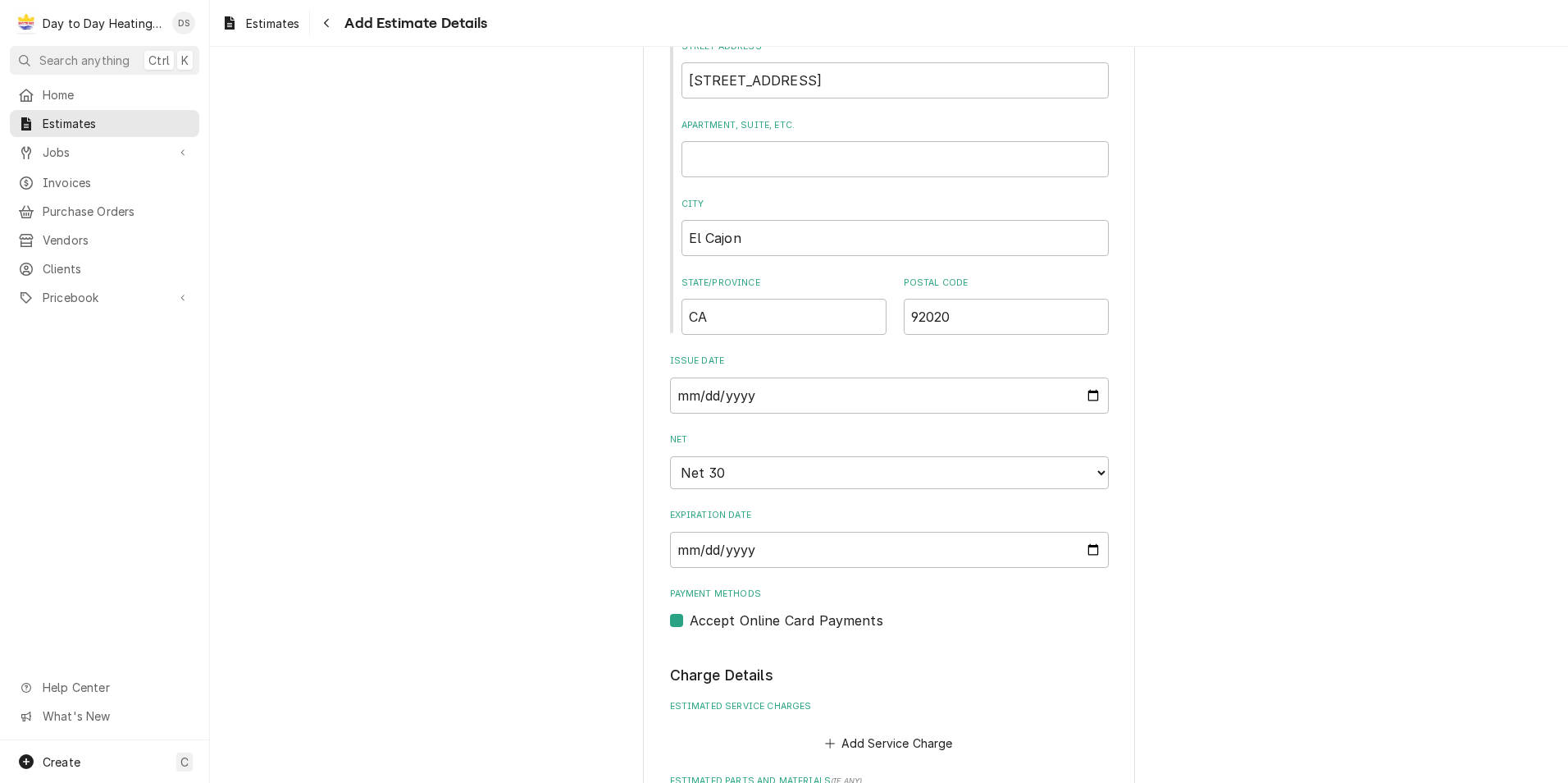
scroll to position [915, 0]
click at [1091, 470] on select "Choose payment terms... Same Day Net 7 Net 14 Net 21 Net 30 Net 45 Net 60 Net 90" at bounding box center [889, 467] width 438 height 33
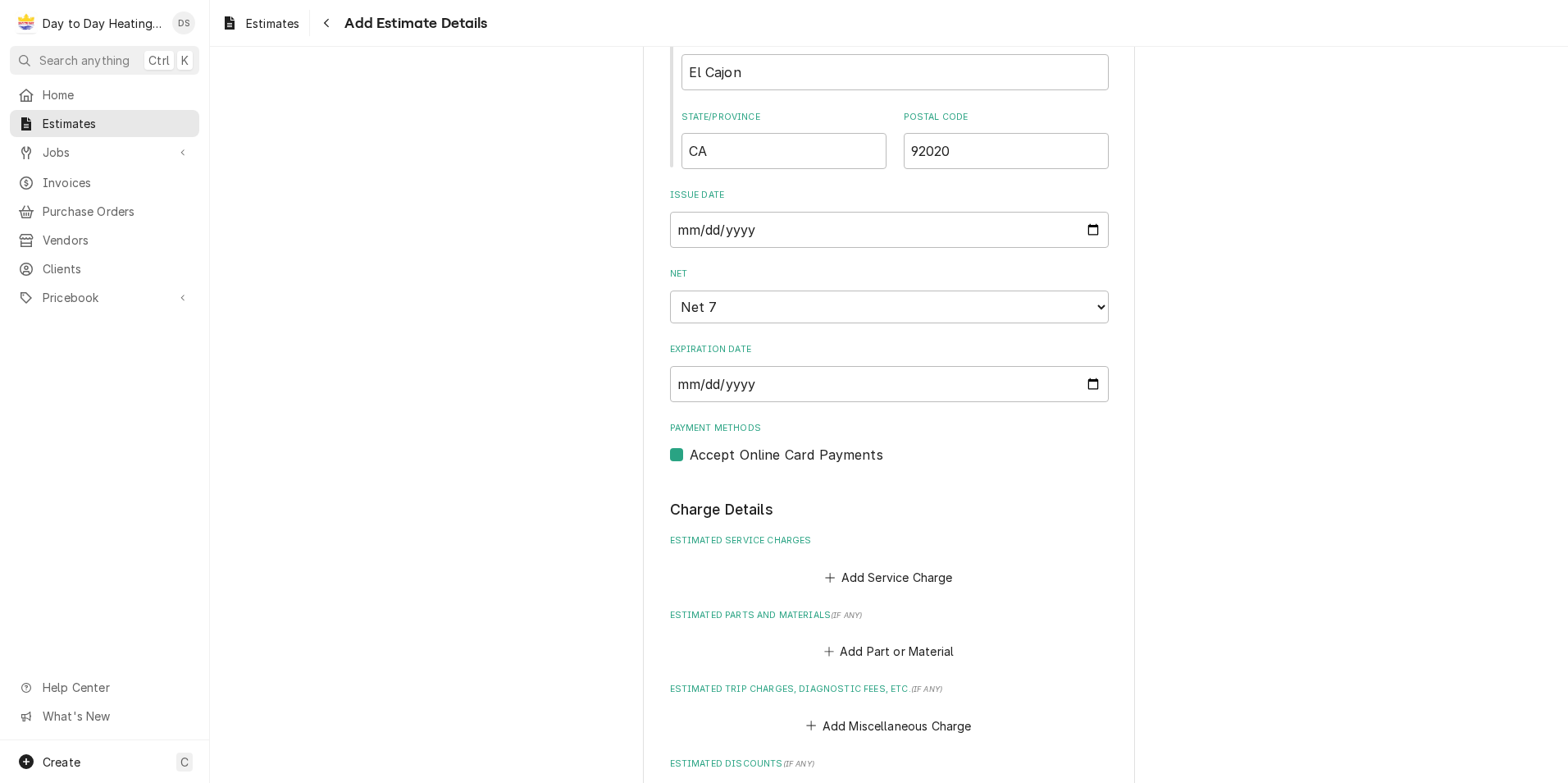
scroll to position [1078, 0]
click at [904, 573] on button "Add Service Charge" at bounding box center [889, 572] width 132 height 23
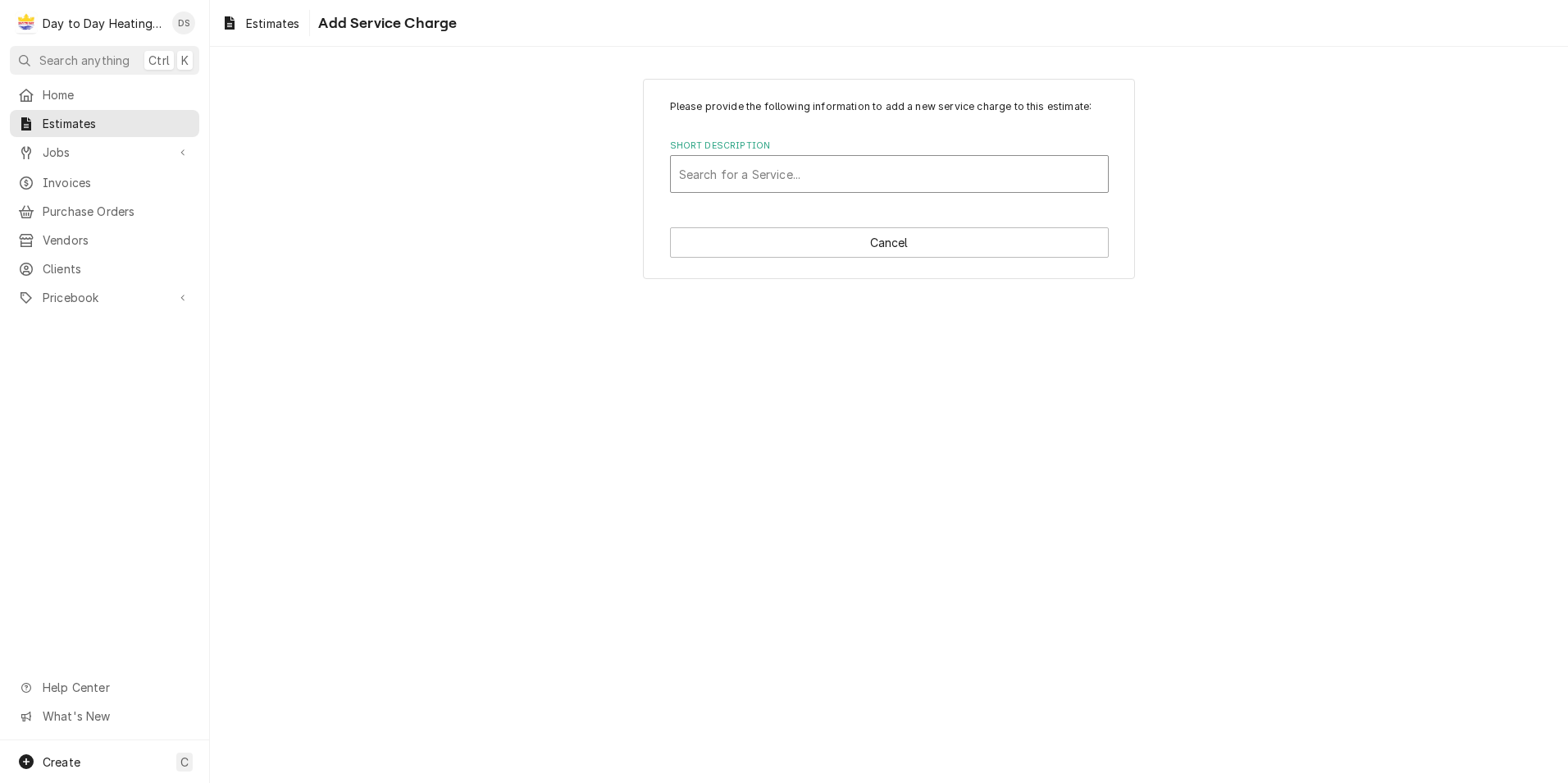
click at [832, 171] on div "Short Description" at bounding box center [889, 175] width 421 height 30
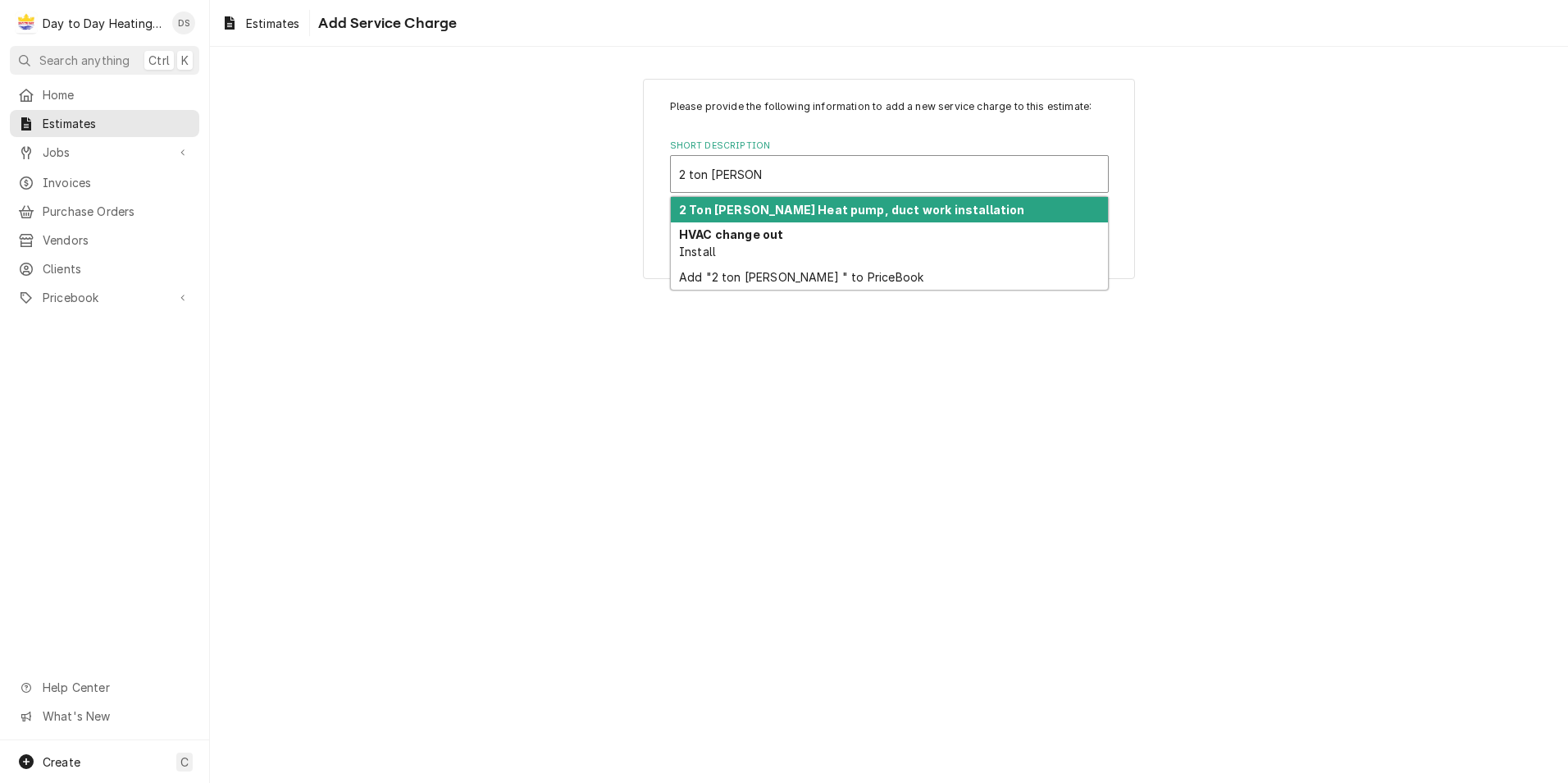
click at [826, 209] on strong "2 Ton Innoviar Heat pump, duct work installation" at bounding box center [852, 209] width 345 height 14
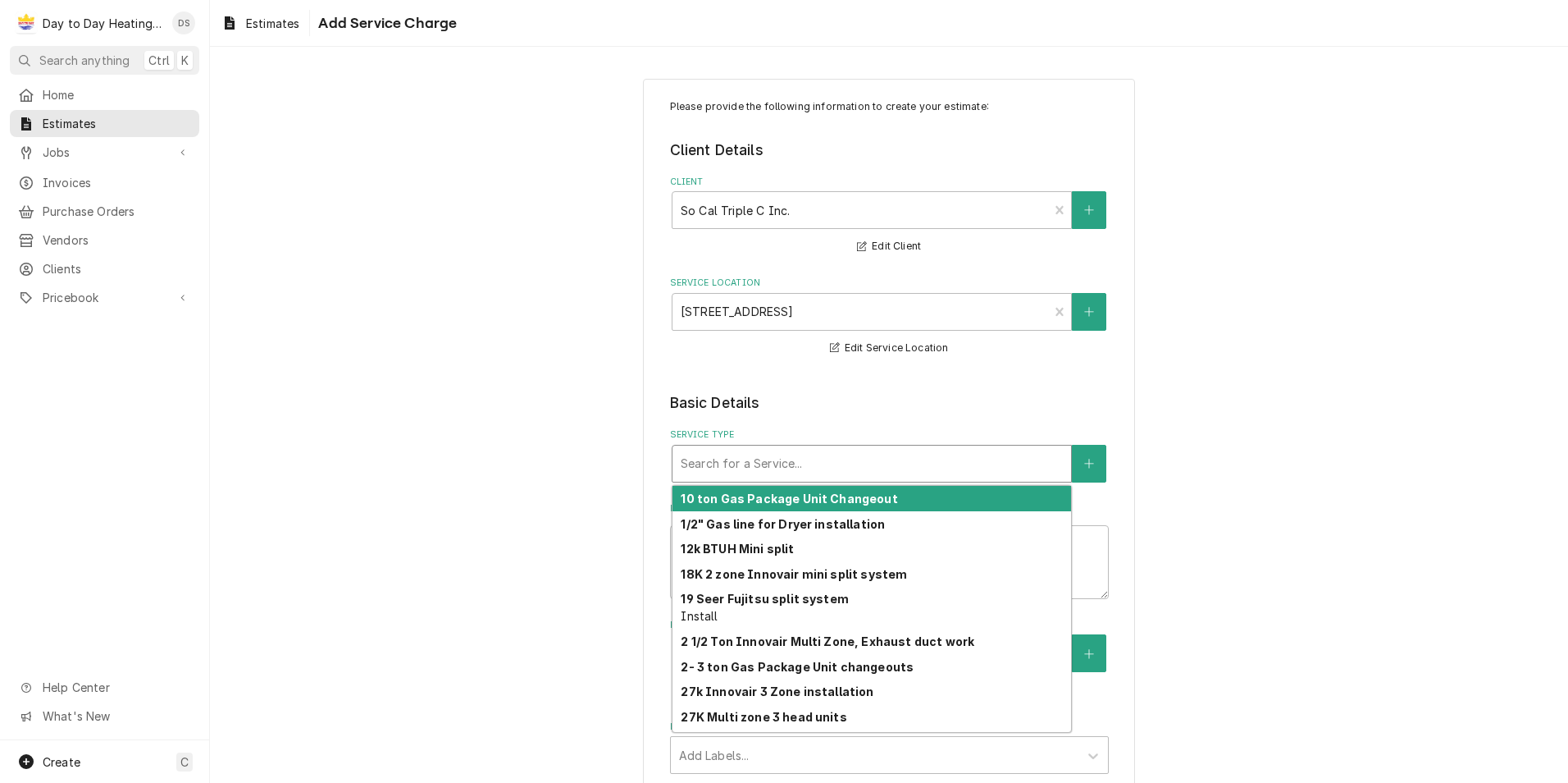
click at [876, 463] on div "Service Type" at bounding box center [872, 464] width 382 height 30
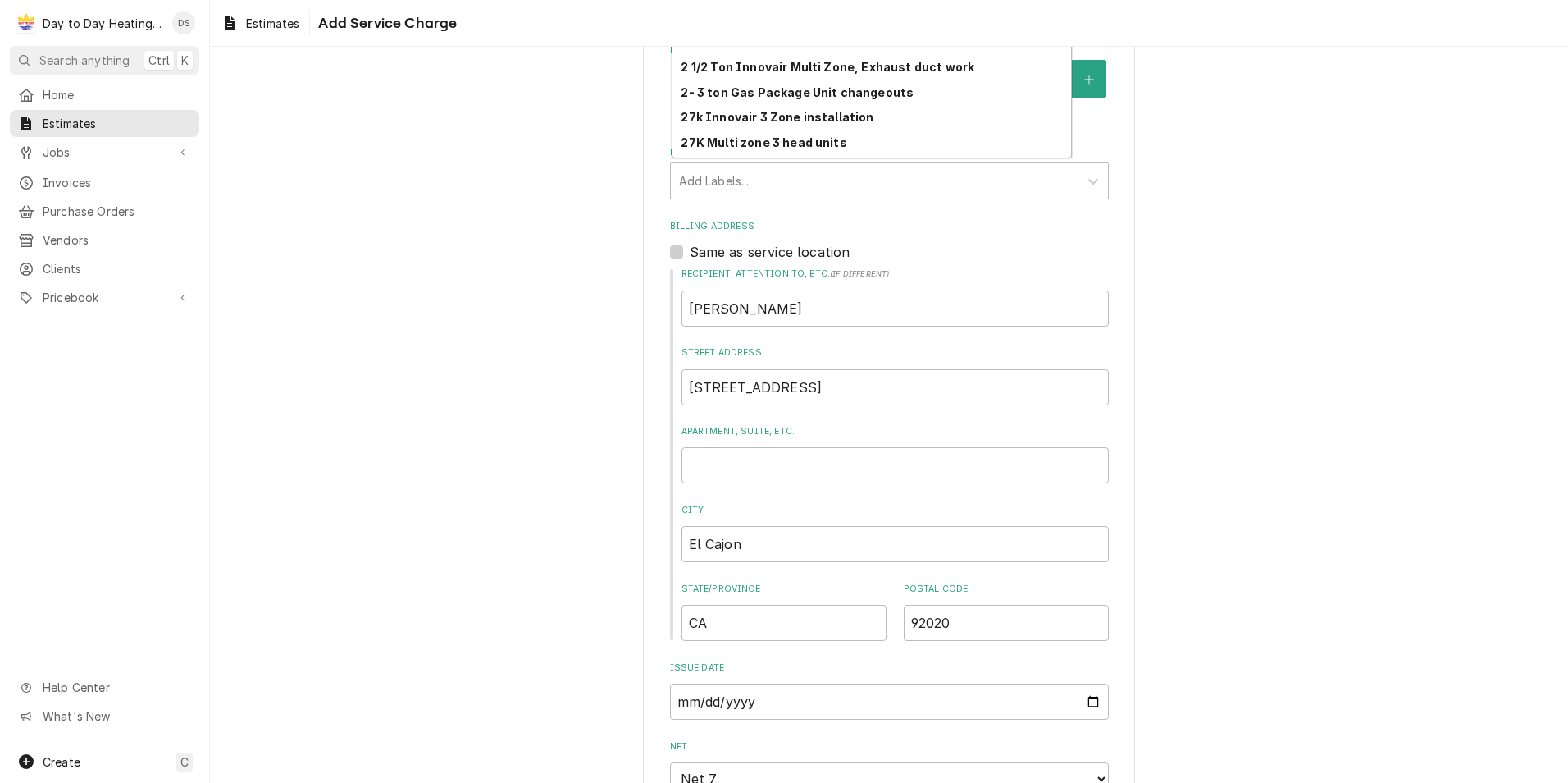
click at [566, 383] on div "Please provide the following information to create your estimate: Client Detail…" at bounding box center [889, 247] width 1358 height 1517
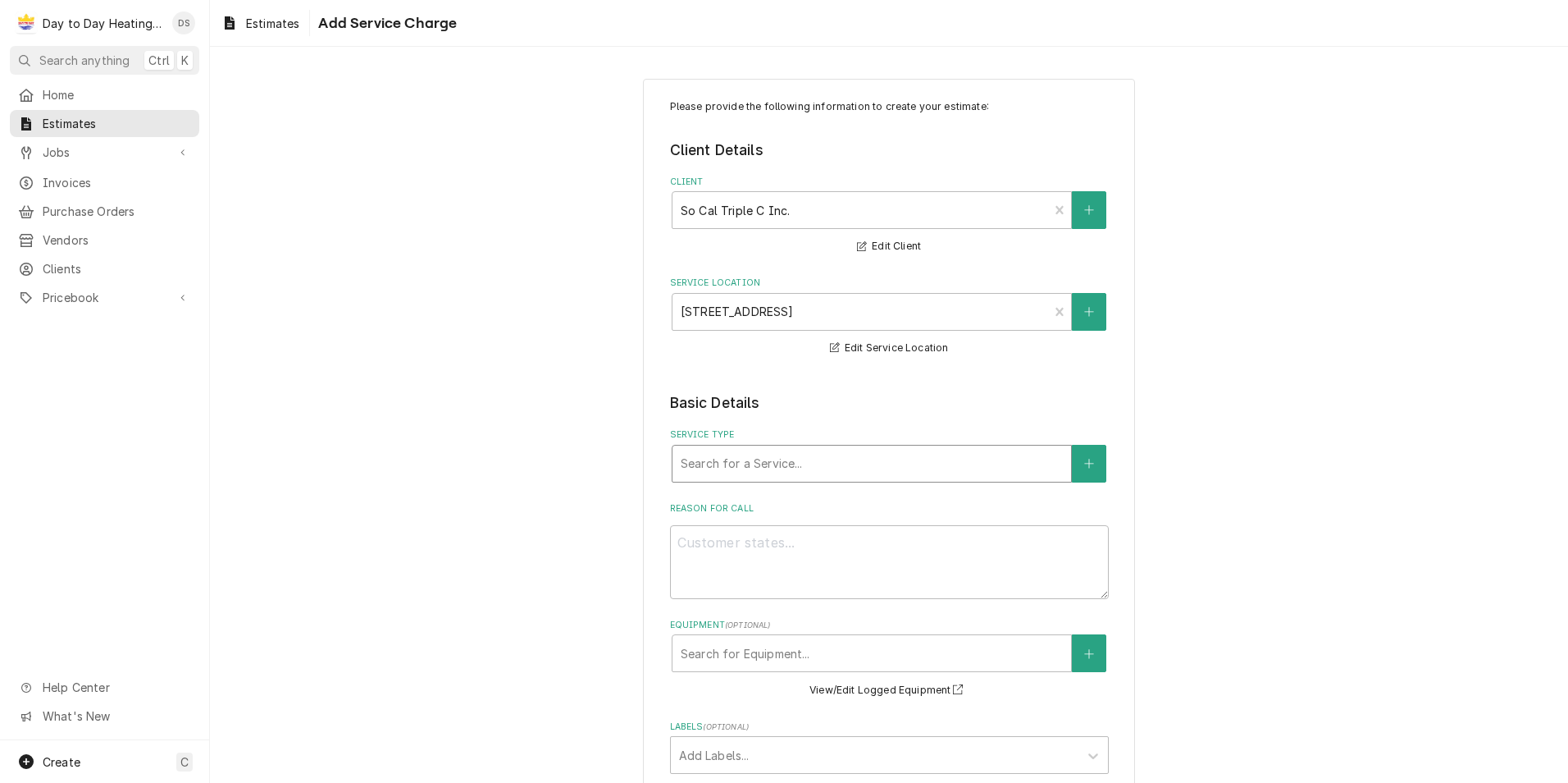
click at [758, 463] on div "Service Type" at bounding box center [872, 464] width 382 height 30
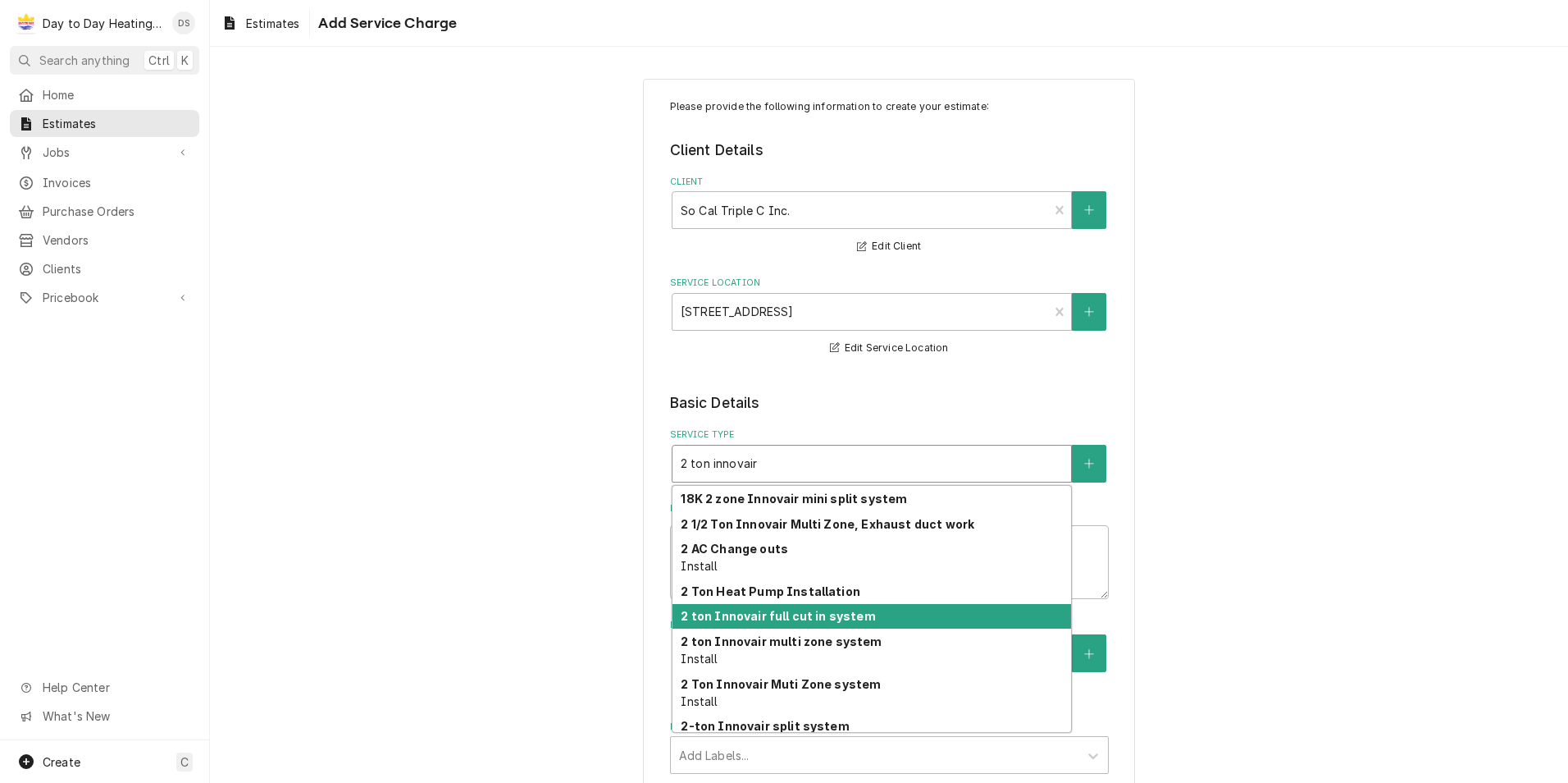
click at [800, 615] on strong "2 ton Innovair full cut in system" at bounding box center [778, 615] width 194 height 14
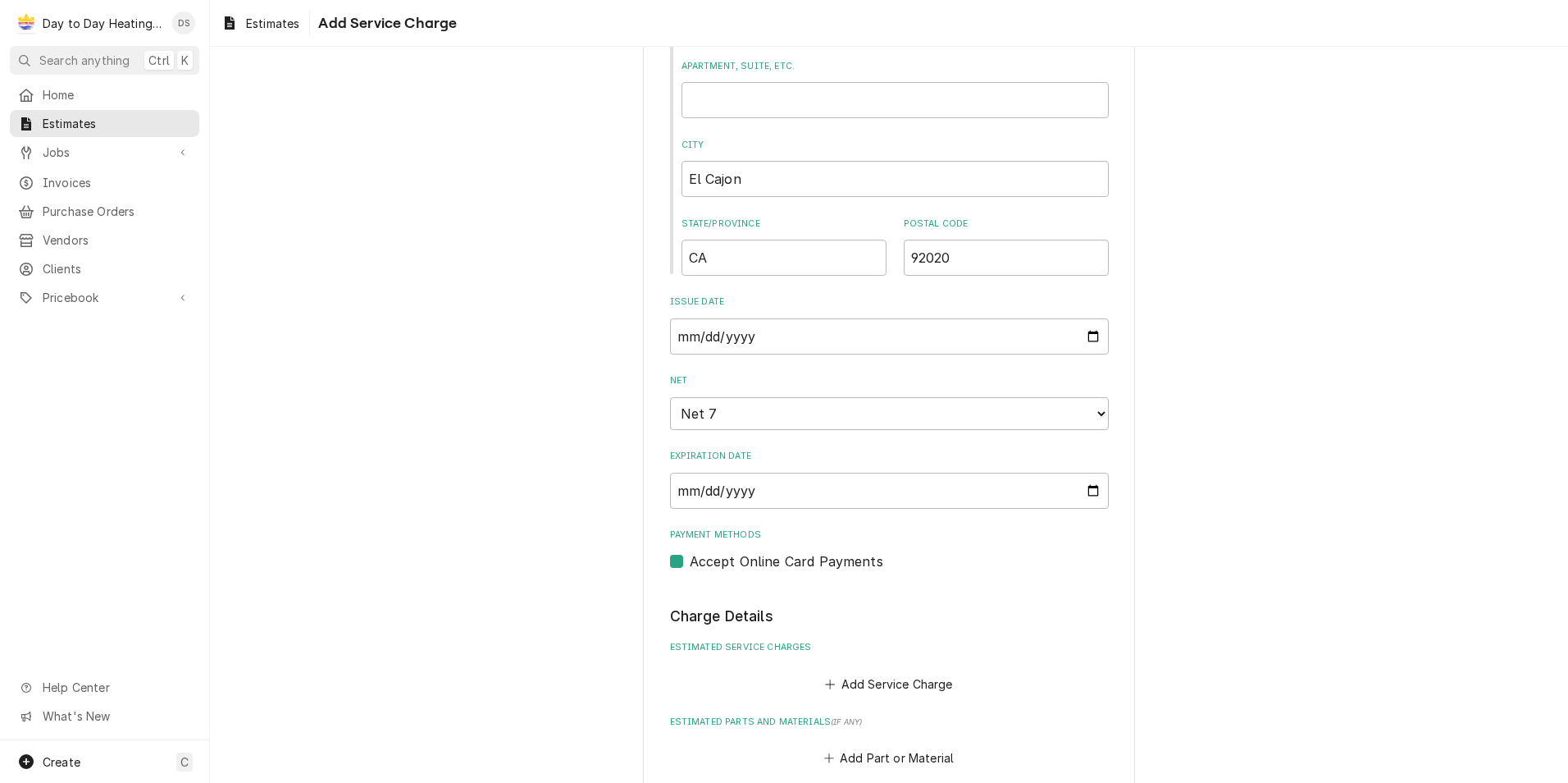
scroll to position [985, 0]
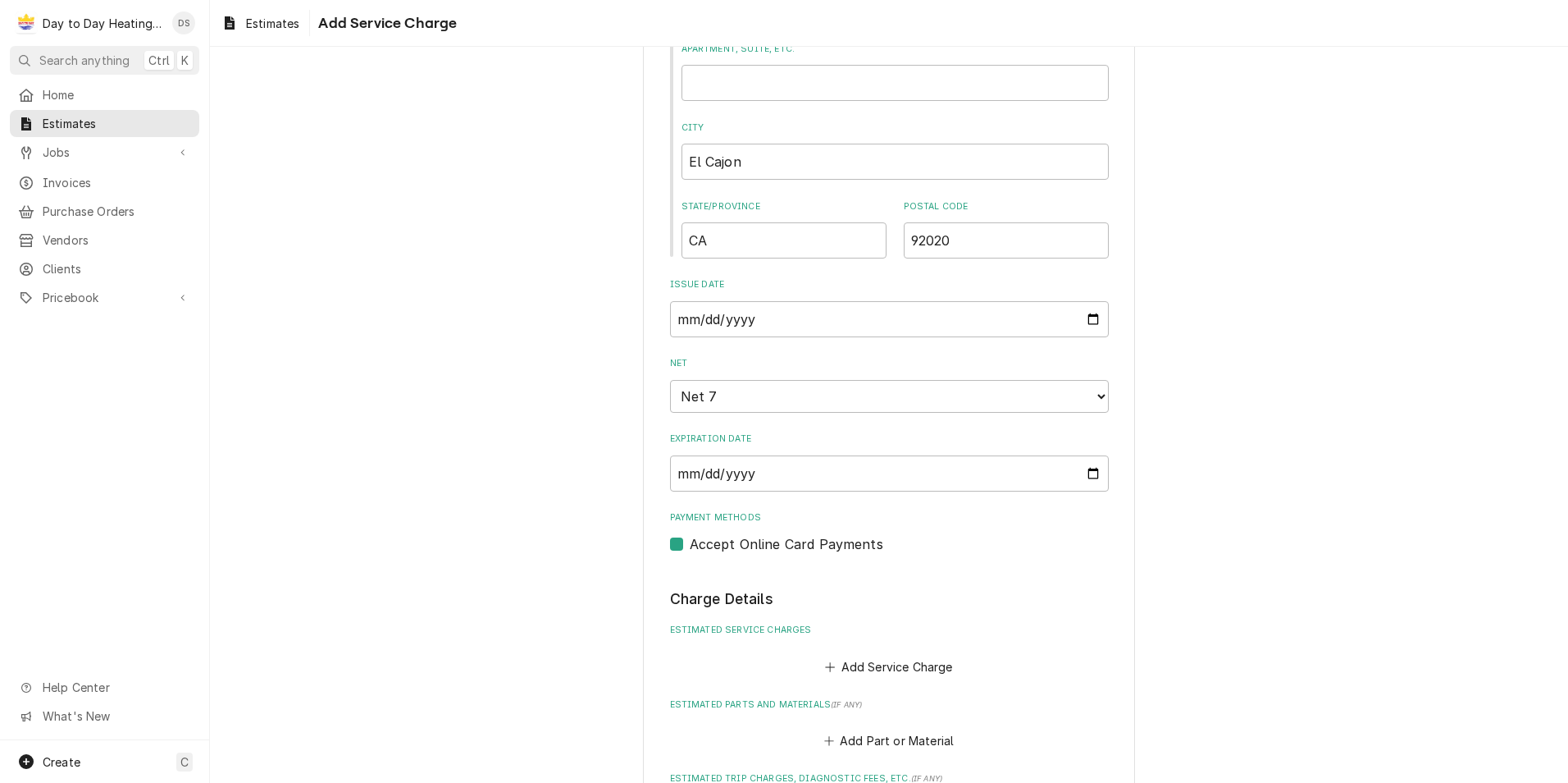
click at [690, 548] on label "Accept Online Card Payments" at bounding box center [787, 543] width 194 height 20
click at [690, 548] on input "Payment Methods" at bounding box center [909, 552] width 438 height 36
click at [882, 666] on button "Add Service Charge" at bounding box center [889, 666] width 132 height 23
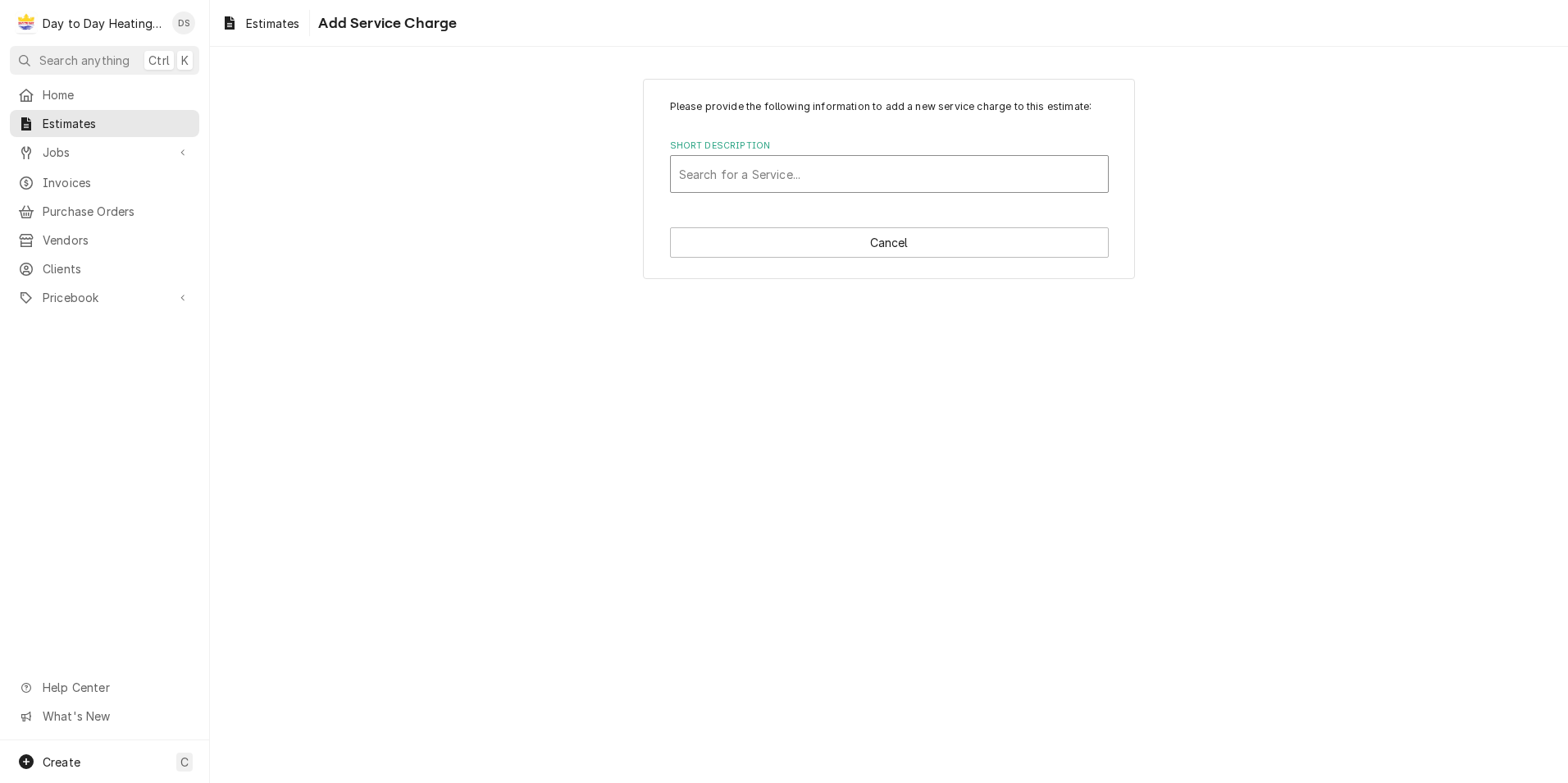
click at [814, 158] on div "Search for a Service..." at bounding box center [889, 174] width 437 height 36
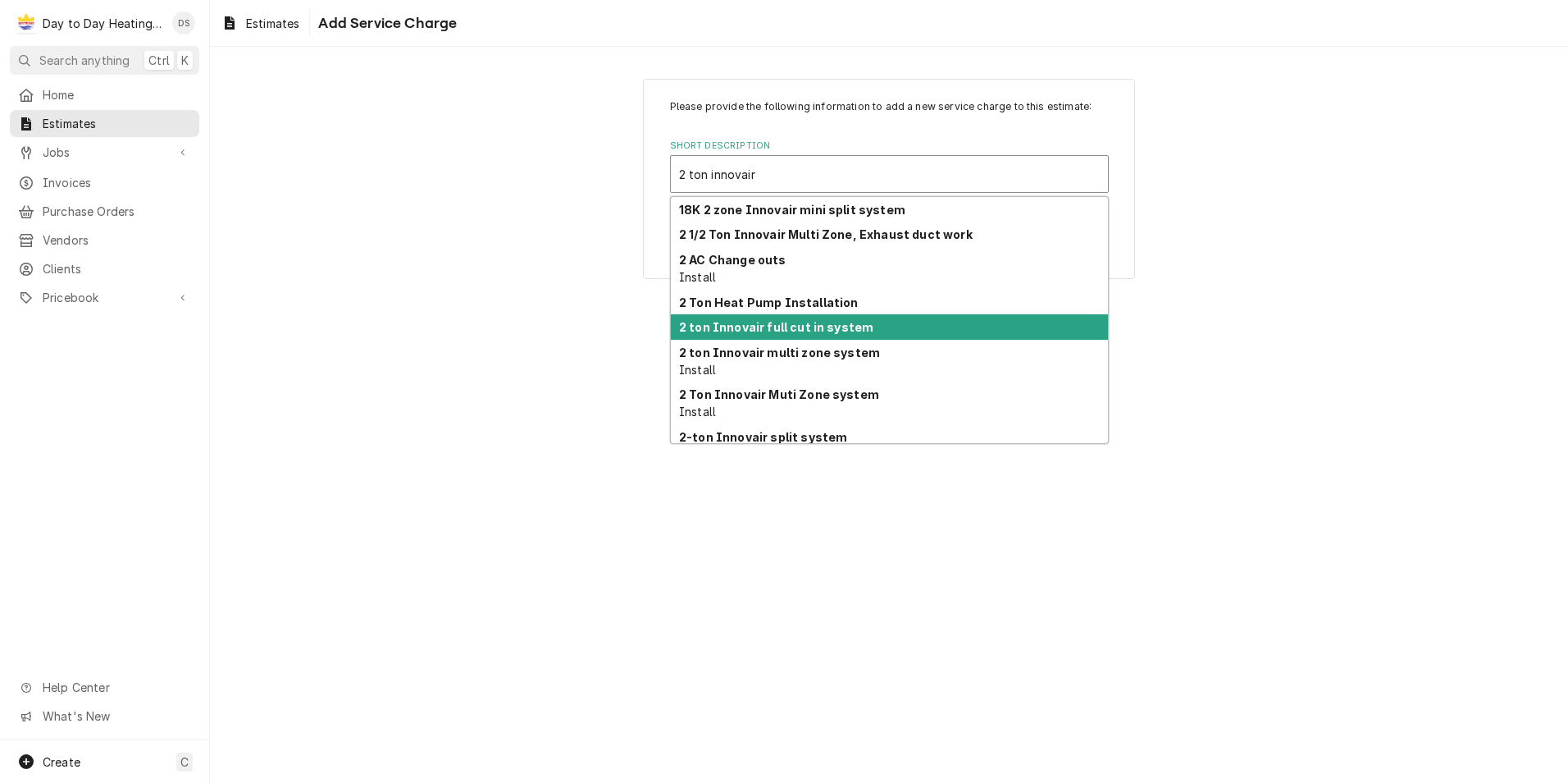
click at [825, 330] on strong "2 ton Innovair full cut in system" at bounding box center [776, 327] width 194 height 14
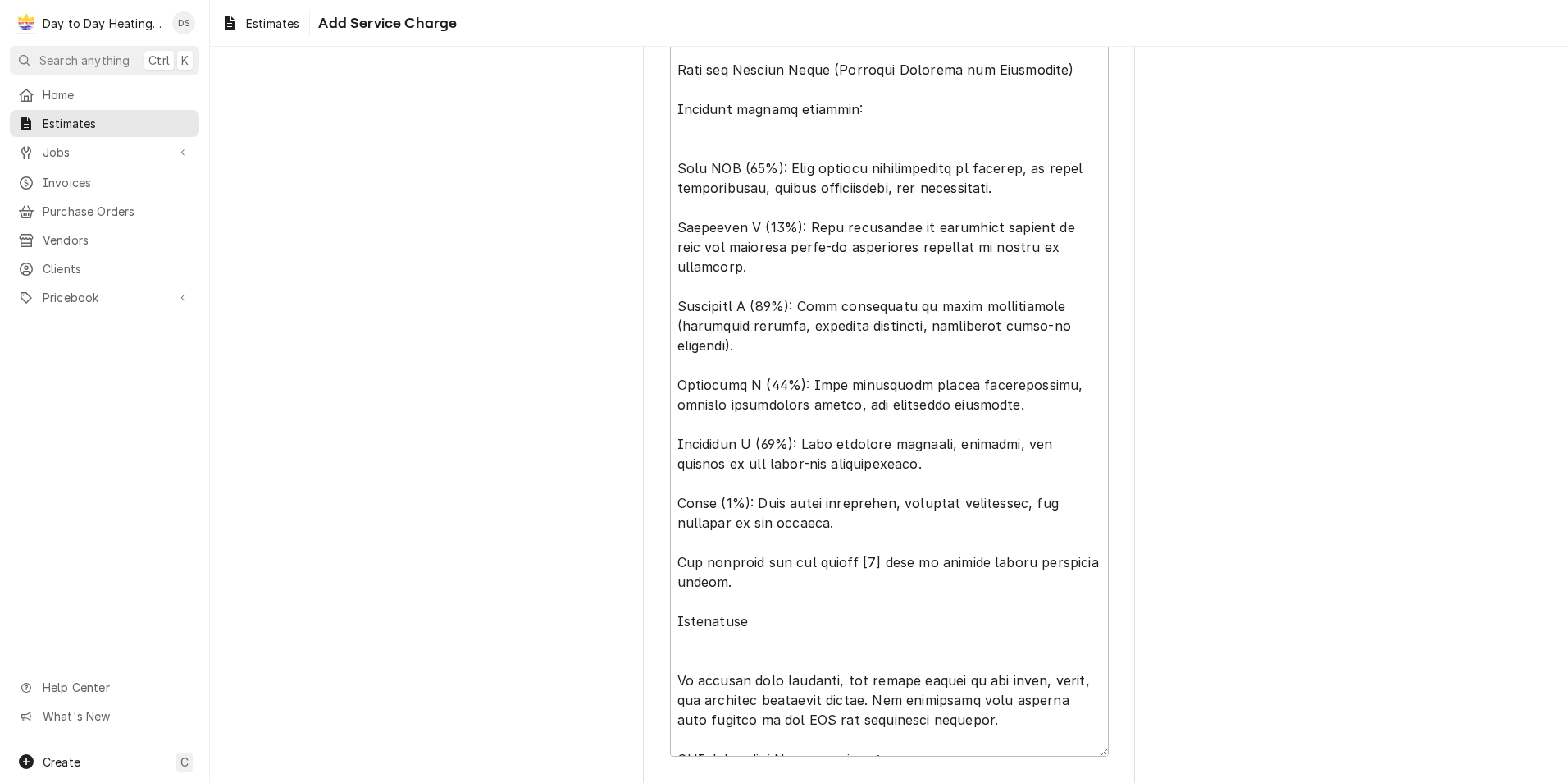
scroll to position [4007, 0]
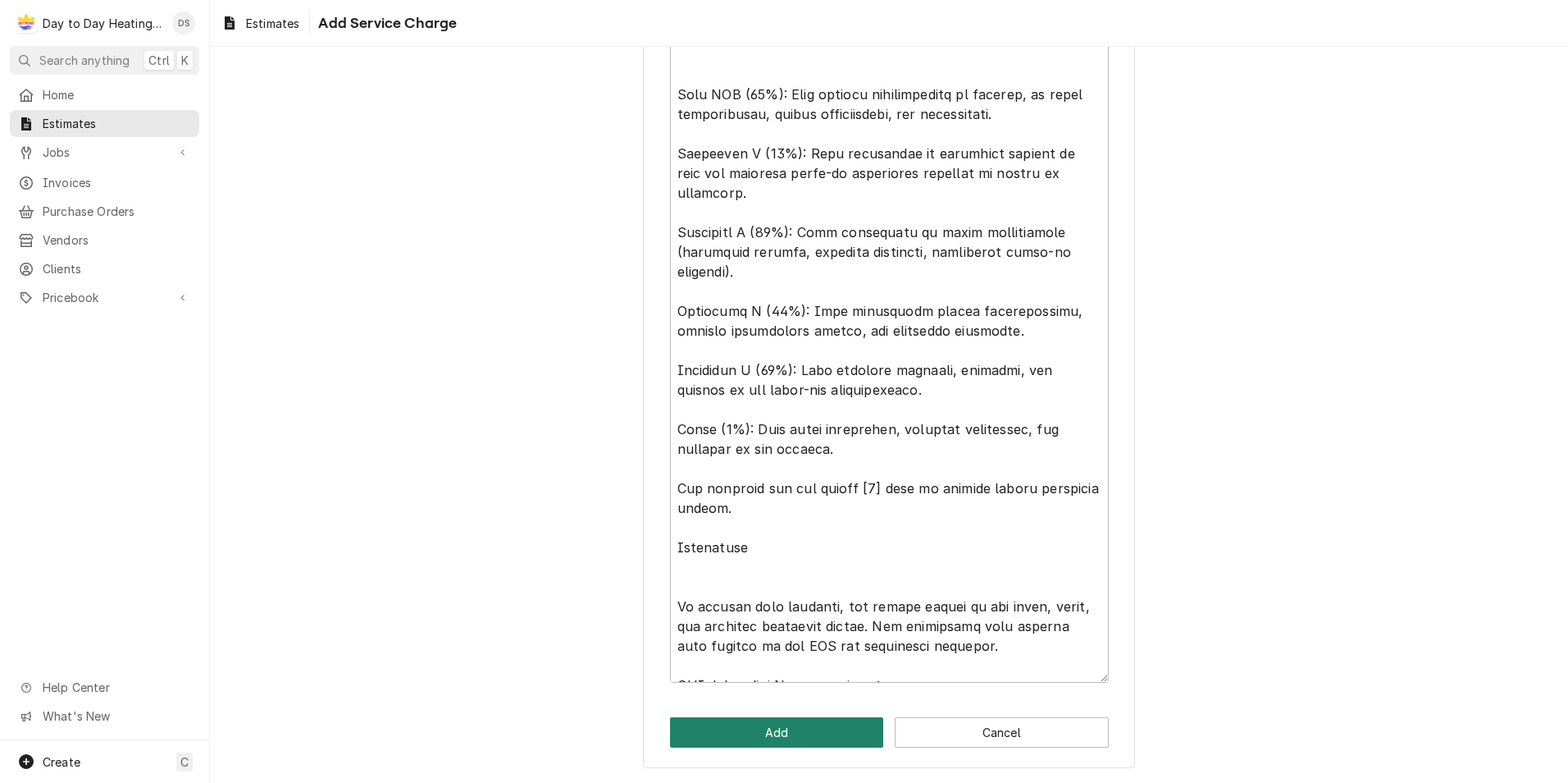
click at [784, 743] on button "Add" at bounding box center [777, 733] width 215 height 31
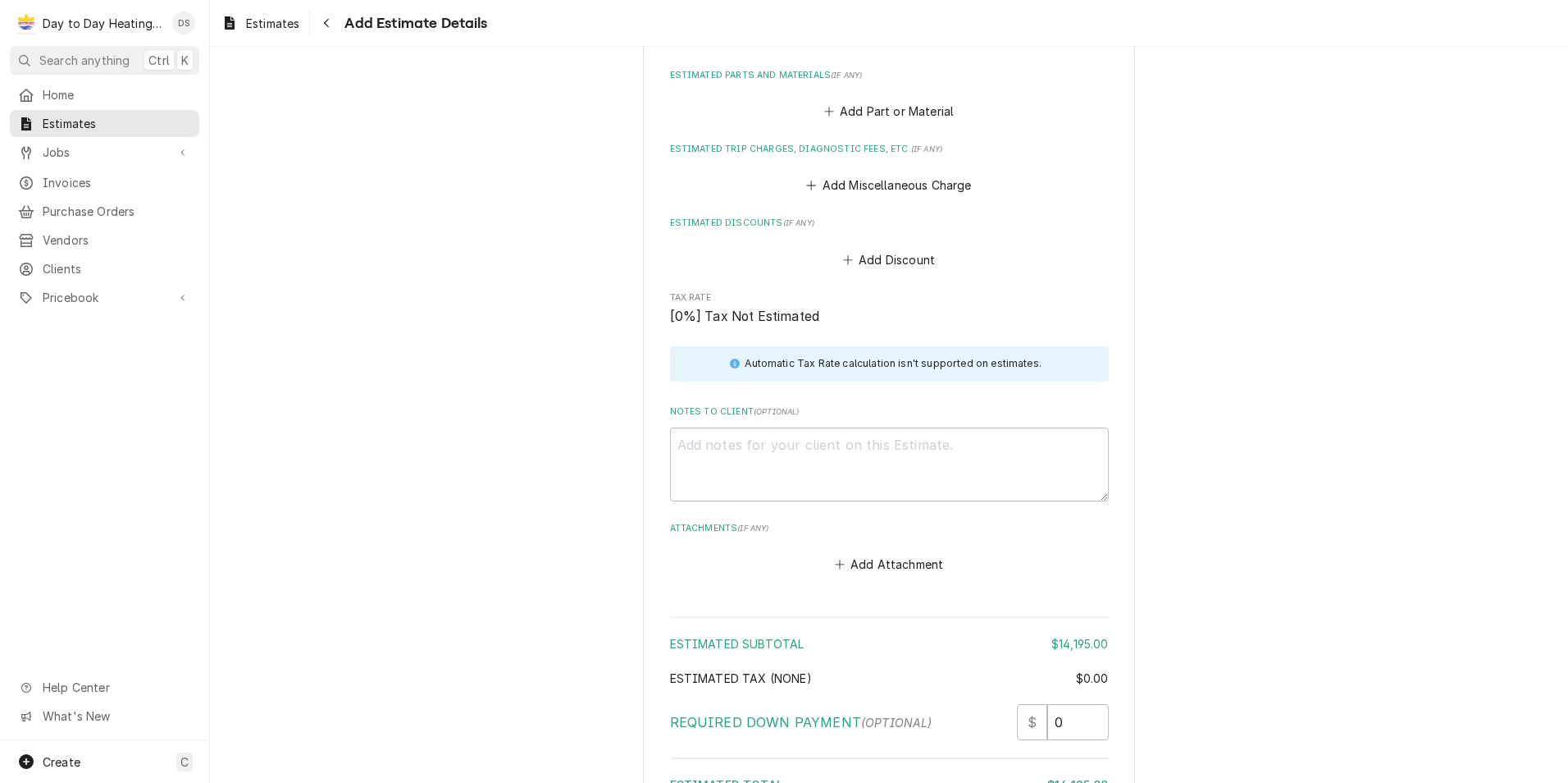
scroll to position [6333, 0]
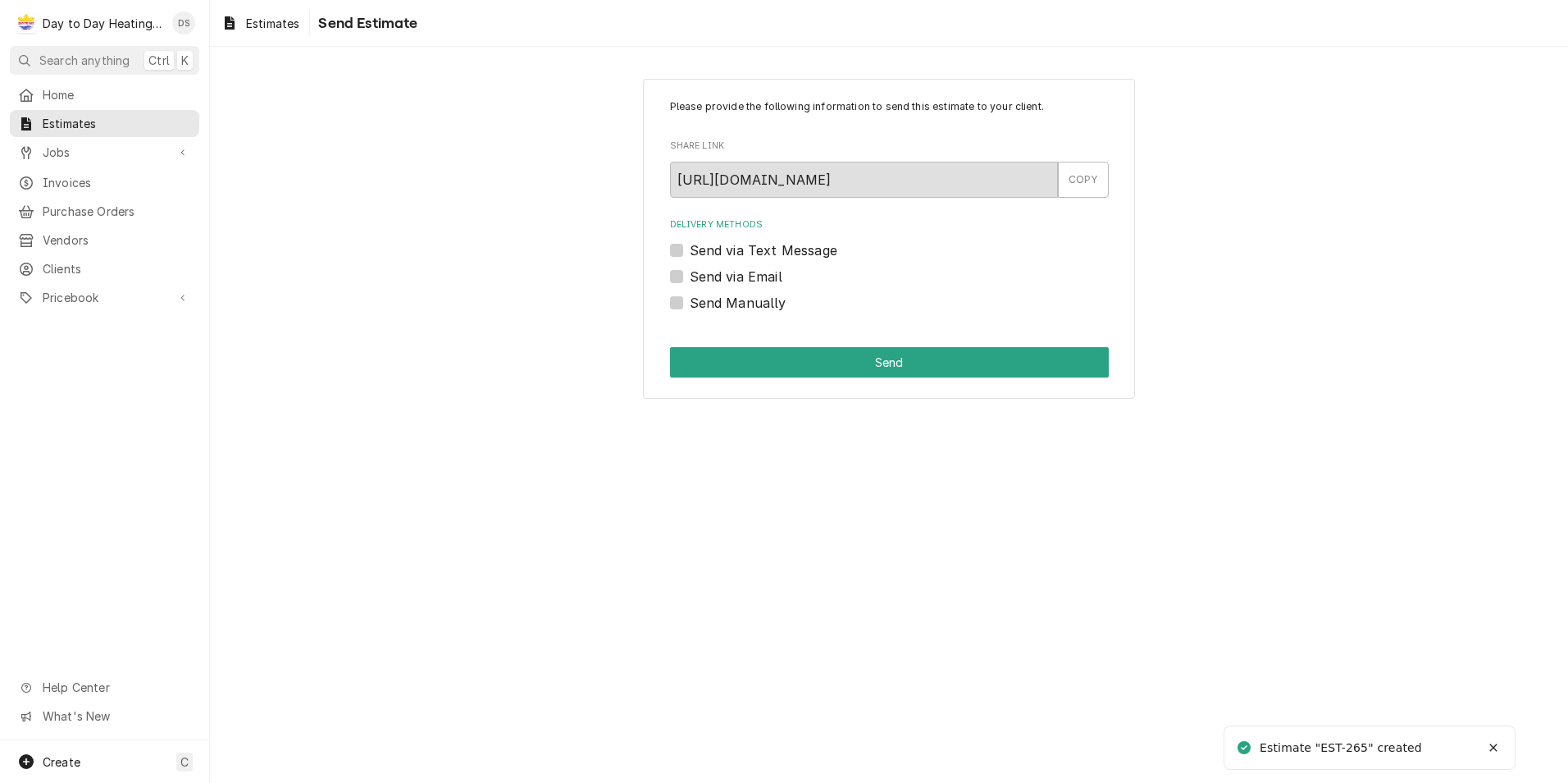
click at [726, 276] on label "Send via Email" at bounding box center [736, 276] width 92 height 20
click at [726, 276] on input "Send via Email" at bounding box center [909, 285] width 438 height 36
checkbox input "true"
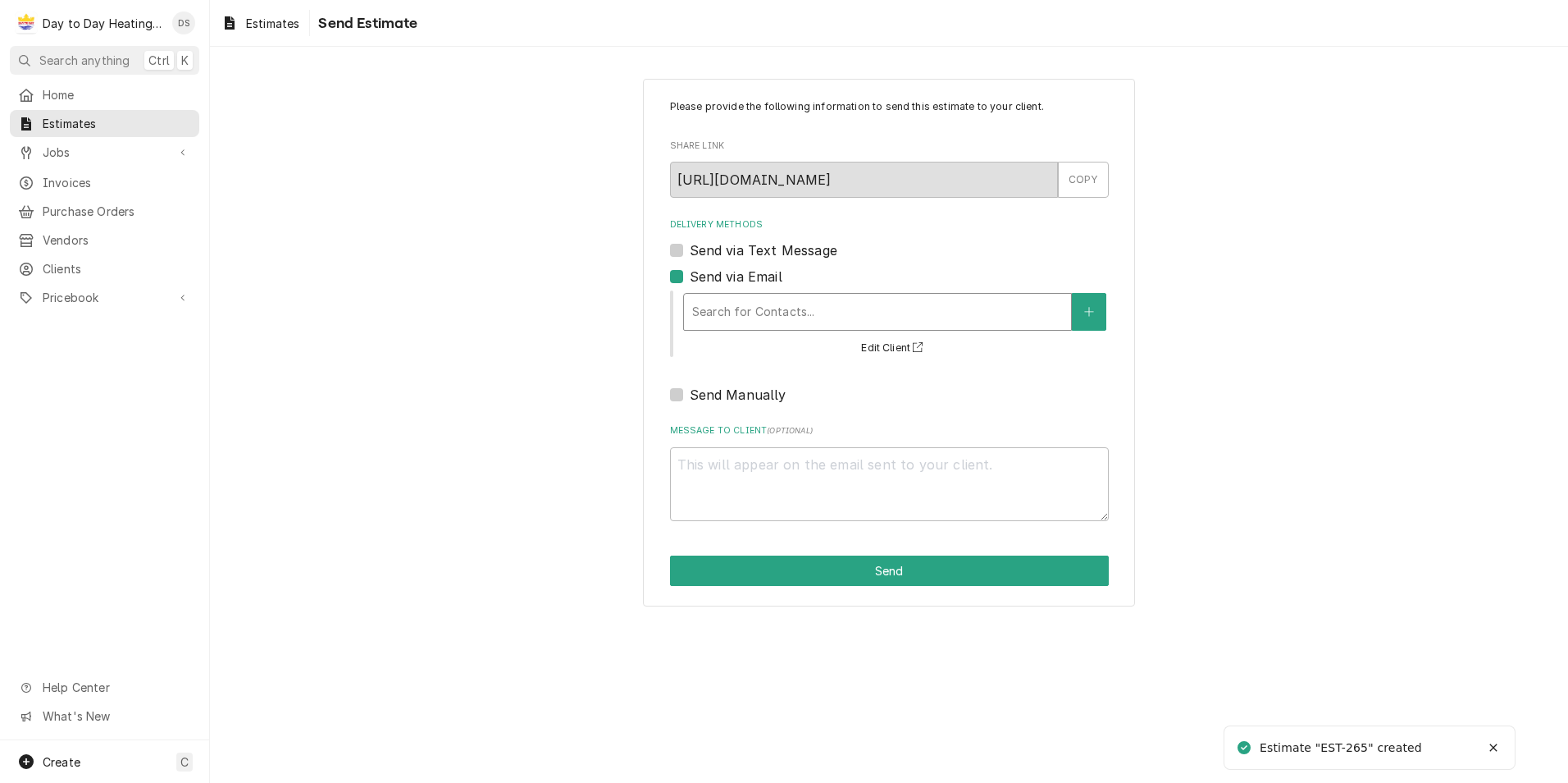
click at [750, 308] on div "Delivery Methods" at bounding box center [877, 312] width 370 height 30
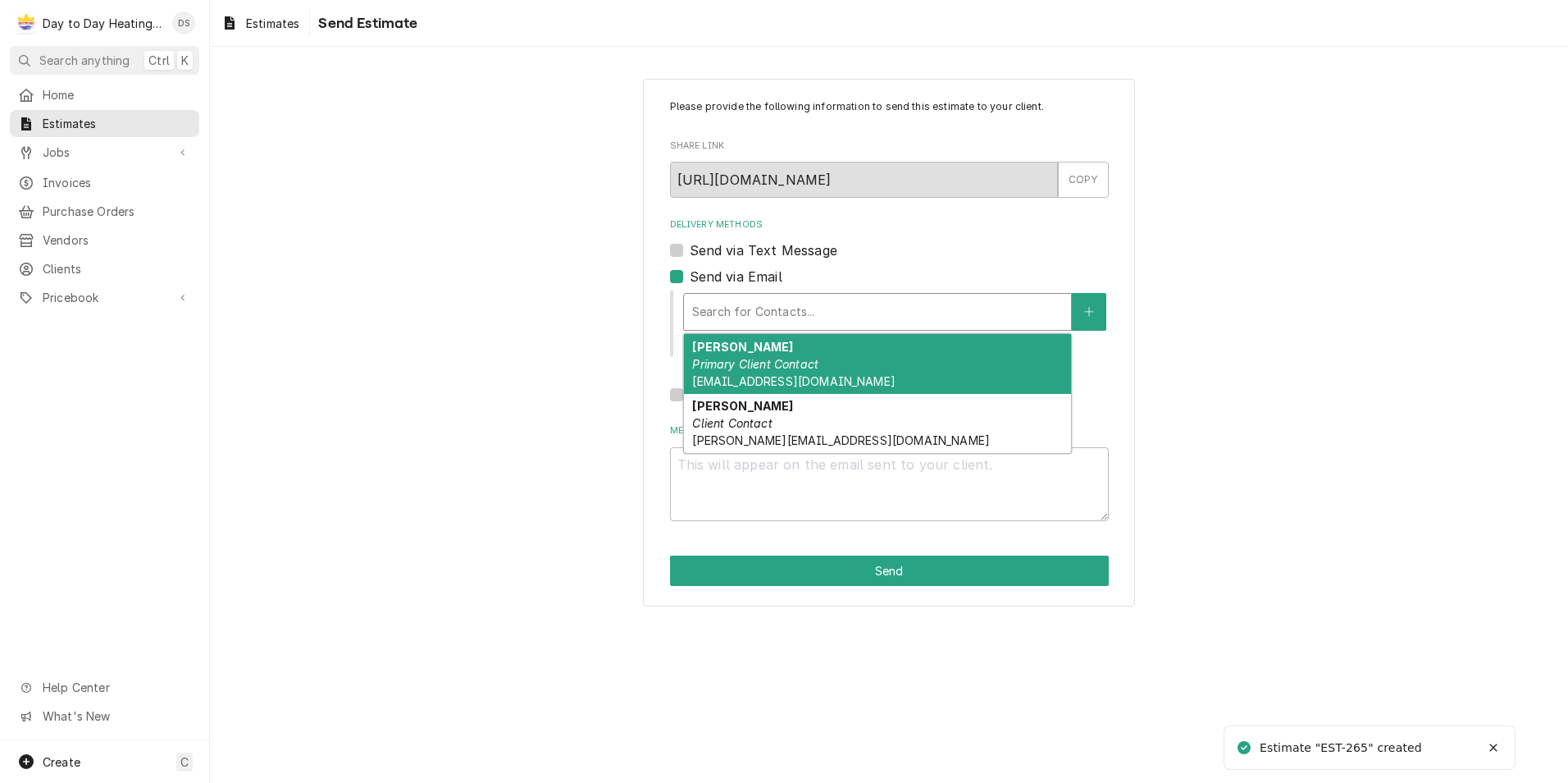
click at [862, 366] on div "Christpher Fahouris Primary Client Contact socaltriplec@gmail.com" at bounding box center [877, 364] width 387 height 60
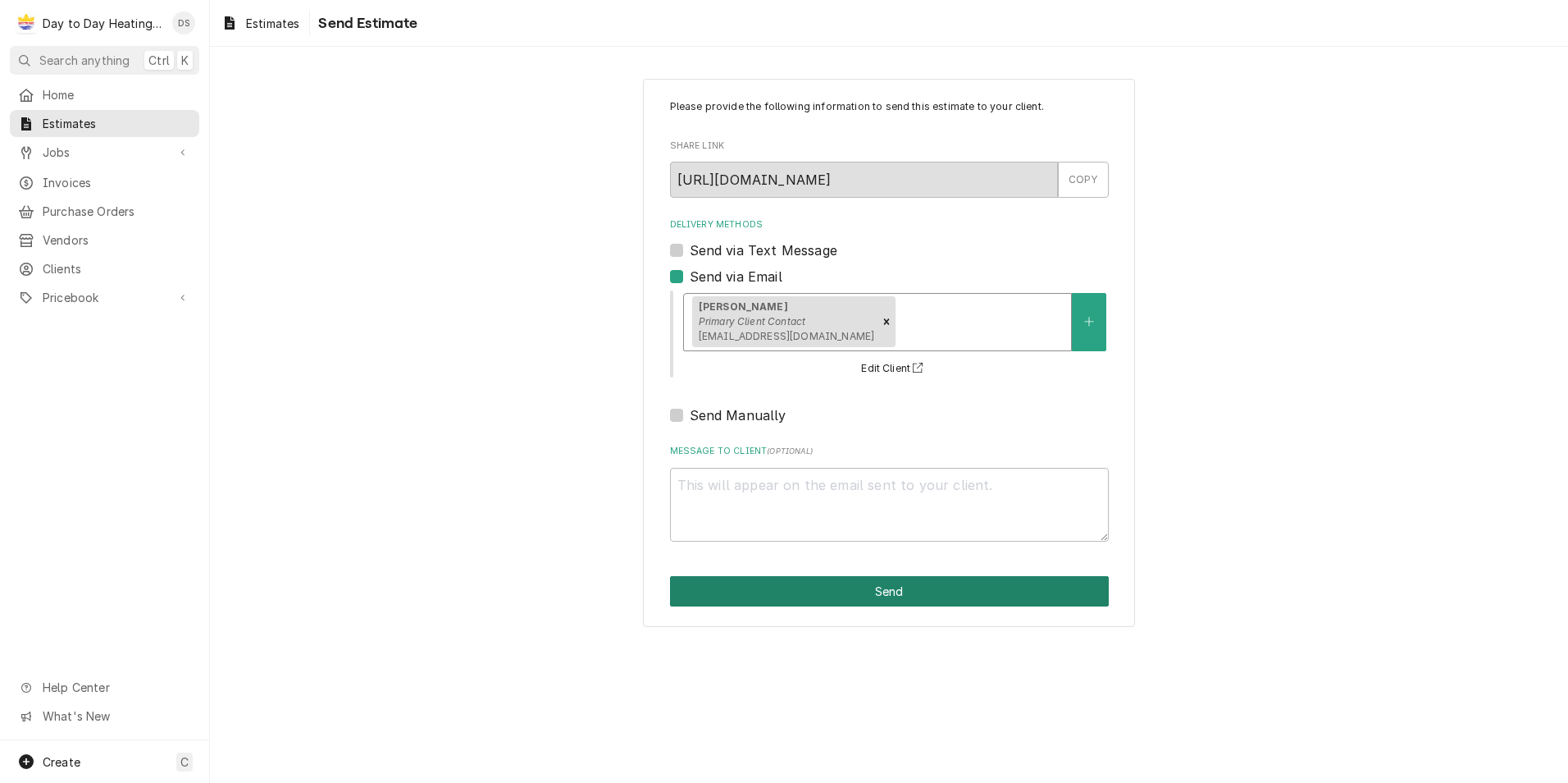
click at [812, 591] on button "Send" at bounding box center [889, 591] width 438 height 31
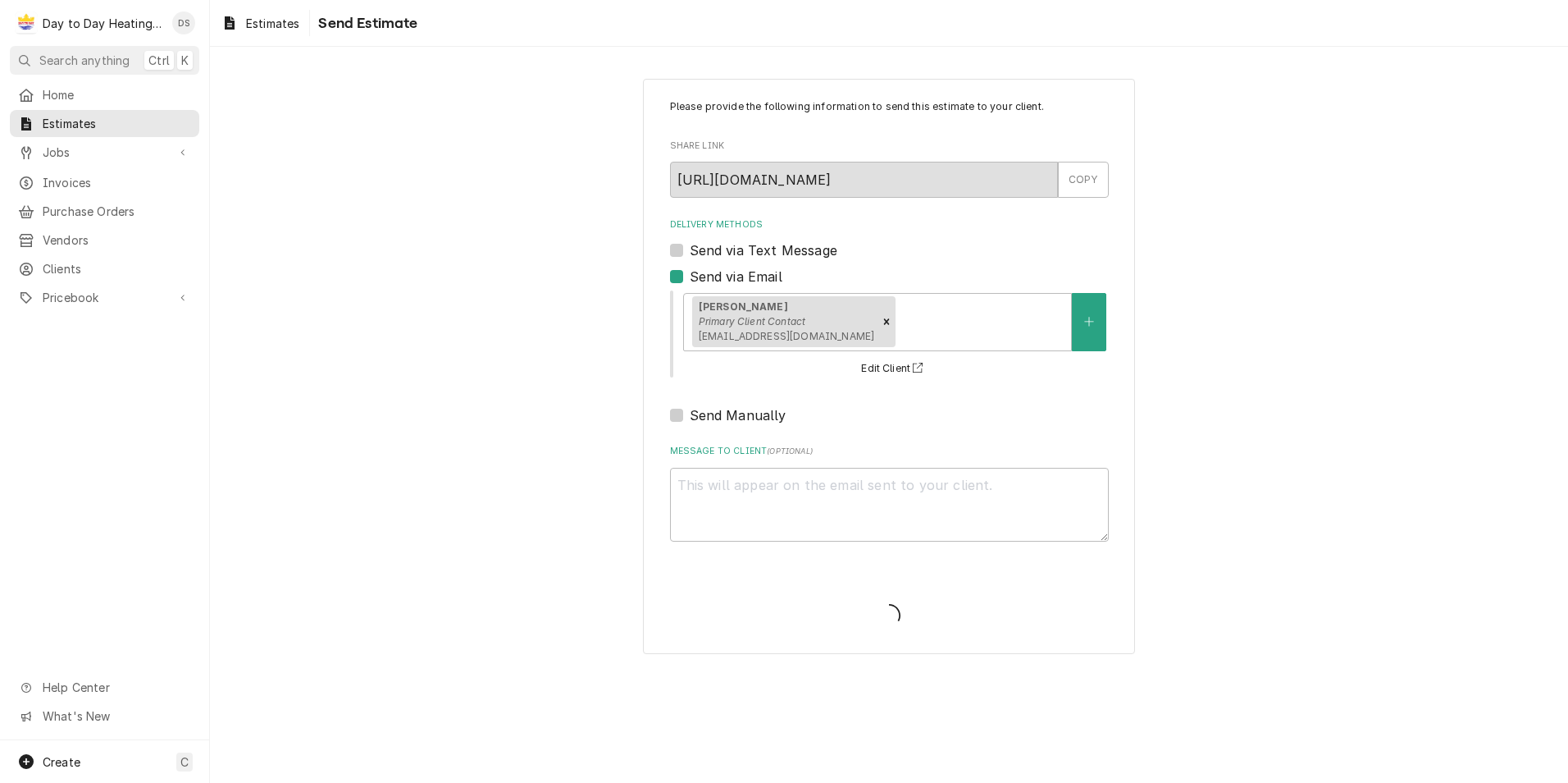
type textarea "x"
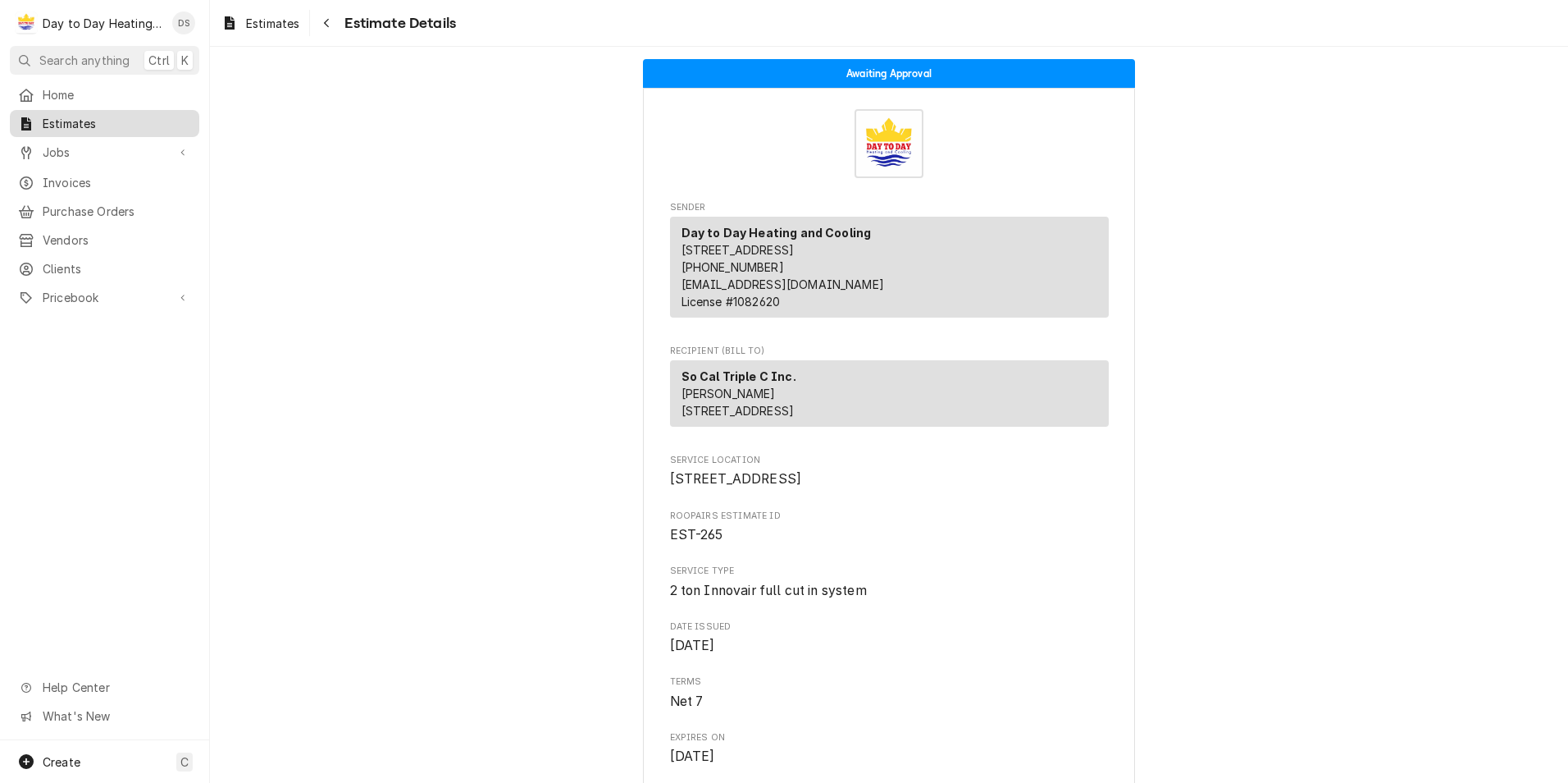
click at [65, 120] on span "Estimates" at bounding box center [117, 123] width 148 height 17
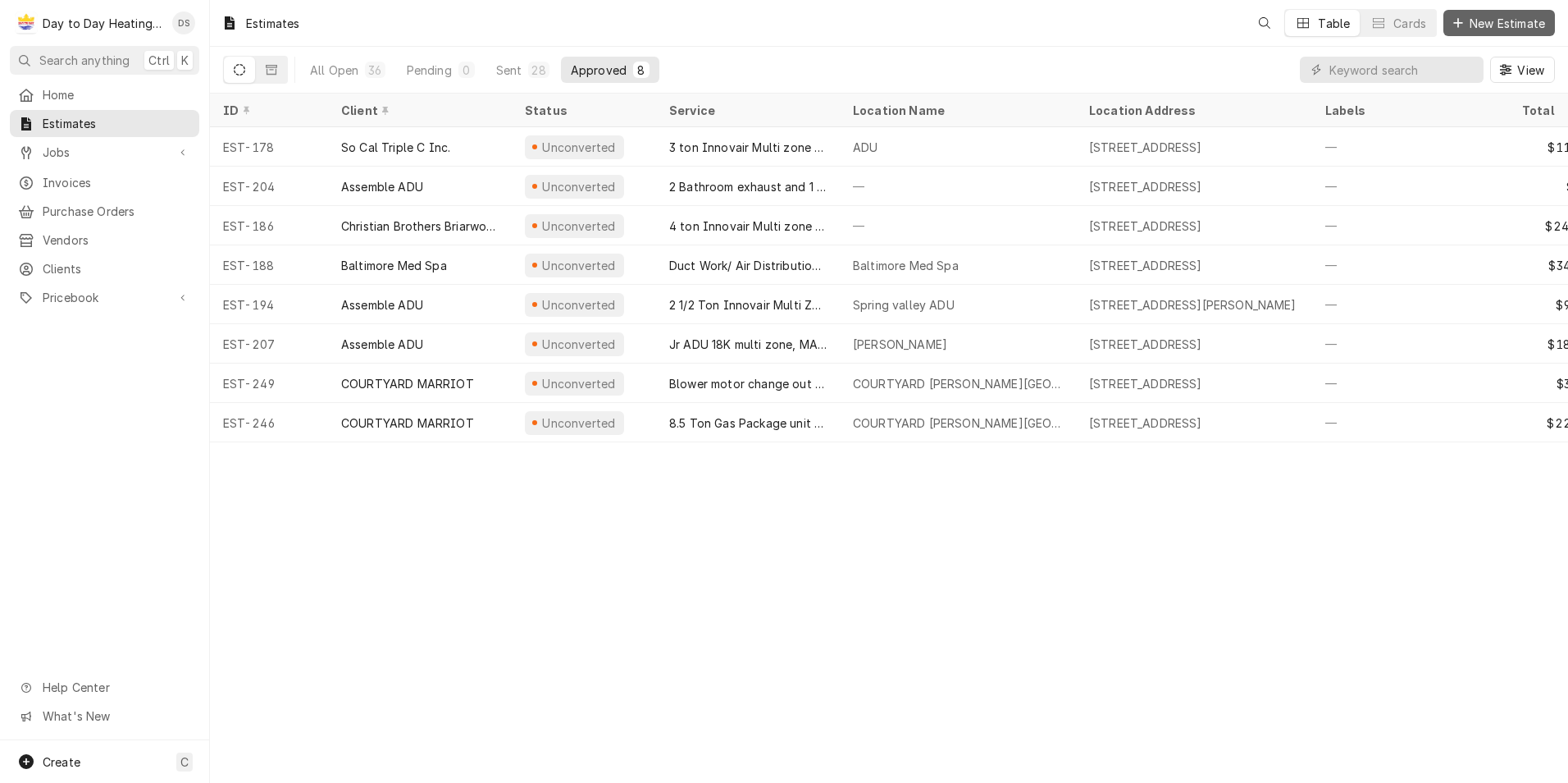
click at [1481, 26] on span "New Estimate" at bounding box center [1507, 23] width 82 height 17
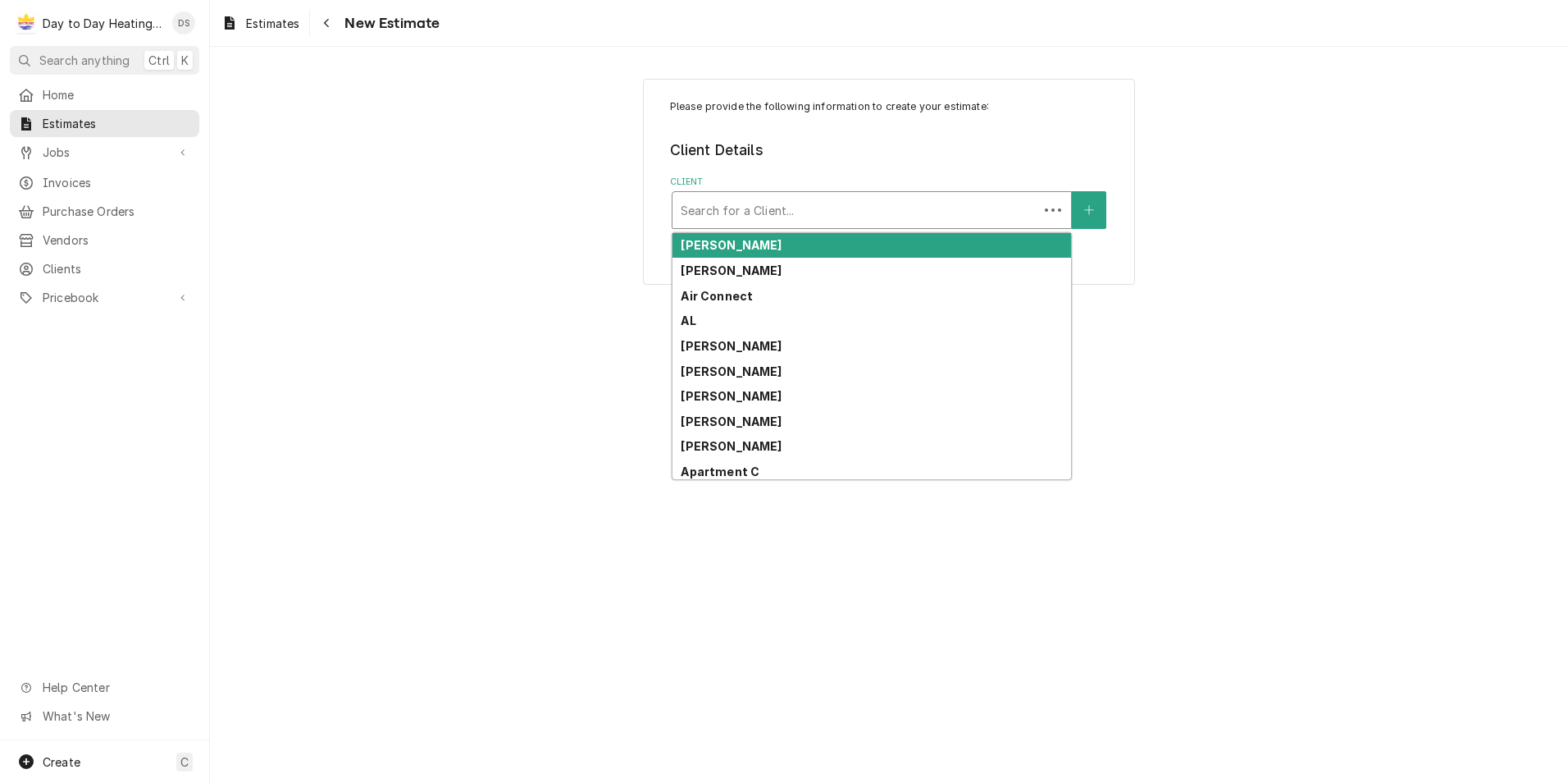
drag, startPoint x: 860, startPoint y: 208, endPoint x: 867, endPoint y: 215, distance: 9.9
click at [860, 210] on div "Client" at bounding box center [855, 210] width 350 height 30
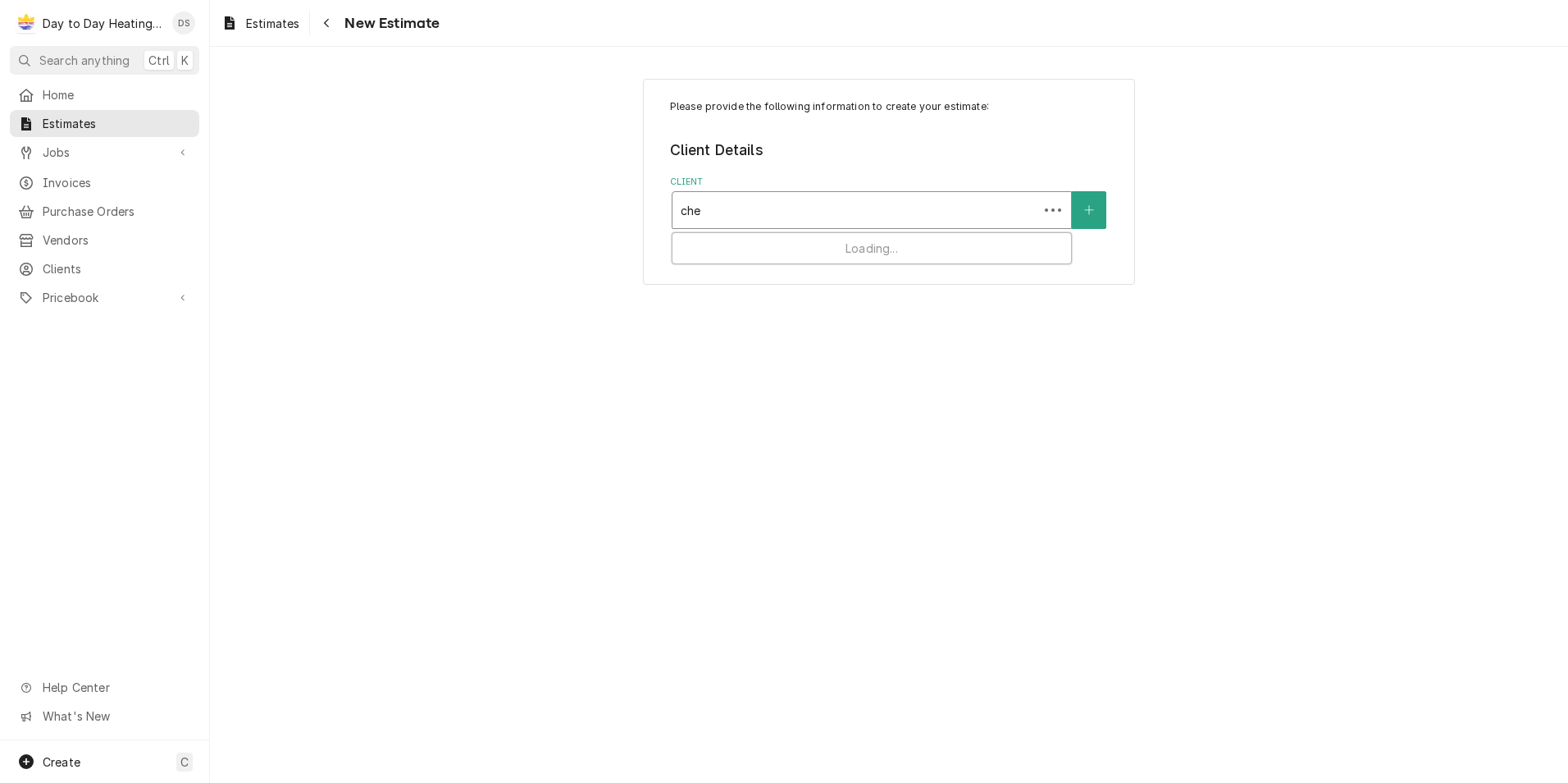
type input "[PERSON_NAME]"
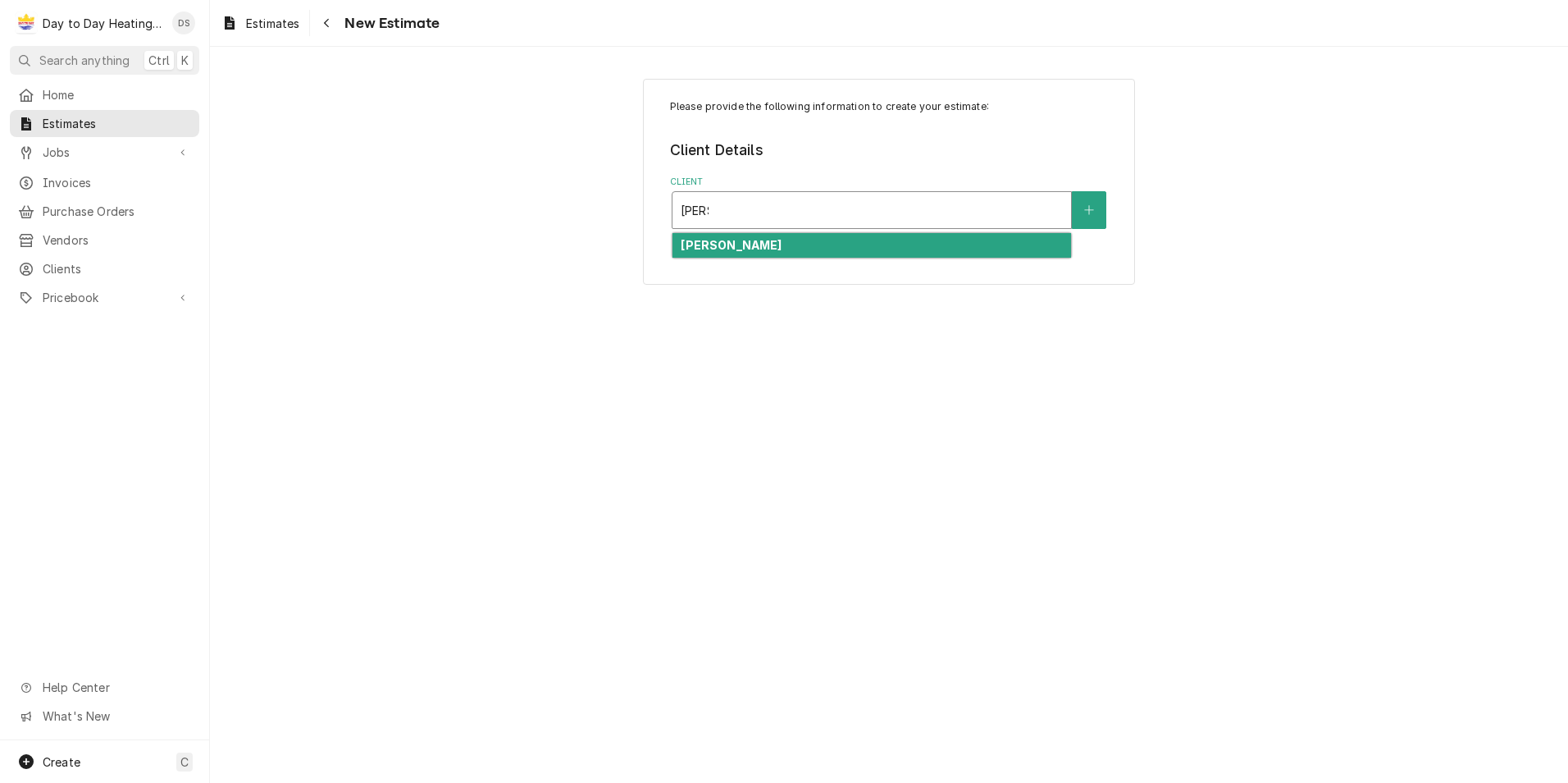
click at [864, 249] on div "[PERSON_NAME]" at bounding box center [871, 245] width 398 height 25
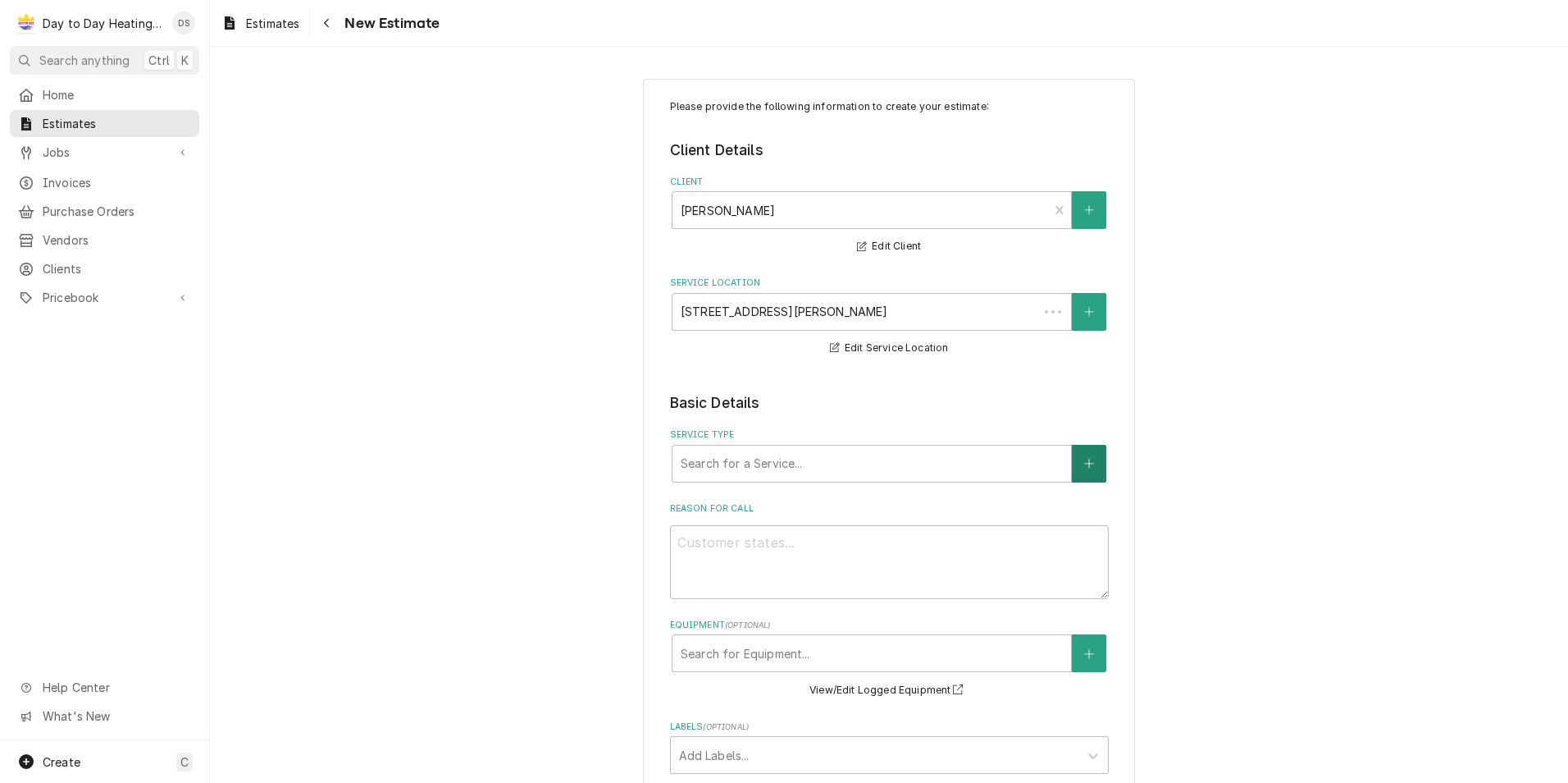
click at [1085, 459] on icon "Create New Service" at bounding box center [1089, 464] width 10 height 11
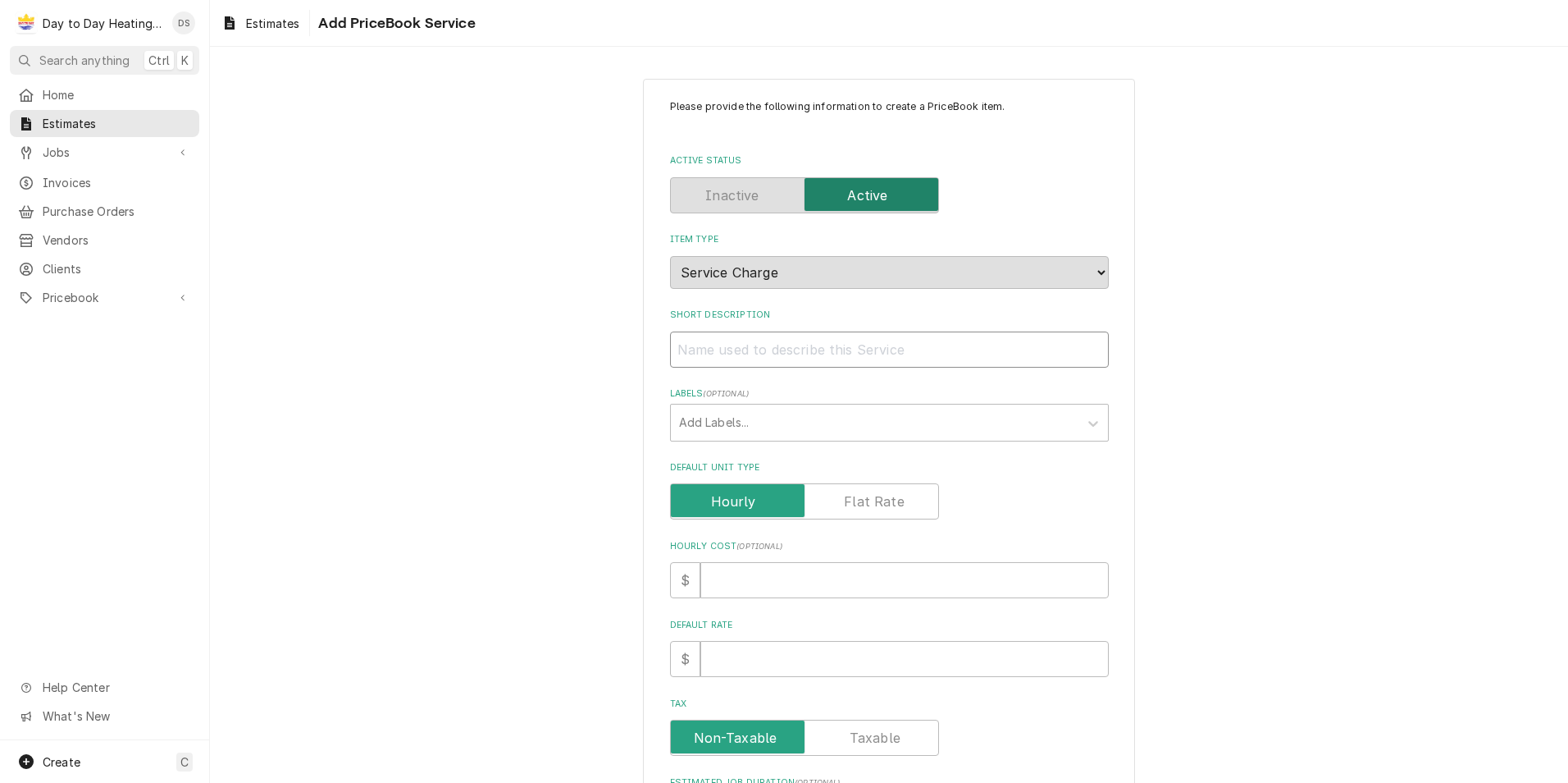
click at [744, 352] on input "Short Description" at bounding box center [889, 349] width 438 height 36
type textarea "x"
type input "2"
type textarea "x"
type input "2"
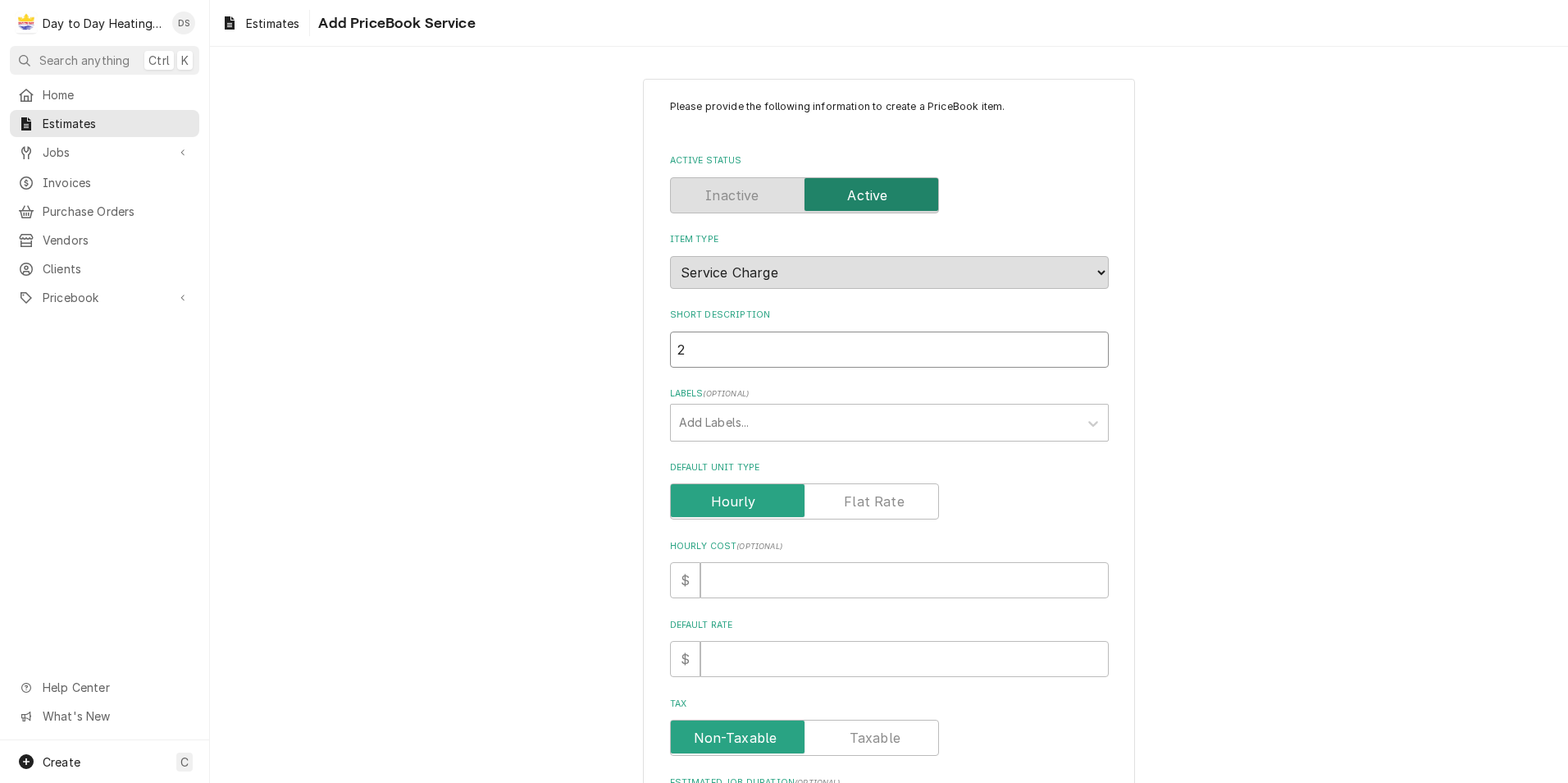
type textarea "x"
type input "2 t"
type textarea "x"
type input "2 to"
type textarea "x"
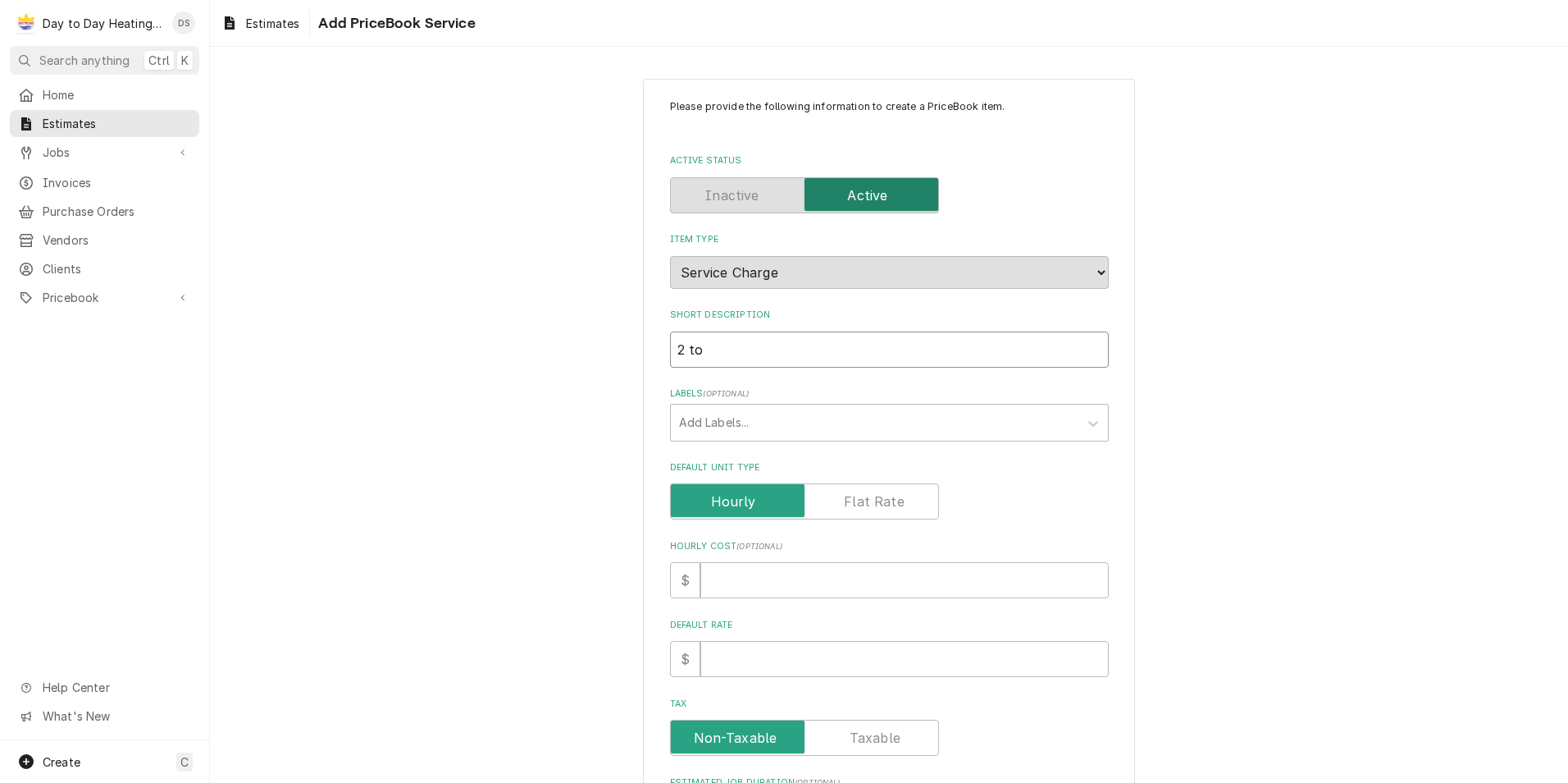
type input "2 ton"
type textarea "x"
type input "2 ton"
type textarea "x"
type input "2 ton"
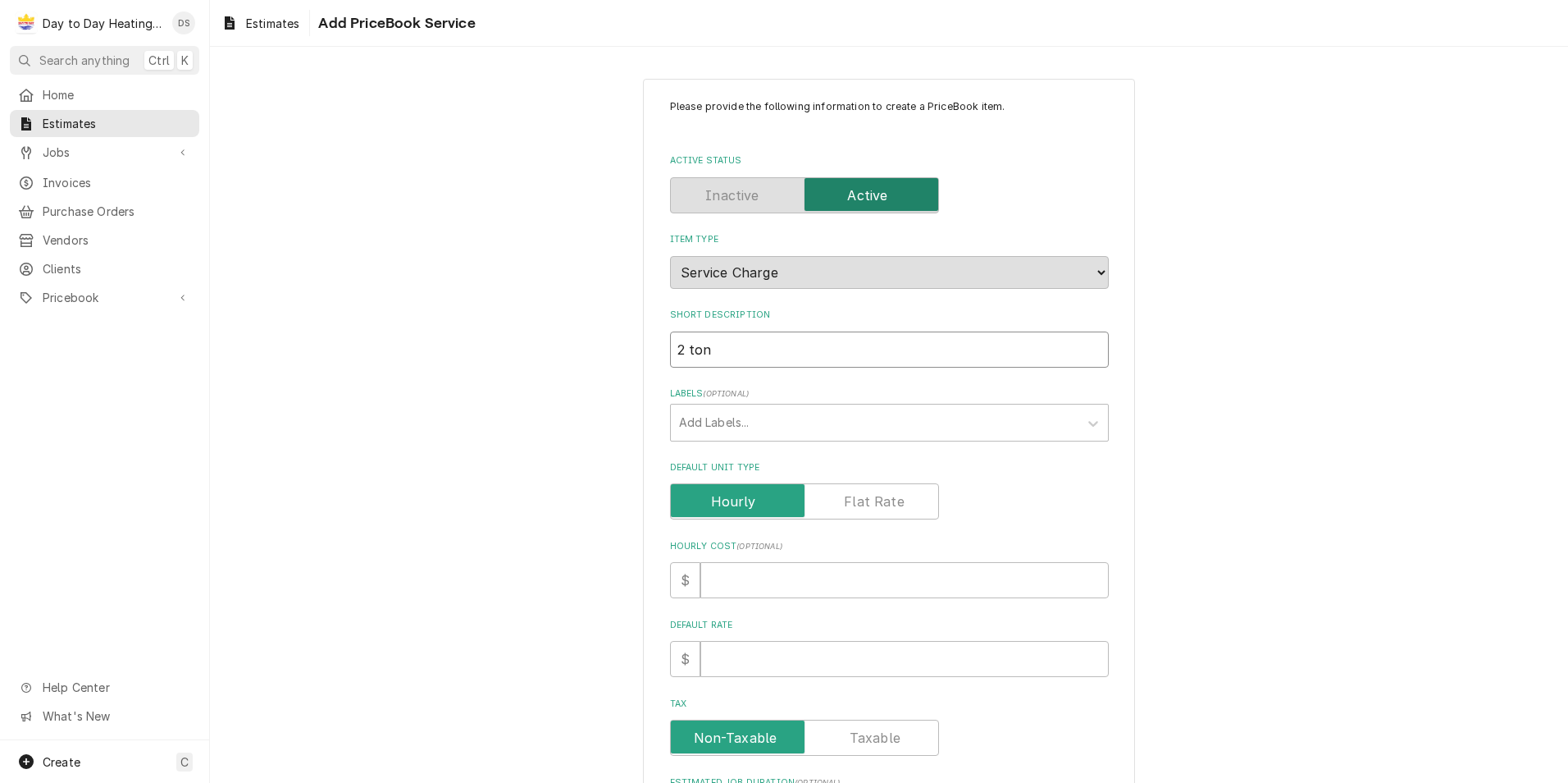
type textarea "x"
type input "2 to"
type textarea "x"
type input "2 t"
type textarea "x"
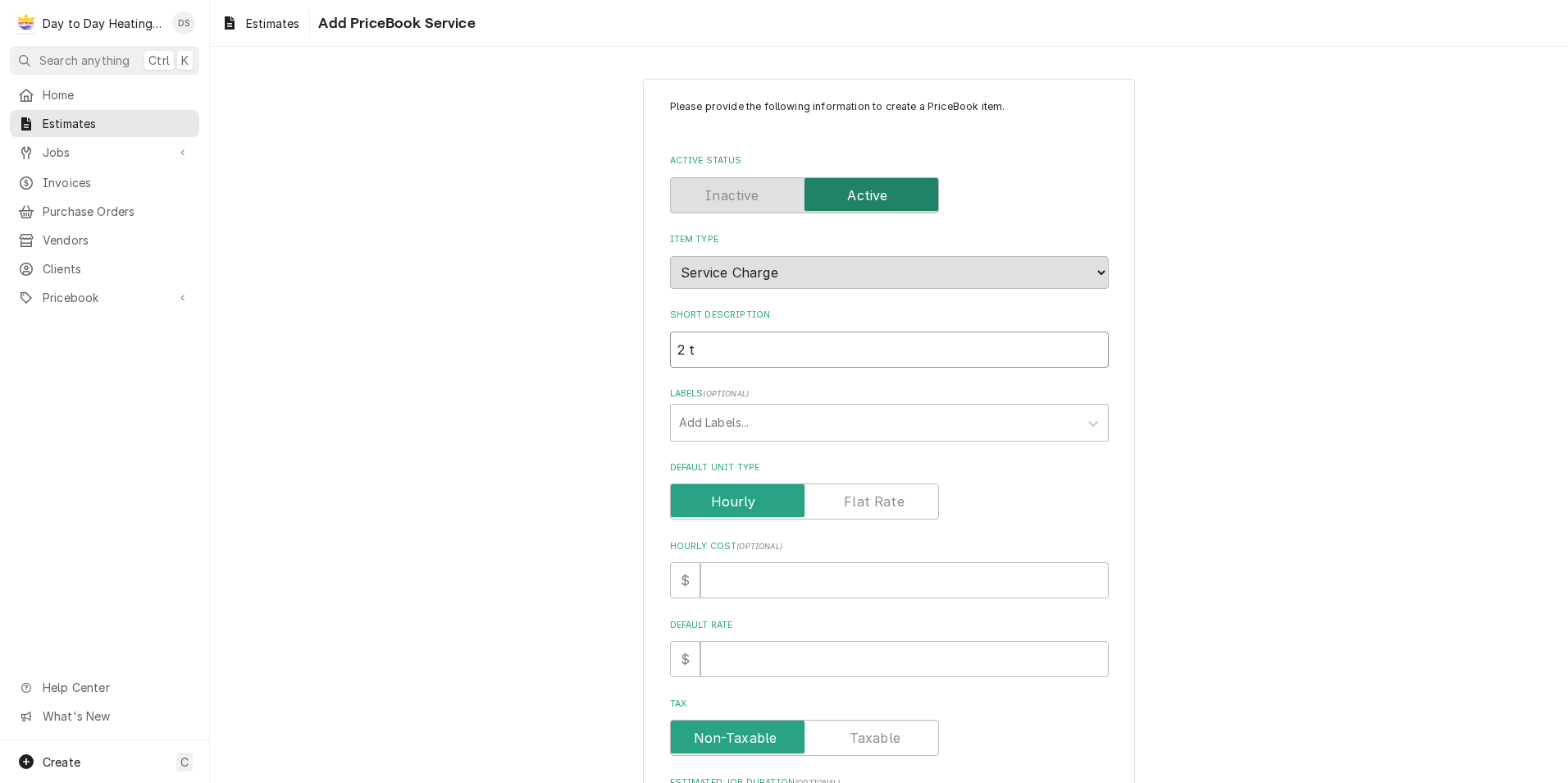
type input "2"
type textarea "x"
type input "2"
type textarea "x"
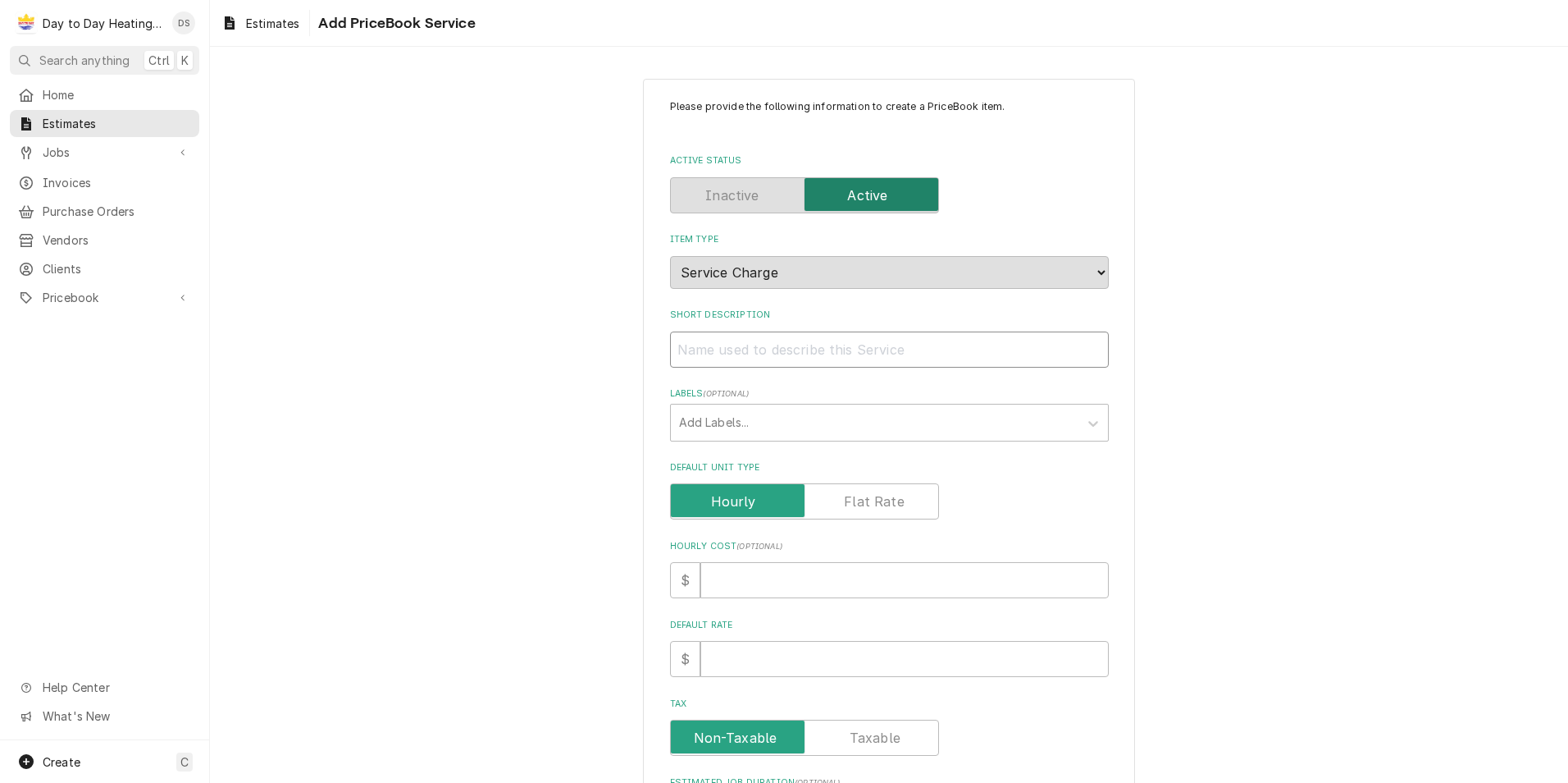
type input "3"
type textarea "x"
type input "3"
type textarea "x"
type input "3 t"
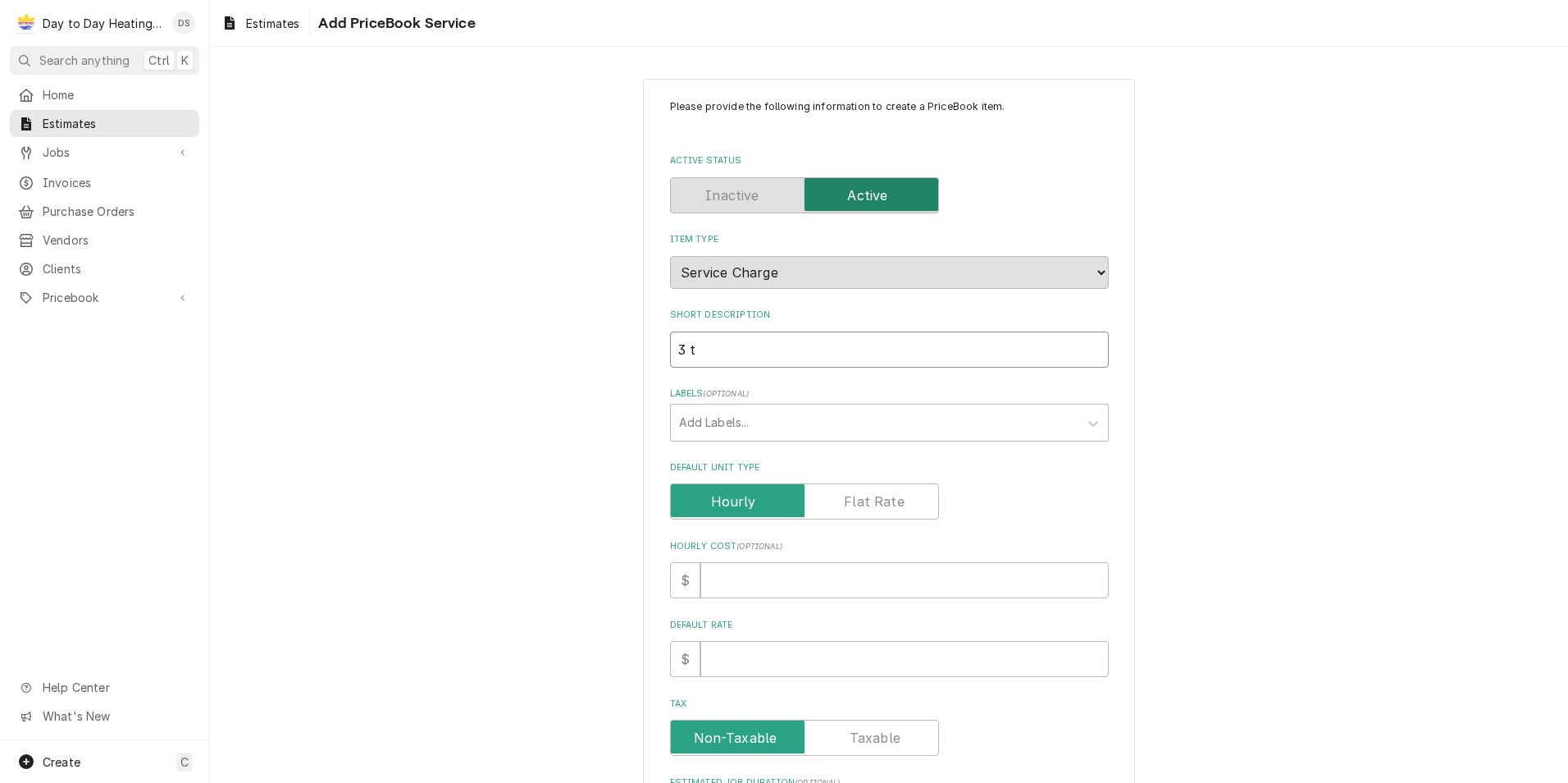
type textarea "x"
type input "3 to"
type textarea "x"
type input "3 ton"
type textarea "x"
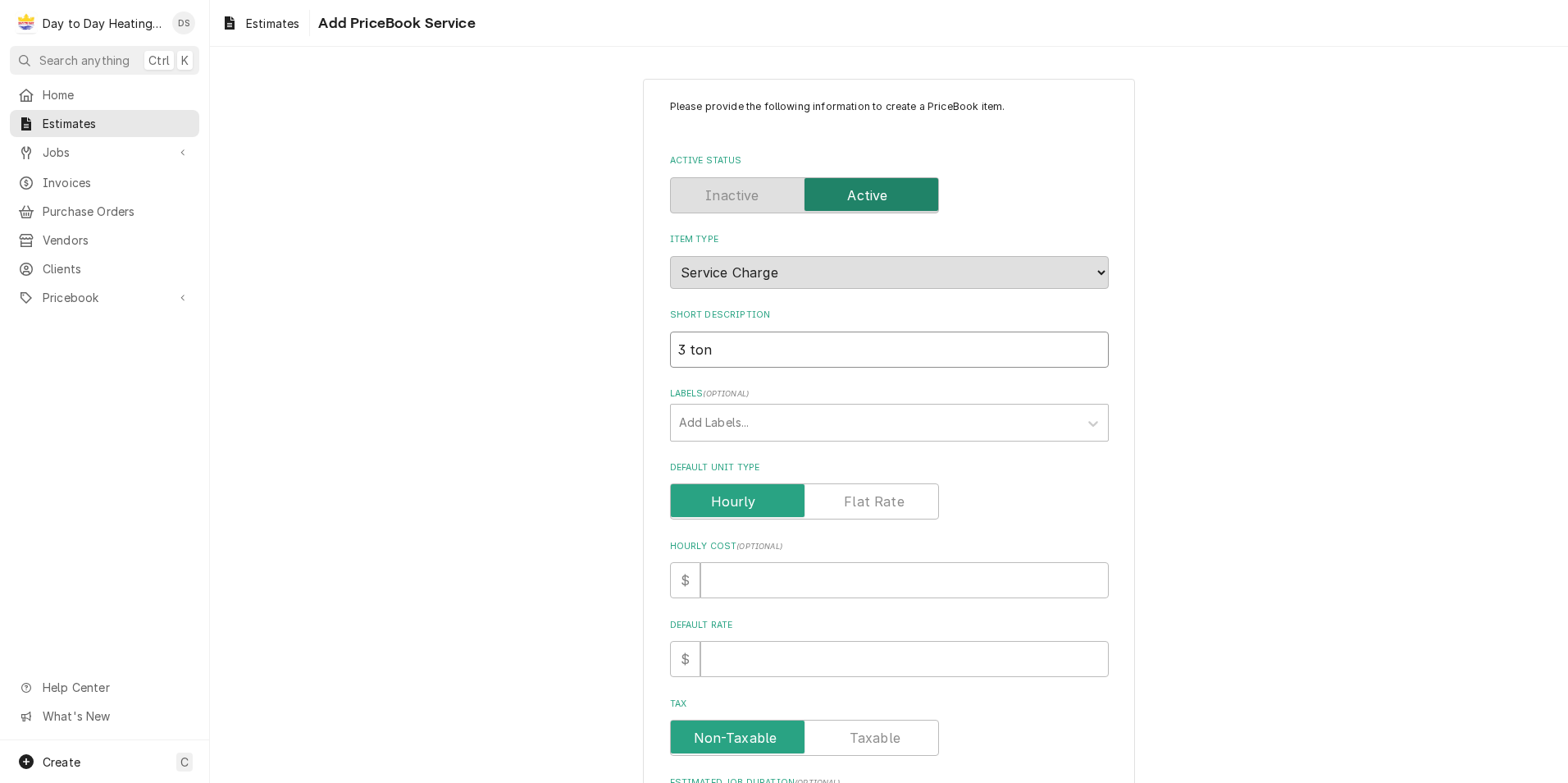
type input "3 ton"
type textarea "x"
type input "3 ton"
type textarea "x"
type input "3 to"
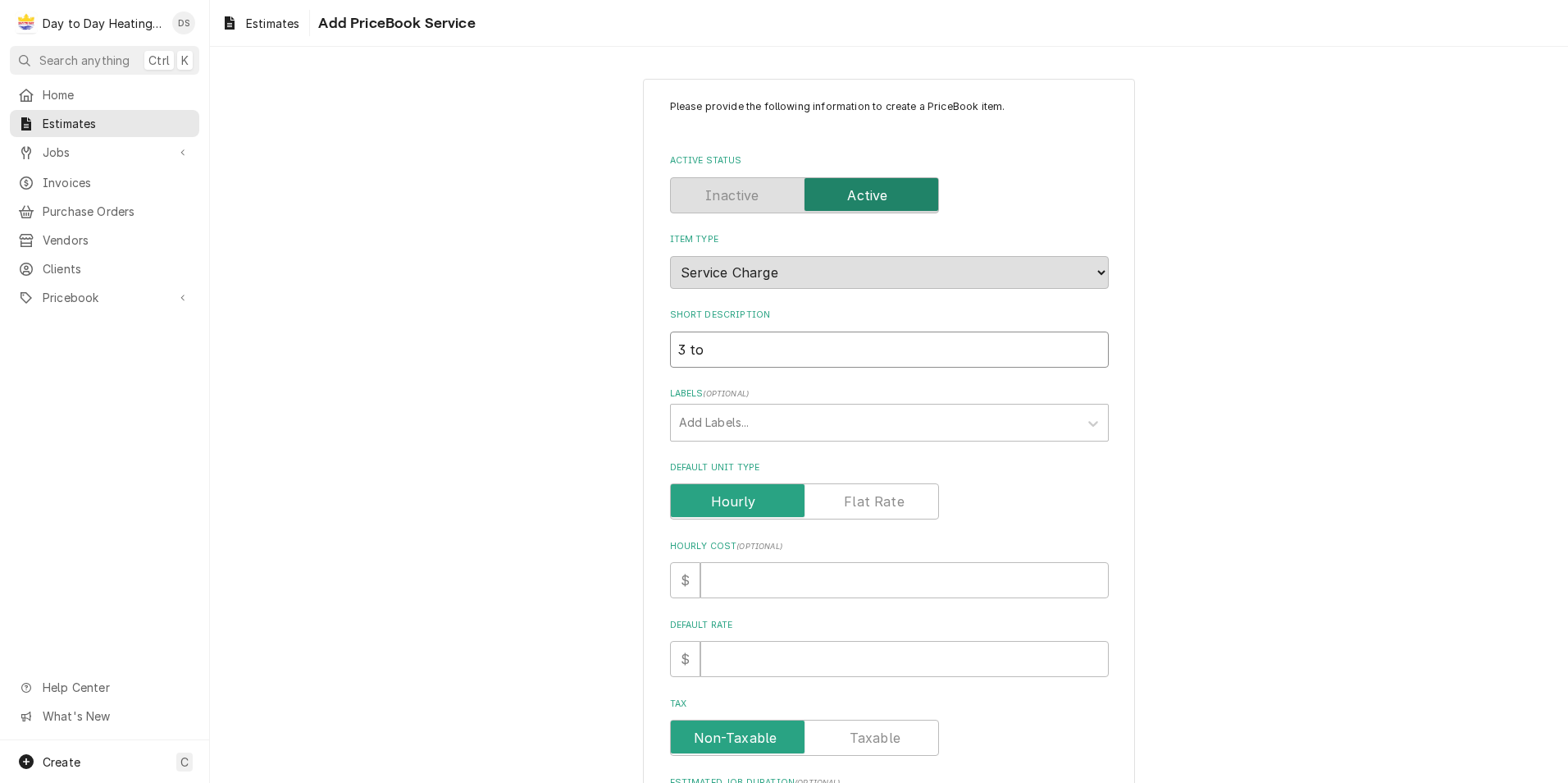
type textarea "x"
type input "3 t"
type textarea "x"
type input "3"
type textarea "x"
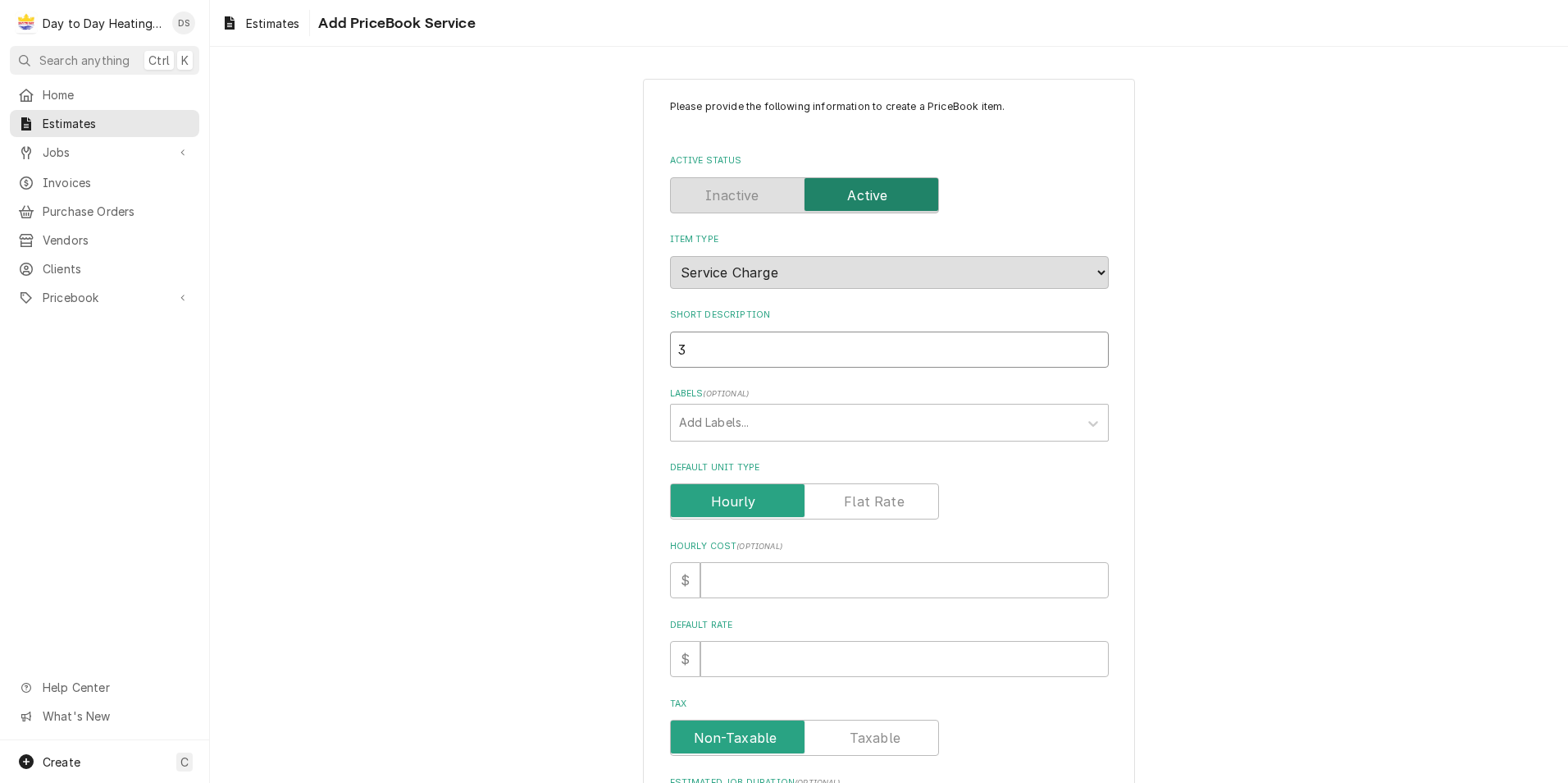
type input "3 T"
type textarea "x"
type input "3 To"
type textarea "x"
type input "3 Ton"
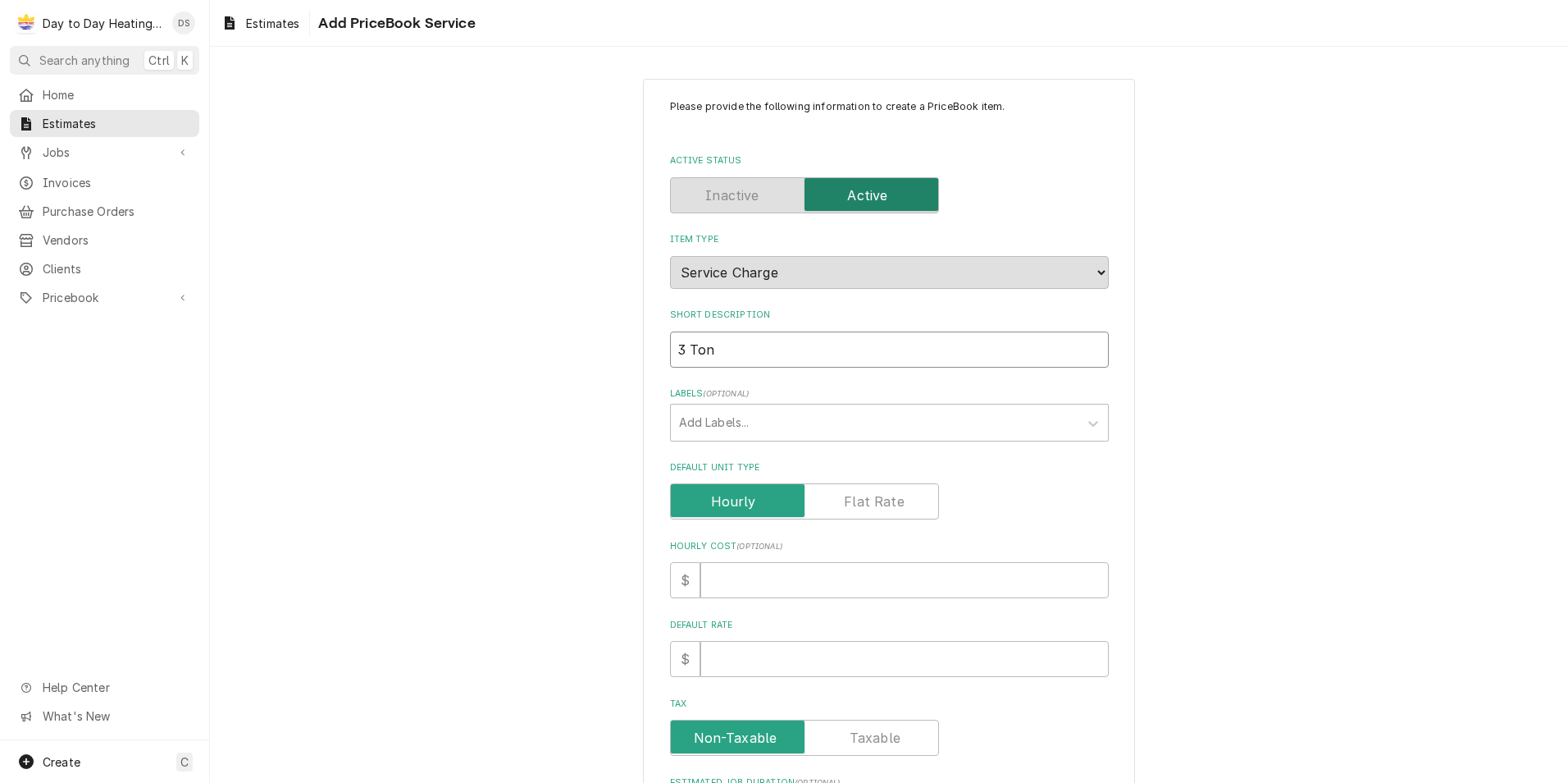
type textarea "x"
type input "3 Ton"
type textarea "x"
type input "3 Ton s"
type textarea "x"
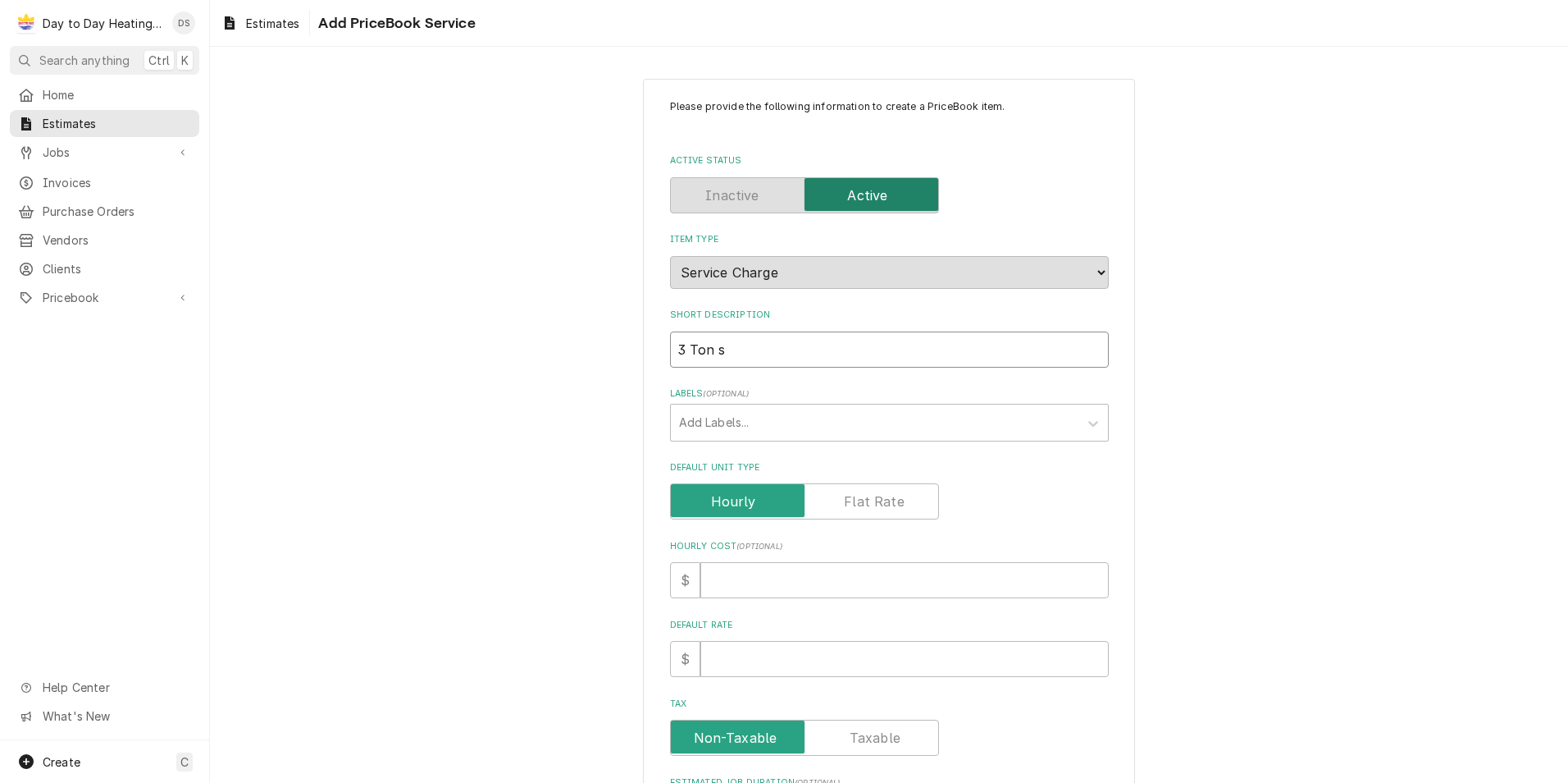
type input "3 Ton sp"
type textarea "x"
type input "3 Ton spl"
type textarea "x"
type input "3 Ton spli"
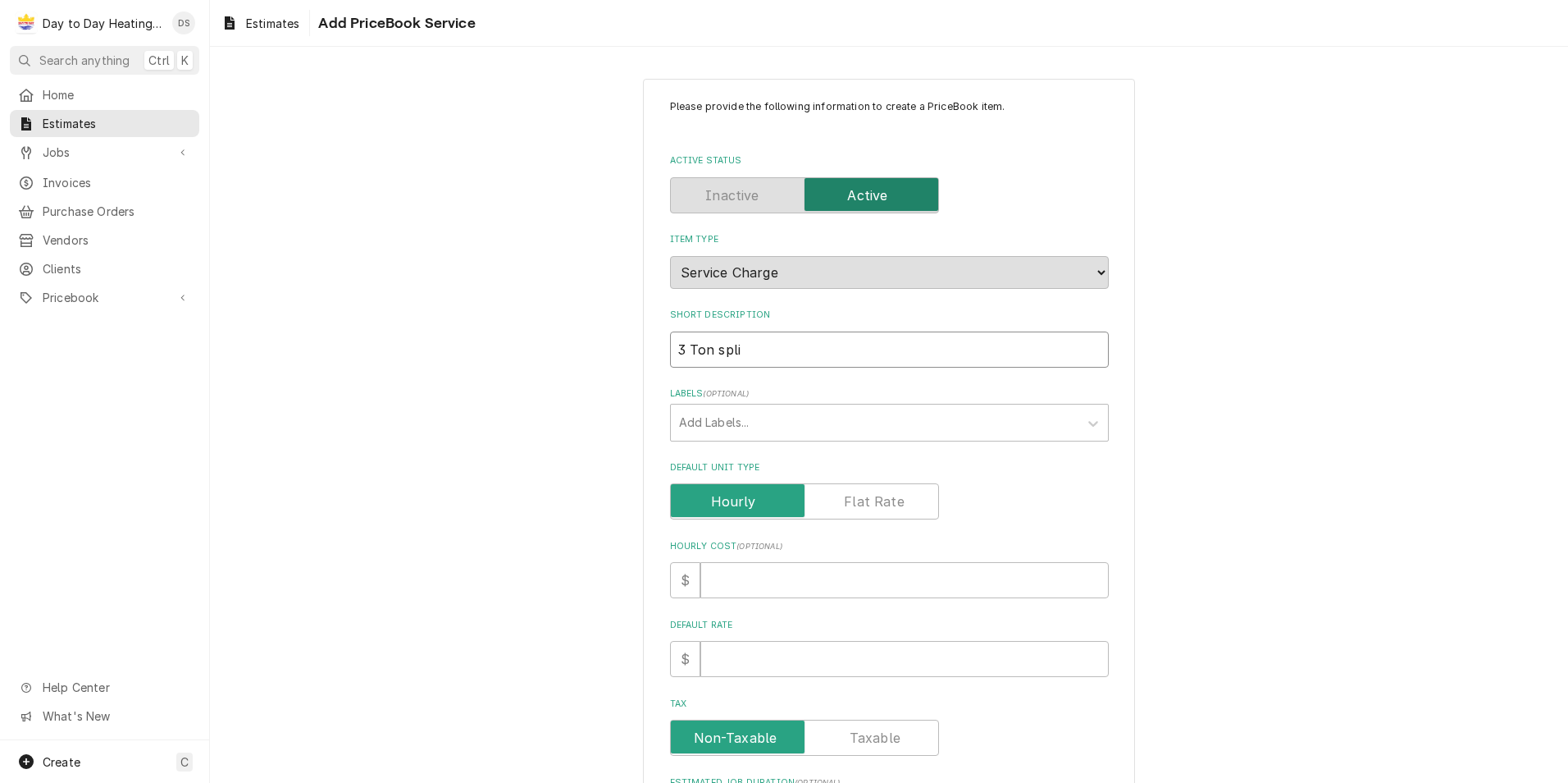
type textarea "x"
type input "3 Ton split"
type textarea "x"
type input "3 Ton split"
type textarea "x"
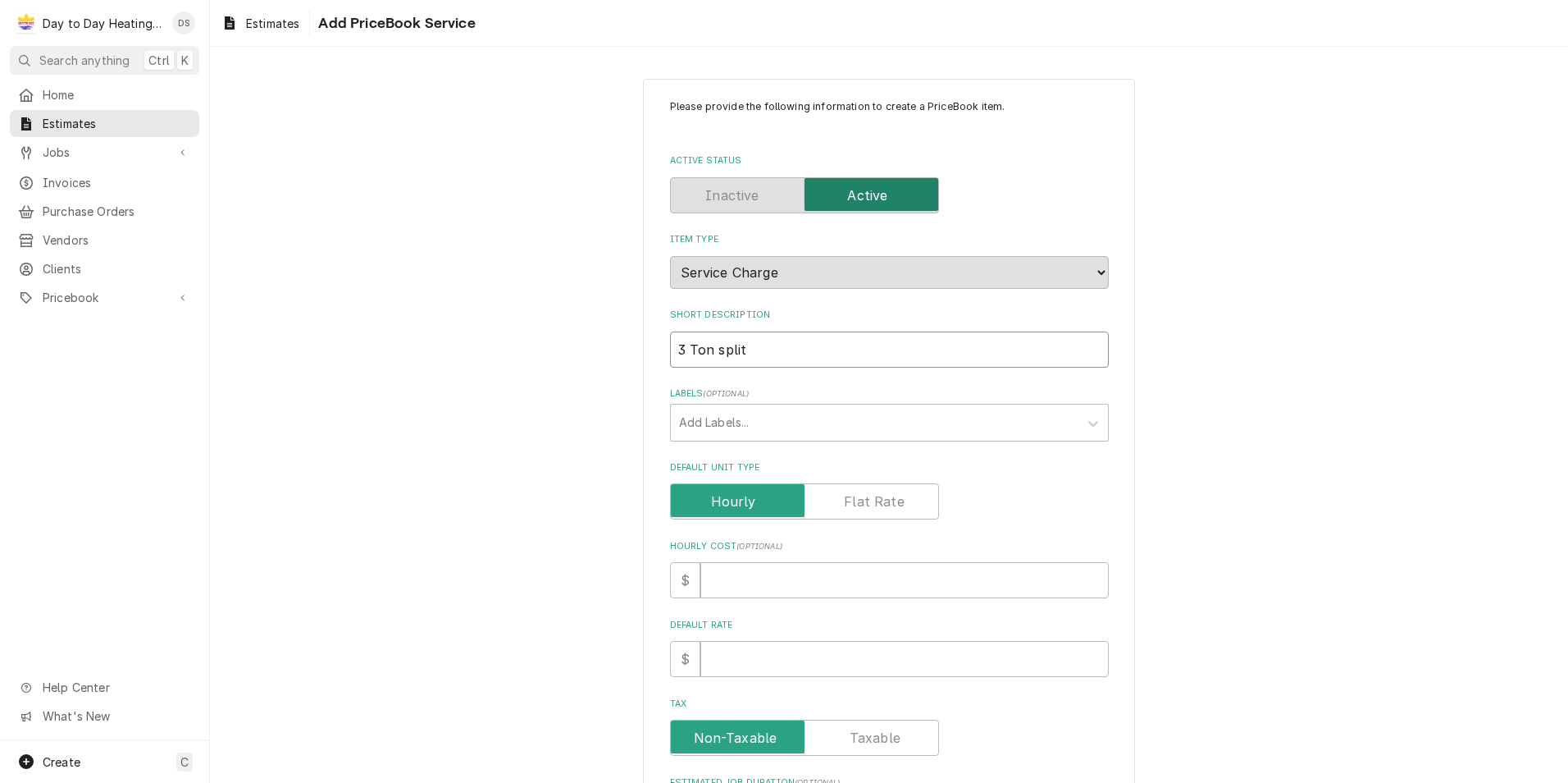
type input "3 Ton split s"
type textarea "x"
type input "3 Ton split sy"
type textarea "x"
type input "3 Ton split sys"
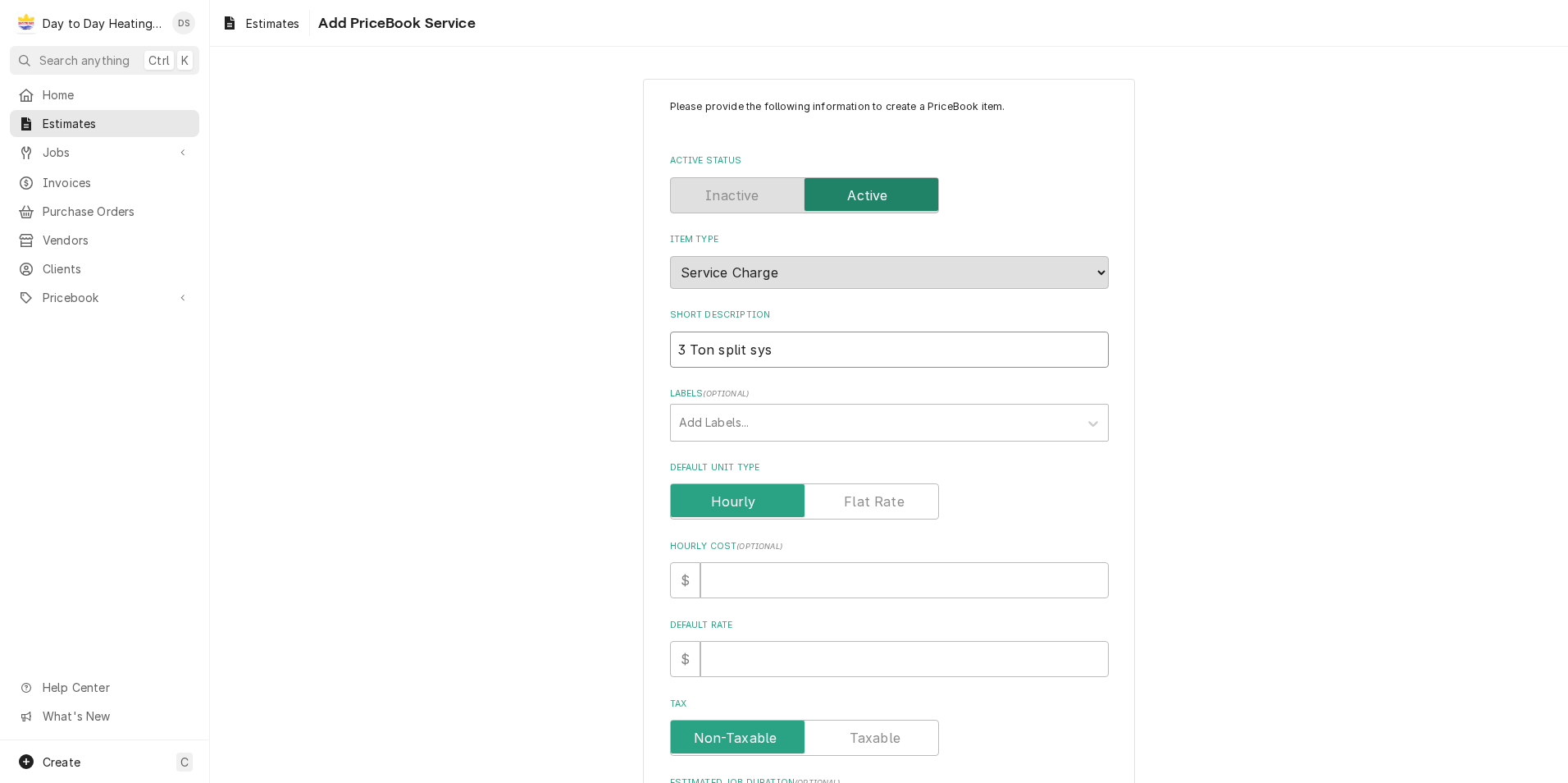
type textarea "x"
type input "3 Ton split syst"
type textarea "x"
type input "3 Ton split syste"
type textarea "x"
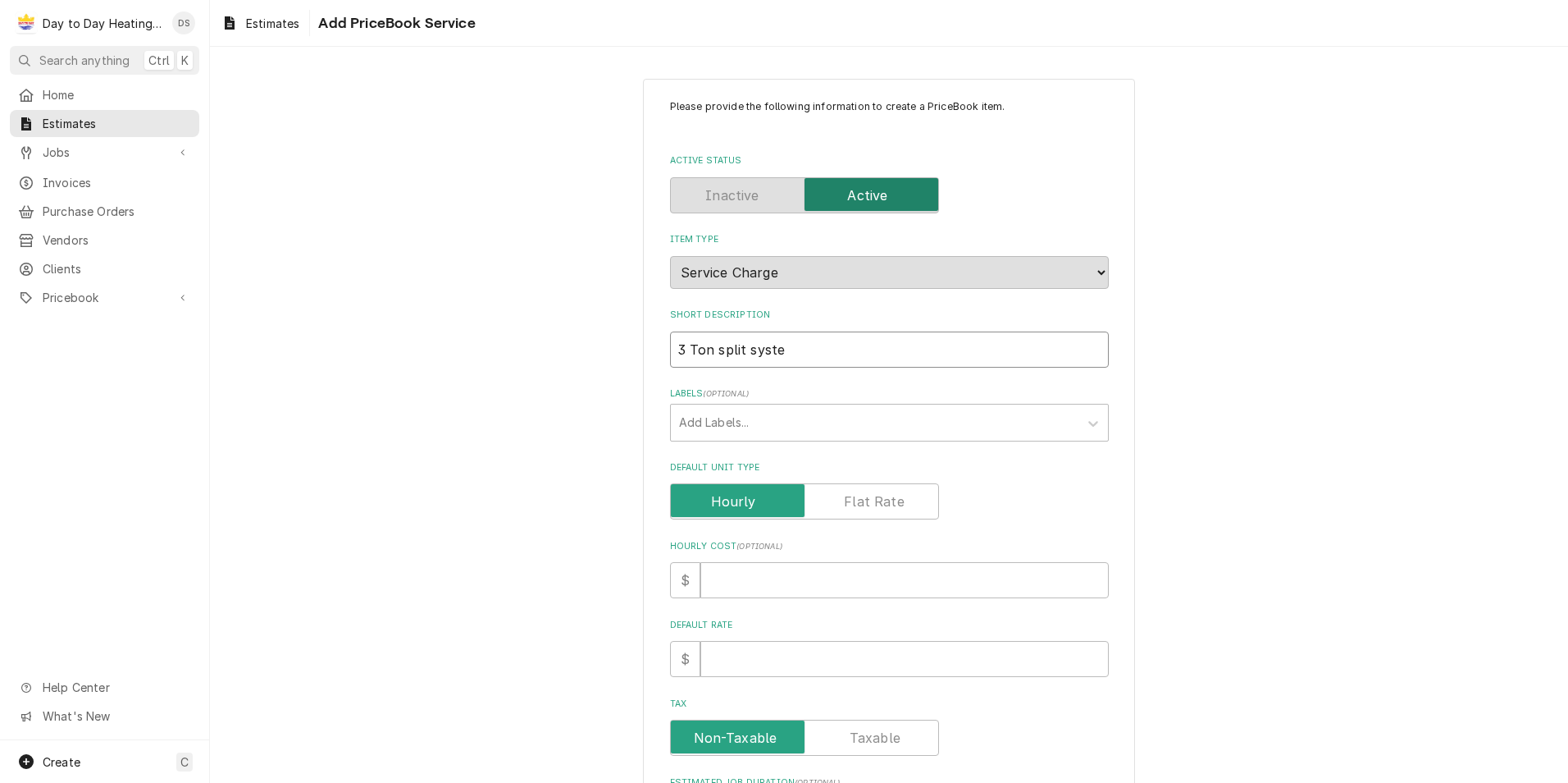
type input "3 Ton split system"
type textarea "x"
type input "3 Ton split system"
type textarea "x"
type input "3 Ton split system c"
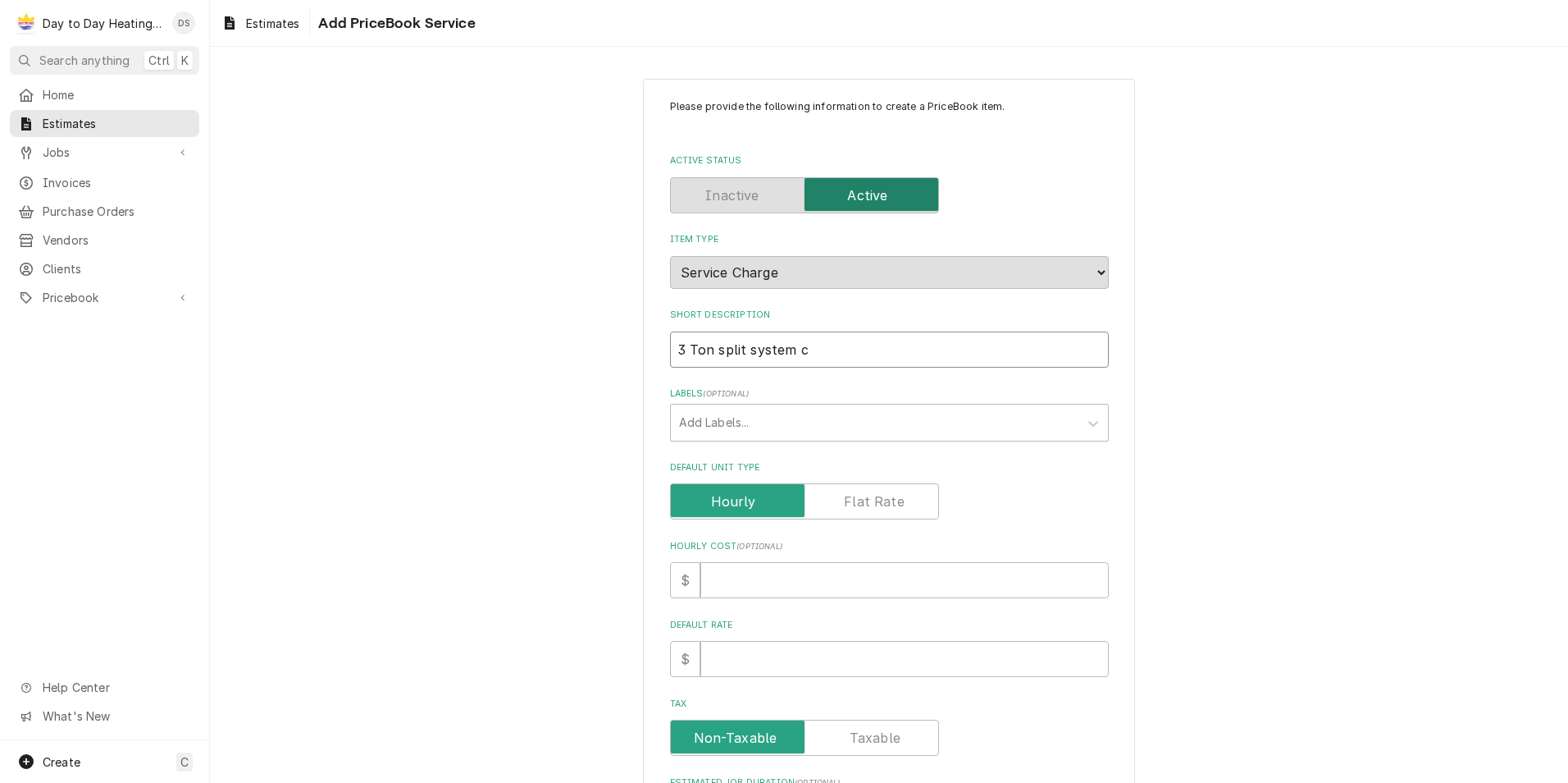
type textarea "x"
type input "3 Ton split system ch"
type textarea "x"
type input "3 Ton split system cha"
type textarea "x"
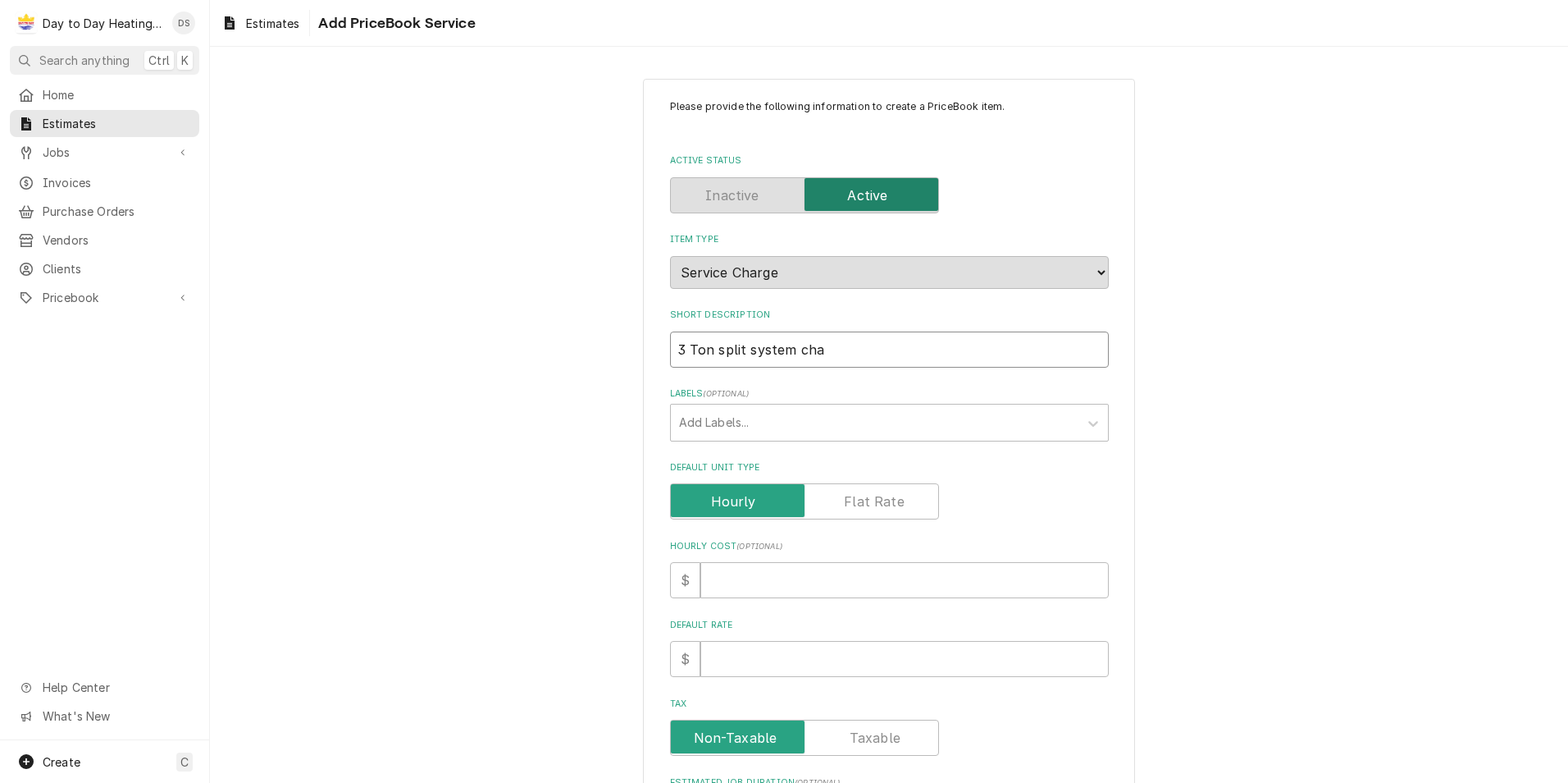
type input "3 Ton split system chan"
type textarea "x"
type input "3 Ton split system chang"
type textarea "x"
type input "3 Ton split system change"
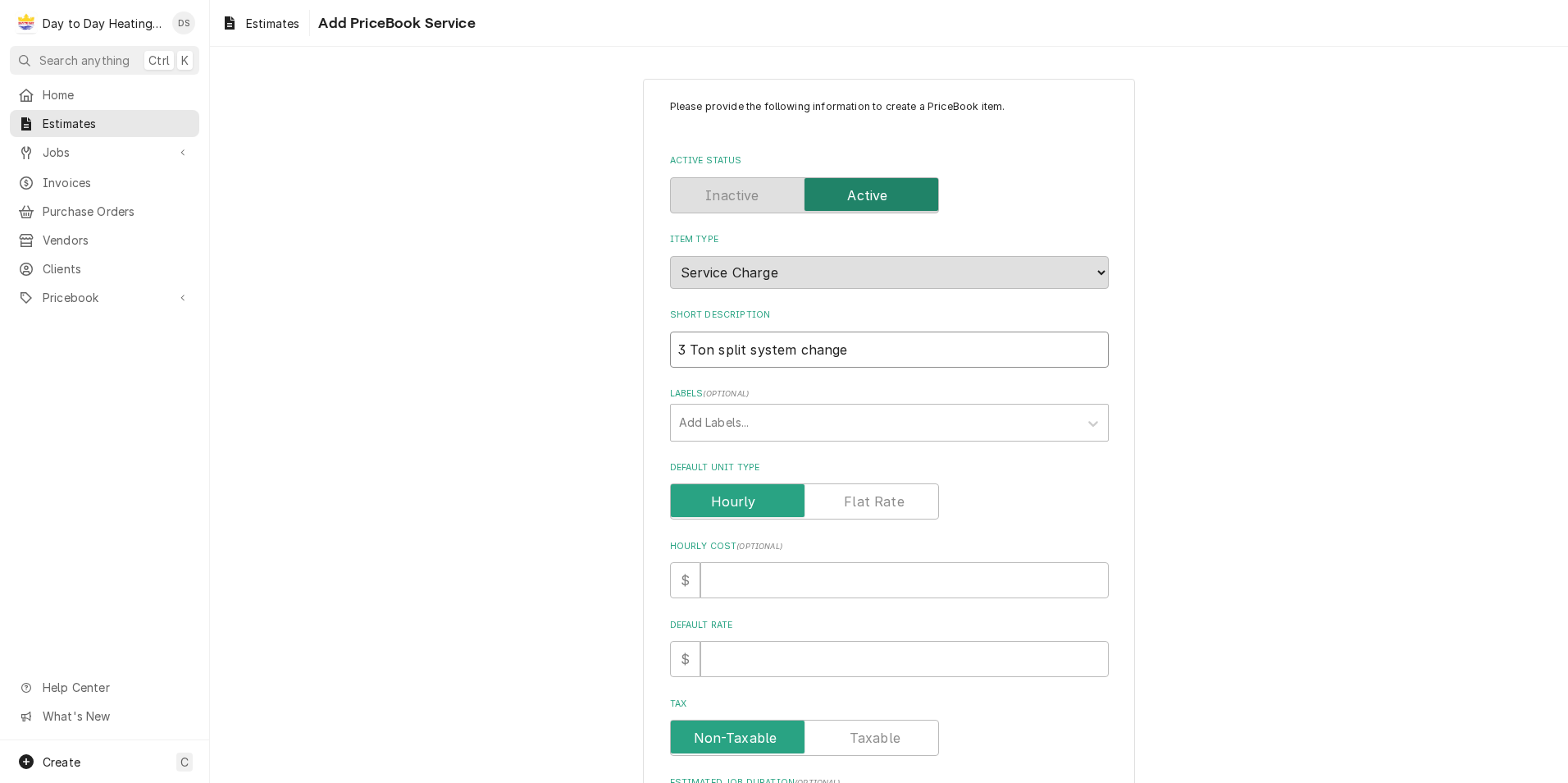
type textarea "x"
type input "3 Ton split system change"
type textarea "x"
type input "3 Ton split system change o"
type textarea "x"
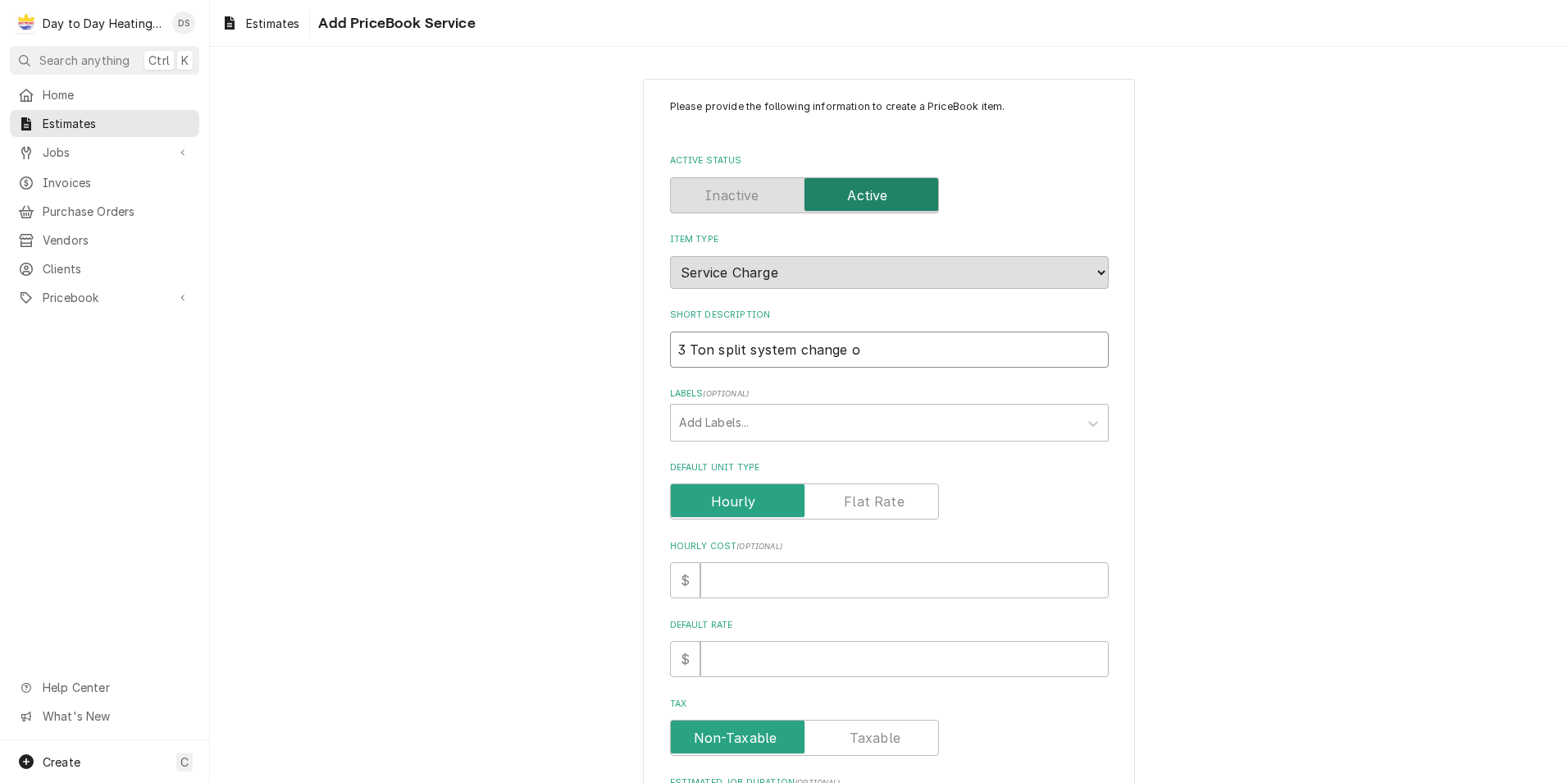
type input "3 Ton split system change ou"
type textarea "x"
type input "3 Ton split system change out"
type textarea "x"
type input "3 Ton split system change out"
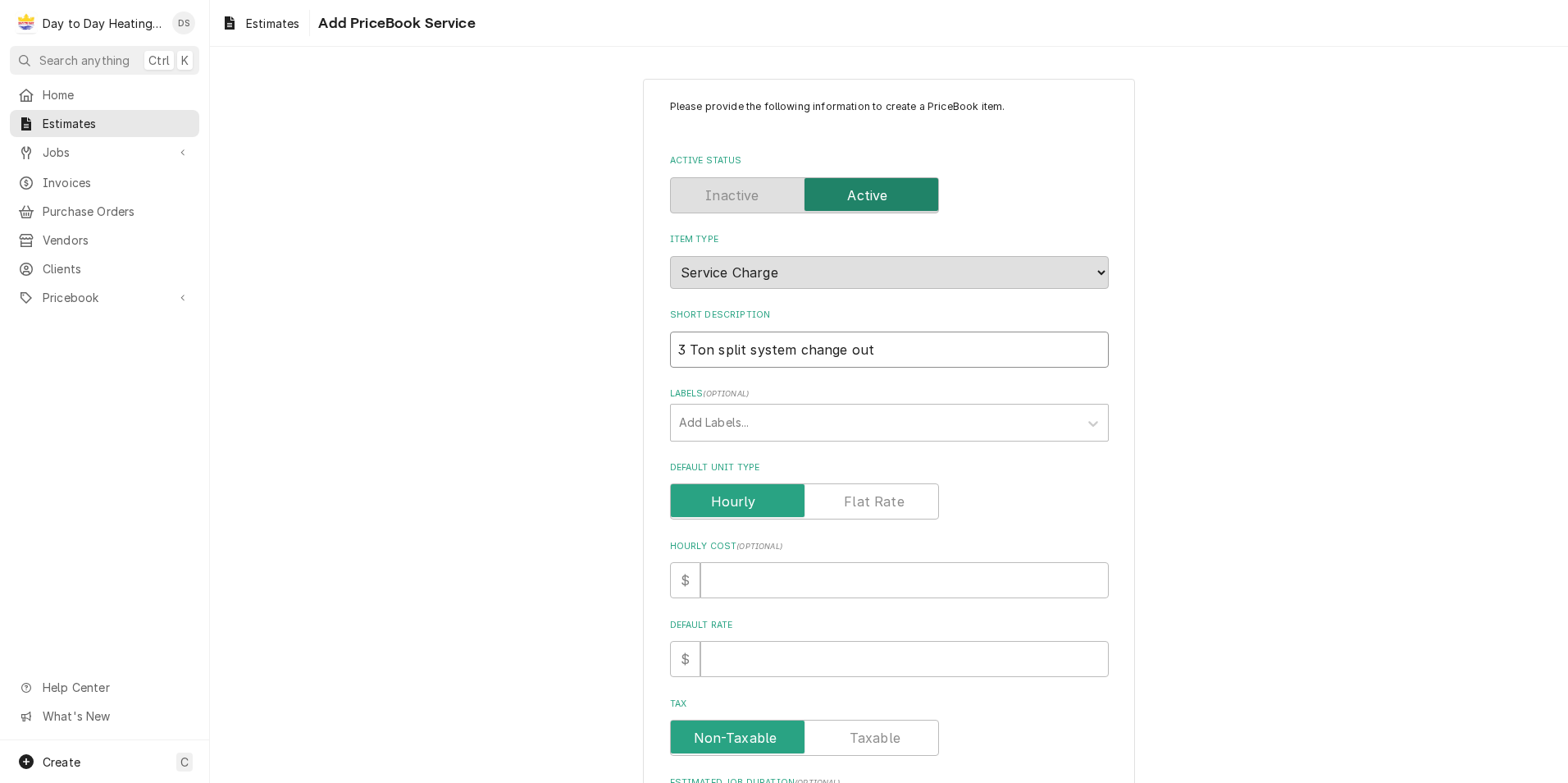
type textarea "x"
type input "3 Ton split system change out"
click at [856, 494] on label "Default Unit Type" at bounding box center [804, 501] width 269 height 36
click at [856, 494] on input "Default Unit Type" at bounding box center [804, 501] width 255 height 36
checkbox input "true"
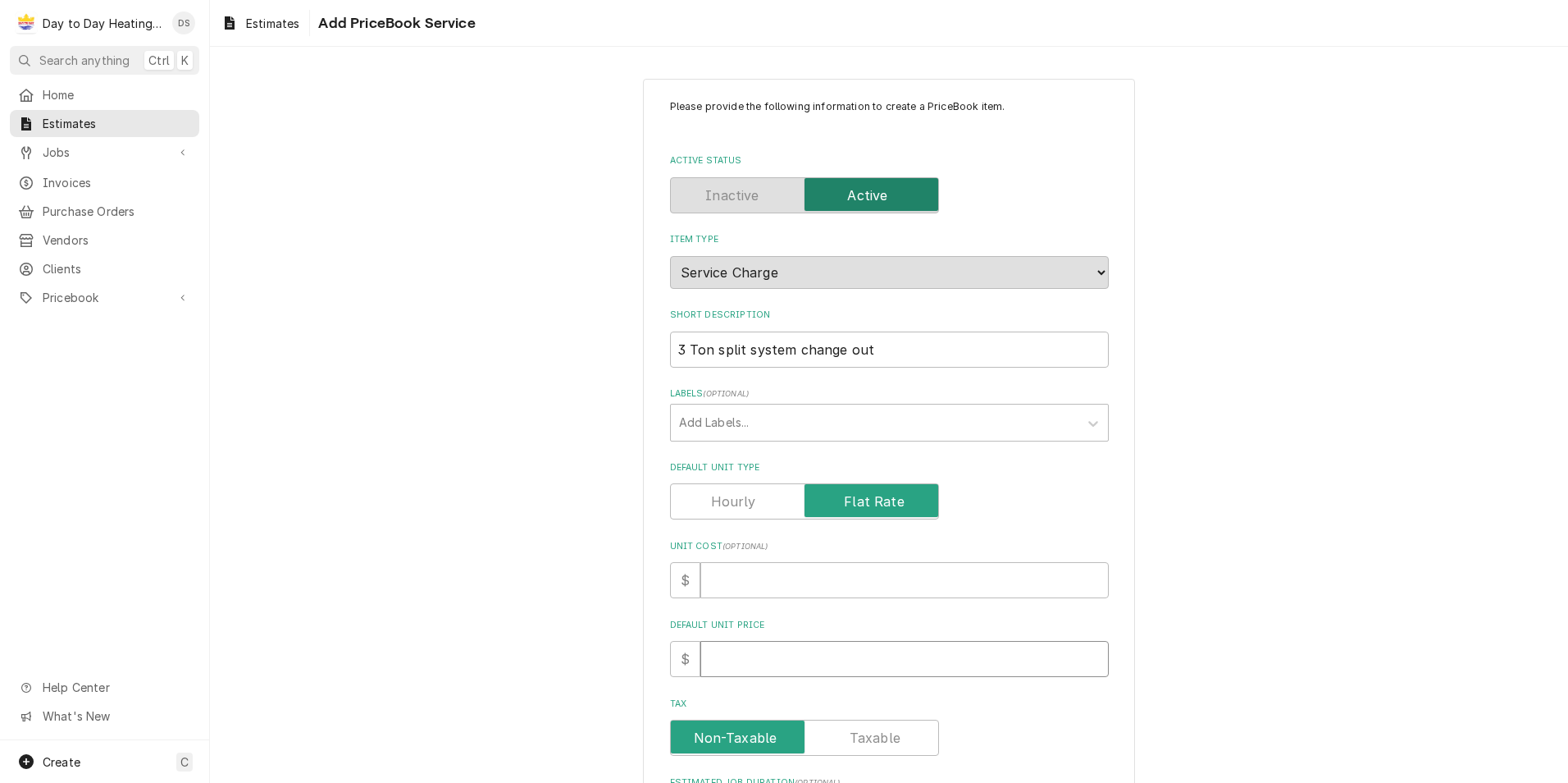
click at [747, 652] on input "Default Unit Price" at bounding box center [905, 659] width 409 height 36
type textarea "x"
type input "8"
type textarea "x"
type input "83"
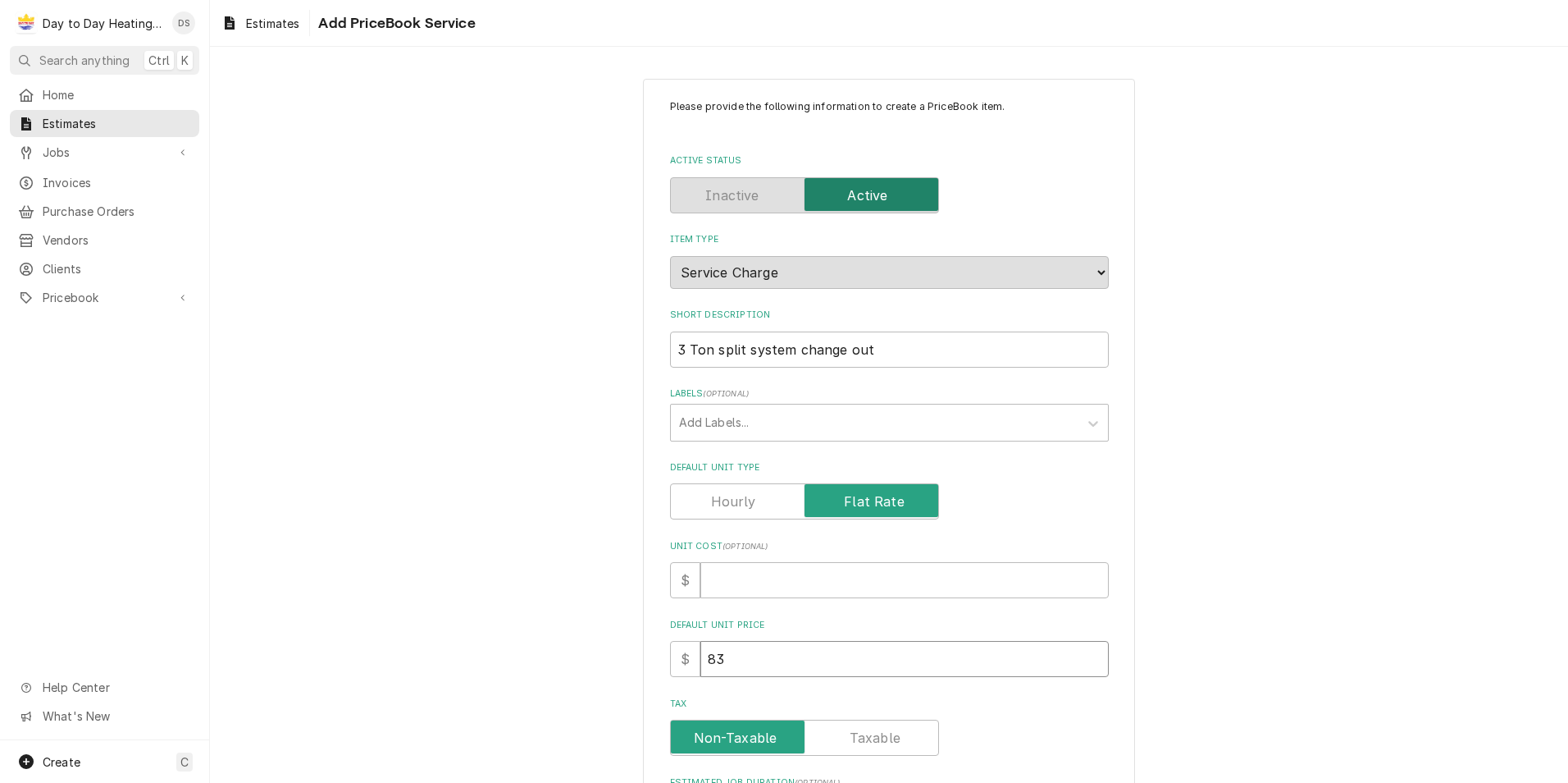
type textarea "x"
type input "830"
type textarea "x"
type input "8300"
type textarea "x"
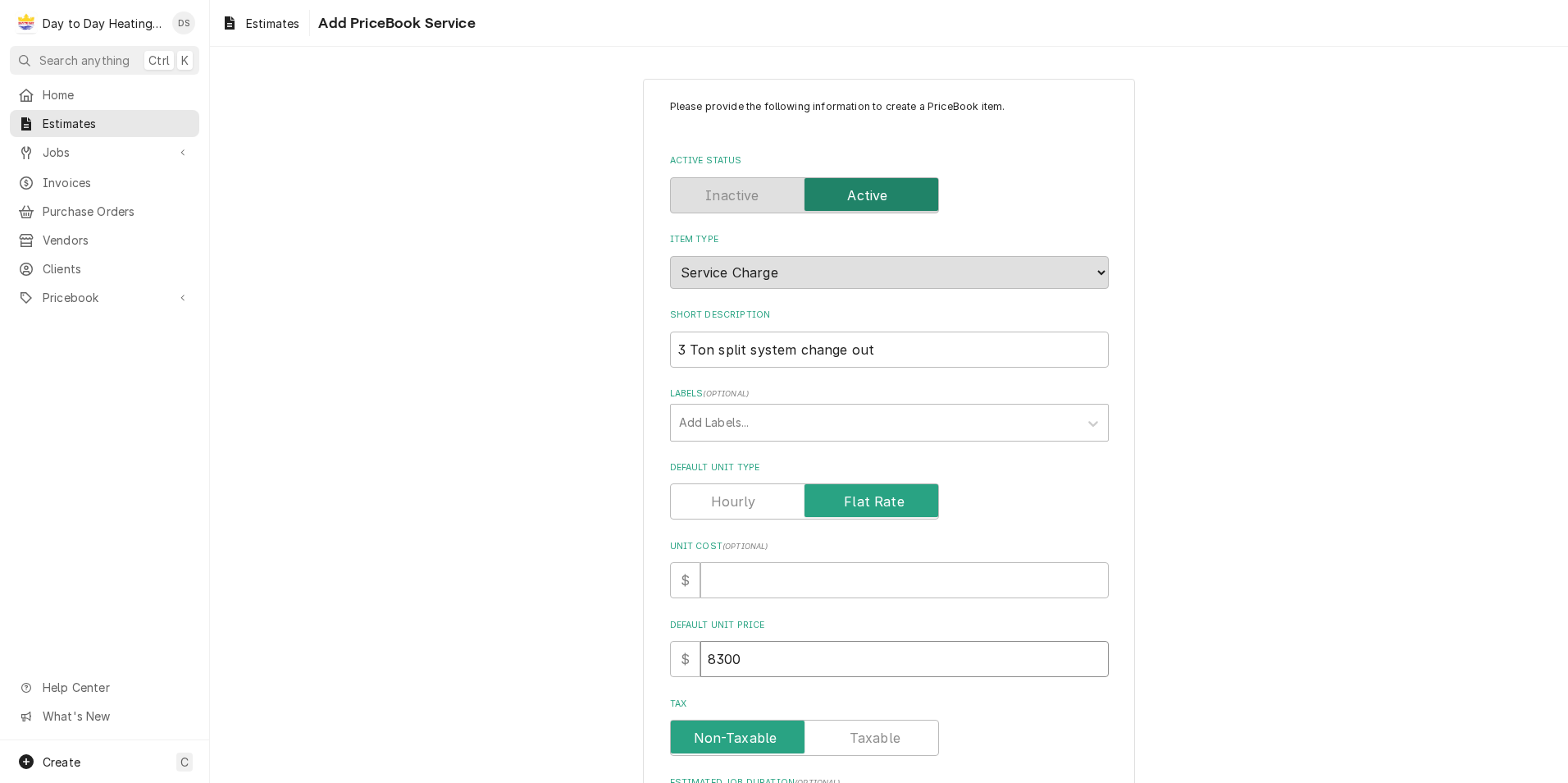
type input "8300"
click at [604, 597] on div "Please provide the following information to create a PriceBook item. Active Sta…" at bounding box center [889, 616] width 1358 height 1104
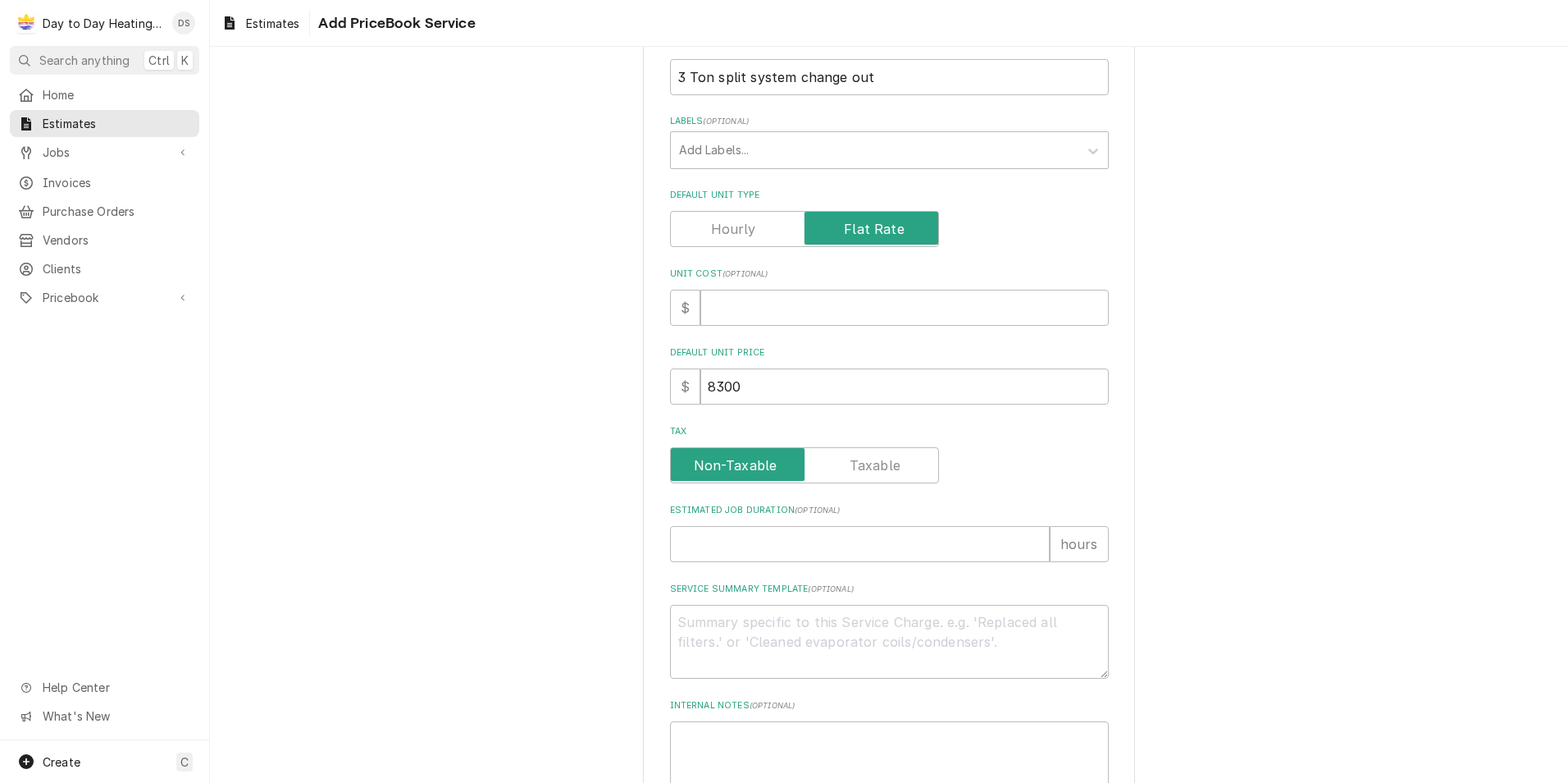
scroll to position [329, 0]
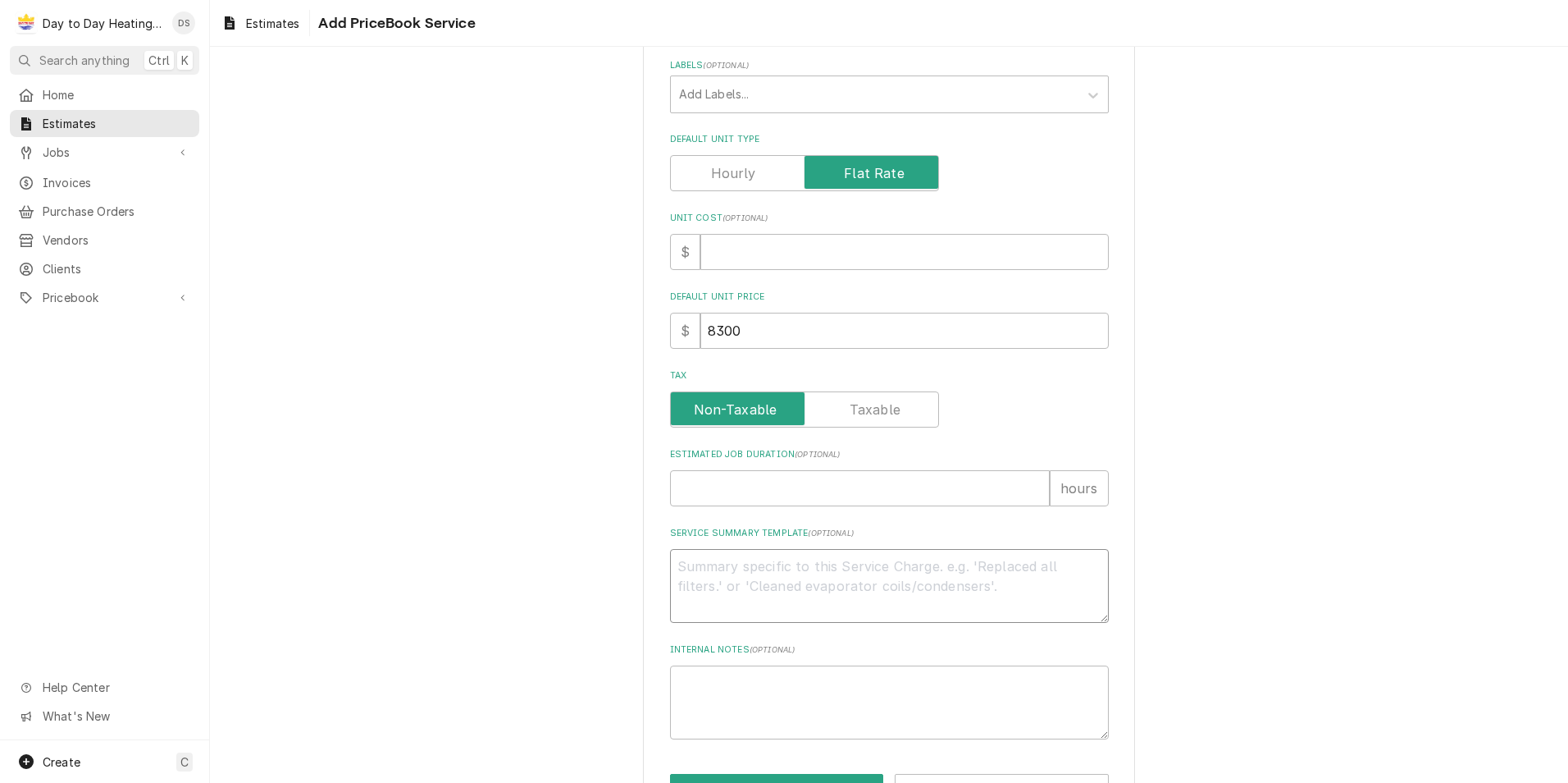
click at [716, 572] on textarea "Service Summary Template ( optional )" at bounding box center [889, 585] width 438 height 74
type textarea "x"
type textarea "E"
type textarea "x"
type textarea "Eq"
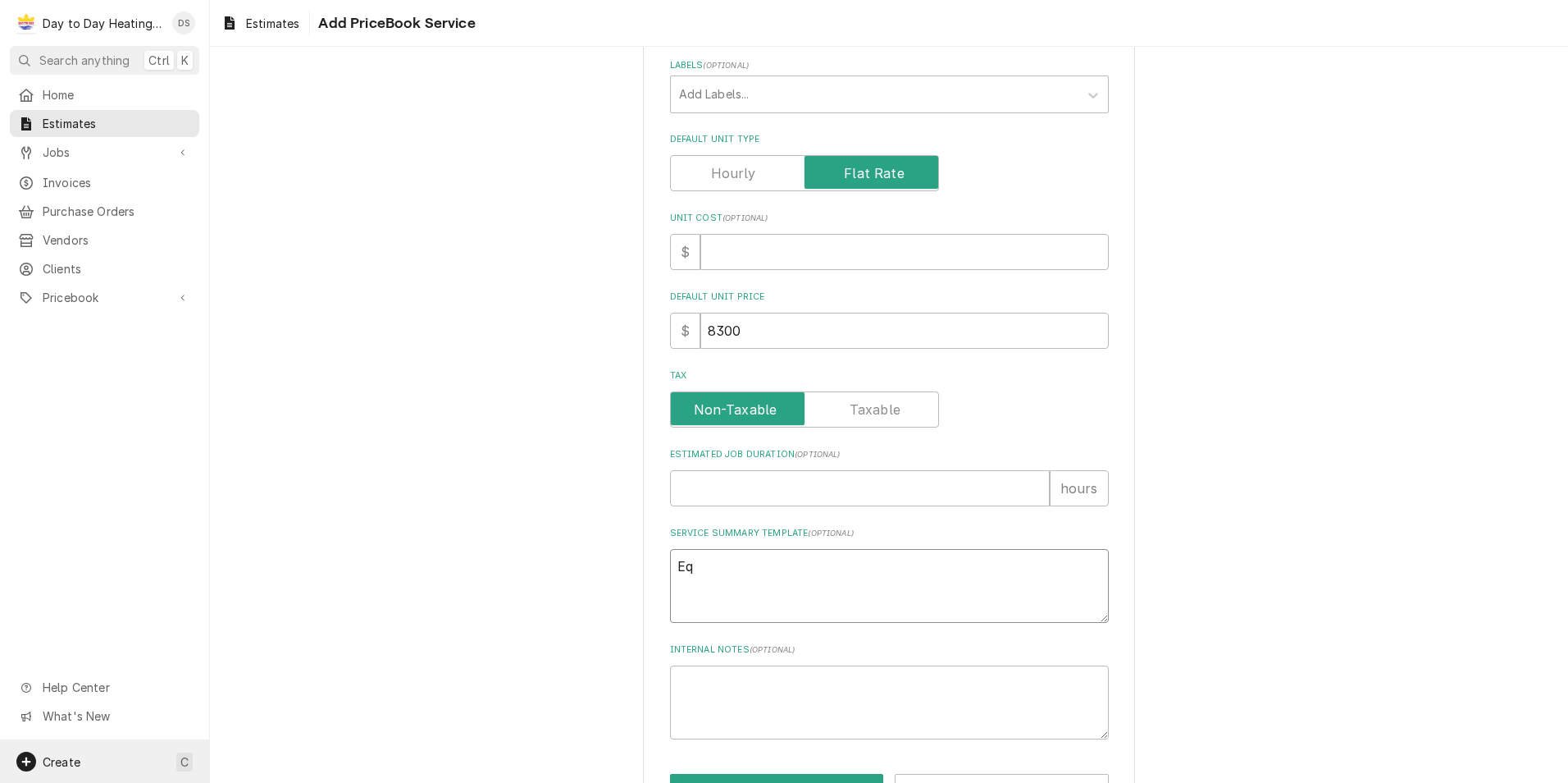
type textarea "x"
type textarea "Equ"
type textarea "x"
type textarea "Equi"
type textarea "x"
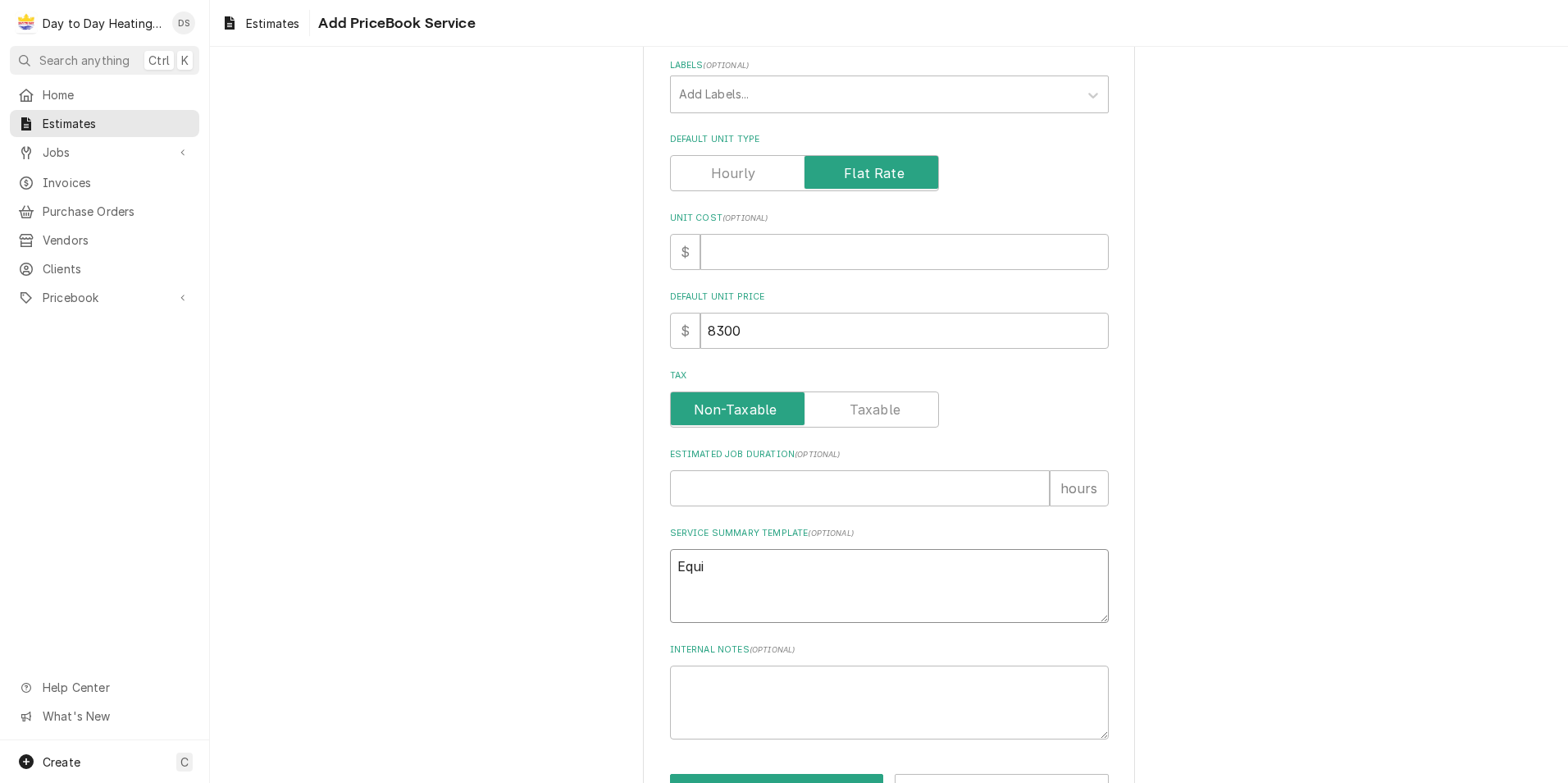
type textarea "Equip"
type textarea "x"
type textarea "Equipm"
type textarea "x"
type textarea "Equipme"
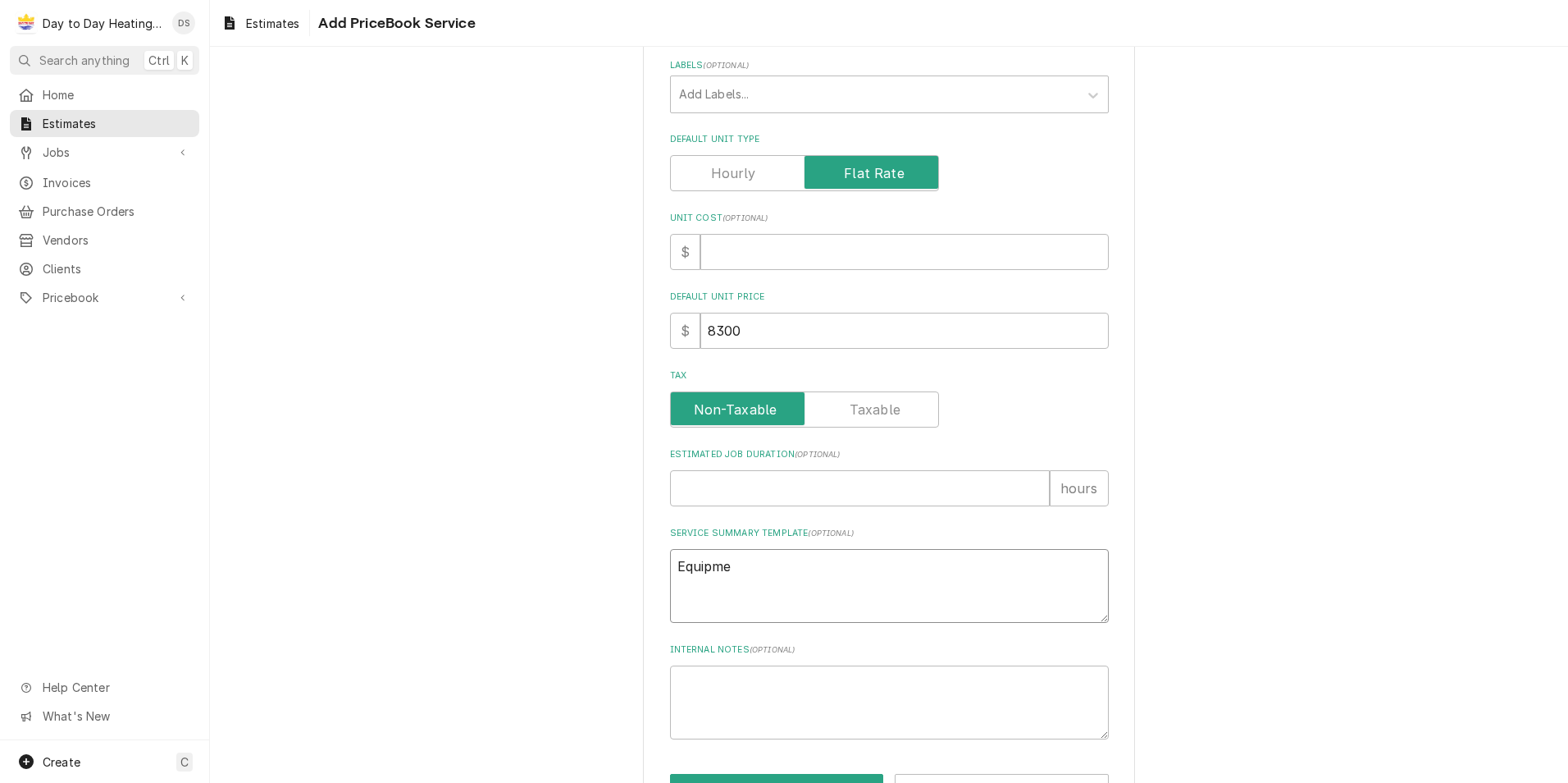
type textarea "x"
type textarea "Equipmen"
type textarea "x"
type textarea "Equipment"
type textarea "x"
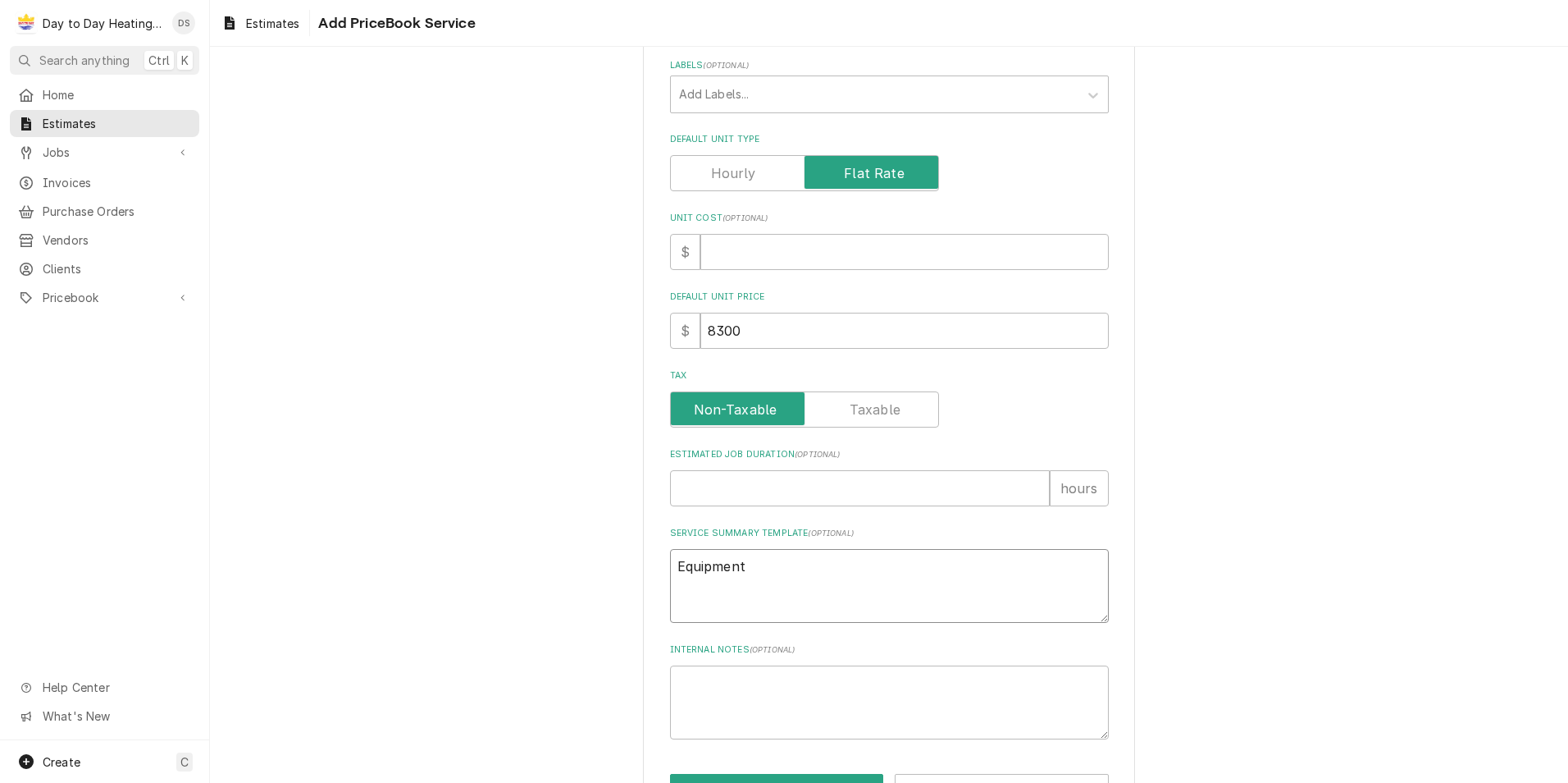
type textarea "Equipment"
type textarea "x"
type textarea "Equipment"
type textarea "x"
type textarea "Equipment:"
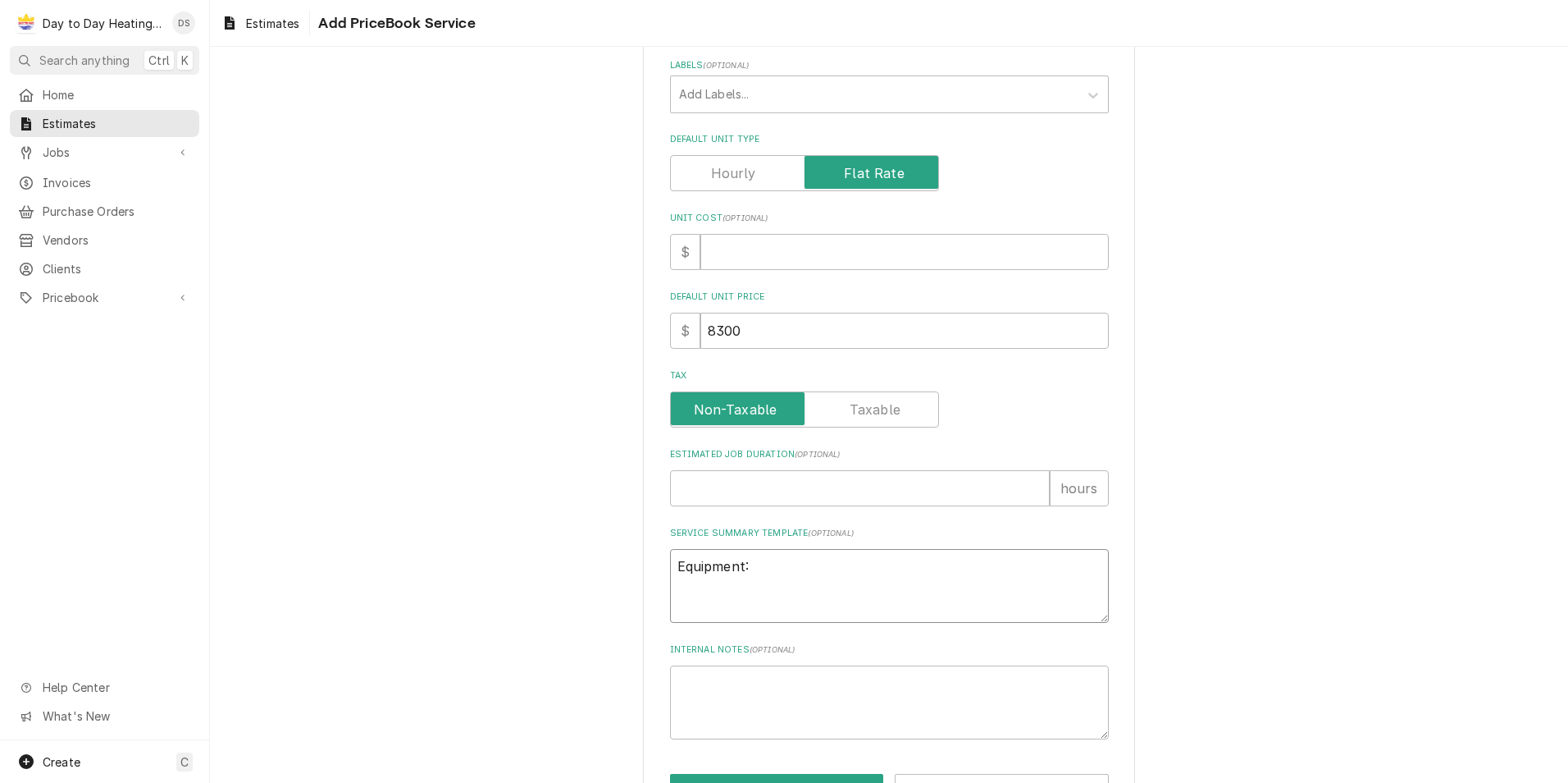
type textarea "x"
type textarea "Equipment:"
type textarea "x"
type textarea "Equipment:"
type textarea "x"
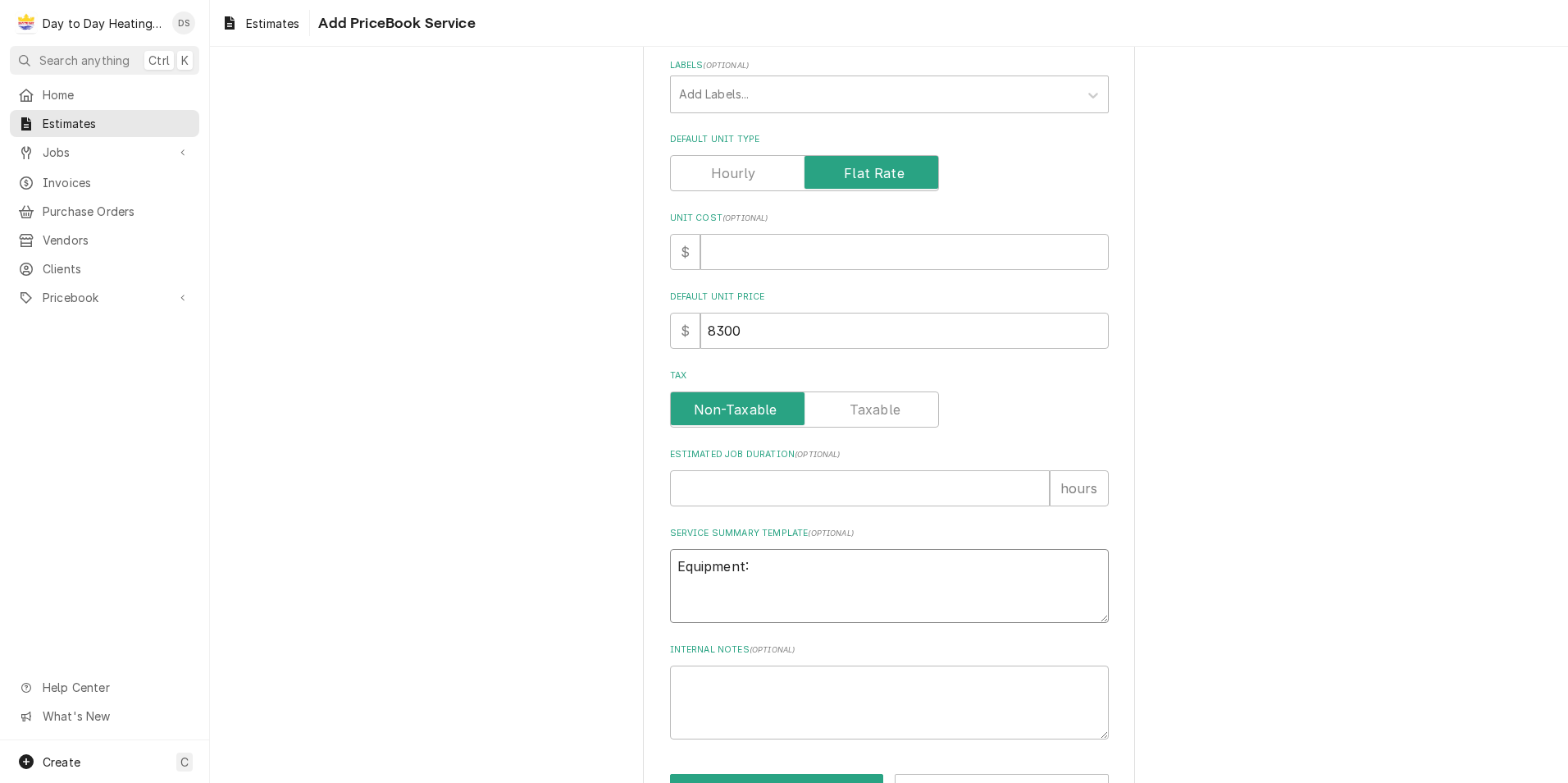
type textarea "Equipment:"
type textarea "x"
type textarea "Equipment:"
click at [704, 591] on textarea "Equipment:" at bounding box center [889, 585] width 438 height 74
paste textarea "SOV36H2BA INNOVAIR 3 TON HEAT PUMP SLIMLINE"
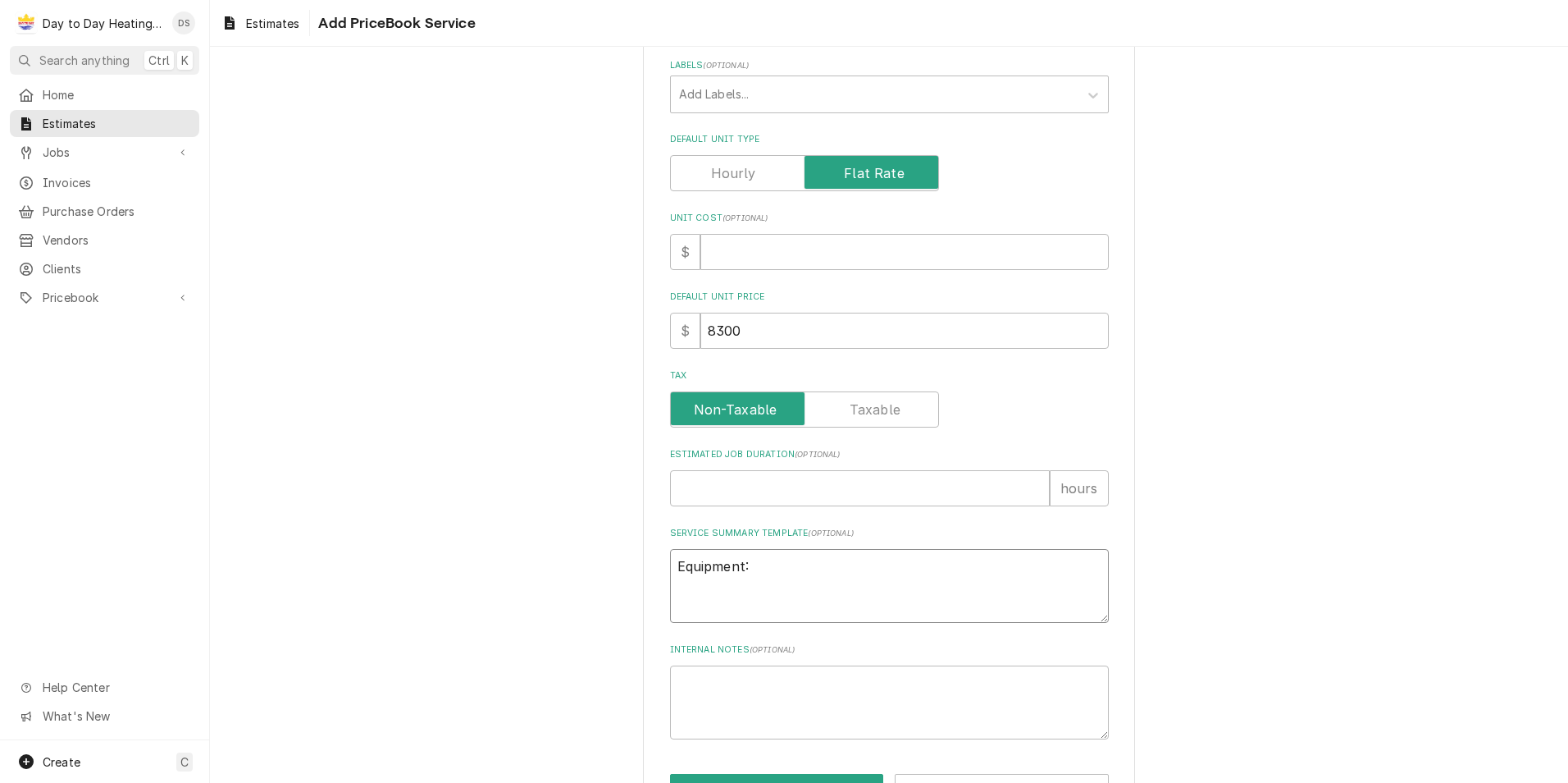
type textarea "x"
type textarea "Equipment: SOV36H2BA INNOVAIR 3 TON HEAT PUMP SLIMLINE"
type textarea "x"
type textarea "Equipment: SOV36H2BA INNOVAIR 3 TON HEAT PUMP SLIMLINE"
type textarea "x"
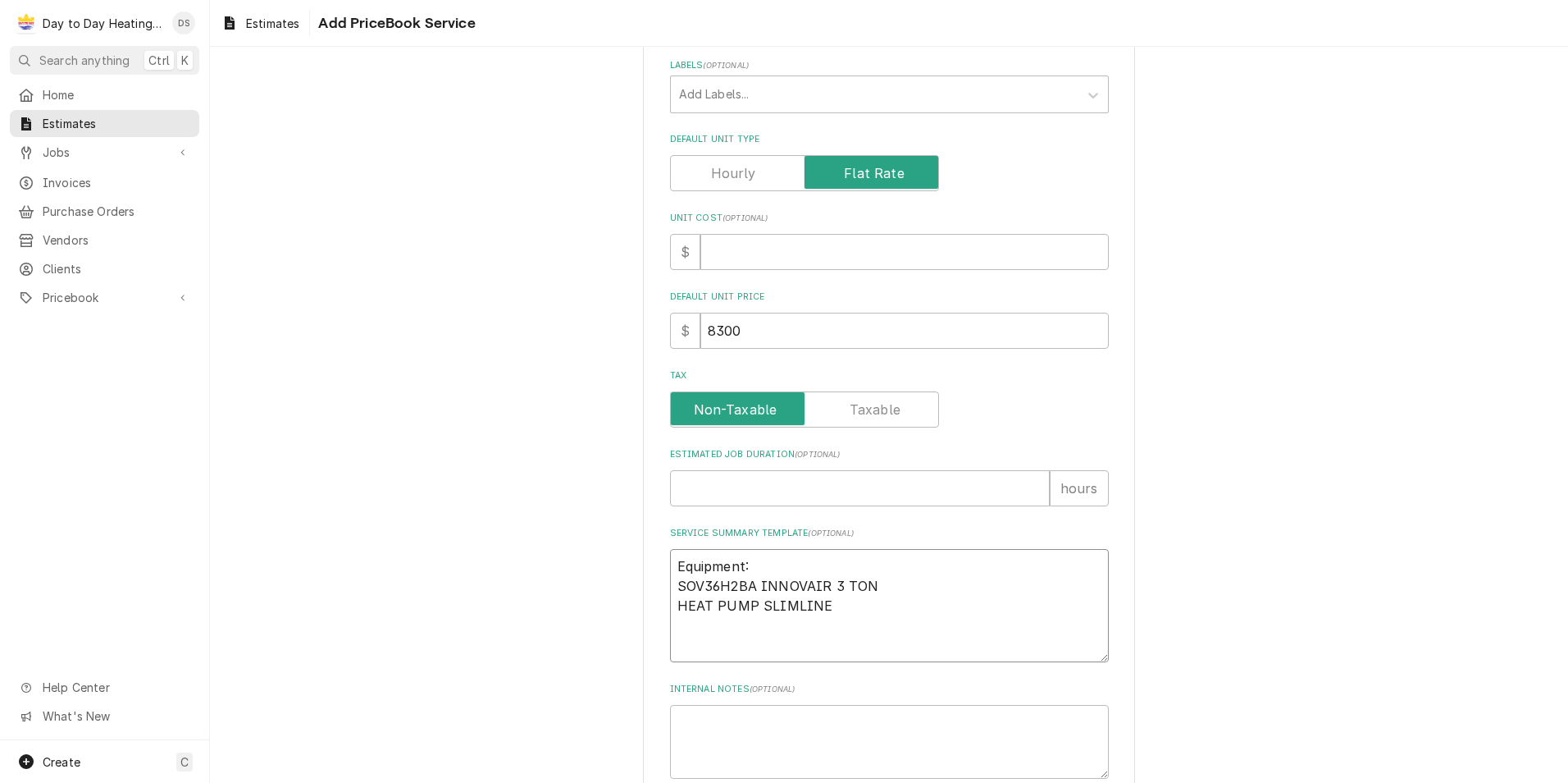
type textarea "Equipment: SOV36H2BA INNOVAIR 3 TON HEAT PUMP SLIMLINE"
type textarea "x"
type textarea "Equipment: SOV36H2BA INNOVAIR 3 TON HEAT PUMP SLIMLINE"
drag, startPoint x: 680, startPoint y: 625, endPoint x: 680, endPoint y: 647, distance: 22.0
click at [676, 650] on textarea "Equipment: SOV36H2BA INNOVAIR 3 TON HEAT PUMP SLIMLINE" at bounding box center [889, 615] width 438 height 133
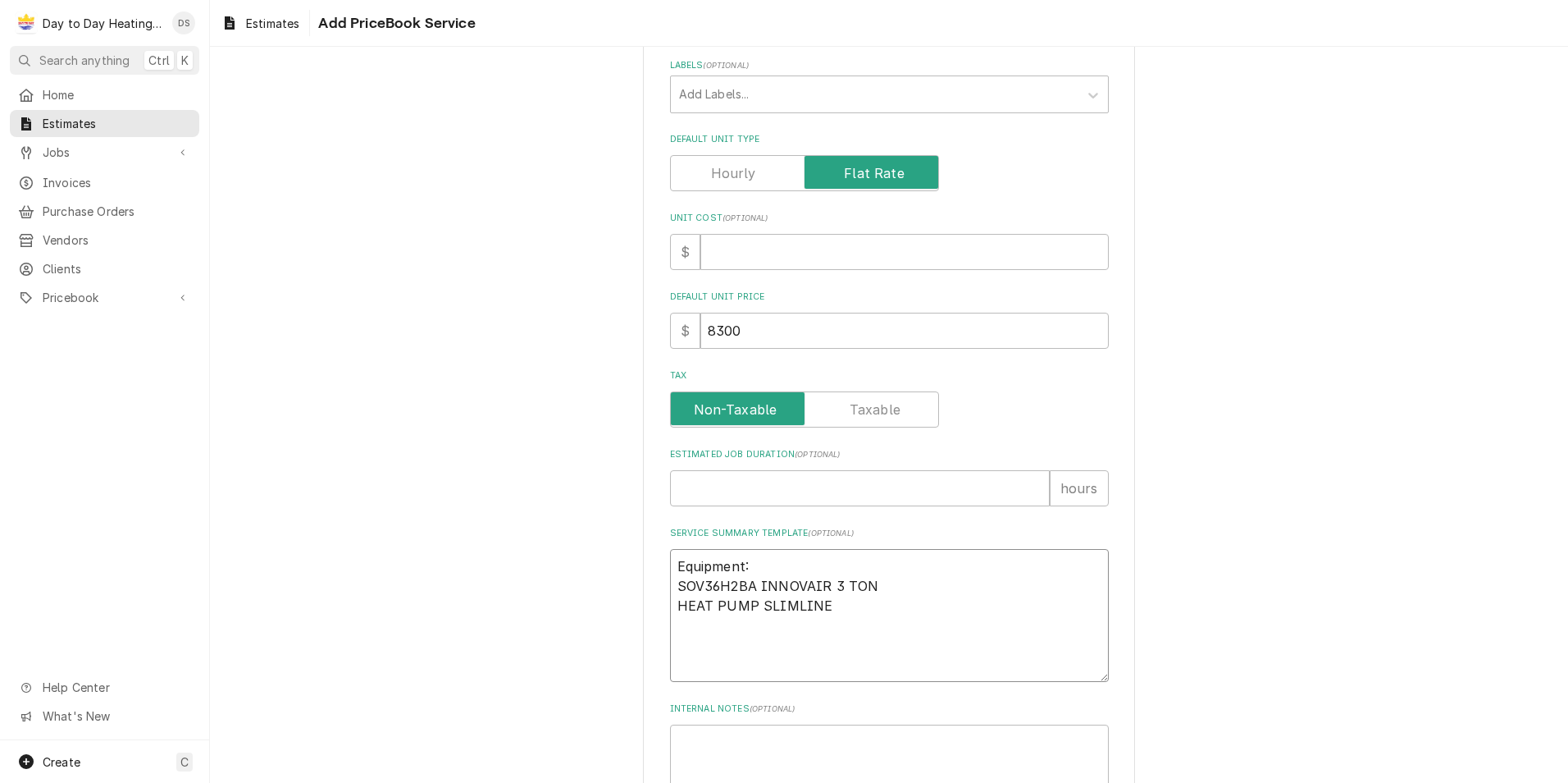
paste textarea "MAC36H1424B INNOVAIR 3 TON CASED COIL"
type textarea "x"
type textarea "Equipment: SOV36H2BA INNOVAIR 3 TON HEAT PUMP SLIMLINE MAC36H1424B INNOVAIR 3 T…"
type textarea "x"
type textarea "Equipment: SOV36H2BA INNOVAIR 3 TON HEAT PUMP SLIMLINE MAC36H1424B INNOVAIR 3 T…"
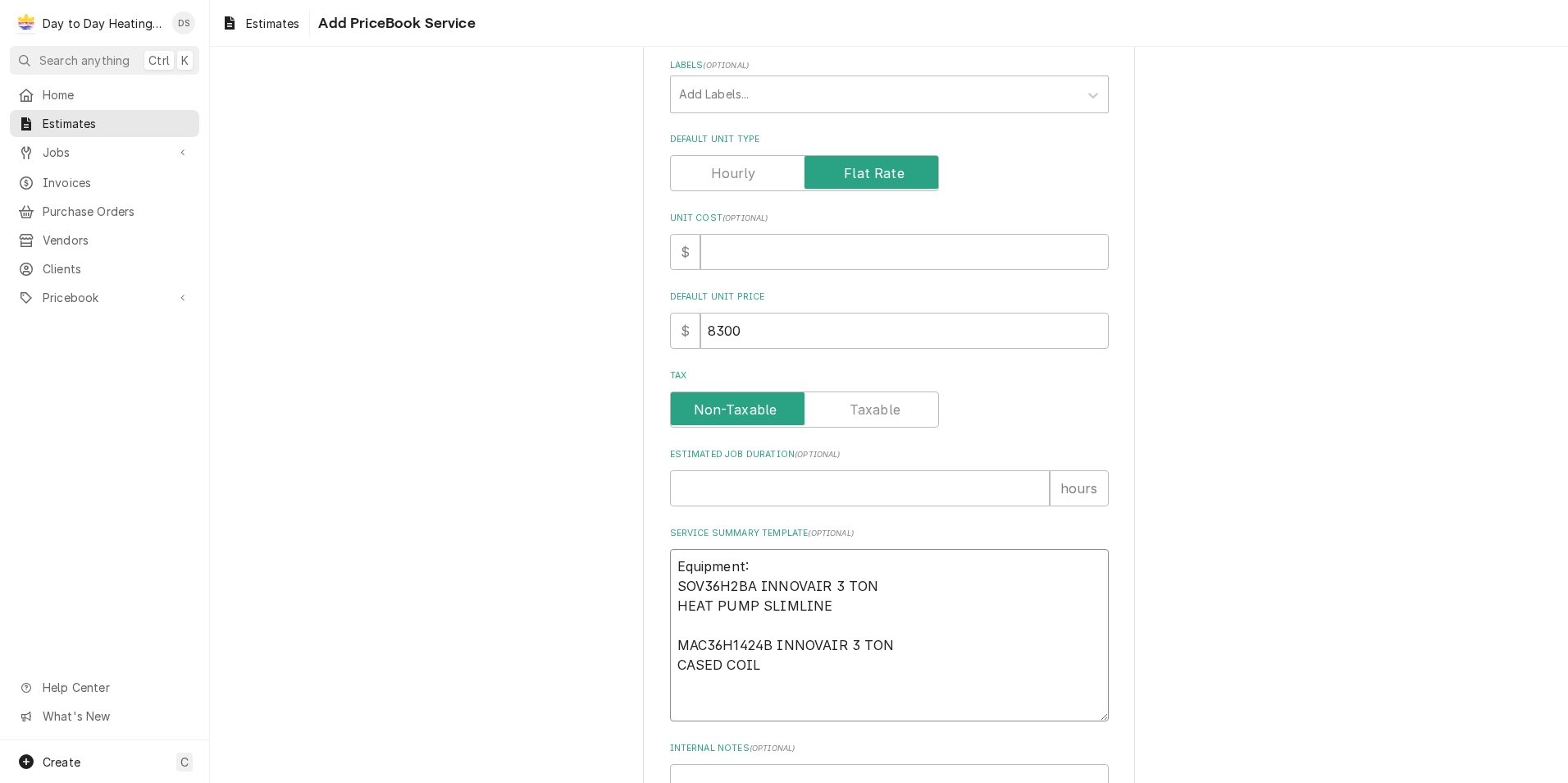
type textarea "x"
type textarea "Equipment: SOV36H2BA INNOVAIR 3 TON HEAT PUMP SLIMLINE MAC36H1424B INNOVAIR 3 T…"
type textarea "x"
type textarea "Equipment: SOV36H2BA INNOVAIR 3 TON HEAT PUMP SLIMLINE MAC36H1424B INNOVAIR 3 T…"
type textarea "x"
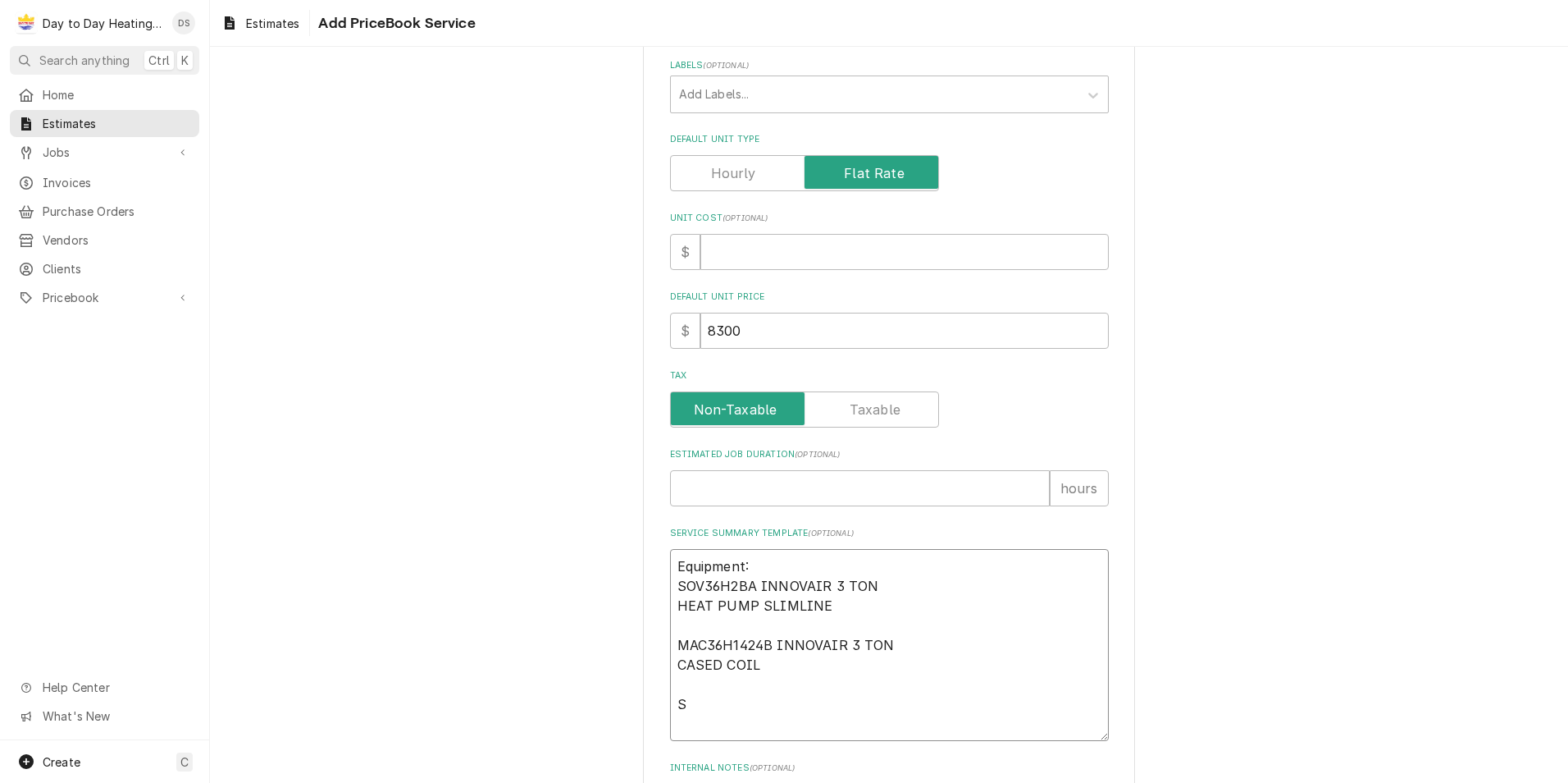
type textarea "Equipment: SOV36H2BA INNOVAIR 3 TON HEAT PUMP SLIMLINE MAC36H1424B INNOVAIR 3 T…"
type textarea "x"
type textarea "Equipment: SOV36H2BA INNOVAIR 3 TON HEAT PUMP SLIMLINE MAC36H1424B INNOVAIR 3 T…"
type textarea "x"
type textarea "Equipment: SOV36H2BA INNOVAIR 3 TON HEAT PUMP SLIMLINE MAC36H1424B INNOVAIR 3 T…"
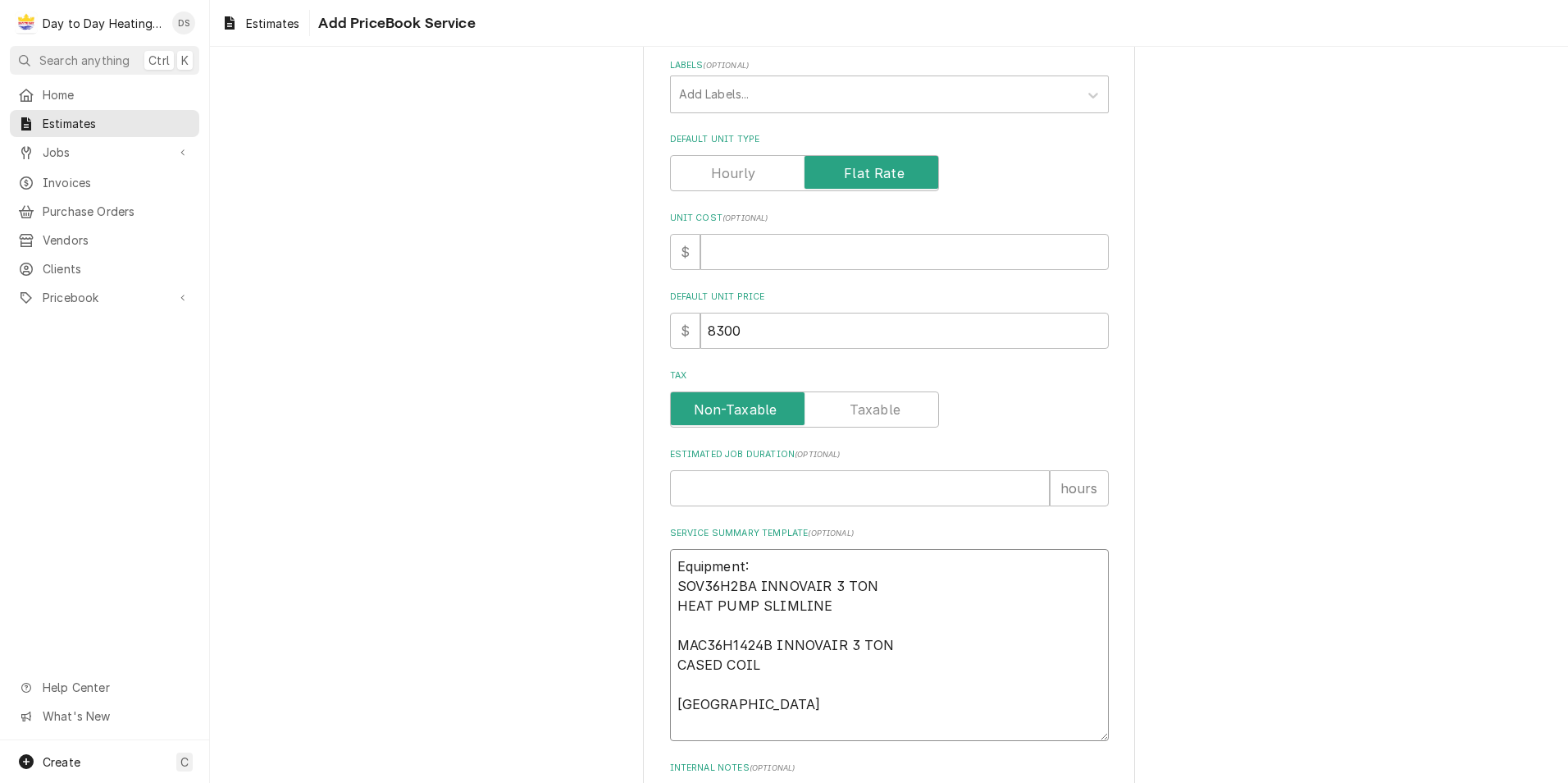
type textarea "x"
type textarea "Equipment: SOV36H2BA INNOVAIR 3 TON HEAT PUMP SLIMLINE MAC36H1424B INNOVAIR 3 T…"
type textarea "x"
type textarea "Equipment: SOV36H2BA INNOVAIR 3 TON HEAT PUMP SLIMLINE MAC36H1424B INNOVAIR 3 T…"
type textarea "x"
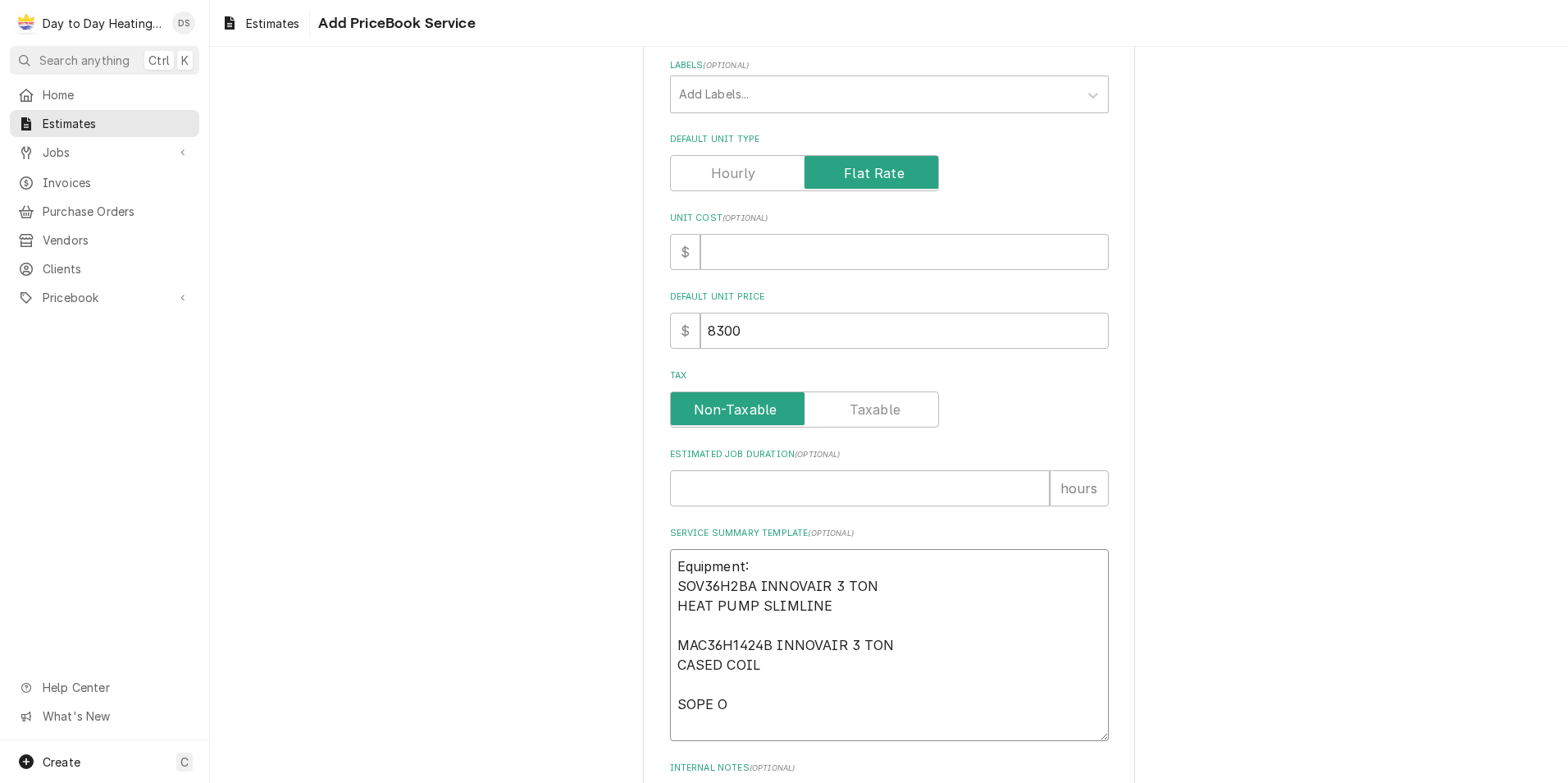
type textarea "Equipment: SOV36H2BA INNOVAIR 3 TON HEAT PUMP SLIMLINE MAC36H1424B INNOVAIR 3 T…"
type textarea "x"
type textarea "Equipment: SOV36H2BA INNOVAIR 3 TON HEAT PUMP SLIMLINE MAC36H1424B INNOVAIR 3 T…"
type textarea "x"
type textarea "Equipment: SOV36H2BA INNOVAIR 3 TON HEAT PUMP SLIMLINE MAC36H1424B INNOVAIR 3 T…"
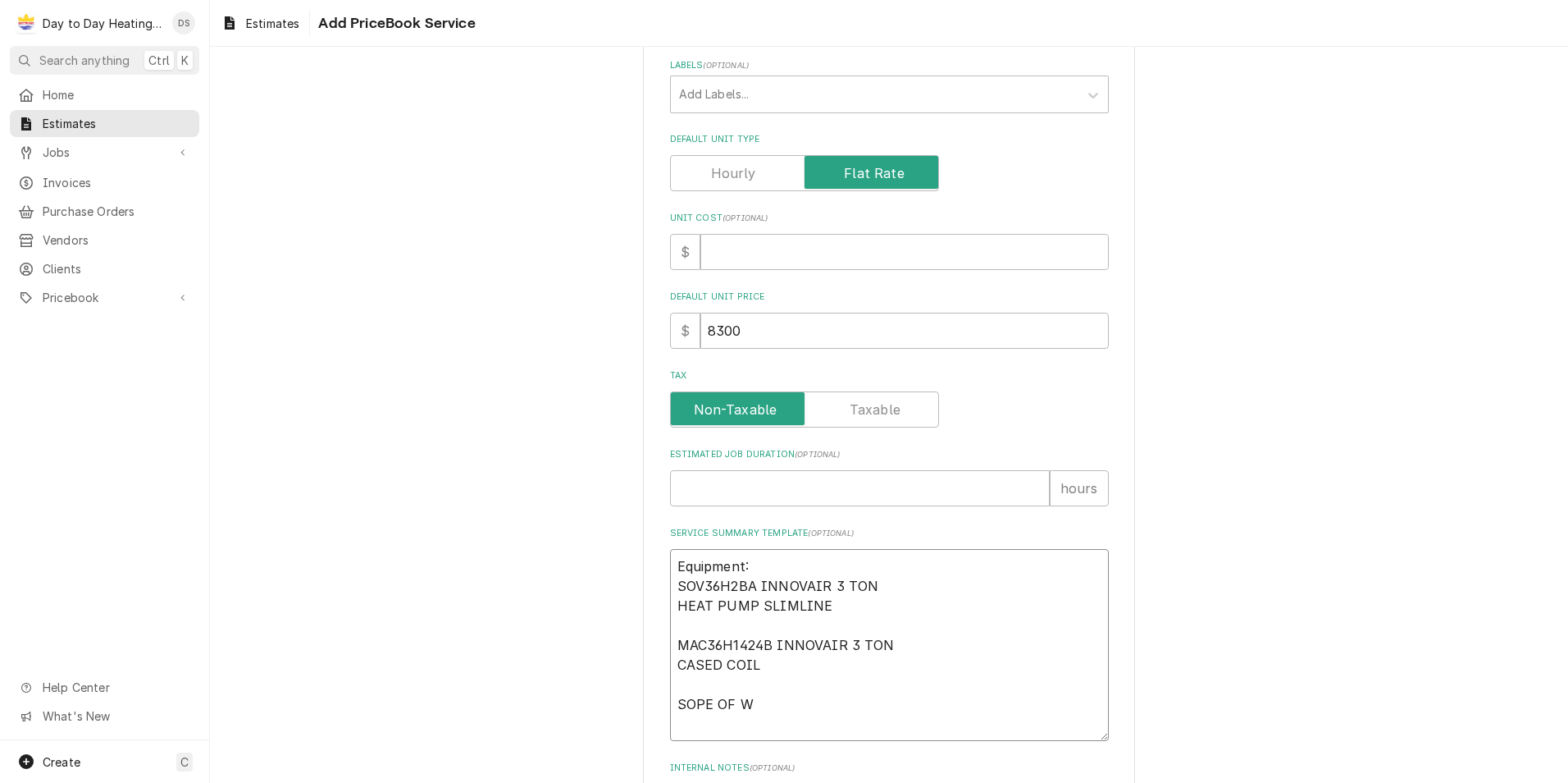
type textarea "x"
type textarea "Equipment: SOV36H2BA INNOVAIR 3 TON HEAT PUMP SLIMLINE MAC36H1424B INNOVAIR 3 T…"
type textarea "x"
type textarea "Equipment: SOV36H2BA INNOVAIR 3 TON HEAT PUMP SLIMLINE MAC36H1424B INNOVAIR 3 T…"
type textarea "x"
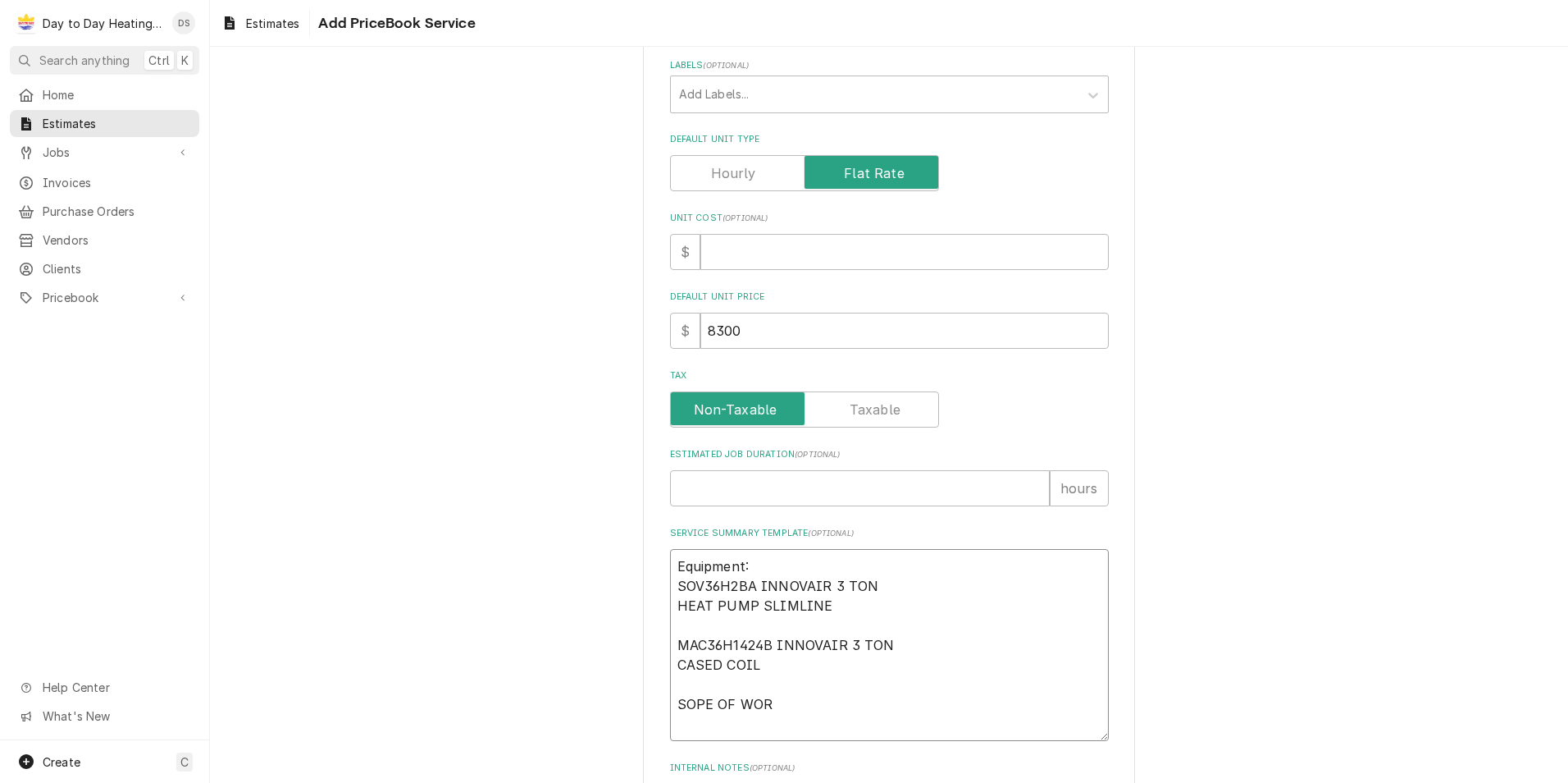
type textarea "Equipment: SOV36H2BA INNOVAIR 3 TON HEAT PUMP SLIMLINE MAC36H1424B INNOVAIR 3 T…"
type textarea "x"
type textarea "Equipment: SOV36H2BA INNOVAIR 3 TON HEAT PUMP SLIMLINE MAC36H1424B INNOVAIR 3 T…"
type textarea "x"
type textarea "Equipment: SOV36H2BA INNOVAIR 3 TON HEAT PUMP SLIMLINE MAC36H1424B INNOVAIR 3 T…"
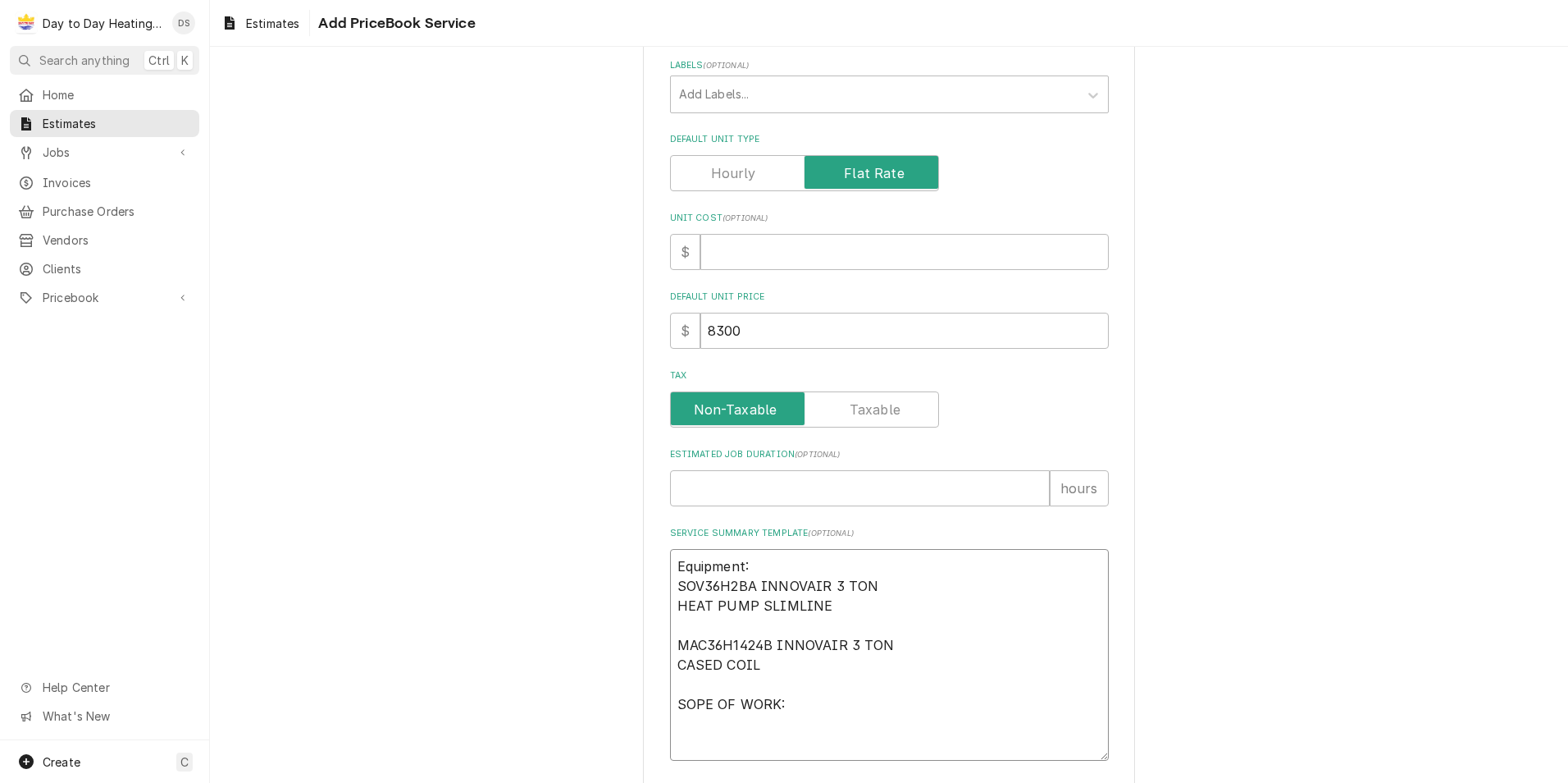
type textarea "x"
type textarea "Equipment: SOV36H2BA INNOVAIR 3 TON HEAT PUMP SLIMLINE MAC36H1424B INNOVAIR 3 T…"
type textarea "x"
type textarea "Equipment: SOV36H2BA INNOVAIR 3 TON HEAT PUMP SLIMLINE MAC36H1424B INNOVAIR 3 T…"
type textarea "x"
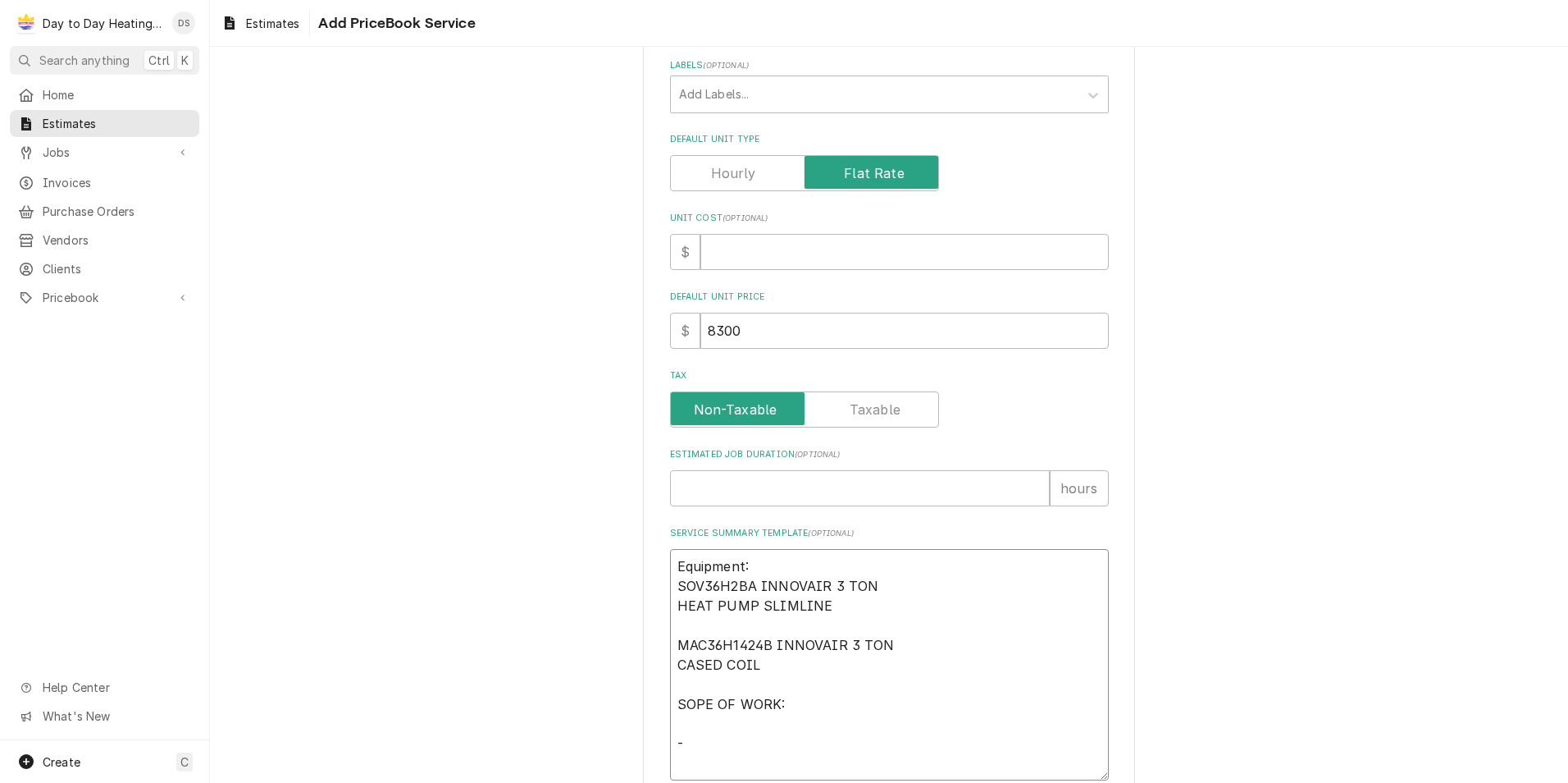
type textarea "Equipment: SOV36H2BA INNOVAIR 3 TON HEAT PUMP SLIMLINE MAC36H1424B INNOVAIR 3 T…"
type textarea "x"
type textarea "Equipment: SOV36H2BA INNOVAIR 3 TON HEAT PUMP SLIMLINE MAC36H1424B INNOVAIR 3 T…"
type textarea "x"
type textarea "Equipment: SOV36H2BA INNOVAIR 3 TON HEAT PUMP SLIMLINE MAC36H1424B INNOVAIR 3 T…"
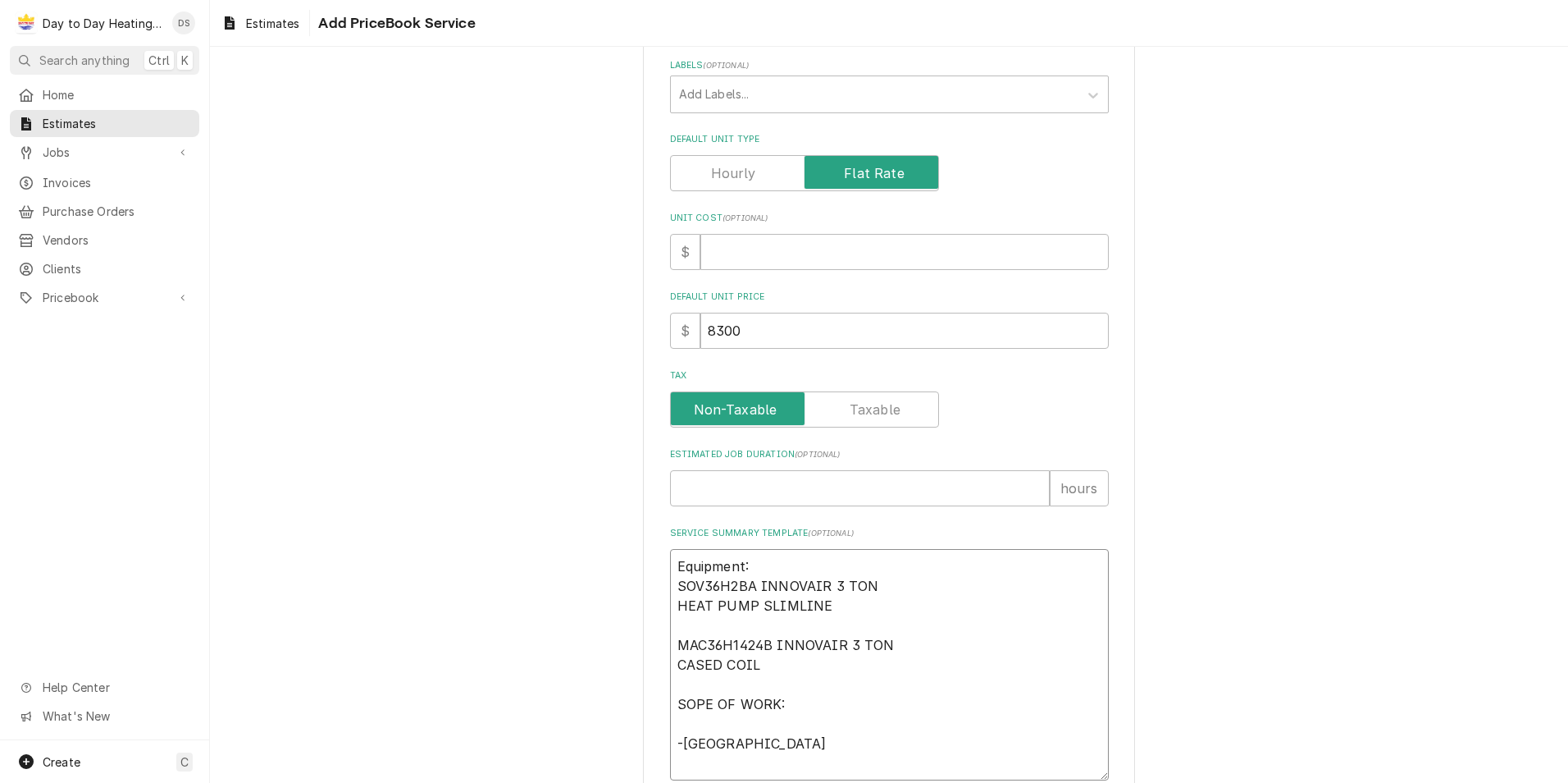
type textarea "x"
click at [802, 736] on textarea "Equipment: SOV36H2BA INNOVAIR 3 TON HEAT PUMP SLIMLINE MAC36H1424B INNOVAIR 3 T…" at bounding box center [889, 664] width 438 height 231
click at [833, 736] on textarea "Equipment: SOV36H2BA INNOVAIR 3 TON HEAT PUMP SLIMLINE MAC36H1424B INNOVAIR 3 T…" at bounding box center [889, 664] width 438 height 231
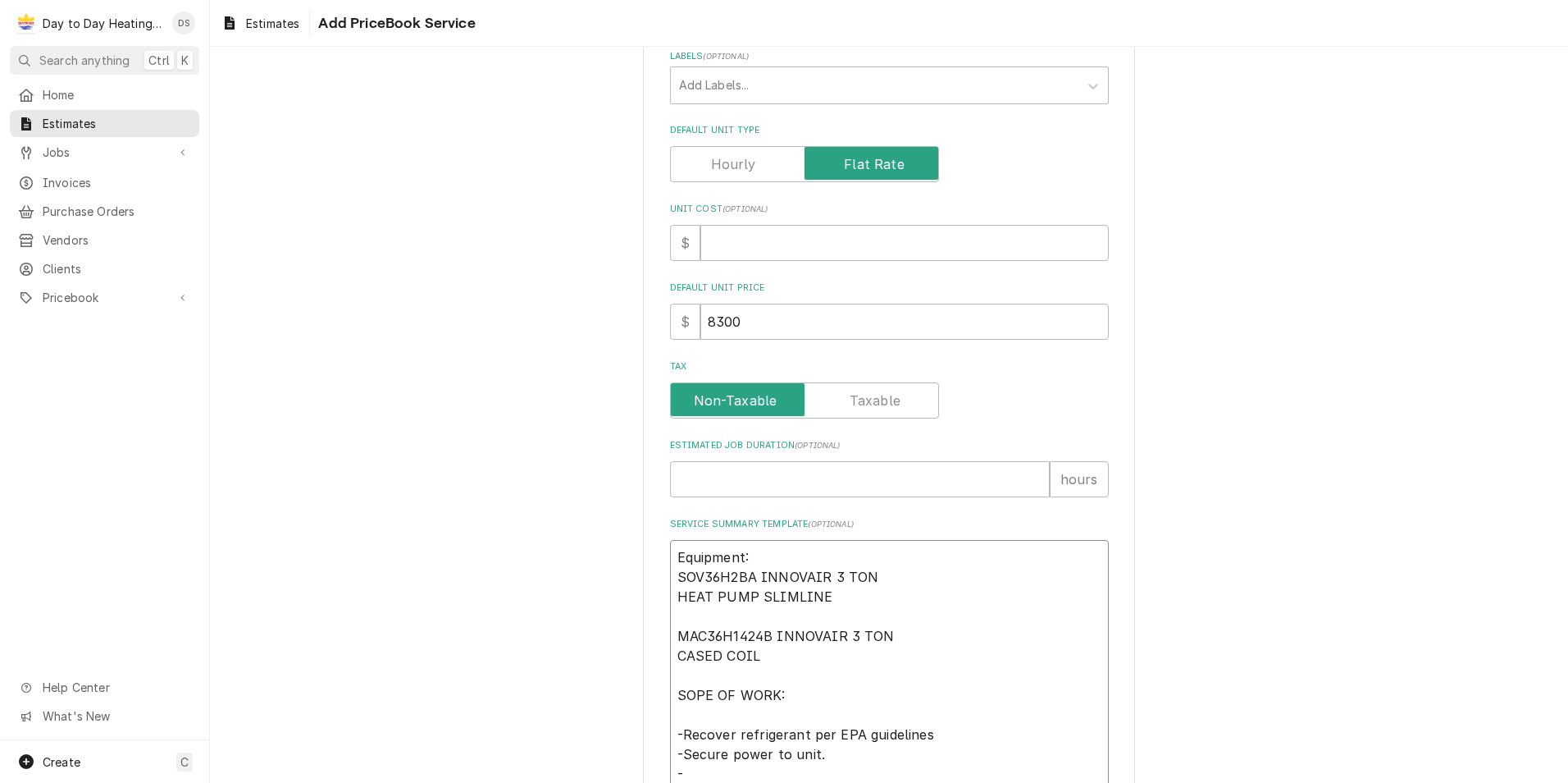
click at [924, 735] on textarea "Equipment: SOV36H2BA INNOVAIR 3 TON HEAT PUMP SLIMLINE MAC36H1424B INNOVAIR 3 T…" at bounding box center [889, 676] width 438 height 271
click at [688, 763] on textarea "Equipment: SOV36H2BA INNOVAIR 3 TON HEAT PUMP SLIMLINE MAC36H1424B INNOVAIR 3 T…" at bounding box center [889, 676] width 438 height 271
click at [695, 770] on textarea "Equipment: SOV36H2BA INNOVAIR 3 TON HEAT PUMP SLIMLINE MAC36H1424B INNOVAIR 3 T…" at bounding box center [889, 676] width 438 height 271
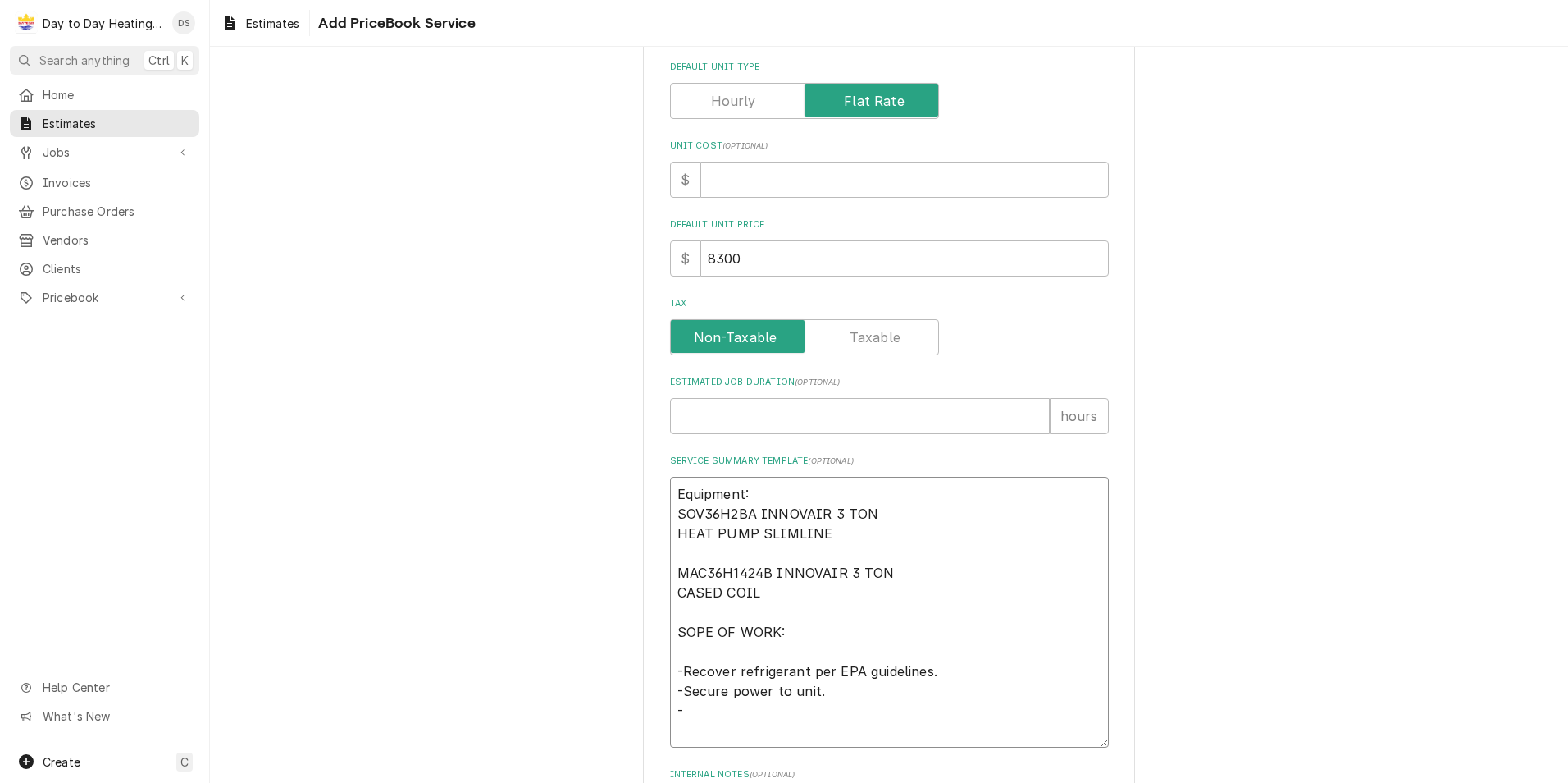
scroll to position [419, 0]
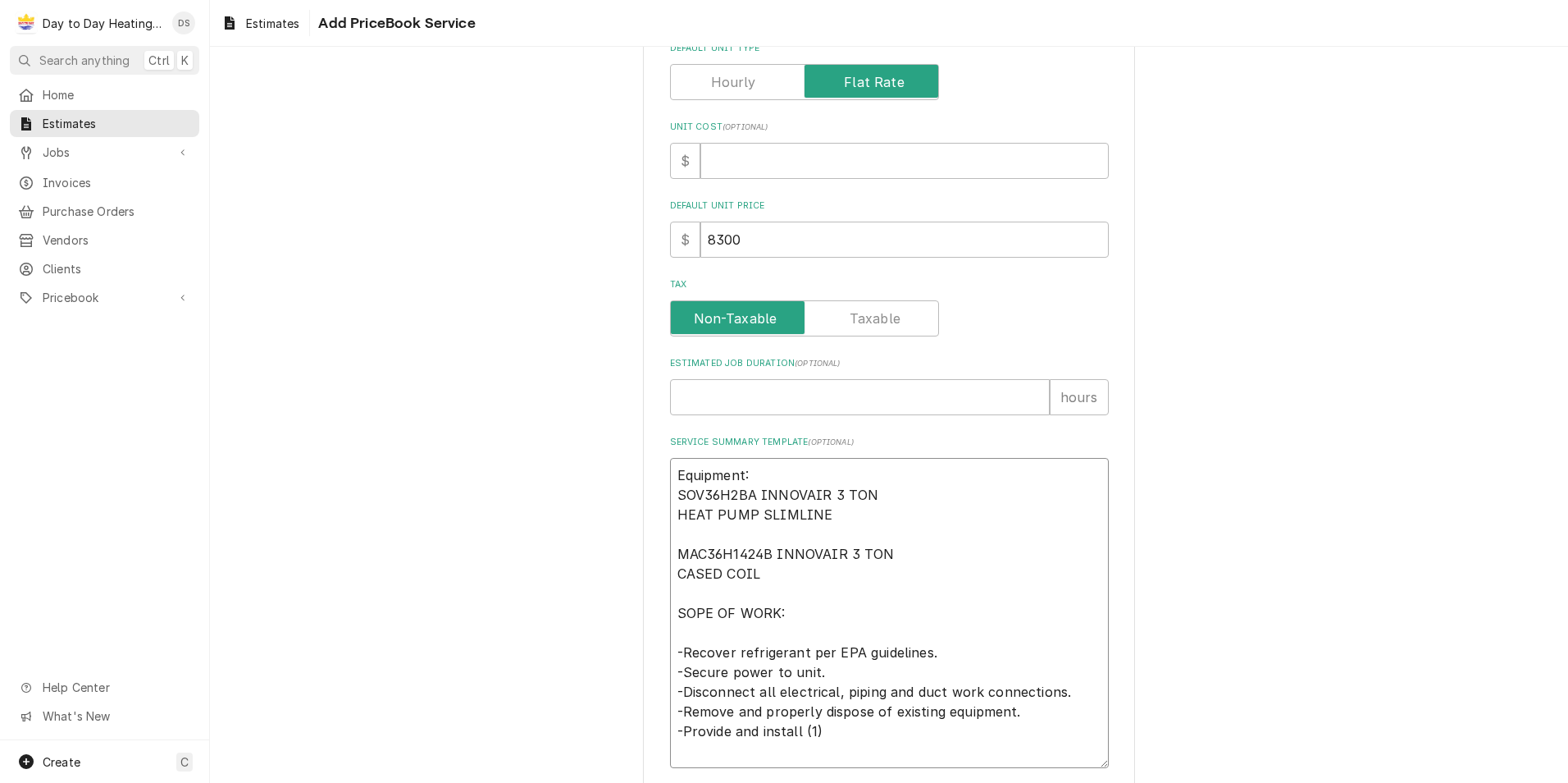
drag, startPoint x: 668, startPoint y: 496, endPoint x: 817, endPoint y: 518, distance: 150.6
click at [817, 518] on textarea "Equipment: SOV36H2BA INNOVAIR 3 TON HEAT PUMP SLIMLINE MAC36H1424B INNOVAIR 3 T…" at bounding box center [889, 613] width 438 height 310
click at [827, 739] on textarea "Equipment: SOV36H2BA INNOVAIR 3 TON HEAT PUMP SLIMLINE MAC36H1424B INNOVAIR 3 T…" at bounding box center [889, 613] width 438 height 310
drag, startPoint x: 822, startPoint y: 719, endPoint x: 825, endPoint y: 729, distance: 10.4
click at [825, 729] on textarea "Equipment: SOV36H2BA INNOVAIR 3 TON HEAT PUMP SLIMLINE MAC36H1424B INNOVAIR 3 T…" at bounding box center [889, 613] width 438 height 310
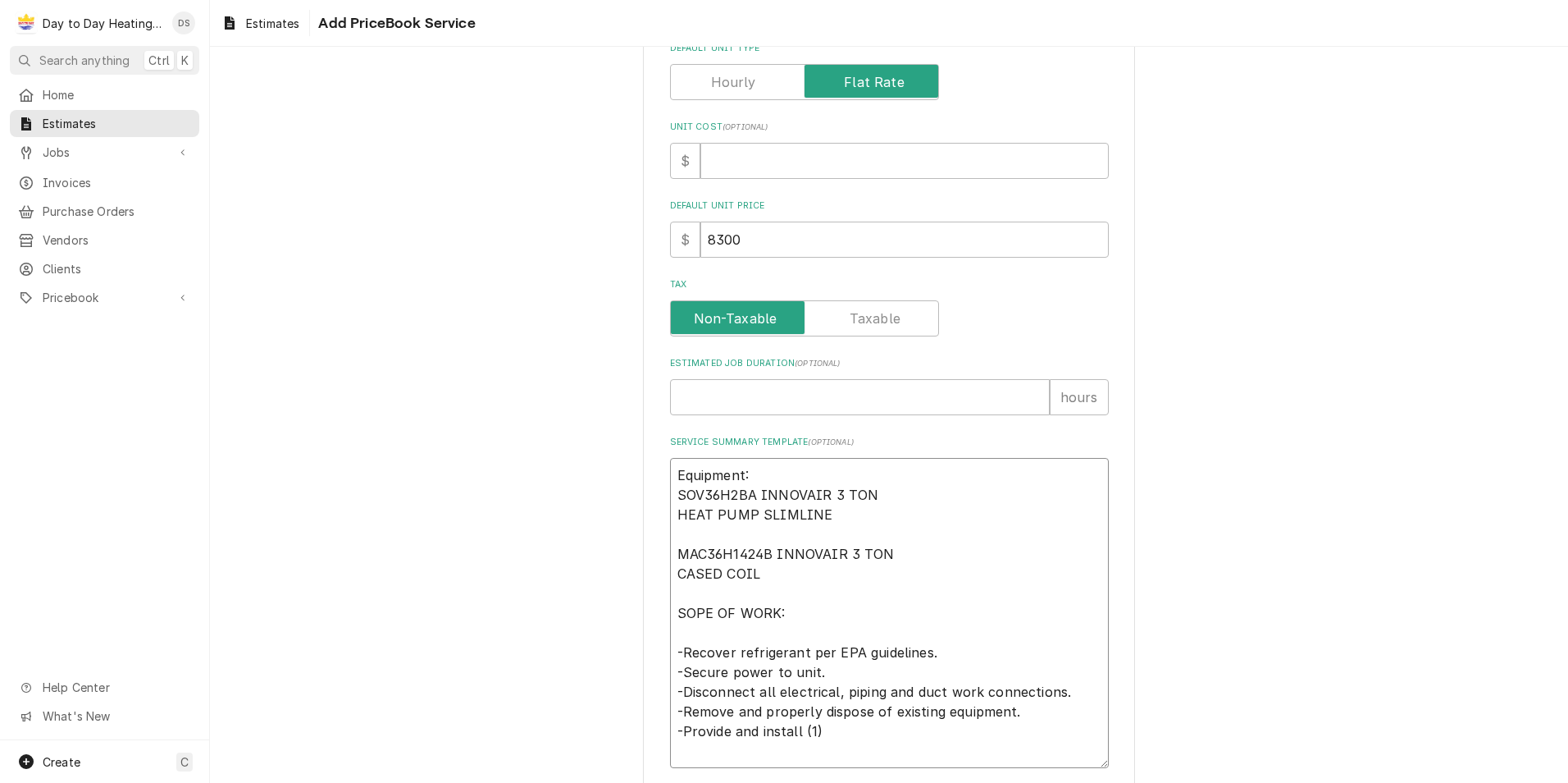
paste textarea "SOV36H2BA INNOVAIR 3 TON HEAT PUMP SLIMLINE"
drag, startPoint x: 680, startPoint y: 552, endPoint x: 756, endPoint y: 576, distance: 79.7
click at [756, 576] on textarea "Equipment: SOV36H2BA INNOVAIR 3 TON HEAT PUMP SLIMLINE MAC36H1424B INNOVAIR 3 T…" at bounding box center [889, 633] width 438 height 350
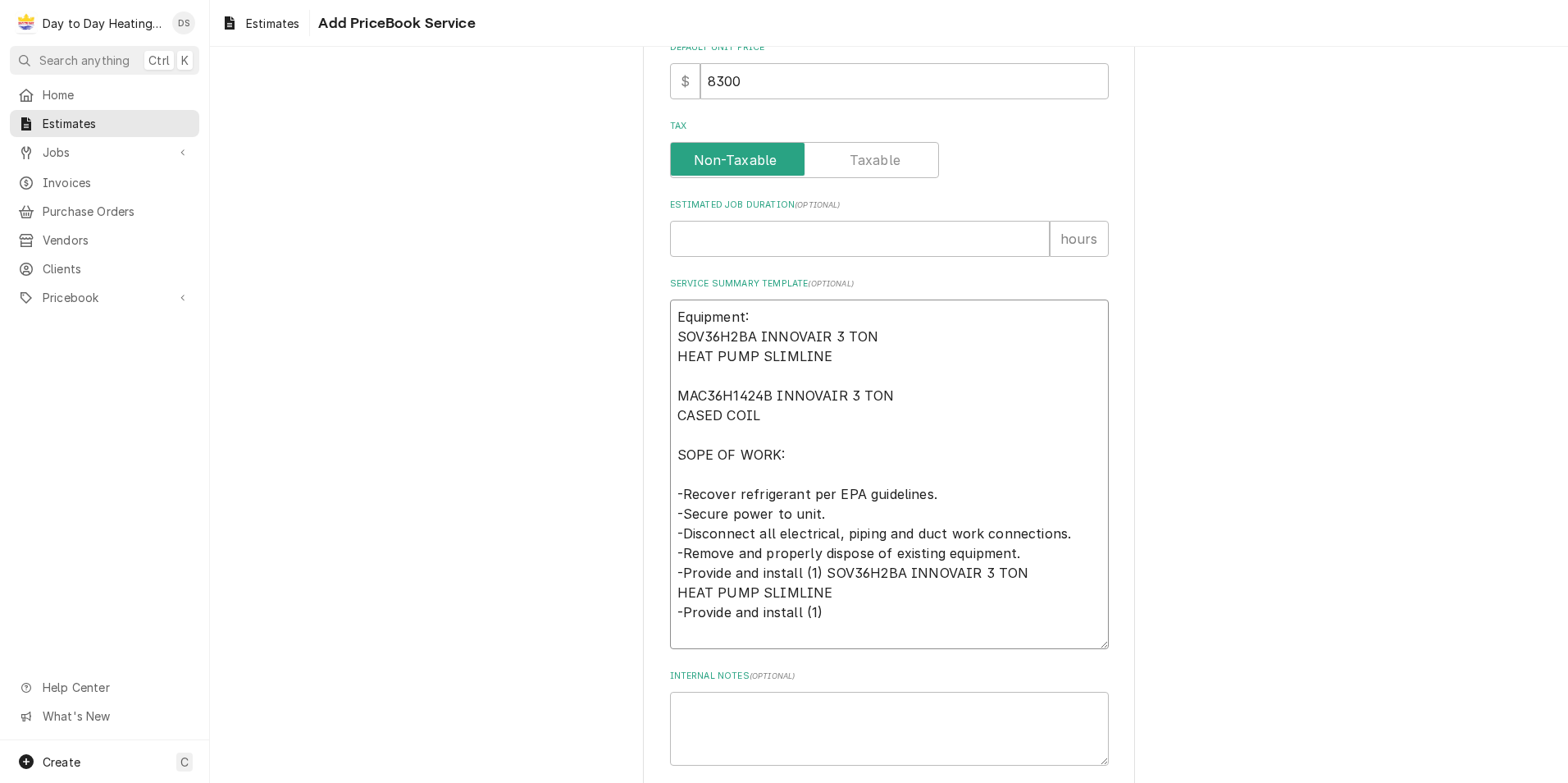
scroll to position [583, 0]
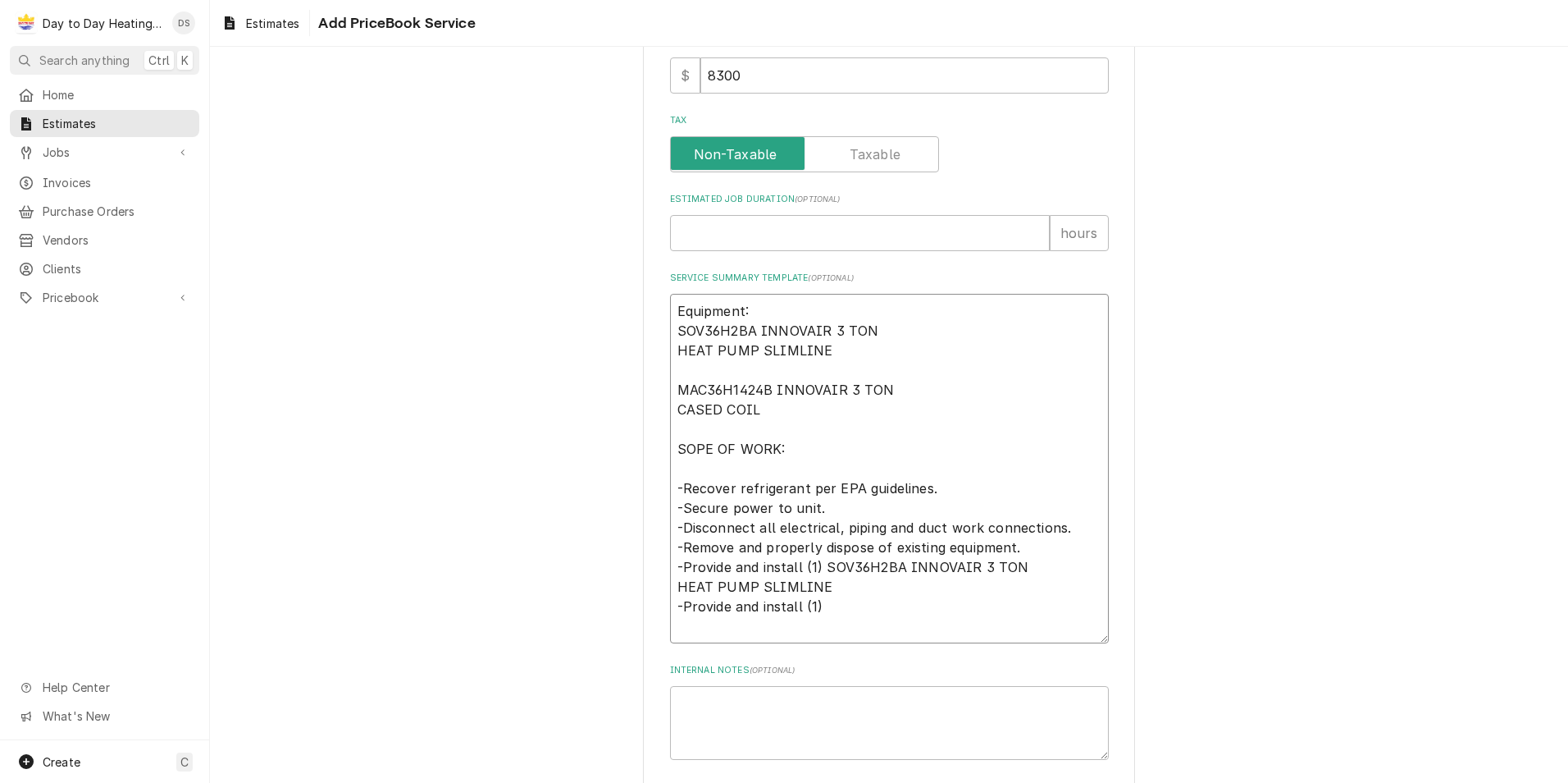
click at [832, 604] on textarea "Equipment: SOV36H2BA INNOVAIR 3 TON HEAT PUMP SLIMLINE MAC36H1424B INNOVAIR 3 T…" at bounding box center [889, 468] width 438 height 350
paste textarea "MAC36H1424B INNOVAIR 3 TON CASED COIL"
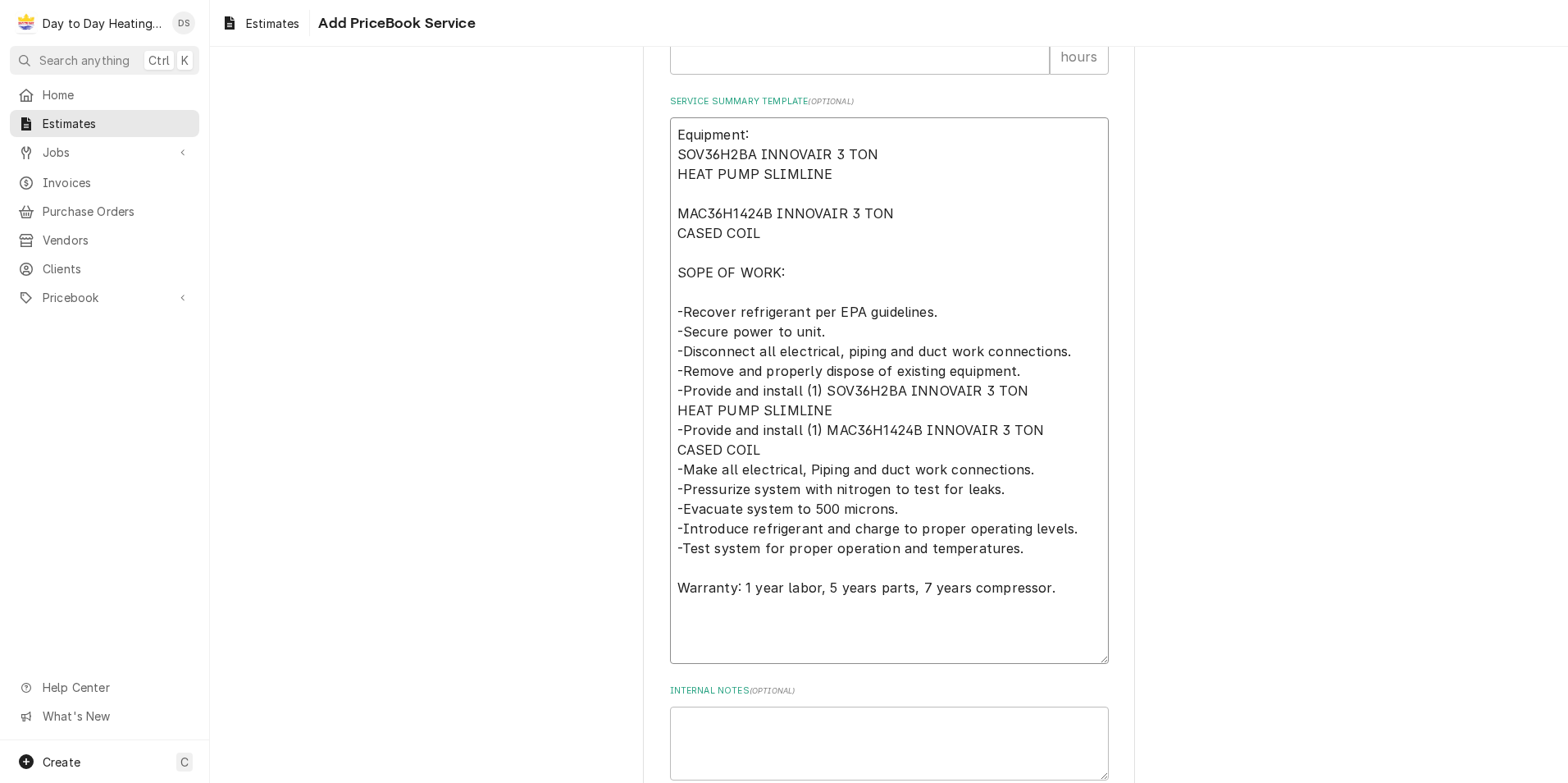
scroll to position [858, 0]
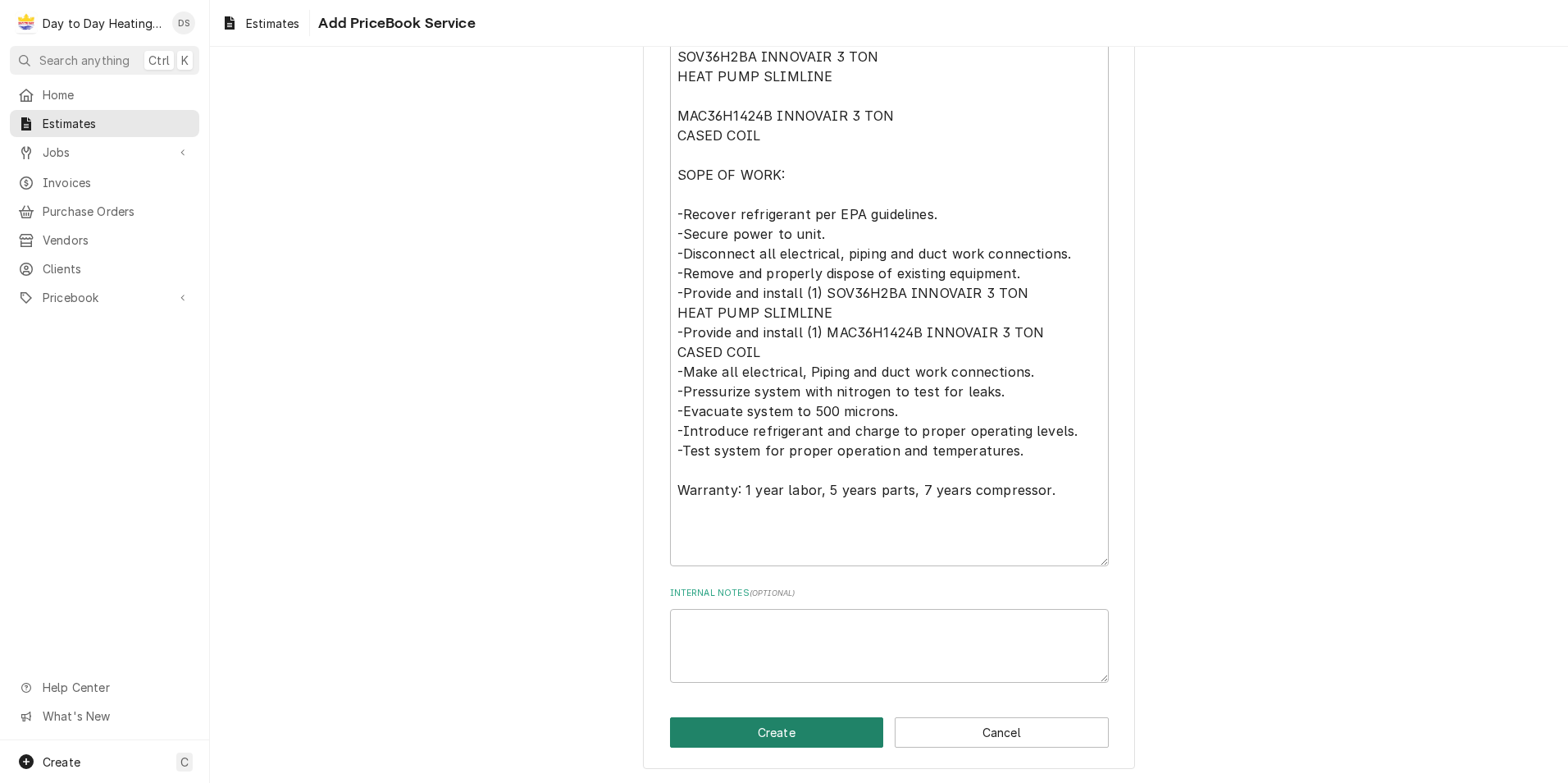
click at [793, 735] on button "Create" at bounding box center [777, 733] width 215 height 31
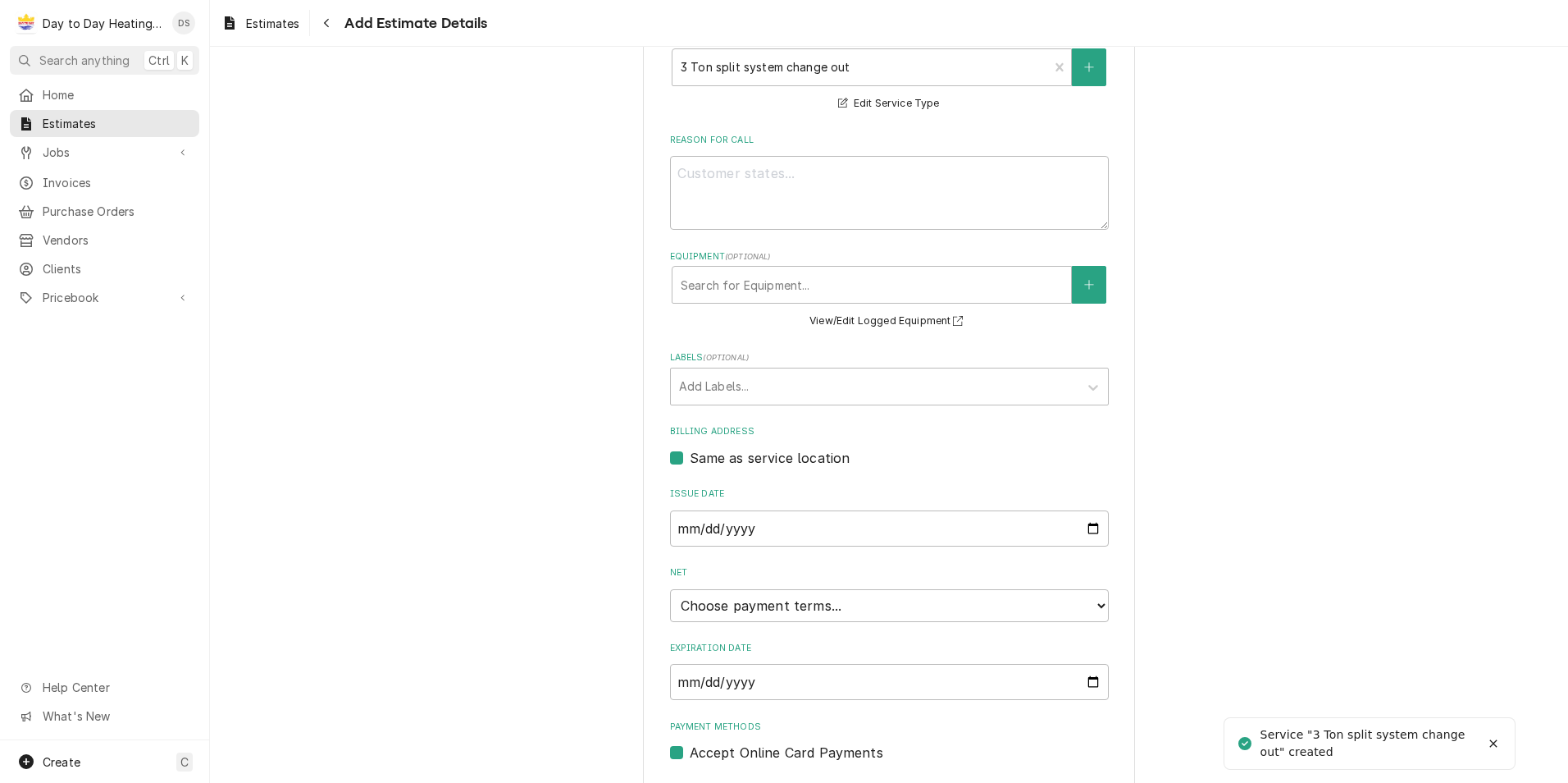
scroll to position [411, 0]
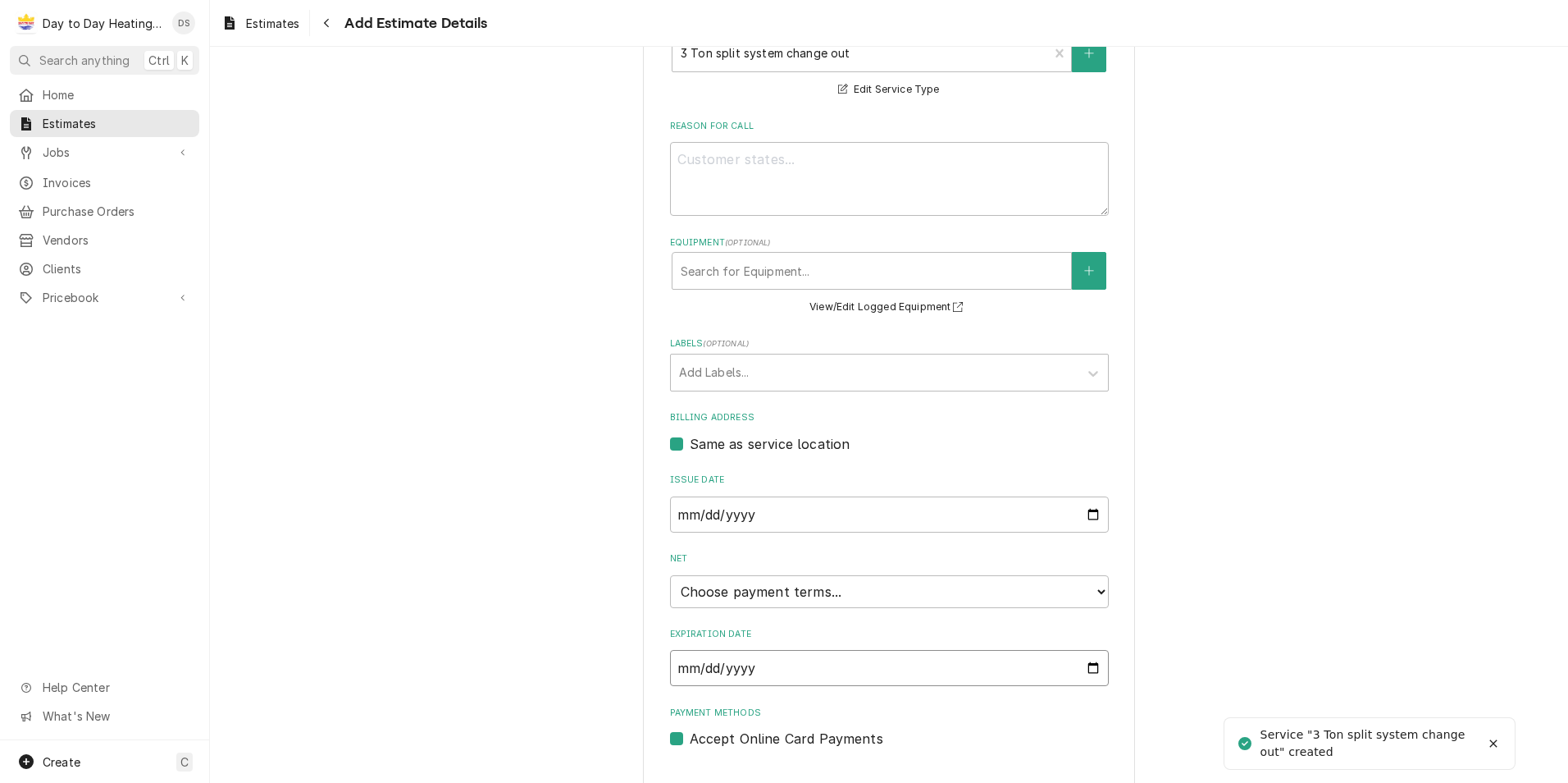
click at [1089, 670] on input "Expiration Date" at bounding box center [889, 667] width 438 height 36
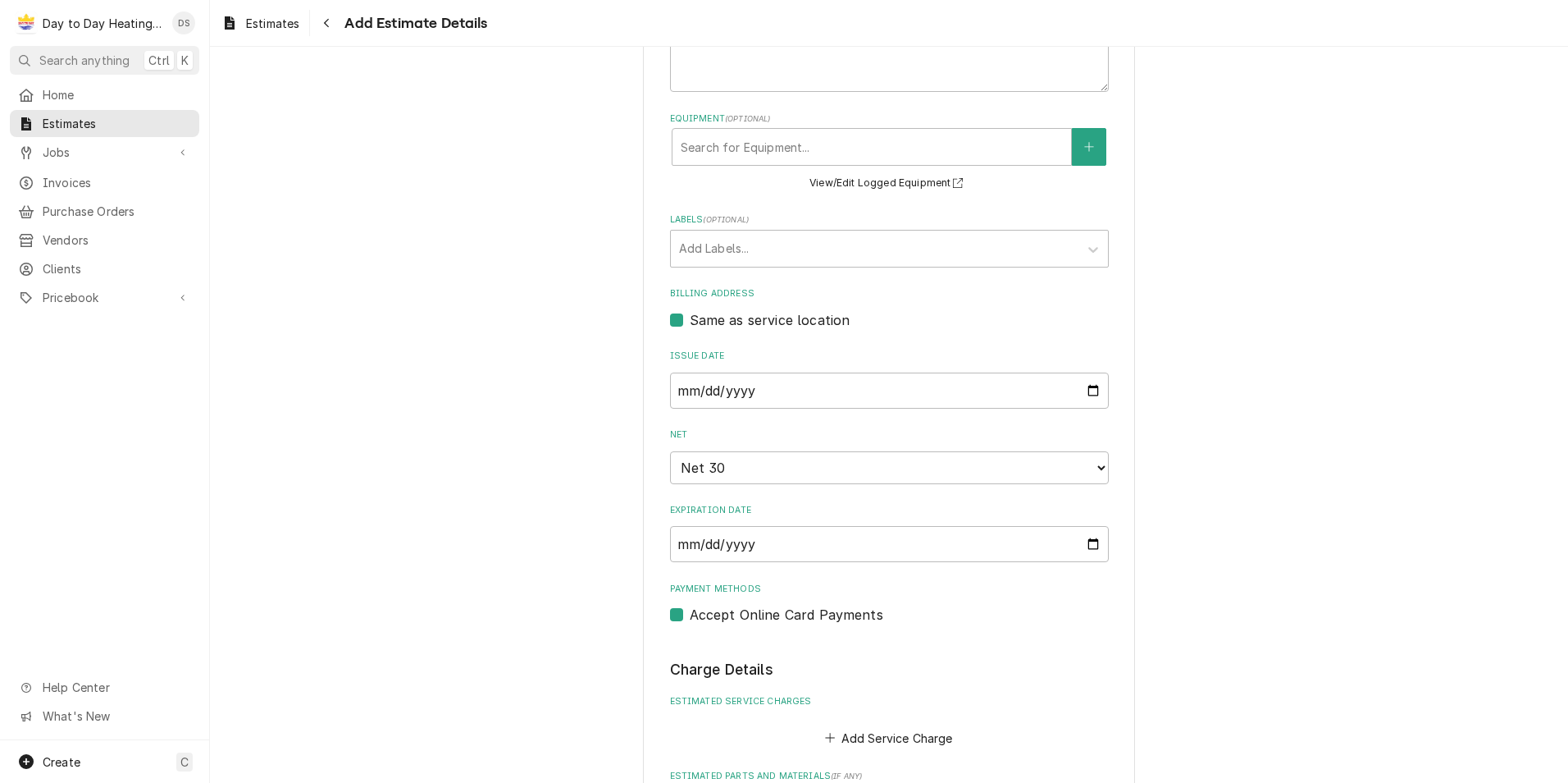
scroll to position [616, 0]
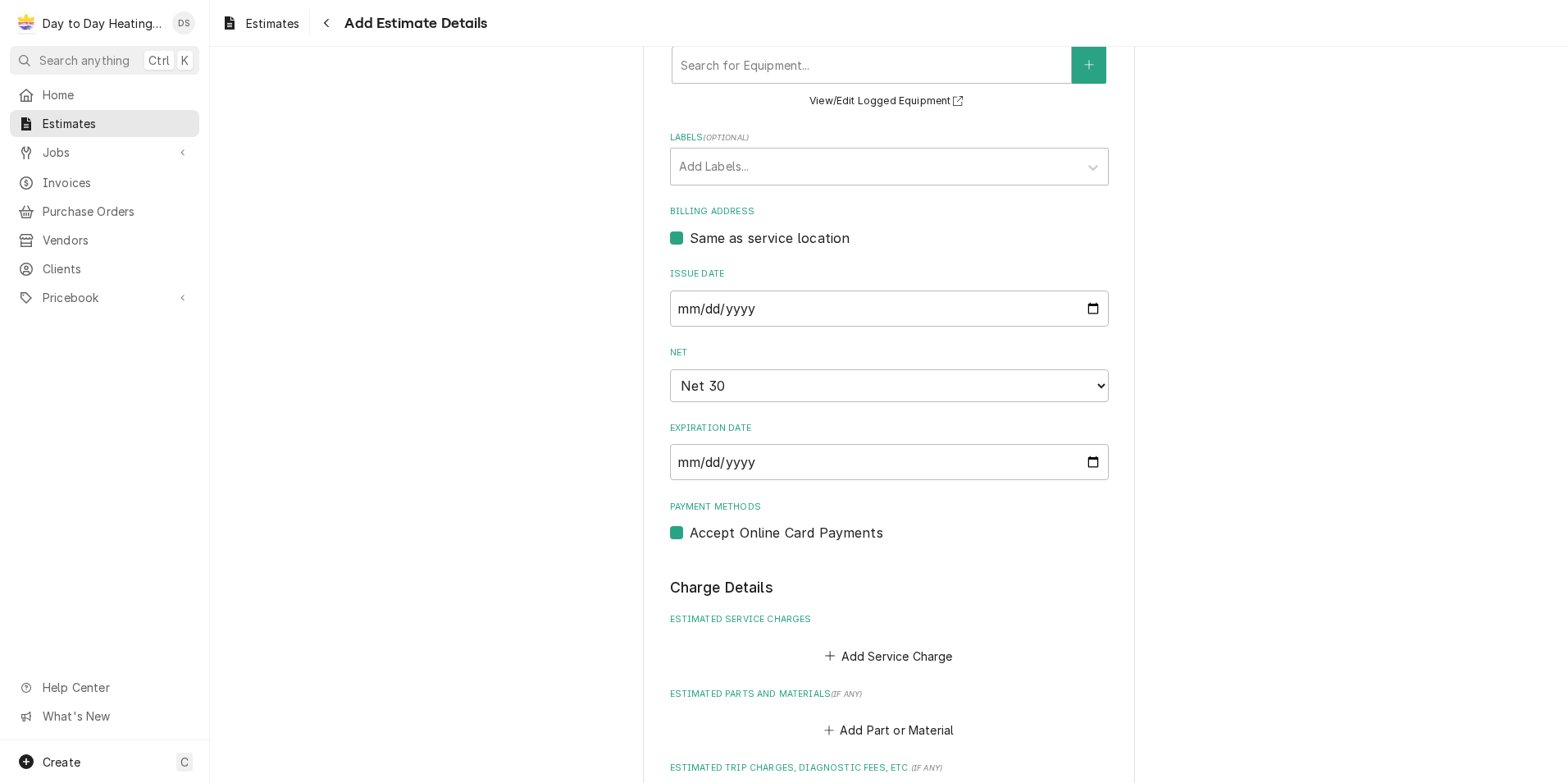
click at [690, 532] on label "Accept Online Card Payments" at bounding box center [787, 532] width 194 height 20
click at [690, 532] on input "Payment Methods" at bounding box center [909, 540] width 438 height 36
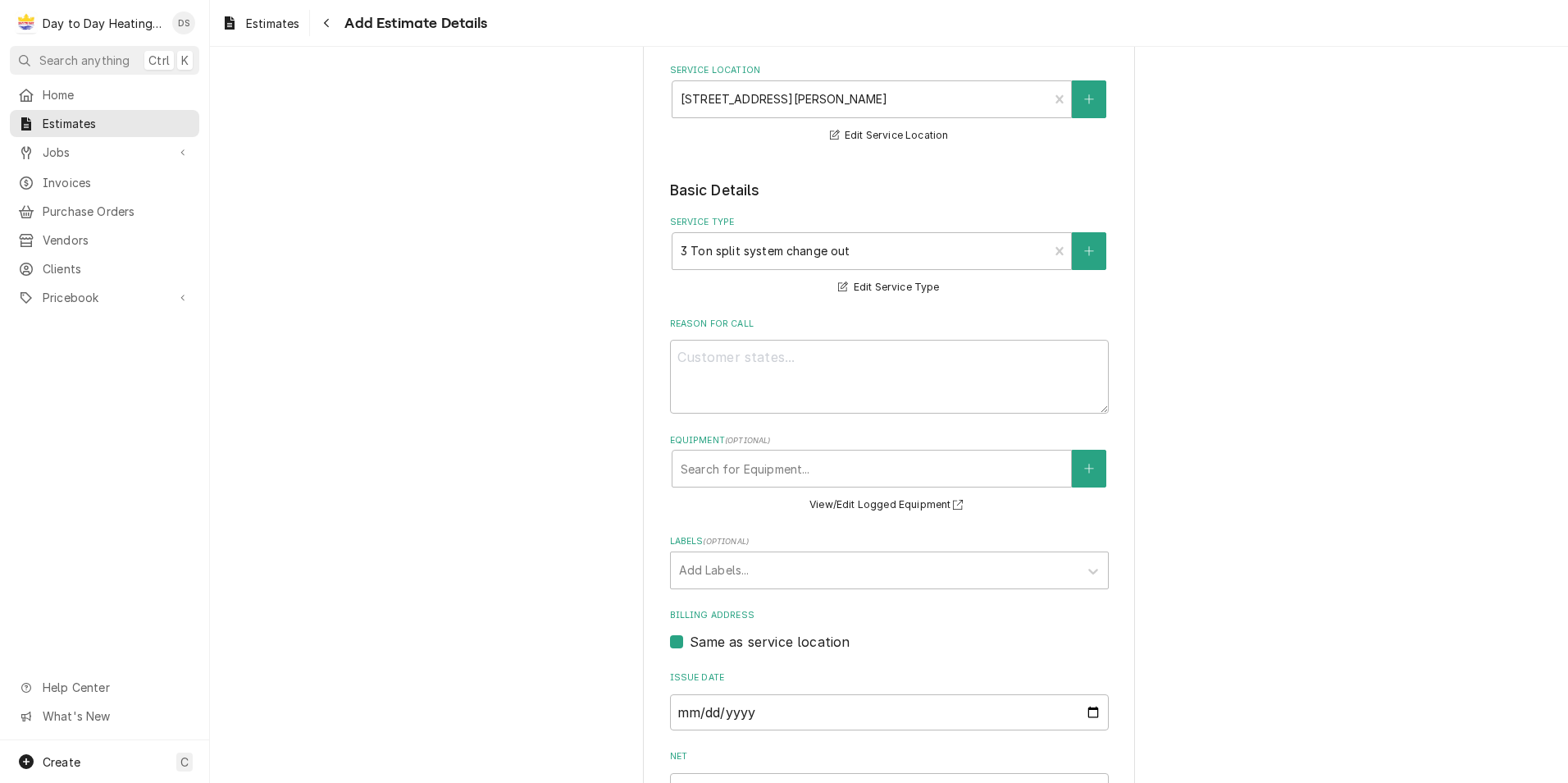
scroll to position [206, 0]
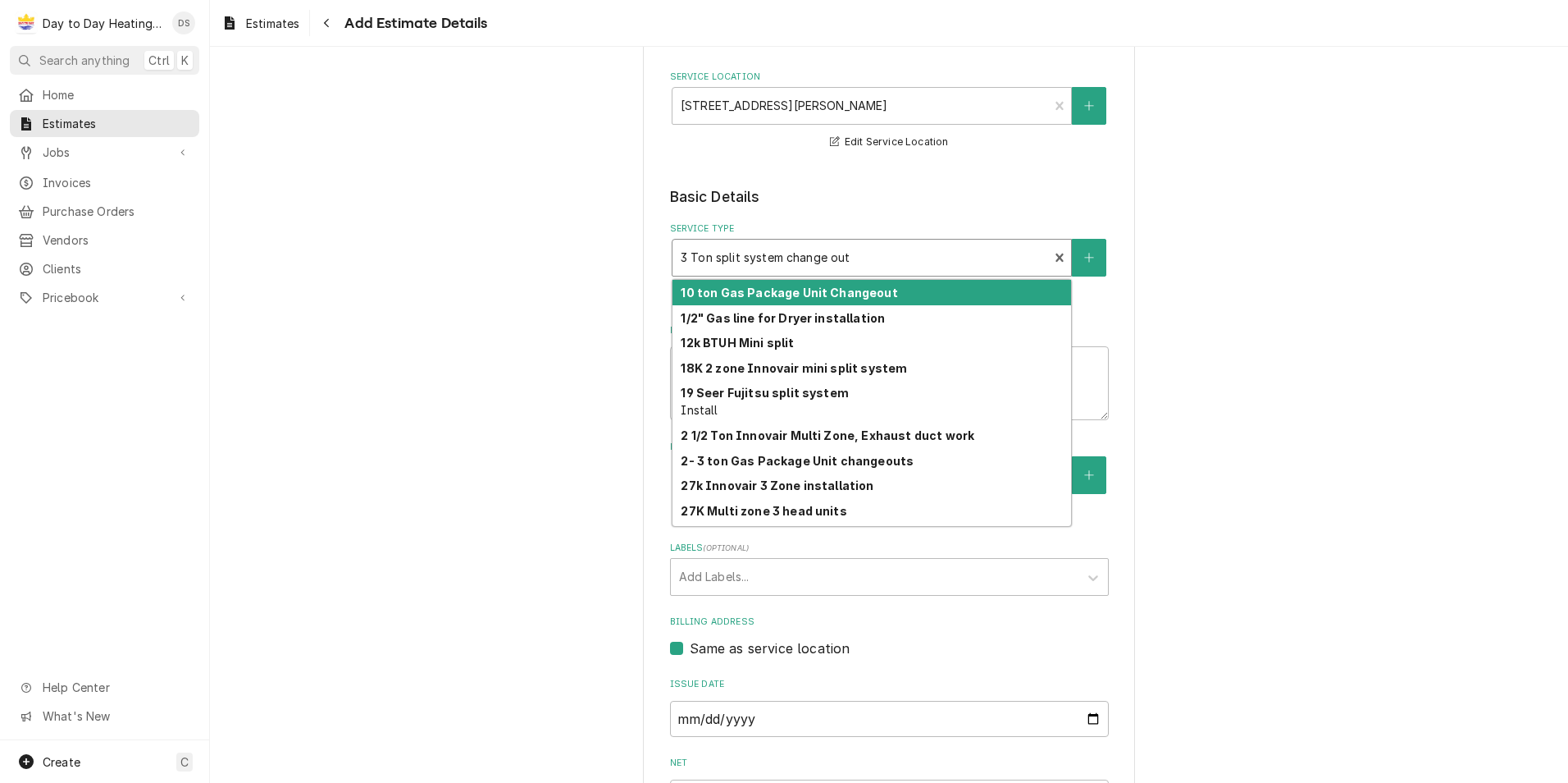
drag, startPoint x: 852, startPoint y: 259, endPoint x: 731, endPoint y: 277, distance: 122.3
click at [731, 277] on div "Service Type 10 results available. Use Up and Down to choose options, press Ent…" at bounding box center [889, 262] width 438 height 81
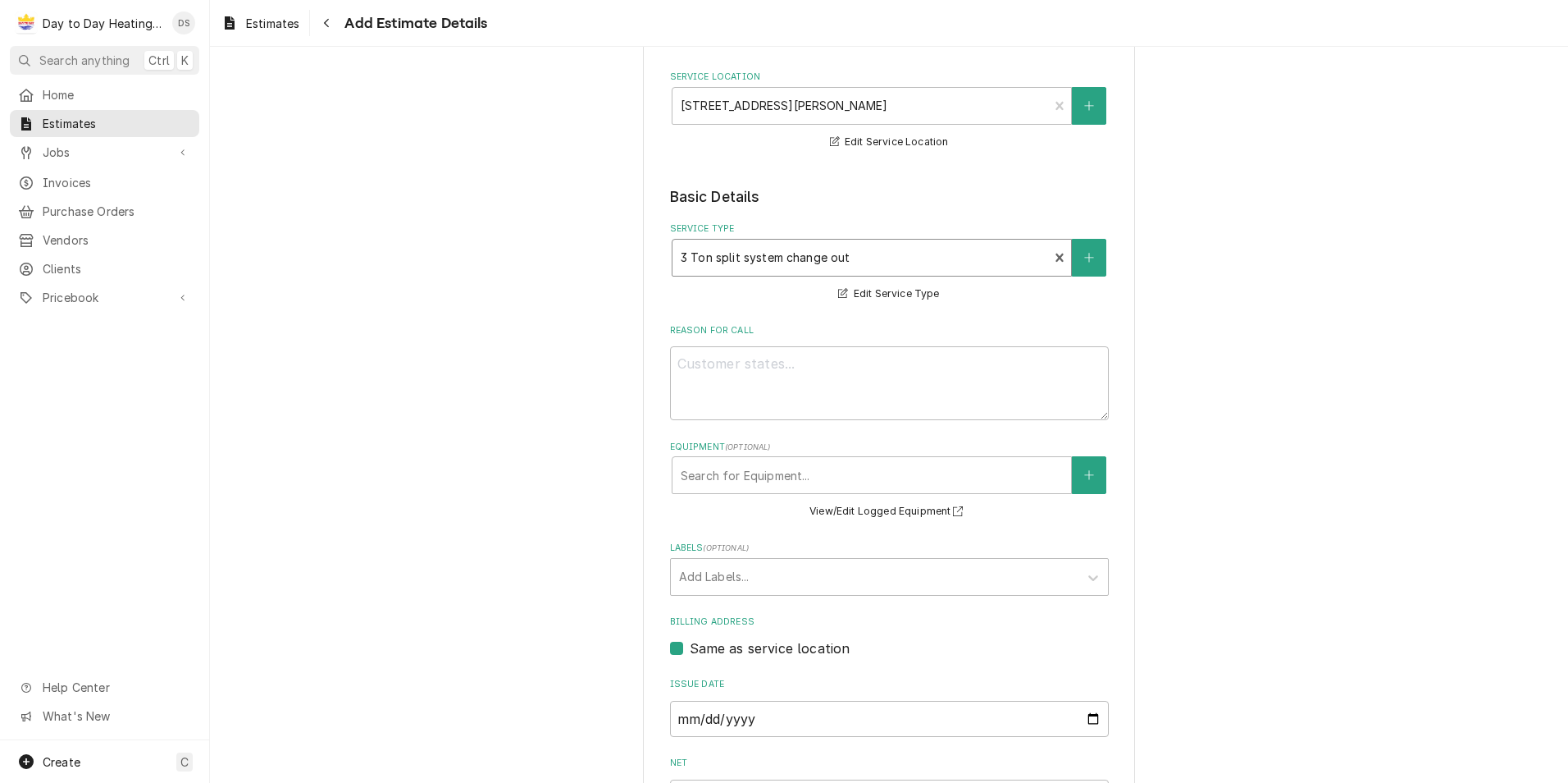
drag, startPoint x: 852, startPoint y: 256, endPoint x: 664, endPoint y: 277, distance: 189.2
click at [703, 266] on div "Service Type" at bounding box center [861, 258] width 360 height 30
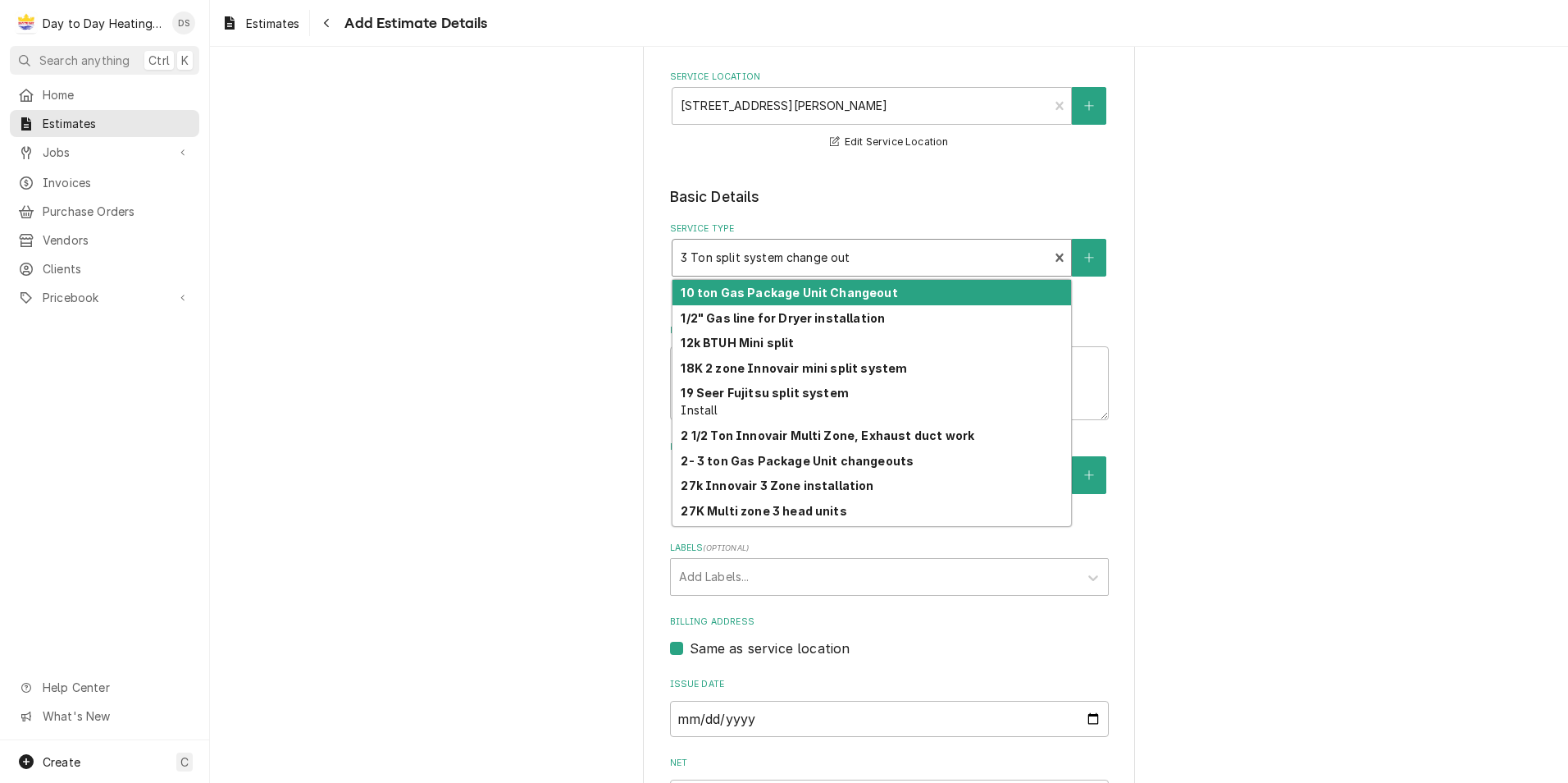
drag, startPoint x: 676, startPoint y: 252, endPoint x: 770, endPoint y: 242, distance: 94.5
click at [764, 241] on div "3 Ton split system change out" at bounding box center [861, 258] width 377 height 36
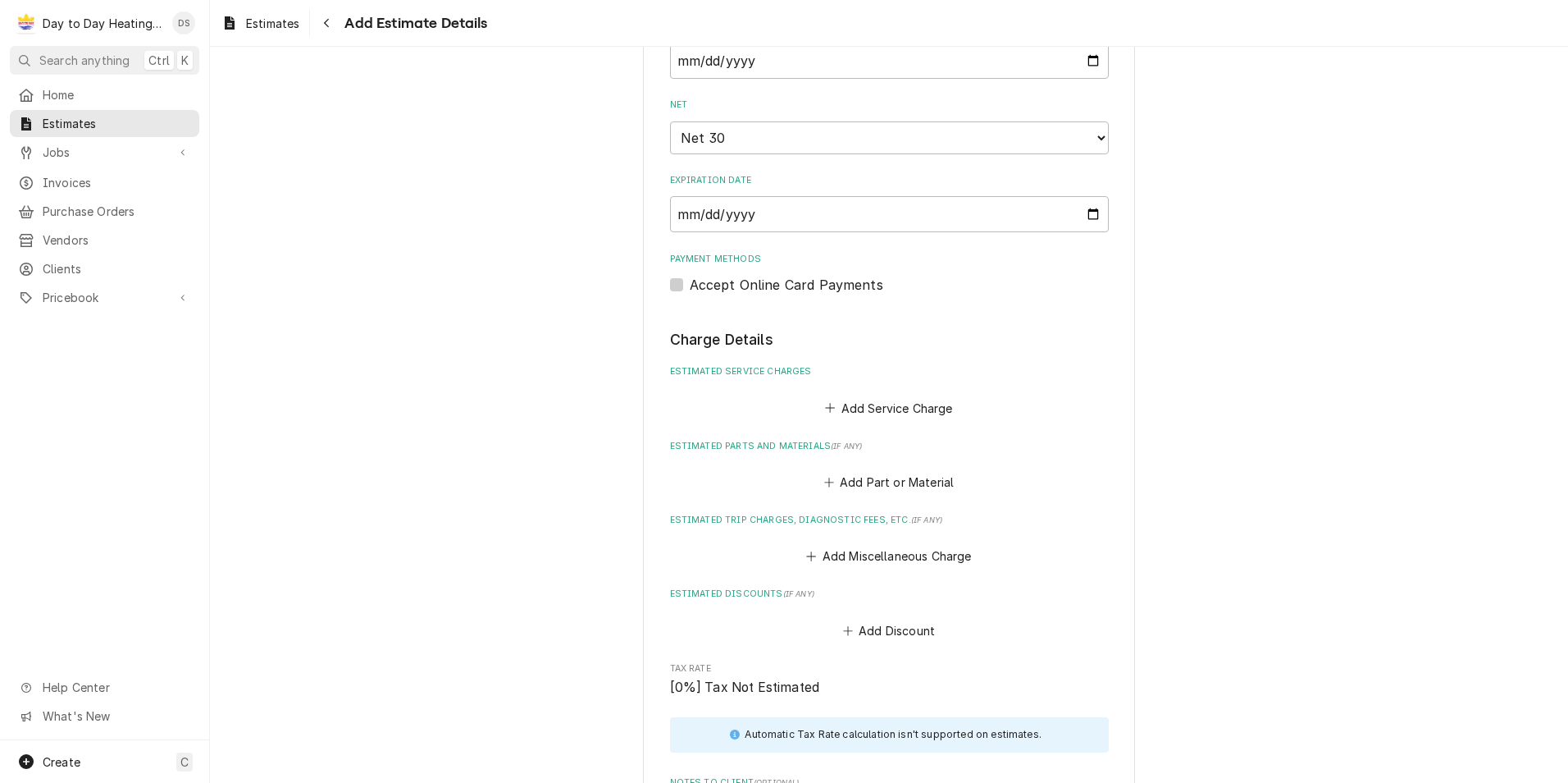
scroll to position [862, 0]
click at [881, 415] on button "Add Service Charge" at bounding box center [889, 409] width 132 height 23
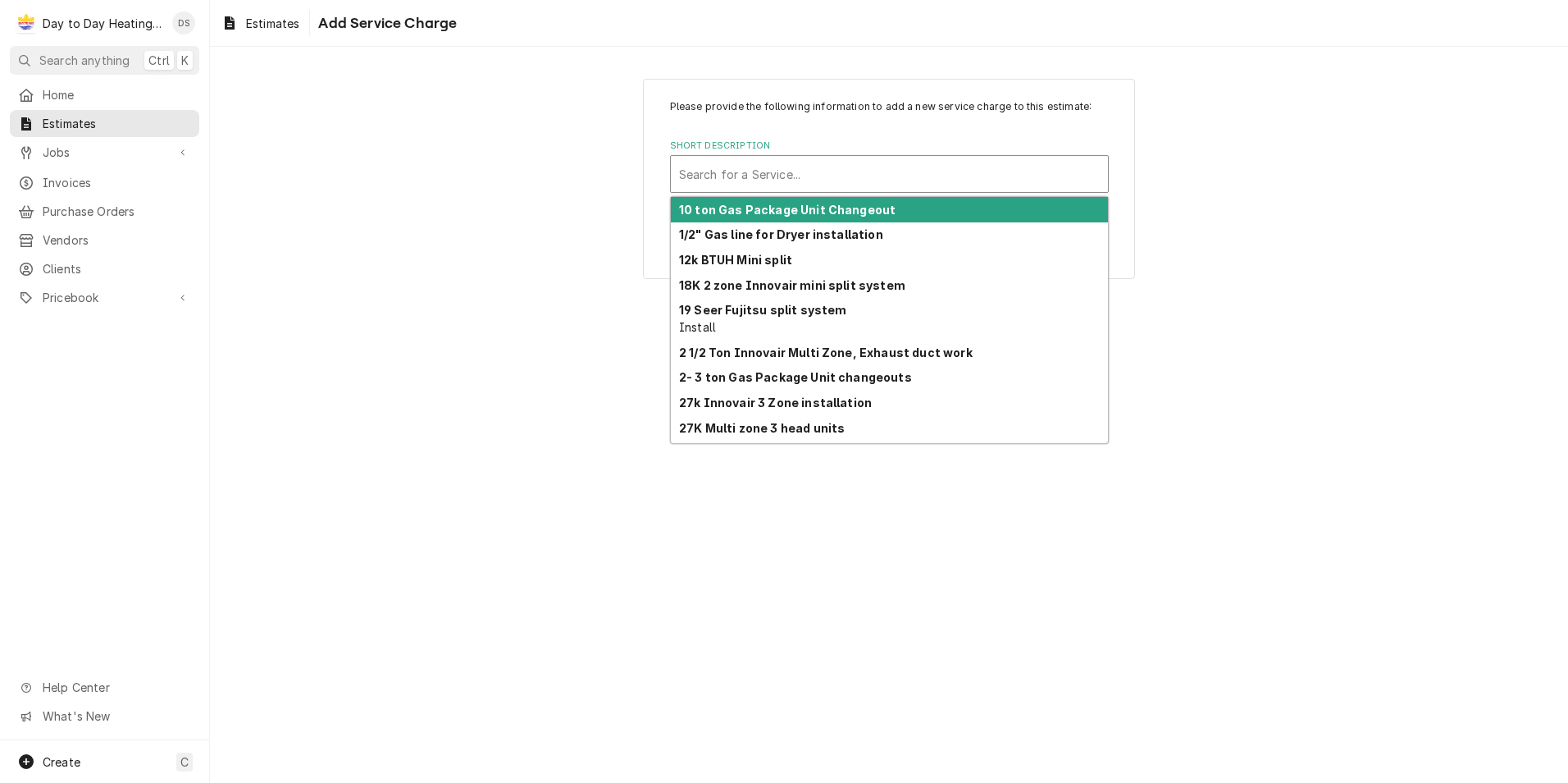
click at [825, 179] on div "Short Description" at bounding box center [889, 175] width 421 height 30
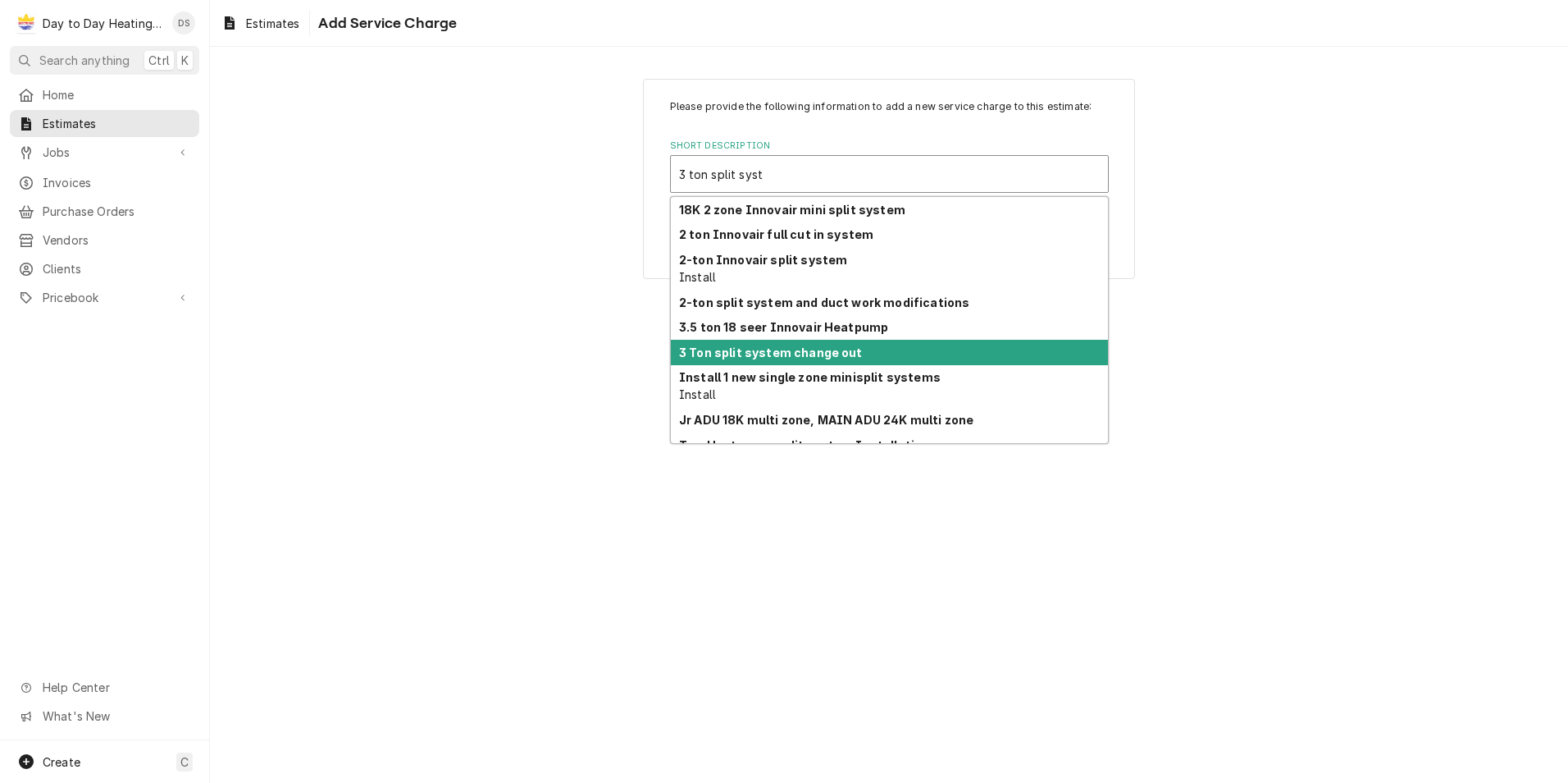
click at [795, 357] on strong "3 Ton split system change out" at bounding box center [770, 352] width 184 height 14
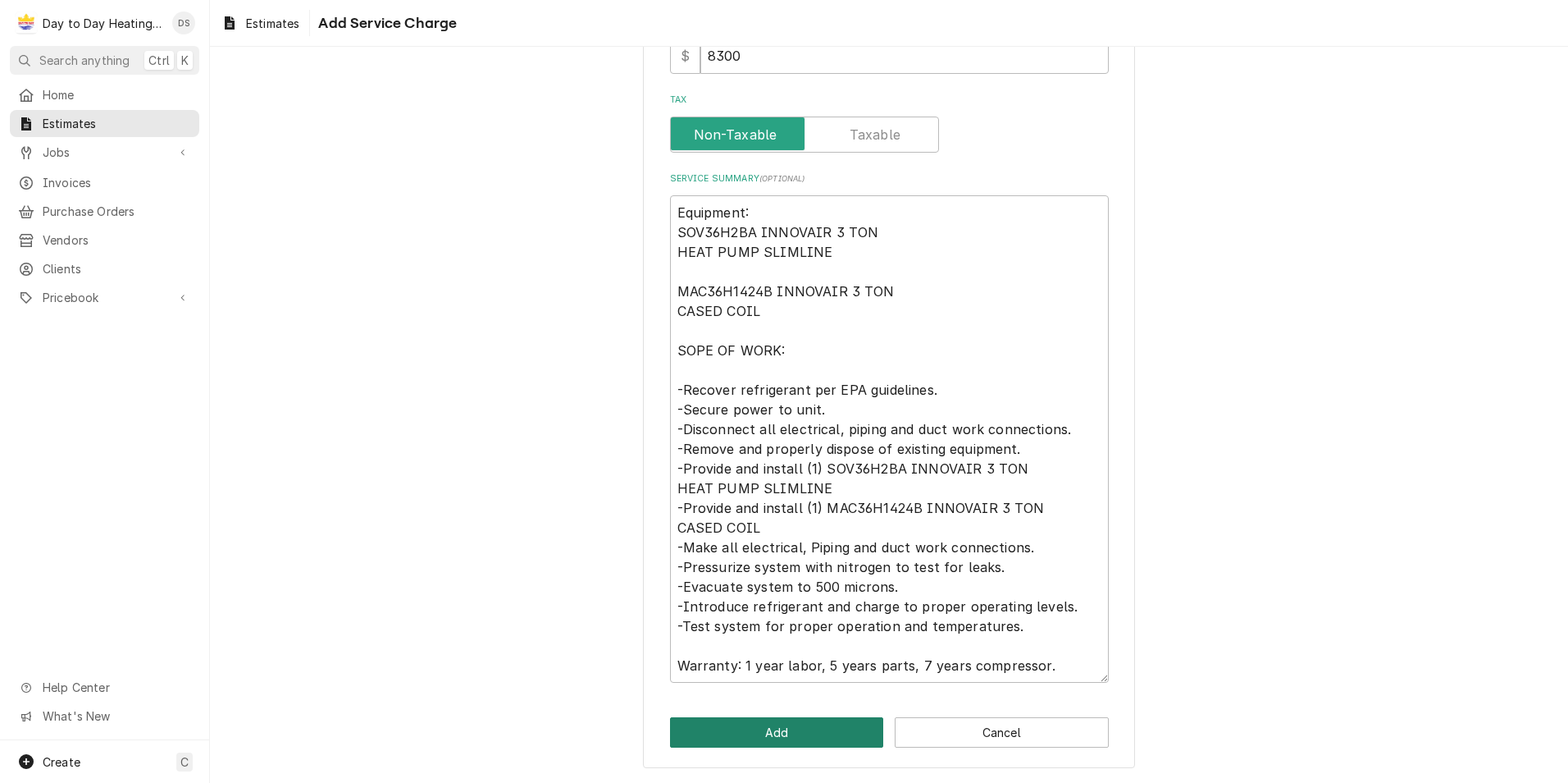
click at [774, 728] on button "Add" at bounding box center [777, 733] width 215 height 31
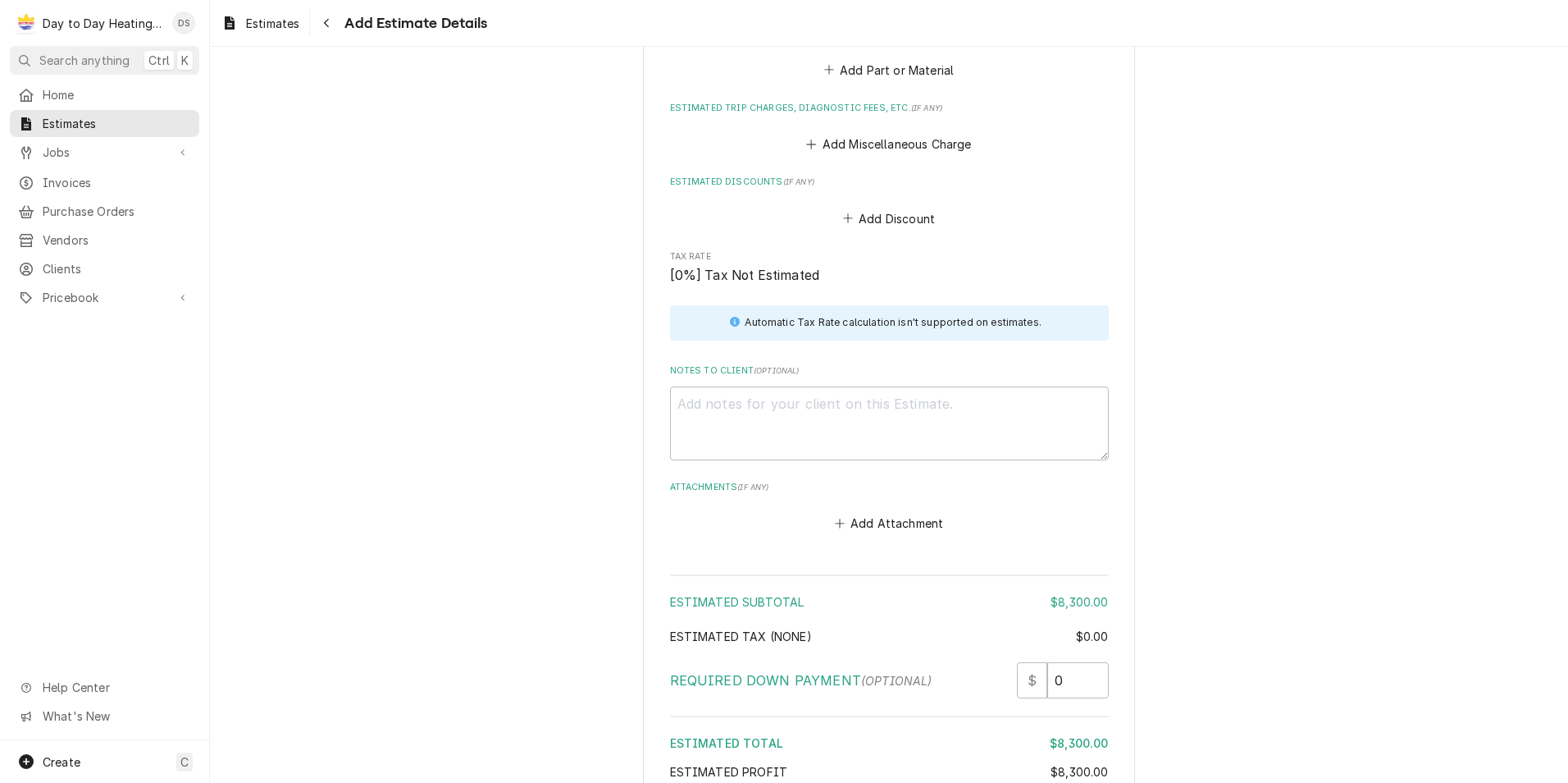
scroll to position [2152, 0]
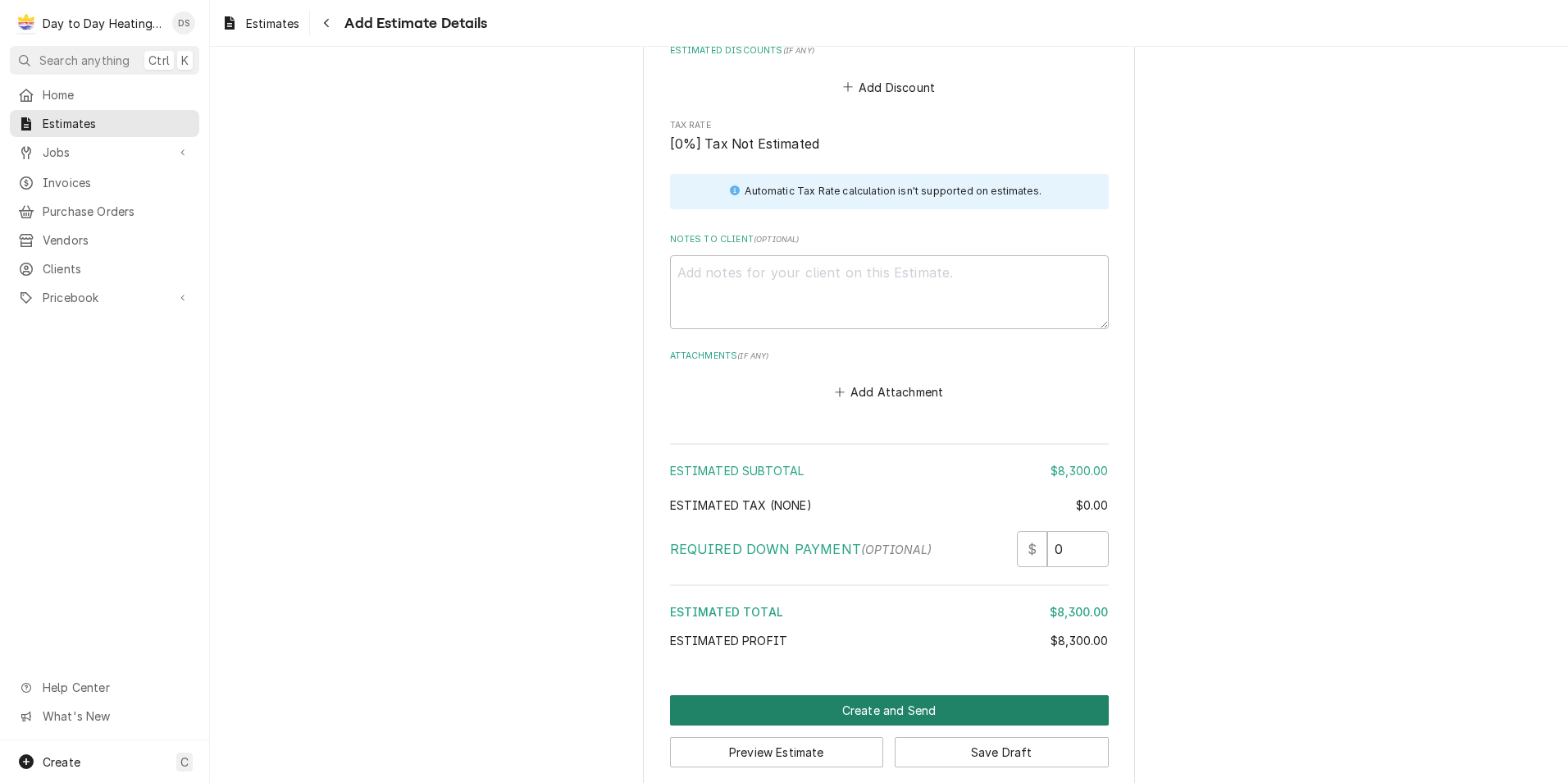
click at [873, 695] on button "Create and Send" at bounding box center [889, 710] width 438 height 31
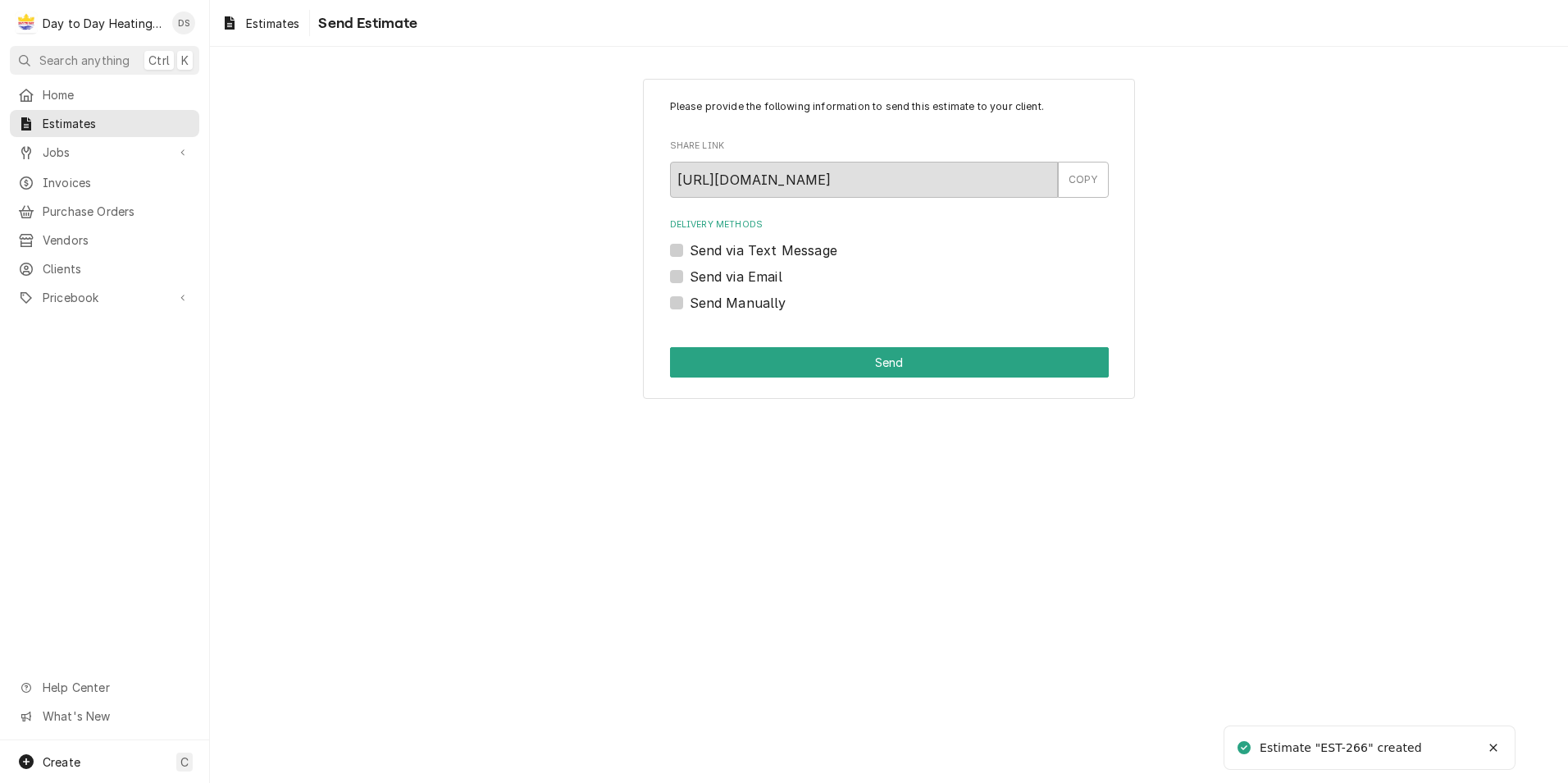
click at [727, 276] on label "Send via Email" at bounding box center [736, 276] width 92 height 20
click at [727, 276] on input "Send via Email" at bounding box center [909, 285] width 438 height 36
checkbox input "true"
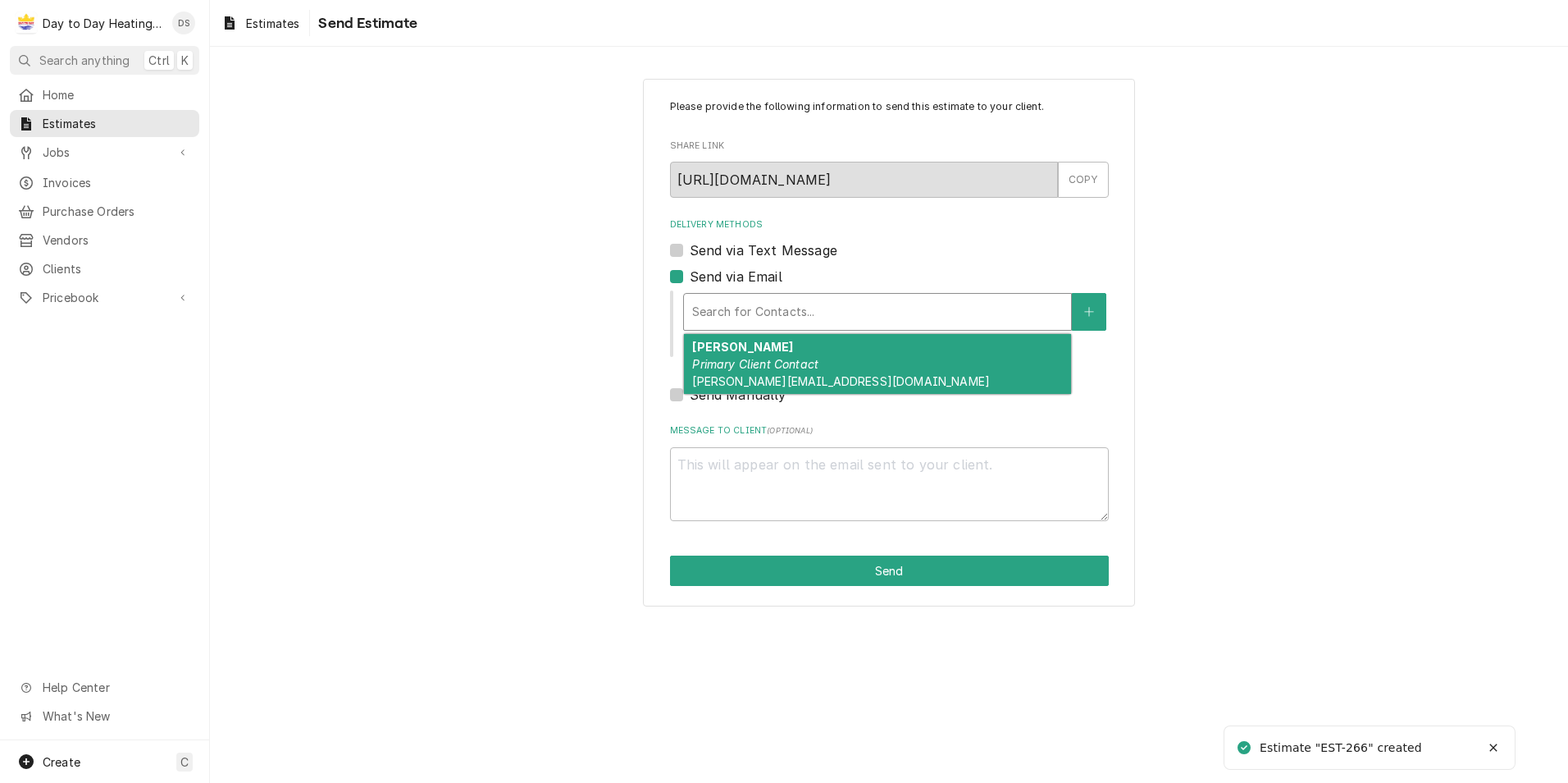
click at [756, 298] on div "Delivery Methods" at bounding box center [877, 312] width 370 height 30
click at [766, 357] on em "Primary Client Contact" at bounding box center [755, 364] width 126 height 14
type textarea "x"
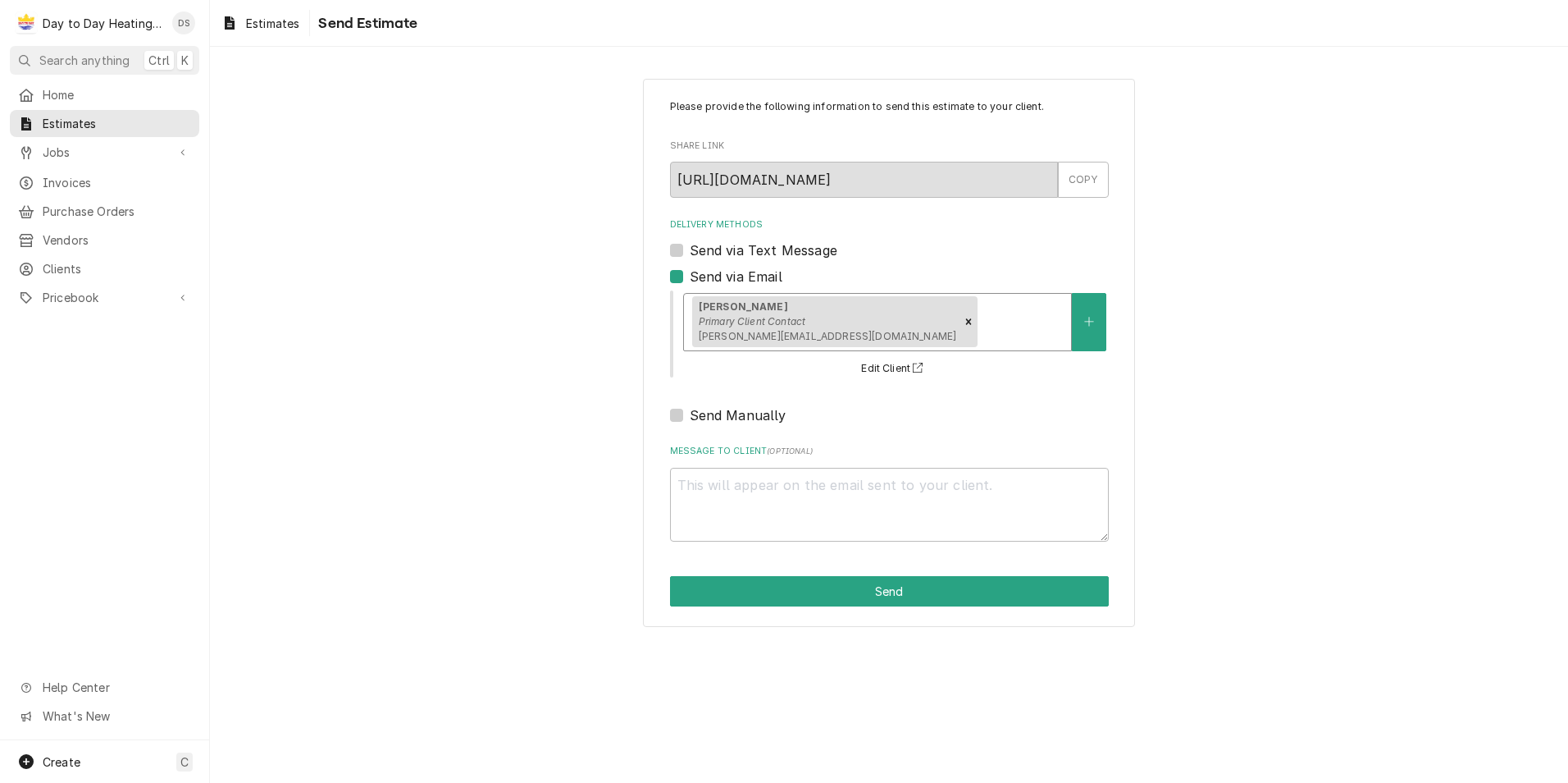
click at [781, 250] on label "Send via Text Message" at bounding box center [764, 250] width 147 height 20
click at [781, 250] on input "Send via Text Message" at bounding box center [909, 259] width 438 height 36
checkbox input "true"
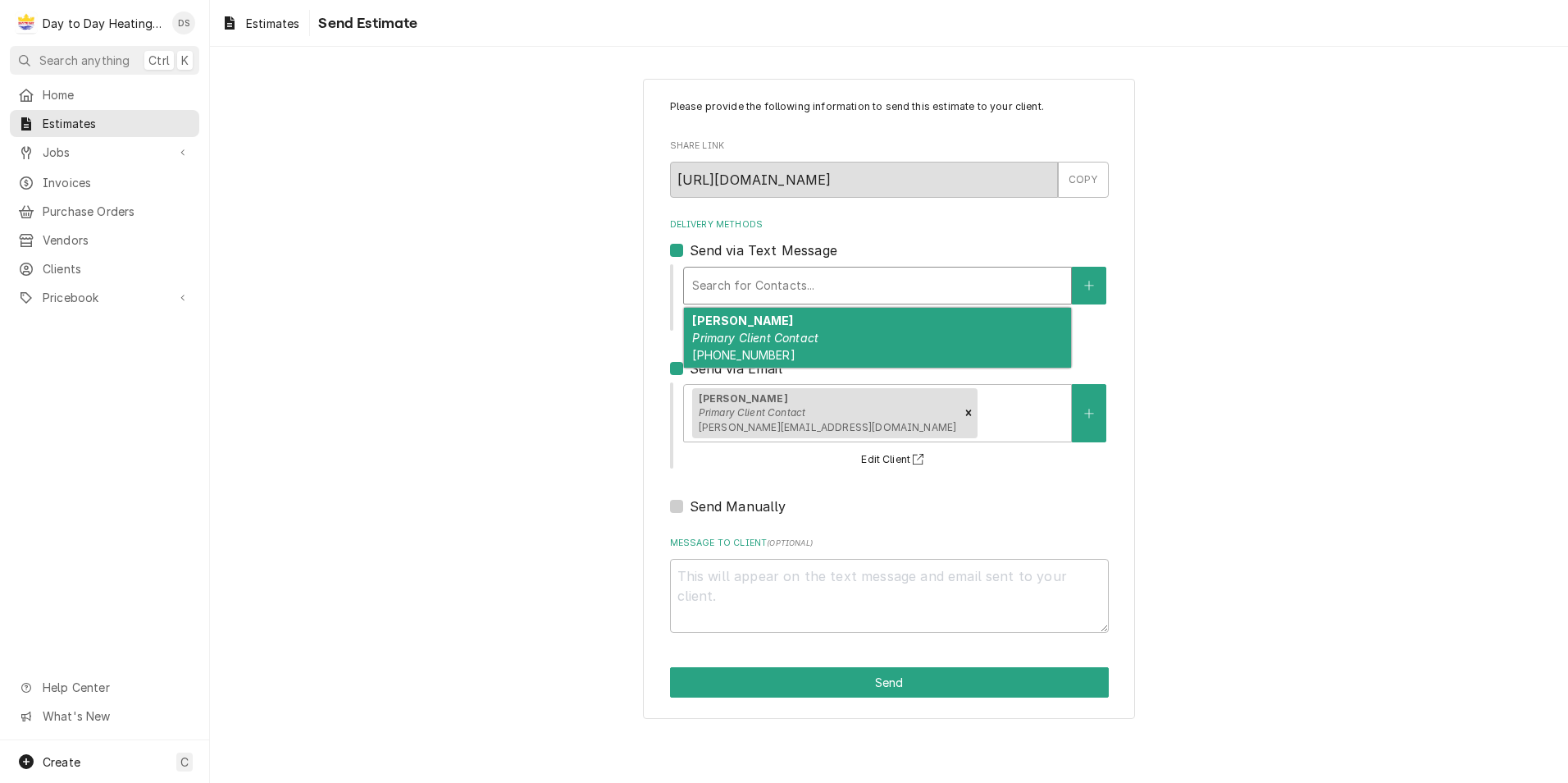
click at [784, 277] on div "Delivery Methods" at bounding box center [877, 286] width 370 height 30
click at [783, 333] on em "Primary Client Contact" at bounding box center [755, 337] width 126 height 14
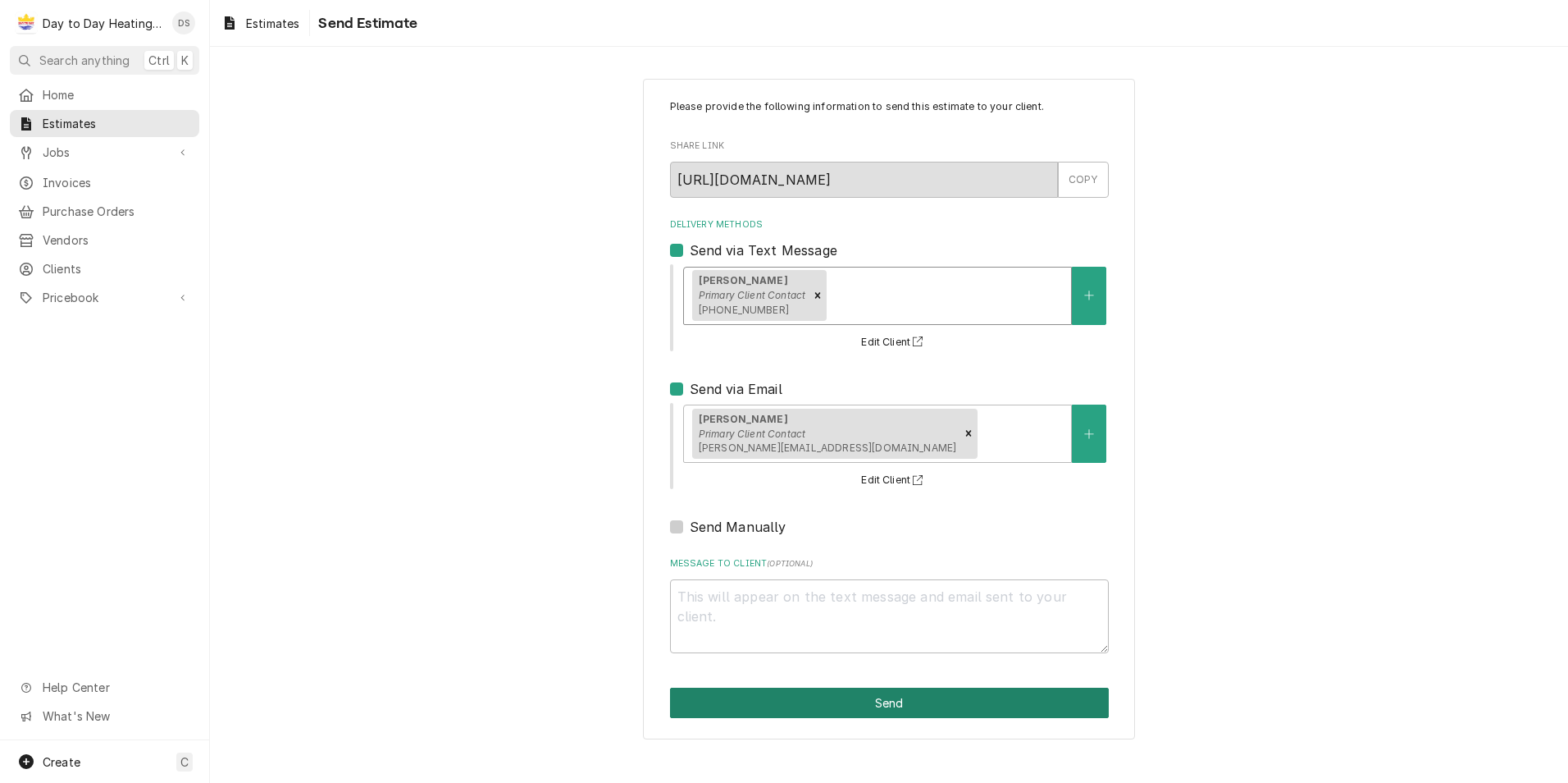
click at [959, 713] on button "Send" at bounding box center [889, 703] width 438 height 31
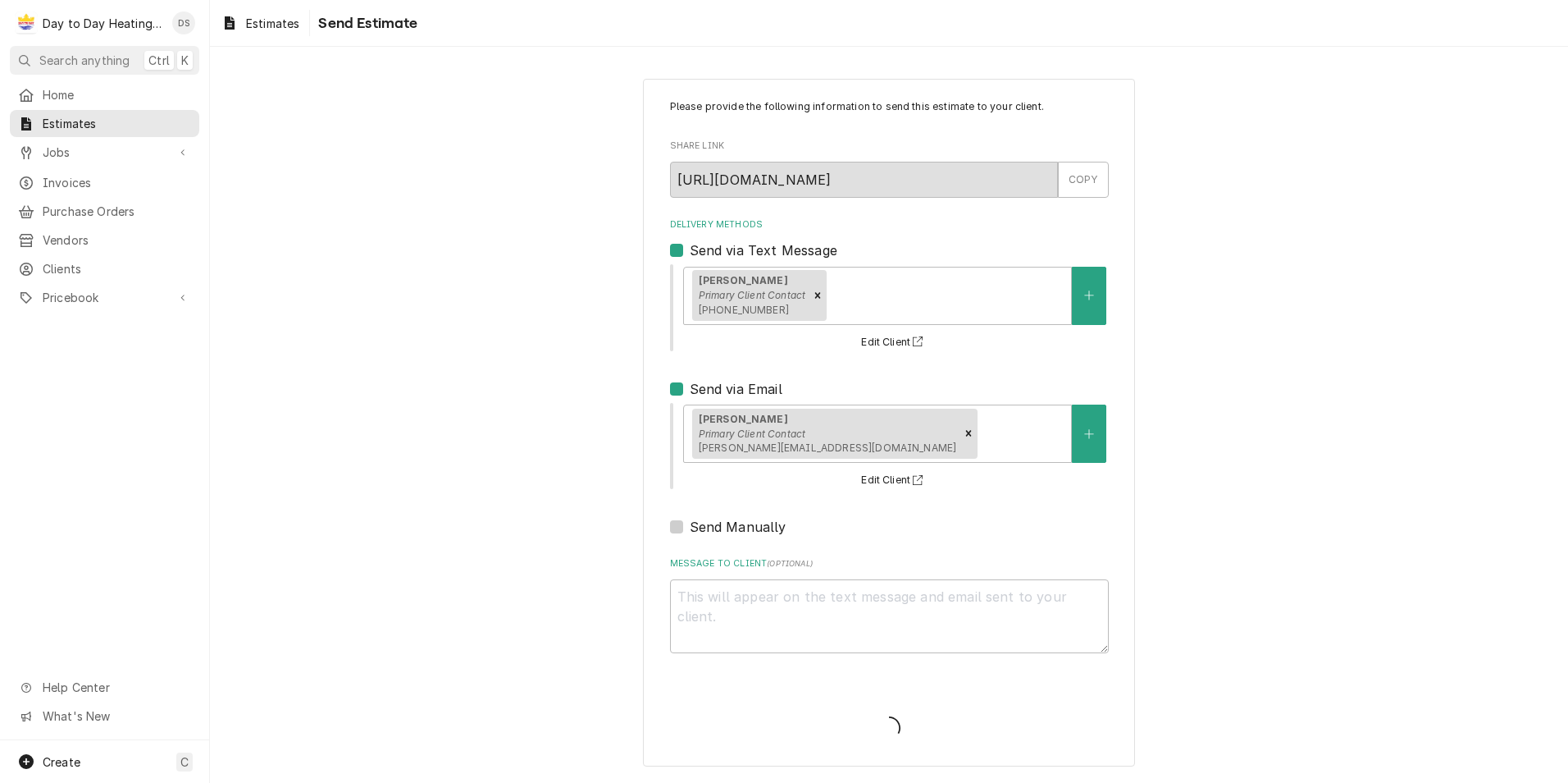
type textarea "x"
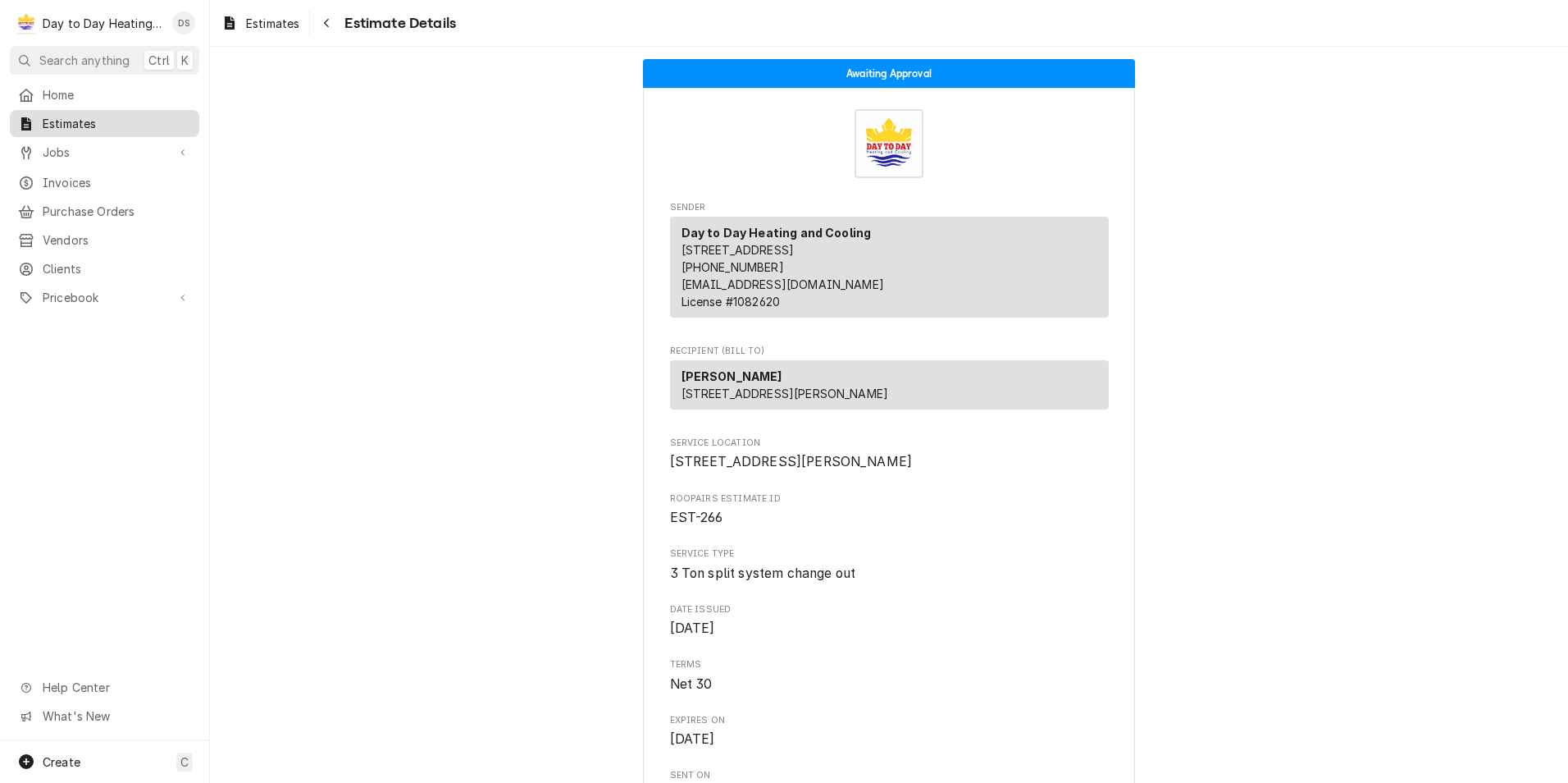
click at [104, 119] on span "Estimates" at bounding box center [117, 123] width 148 height 17
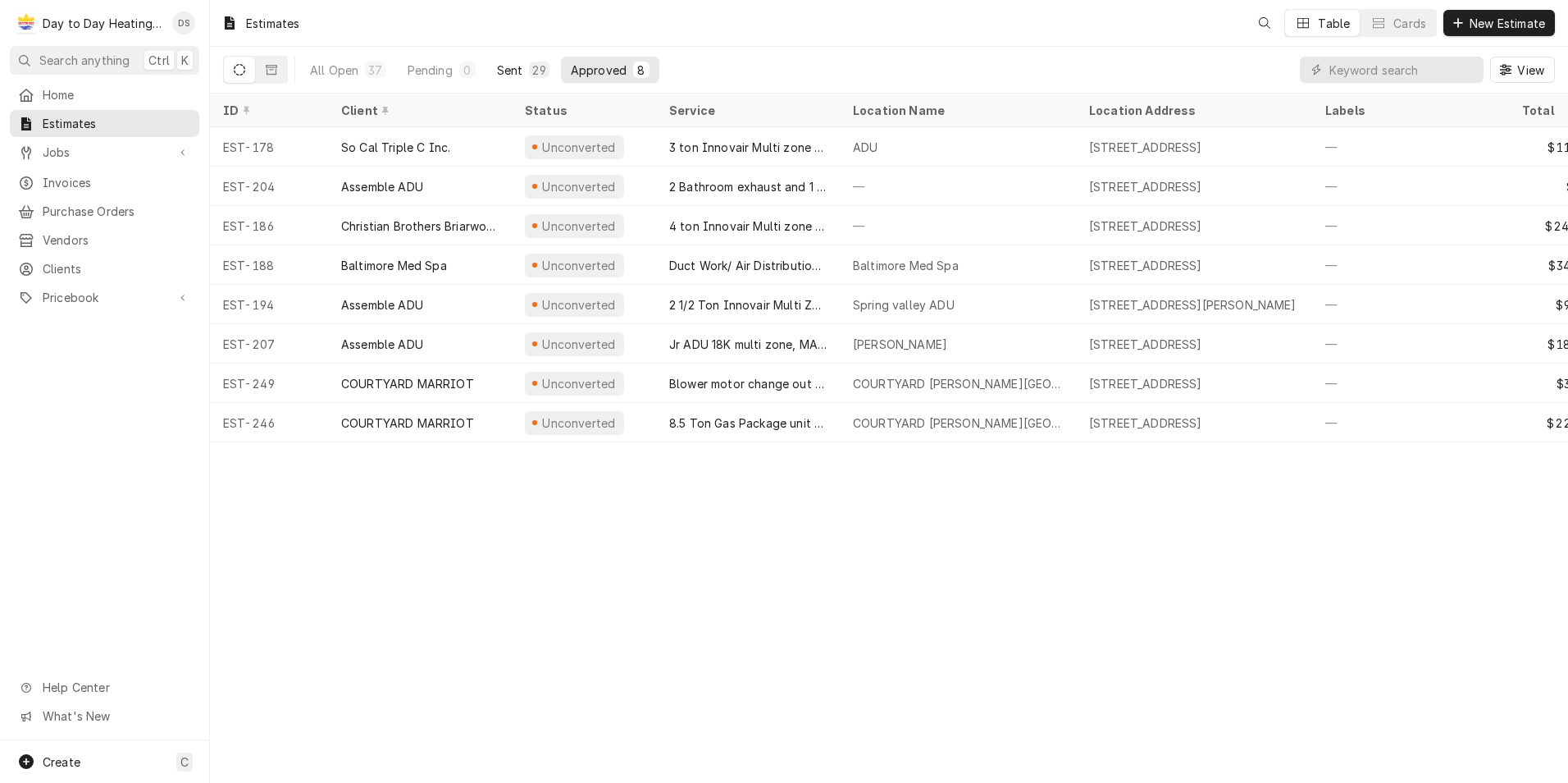
click at [513, 72] on div "Sent" at bounding box center [510, 70] width 26 height 17
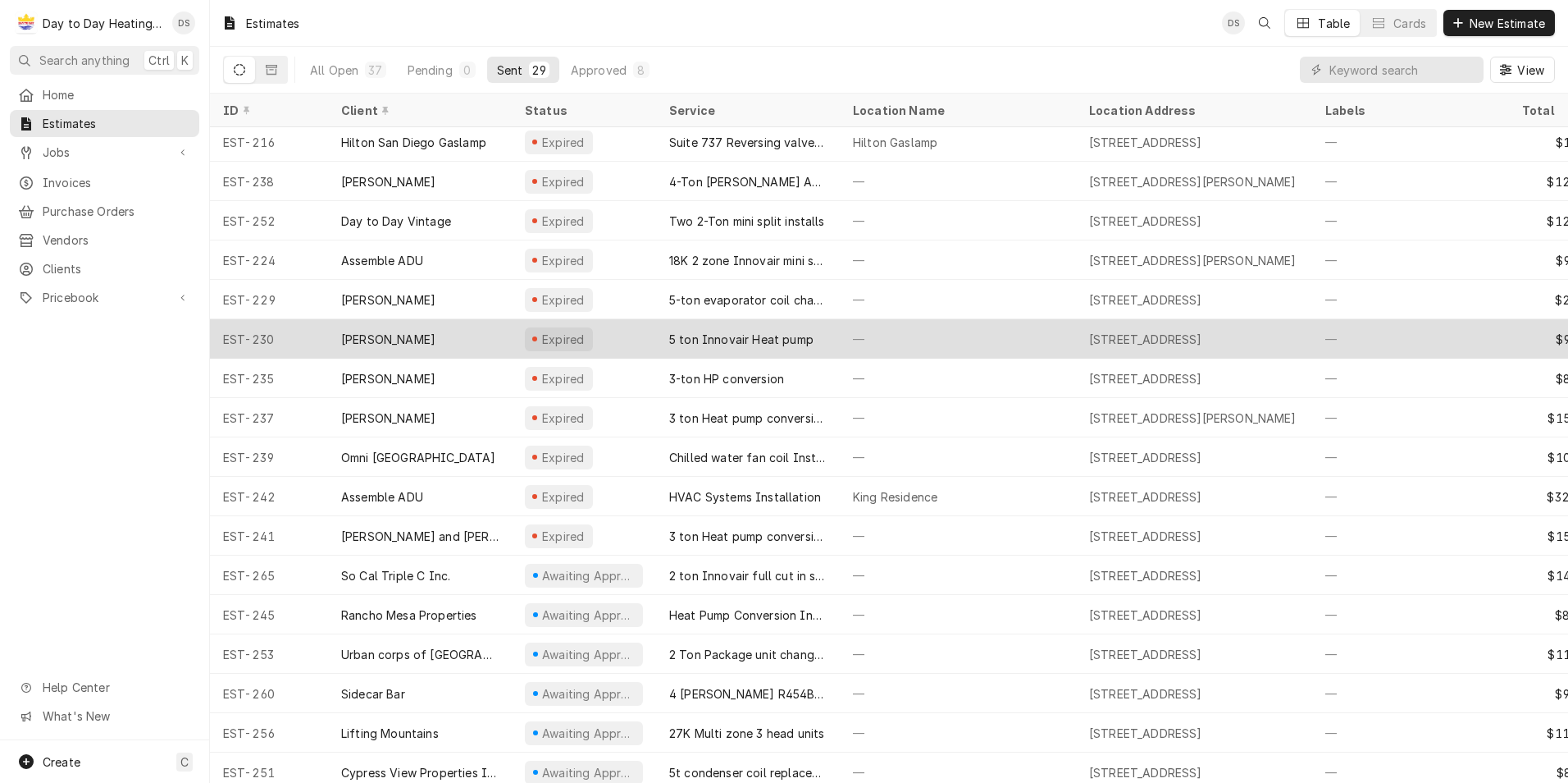
scroll to position [221, 0]
